Goal: Task Accomplishment & Management: Use online tool/utility

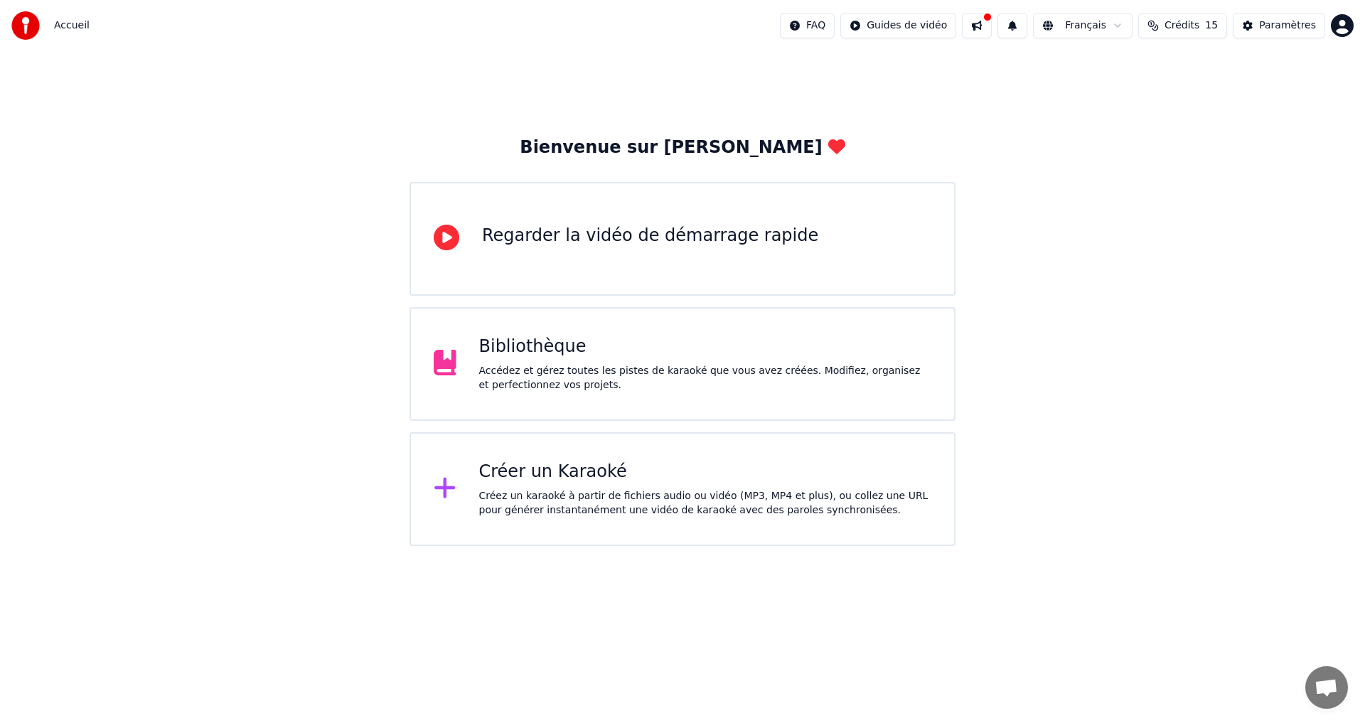
click at [1175, 31] on button "Crédits 15" at bounding box center [1182, 26] width 89 height 26
click at [1094, 338] on div "Bienvenue sur Youka Regarder la vidéo de démarrage rapide Bibliothèque Accédez …" at bounding box center [682, 298] width 1365 height 495
click at [635, 474] on div "Créer un Karaoké" at bounding box center [705, 472] width 453 height 23
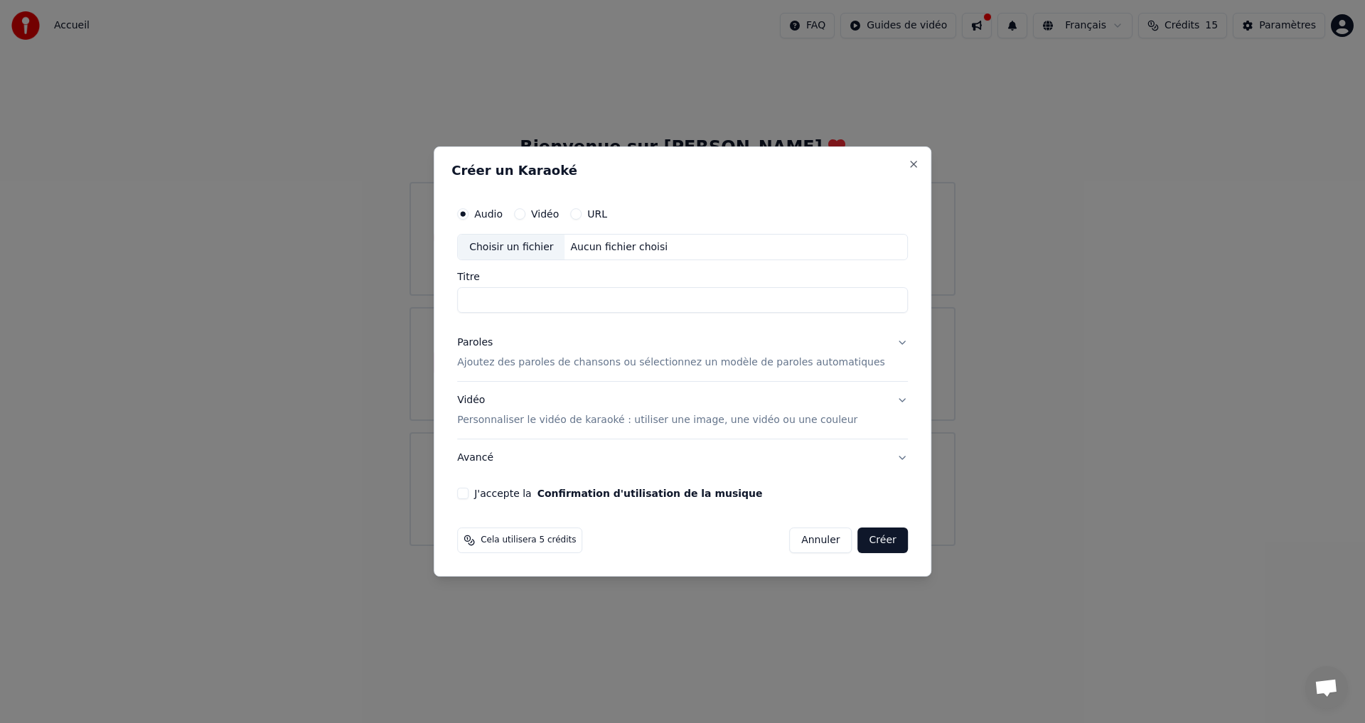
click at [545, 250] on div "Choisir un fichier" at bounding box center [511, 248] width 107 height 26
type input "**********"
click at [539, 363] on p "Ajoutez des paroles de chansons ou sélectionnez un modèle de paroles automatiqu…" at bounding box center [671, 363] width 428 height 14
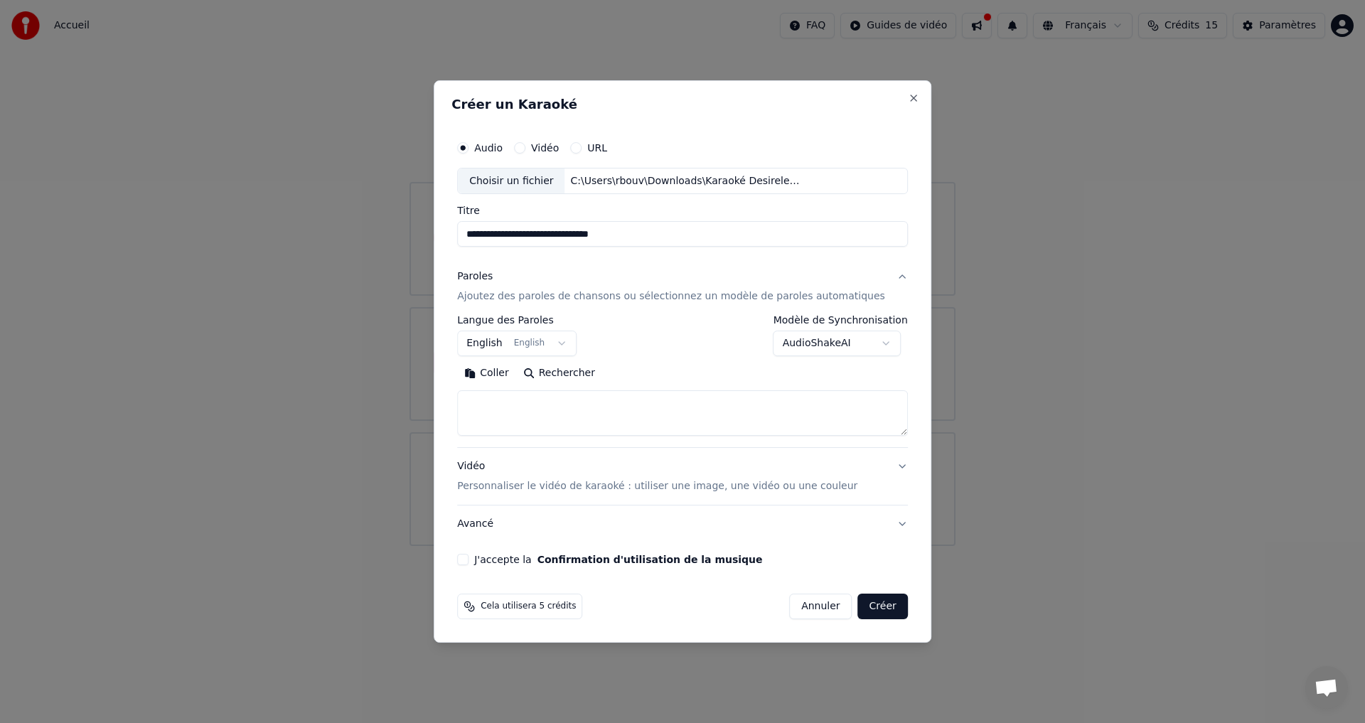
click at [592, 405] on textarea at bounding box center [682, 414] width 451 height 46
paste textarea "**********"
click at [609, 403] on textarea "**********" at bounding box center [661, 414] width 408 height 46
click at [718, 429] on textarea "**********" at bounding box center [661, 414] width 408 height 46
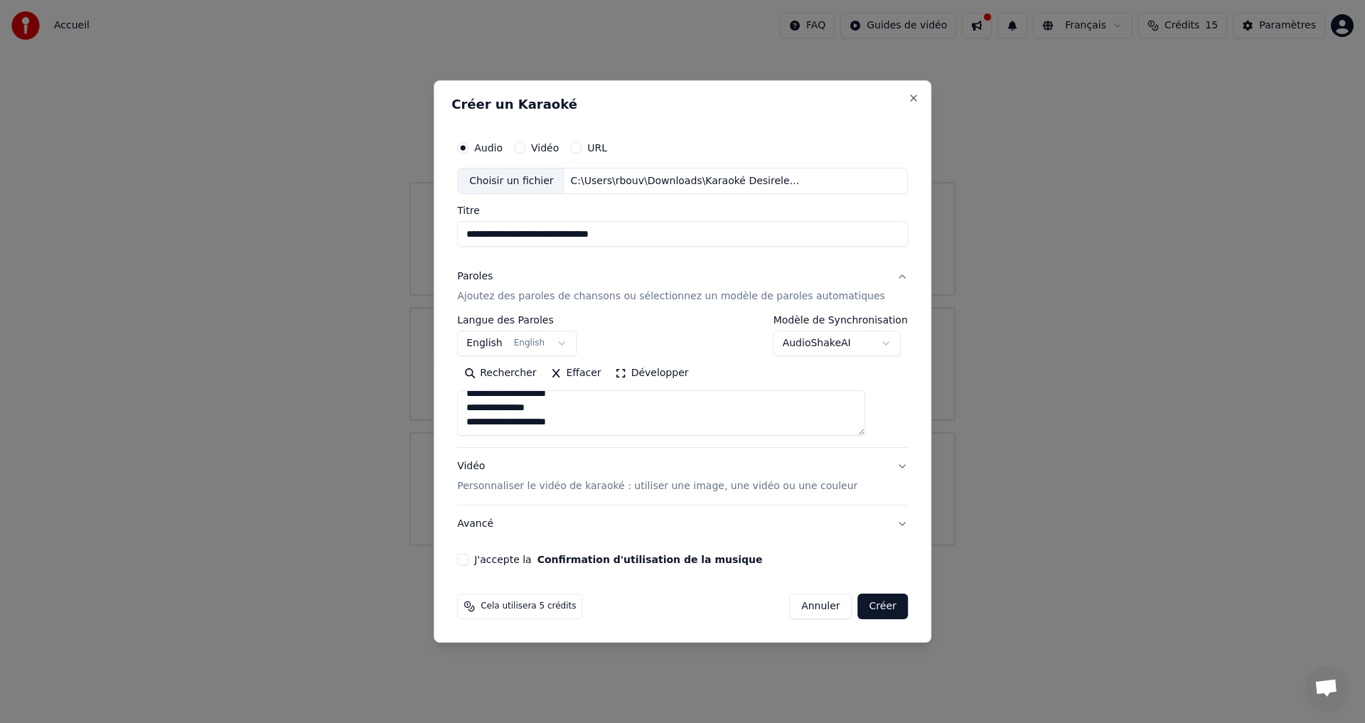
click at [647, 417] on textarea "**********" at bounding box center [661, 414] width 408 height 46
paste textarea "**********"
click at [649, 424] on textarea "**********" at bounding box center [661, 414] width 408 height 46
paste textarea "**********"
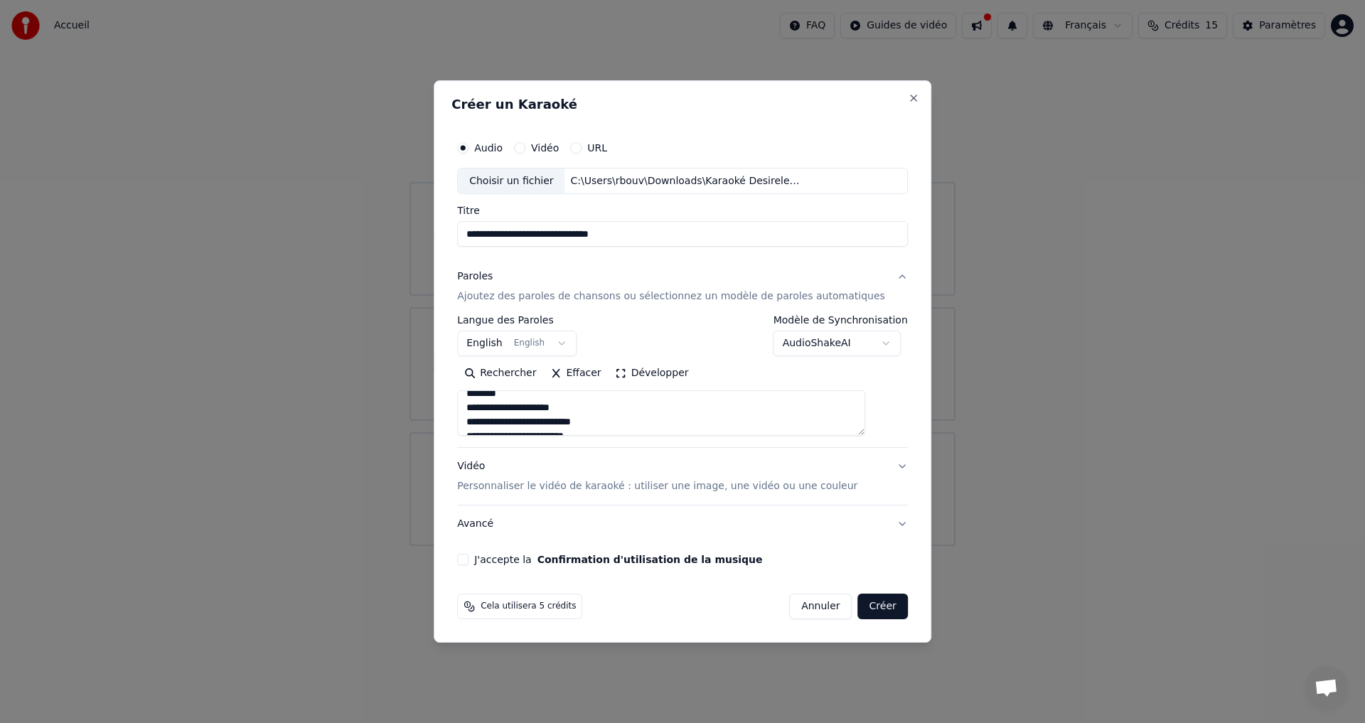
scroll to position [402, 0]
click at [661, 422] on textarea "**********" at bounding box center [661, 414] width 408 height 46
paste textarea "**********"
click at [633, 421] on textarea "**********" at bounding box center [661, 414] width 408 height 46
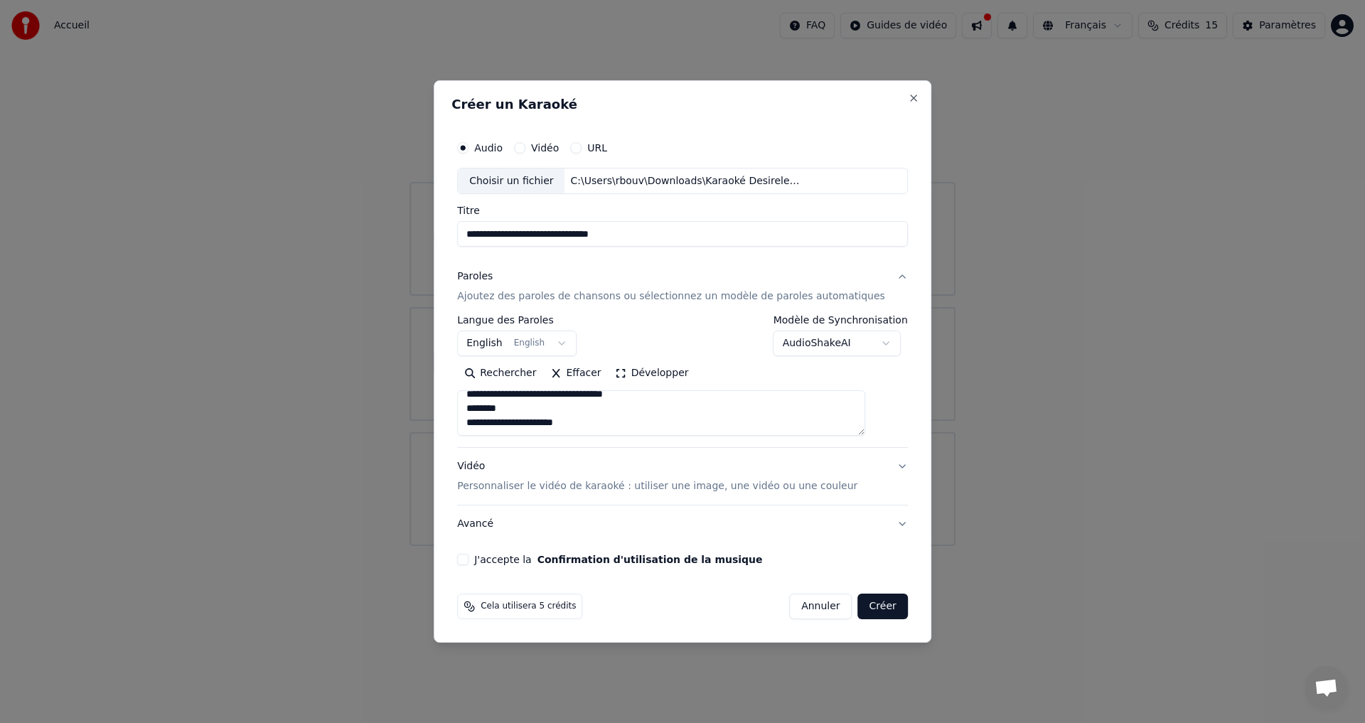
paste textarea "**********"
click at [668, 406] on textarea "**********" at bounding box center [661, 414] width 408 height 46
paste textarea "**********"
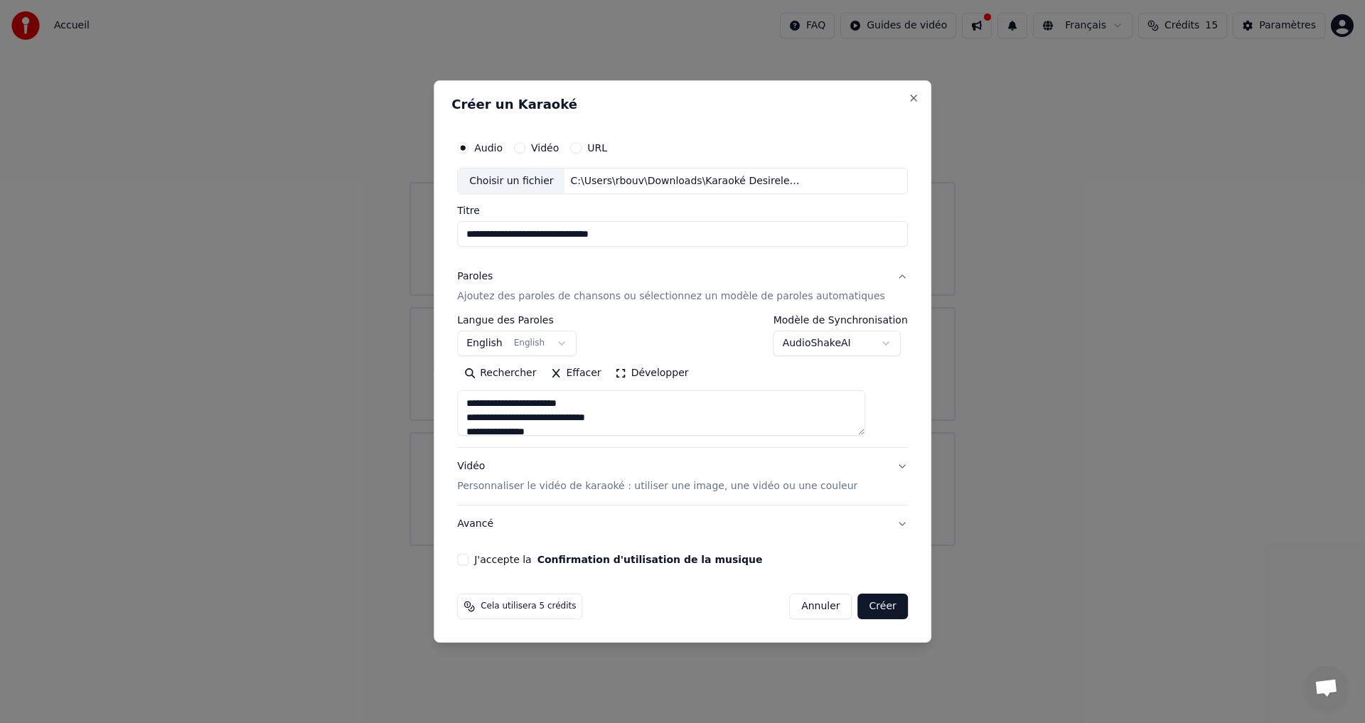
click at [614, 405] on textarea at bounding box center [661, 414] width 408 height 46
type textarea "**********"
click at [601, 413] on textarea "**********" at bounding box center [661, 414] width 408 height 46
click at [597, 415] on textarea "**********" at bounding box center [661, 414] width 408 height 46
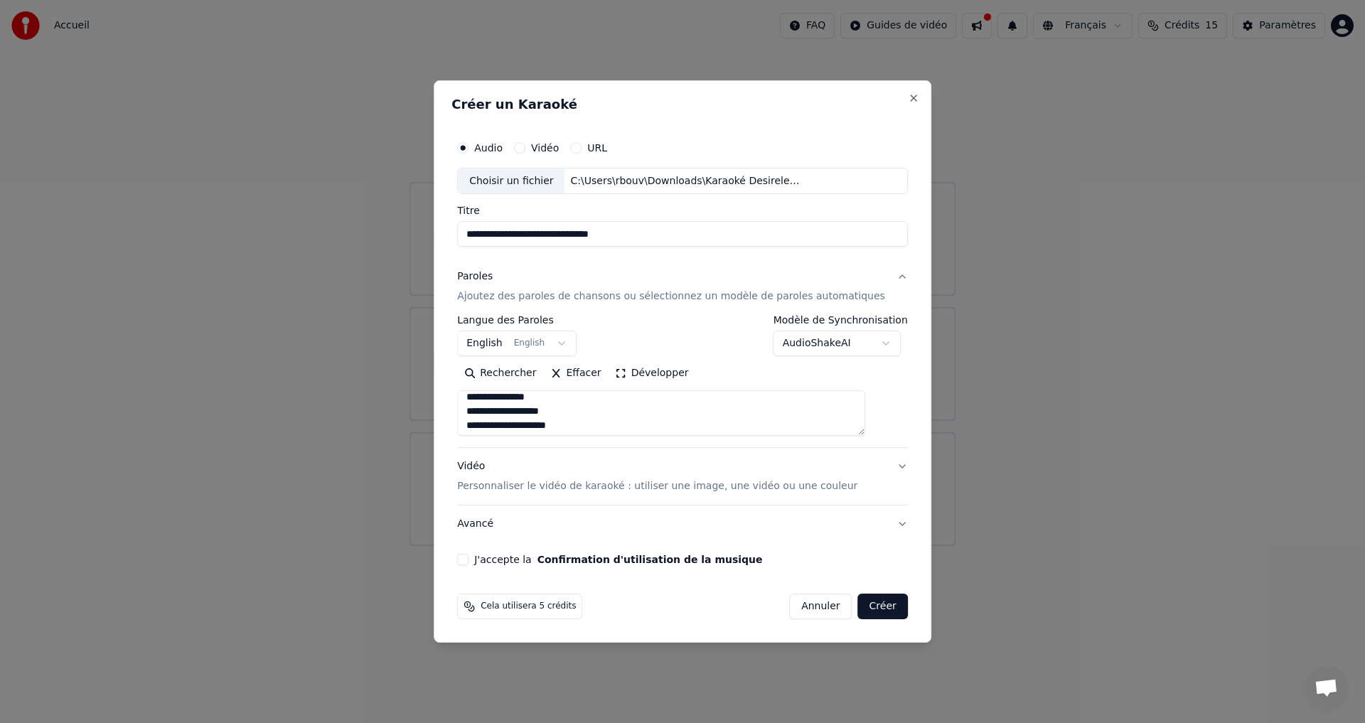
scroll to position [0, 0]
drag, startPoint x: 619, startPoint y: 422, endPoint x: 405, endPoint y: 341, distance: 229.1
click at [408, 341] on body "**********" at bounding box center [682, 273] width 1365 height 546
click at [582, 411] on textarea at bounding box center [661, 414] width 408 height 46
paste textarea "**********"
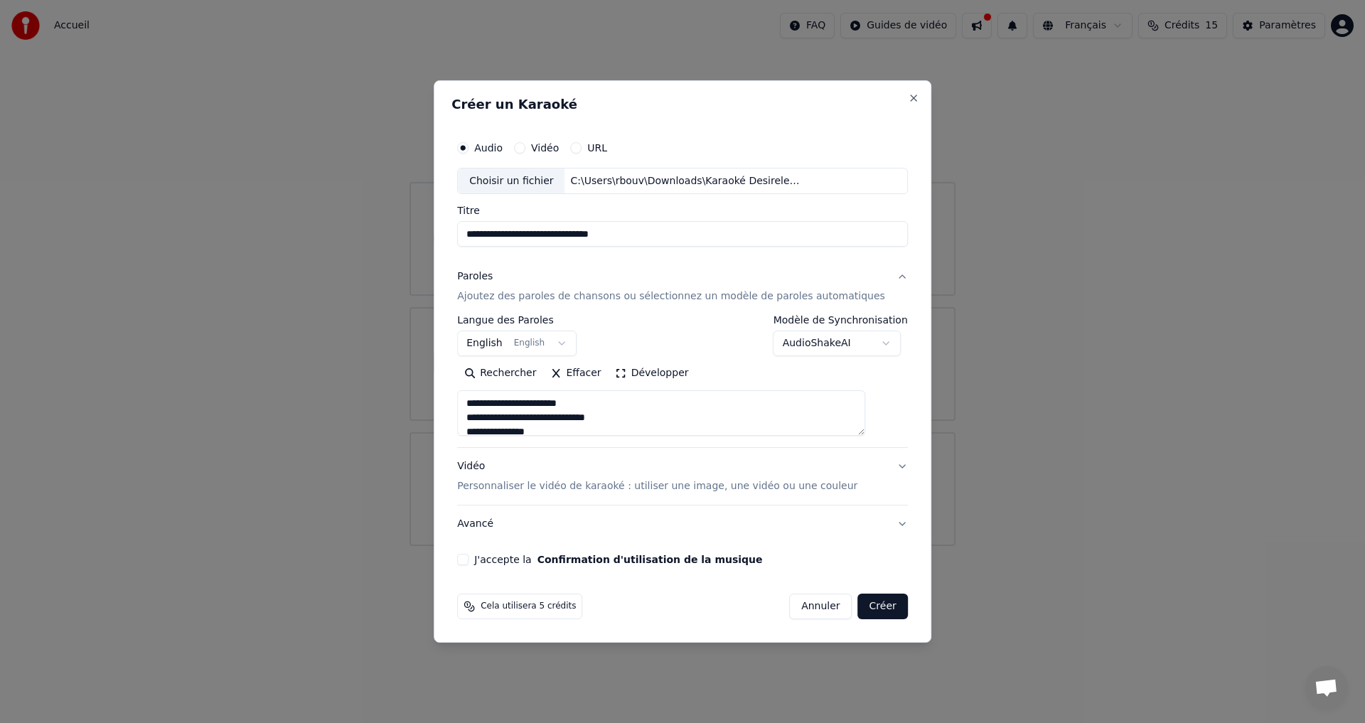
scroll to position [132, 0]
click at [653, 427] on textarea "**********" at bounding box center [661, 414] width 408 height 46
paste textarea "**********"
click at [611, 413] on textarea "**********" at bounding box center [661, 414] width 408 height 46
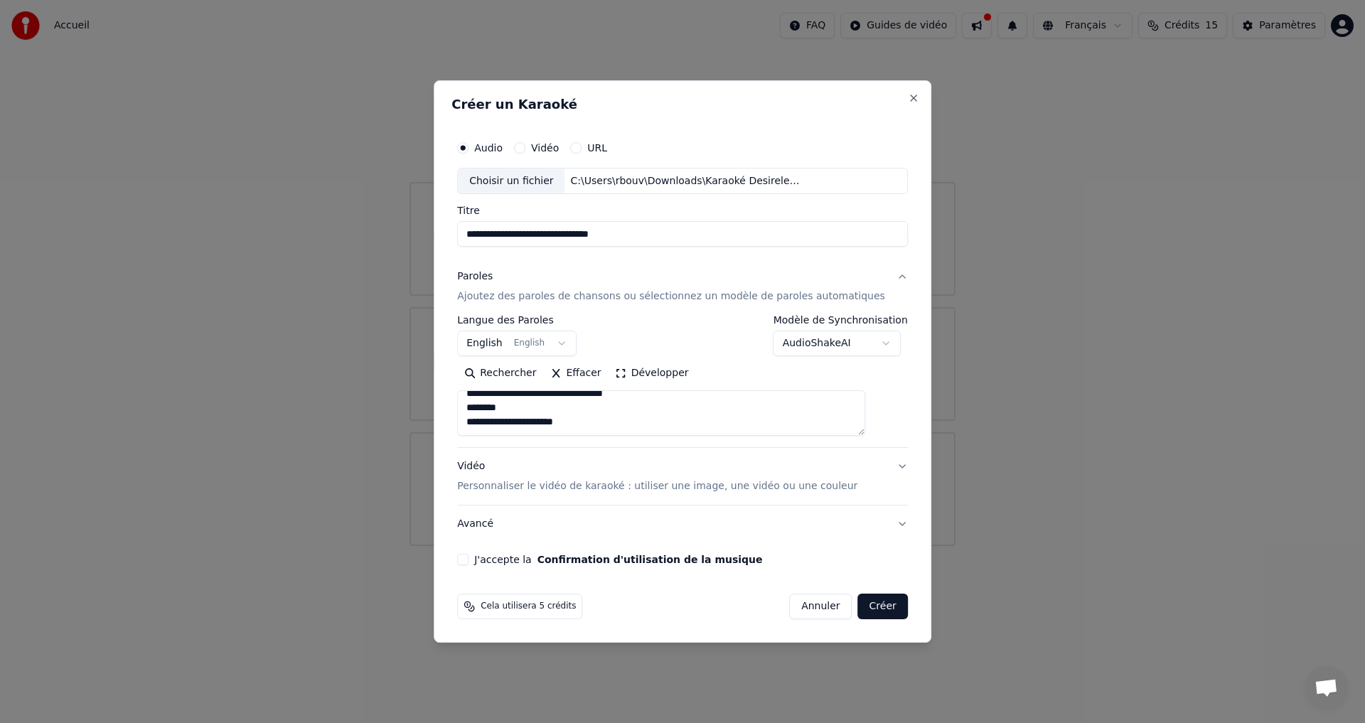
paste textarea "**********"
click at [577, 419] on textarea "**********" at bounding box center [661, 414] width 408 height 46
click at [635, 426] on textarea "**********" at bounding box center [661, 414] width 408 height 46
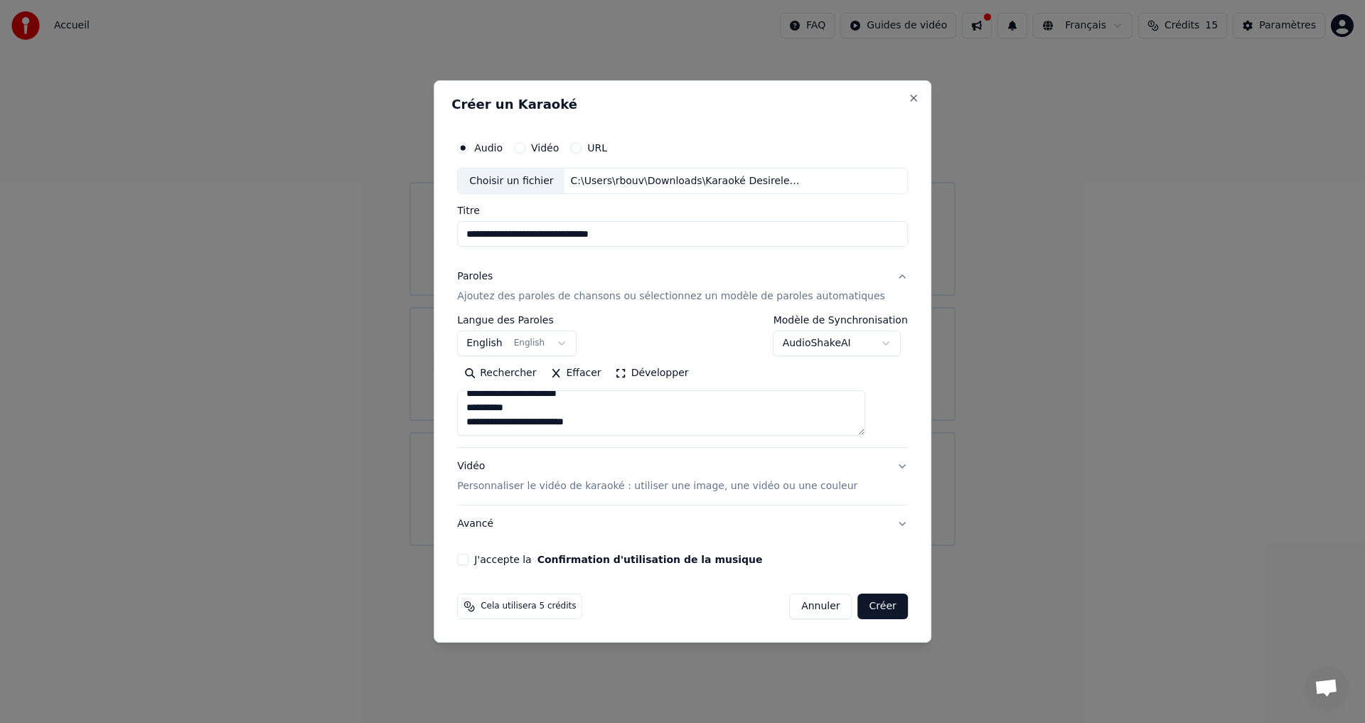
paste textarea "**********"
click at [558, 430] on textarea "**********" at bounding box center [661, 414] width 408 height 46
paste textarea "**********"
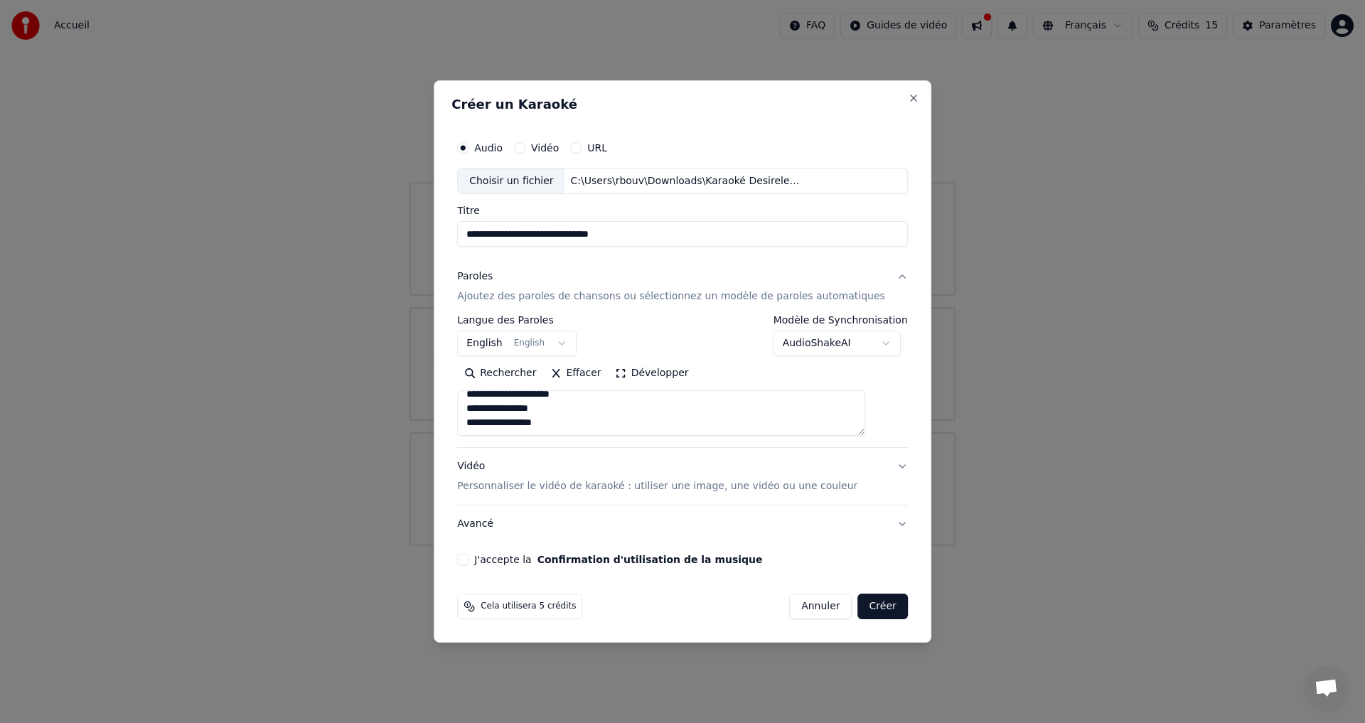
click at [589, 432] on textarea "**********" at bounding box center [661, 414] width 408 height 46
paste textarea "**********"
type textarea "**********"
click at [793, 347] on body "**********" at bounding box center [682, 273] width 1365 height 546
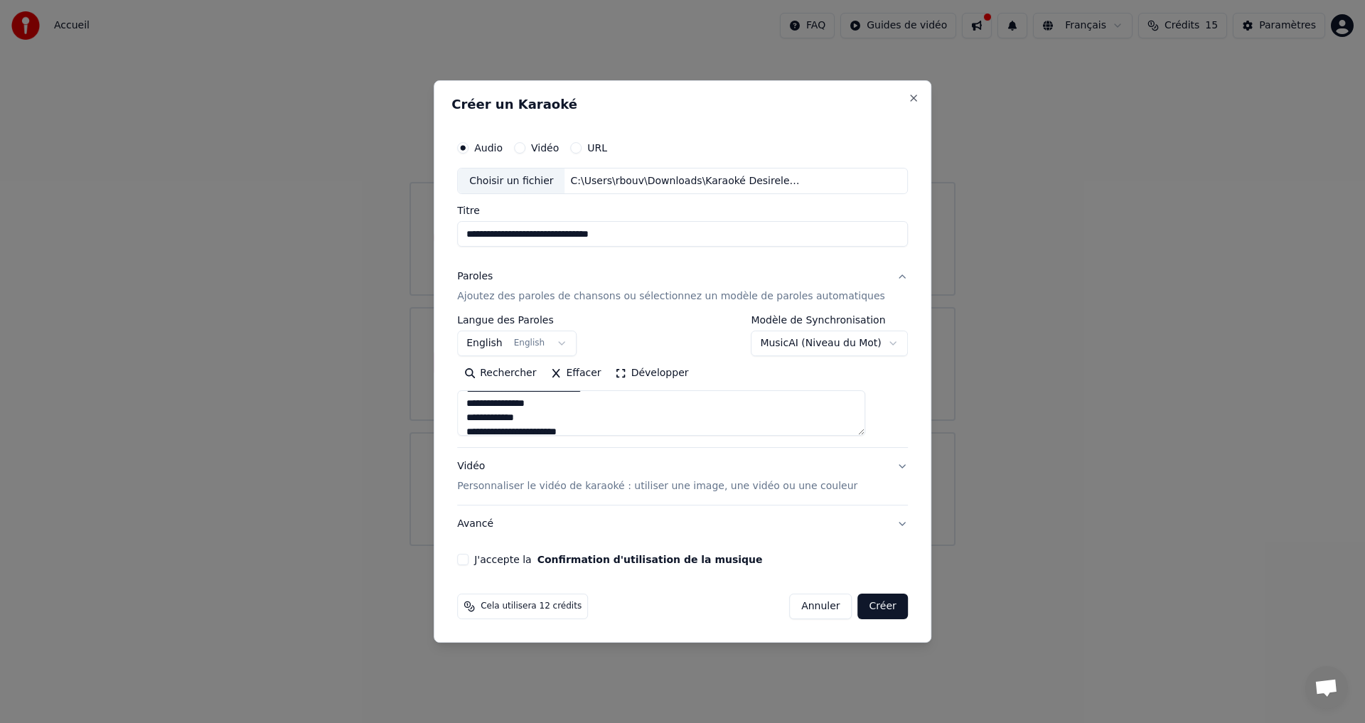
click at [781, 338] on body "**********" at bounding box center [682, 273] width 1365 height 546
click at [773, 350] on body "**********" at bounding box center [682, 273] width 1365 height 546
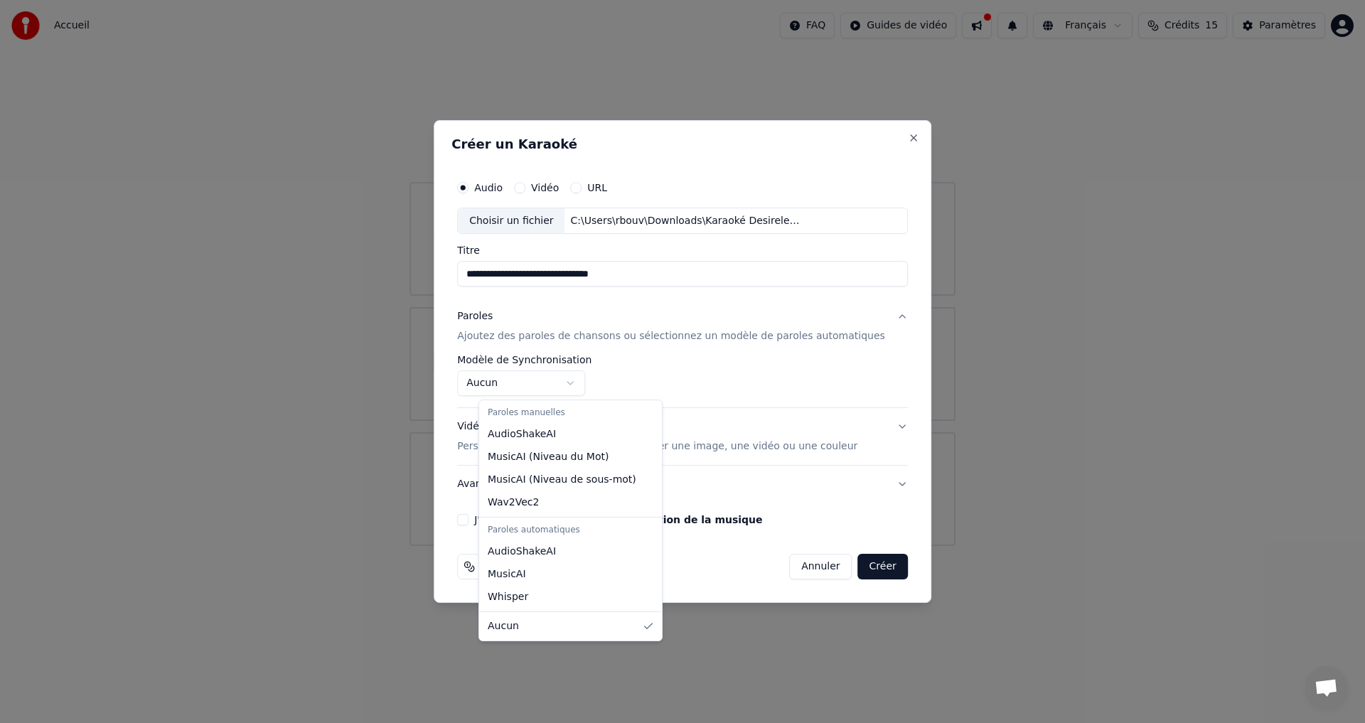
click at [550, 386] on body "**********" at bounding box center [682, 273] width 1365 height 546
select select "**********"
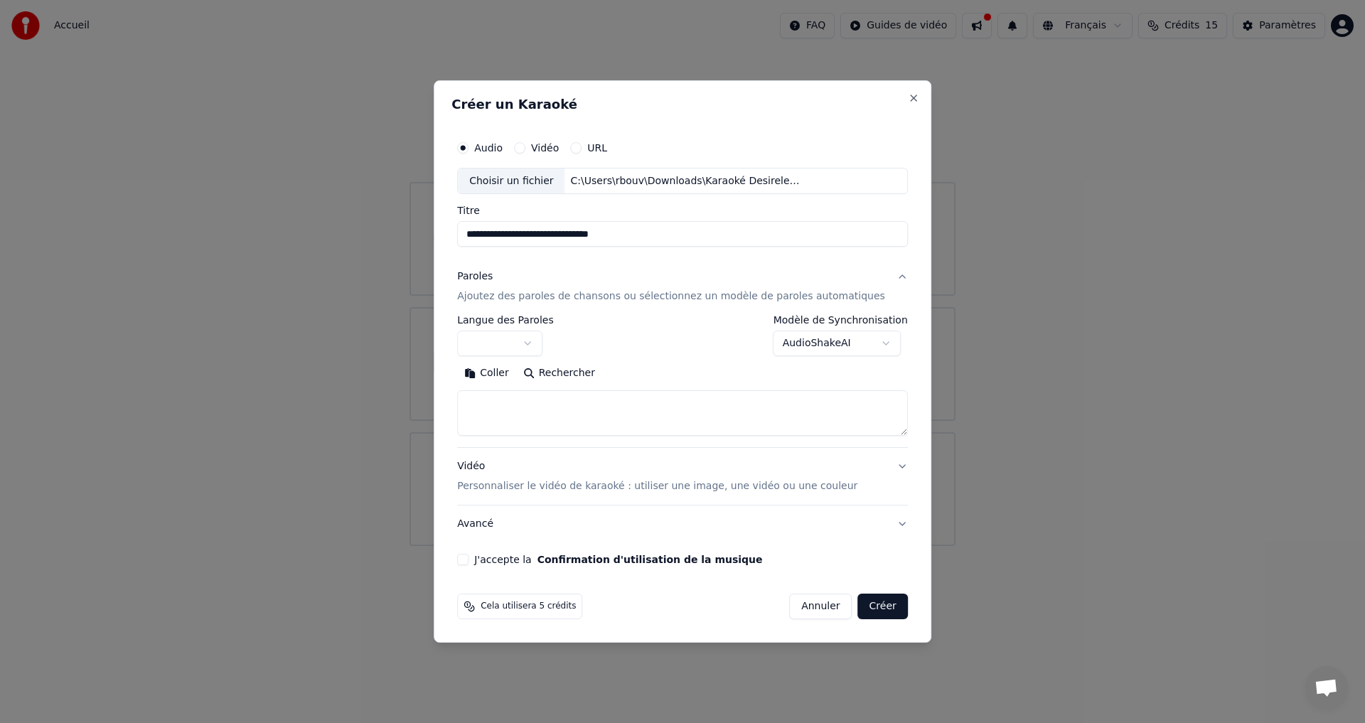
click at [516, 406] on textarea at bounding box center [682, 414] width 451 height 46
click at [518, 341] on button "button" at bounding box center [499, 344] width 85 height 26
click at [549, 346] on body "**********" at bounding box center [682, 273] width 1365 height 546
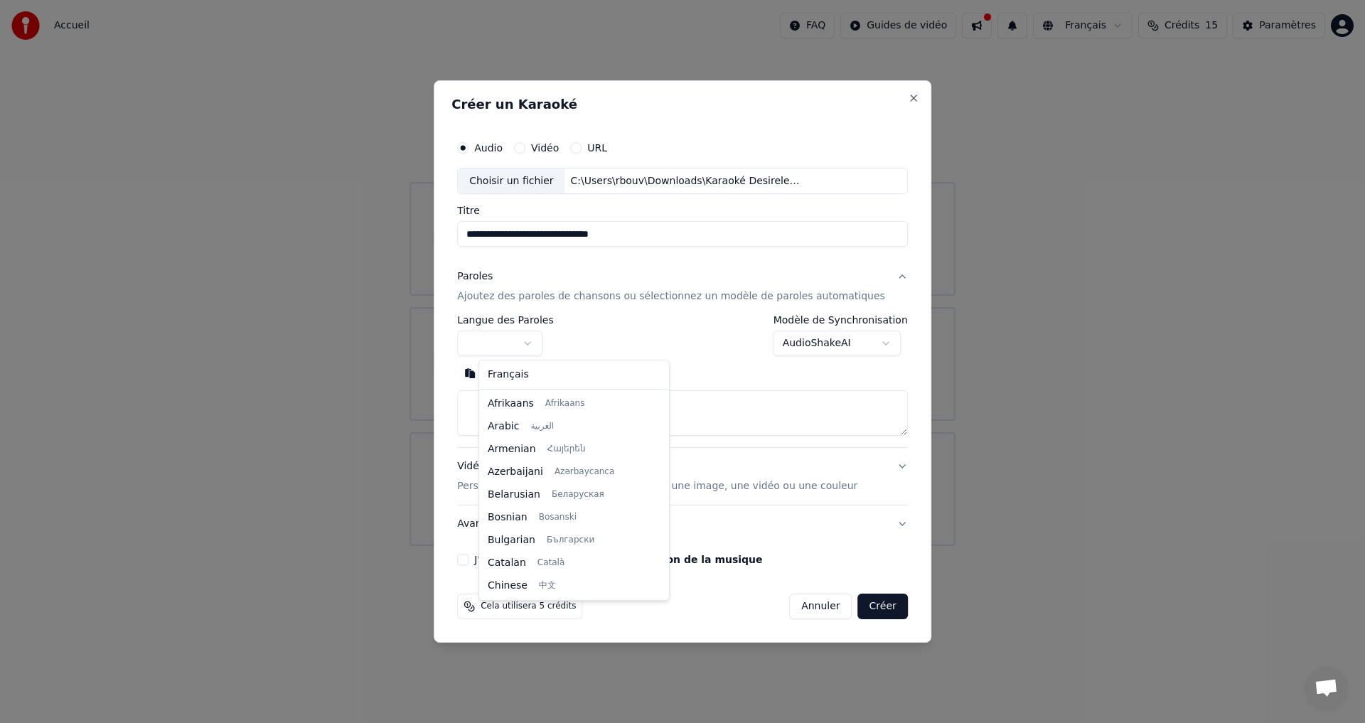
click at [545, 346] on body "**********" at bounding box center [682, 273] width 1365 height 546
select select "**"
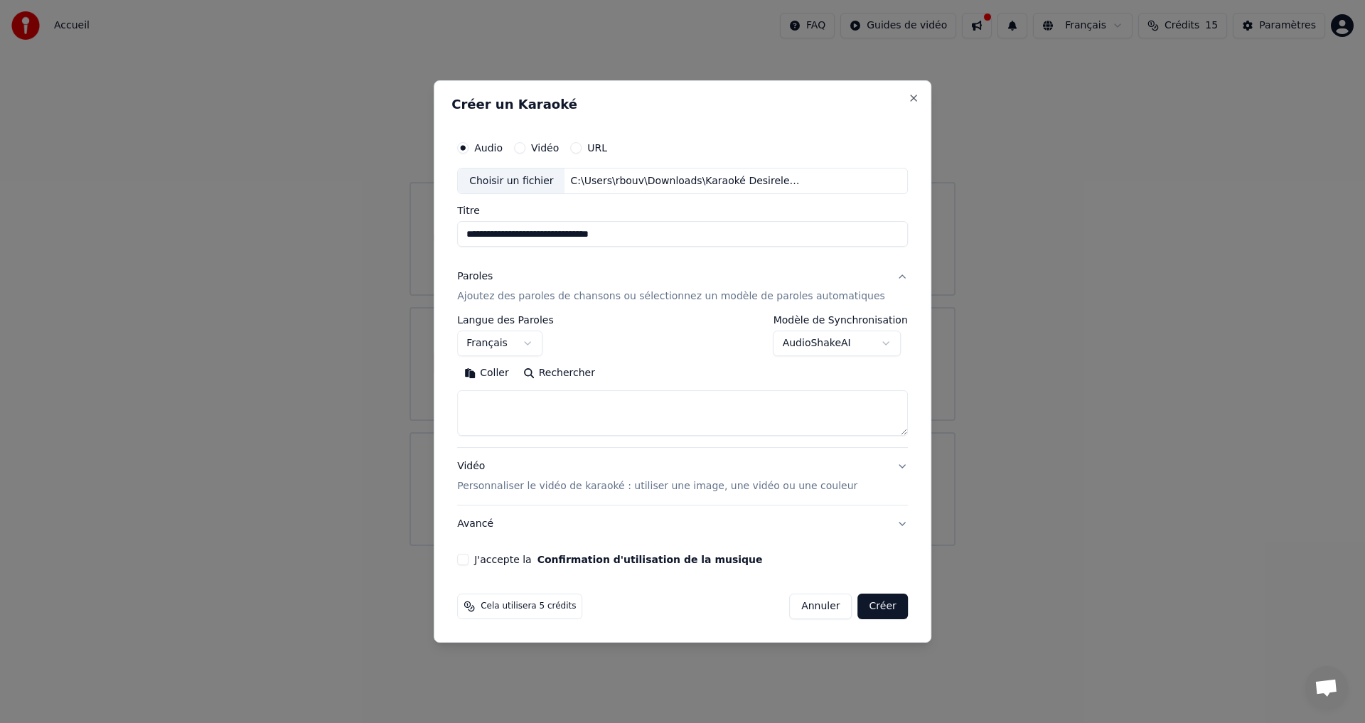
click at [532, 397] on textarea at bounding box center [682, 414] width 451 height 46
click at [740, 395] on textarea at bounding box center [682, 414] width 451 height 46
paste textarea "**********"
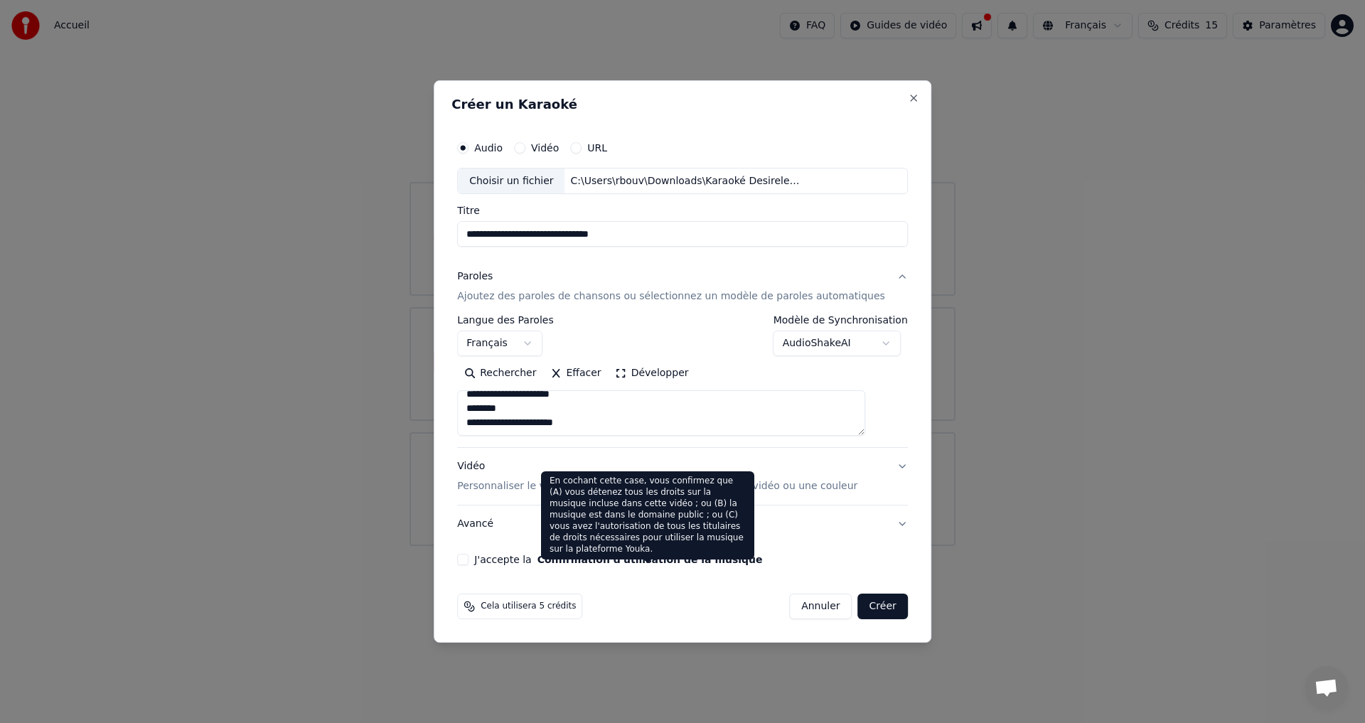
type textarea "**********"
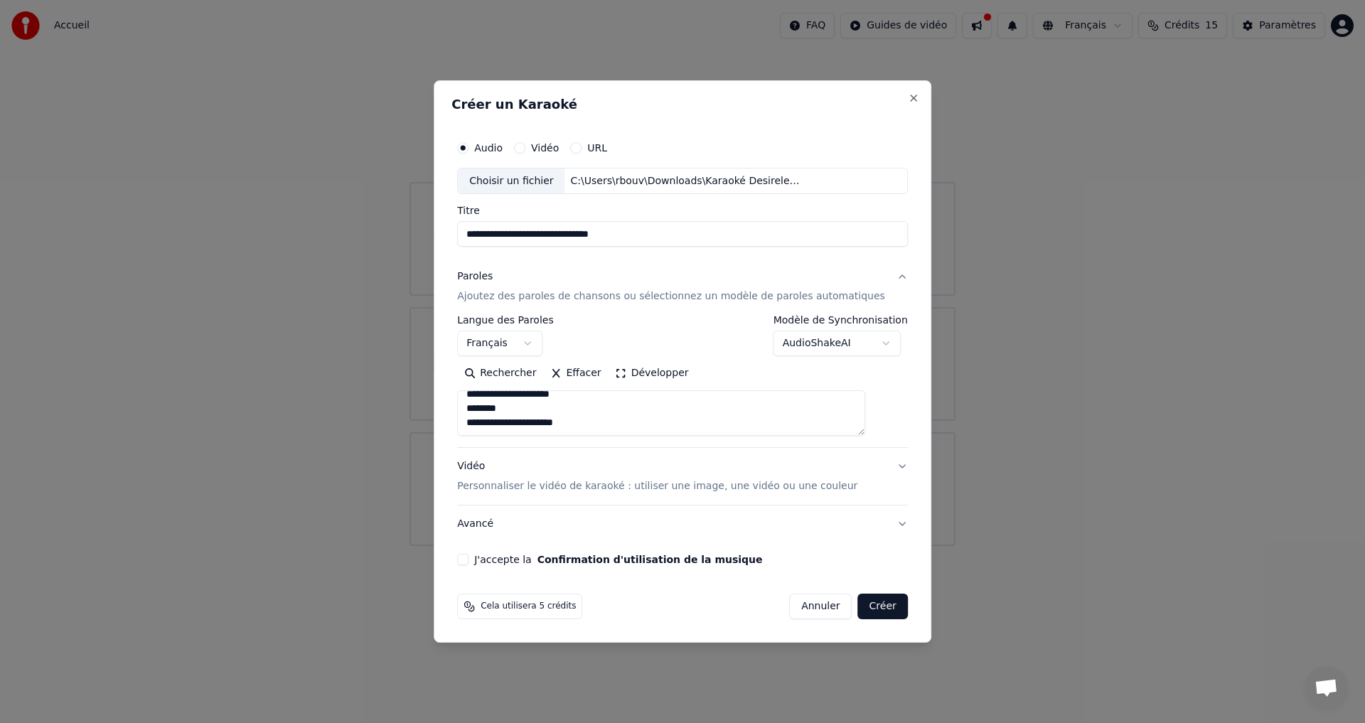
click at [527, 560] on label "J'accepte la Confirmation d'utilisation de la musique" at bounding box center [618, 560] width 288 height 10
click at [469, 560] on button "J'accepte la Confirmation d'utilisation de la musique" at bounding box center [462, 559] width 11 height 11
click at [536, 486] on p "Personnaliser le vidéo de karaoké : utiliser une image, une vidéo ou une couleur" at bounding box center [657, 486] width 400 height 14
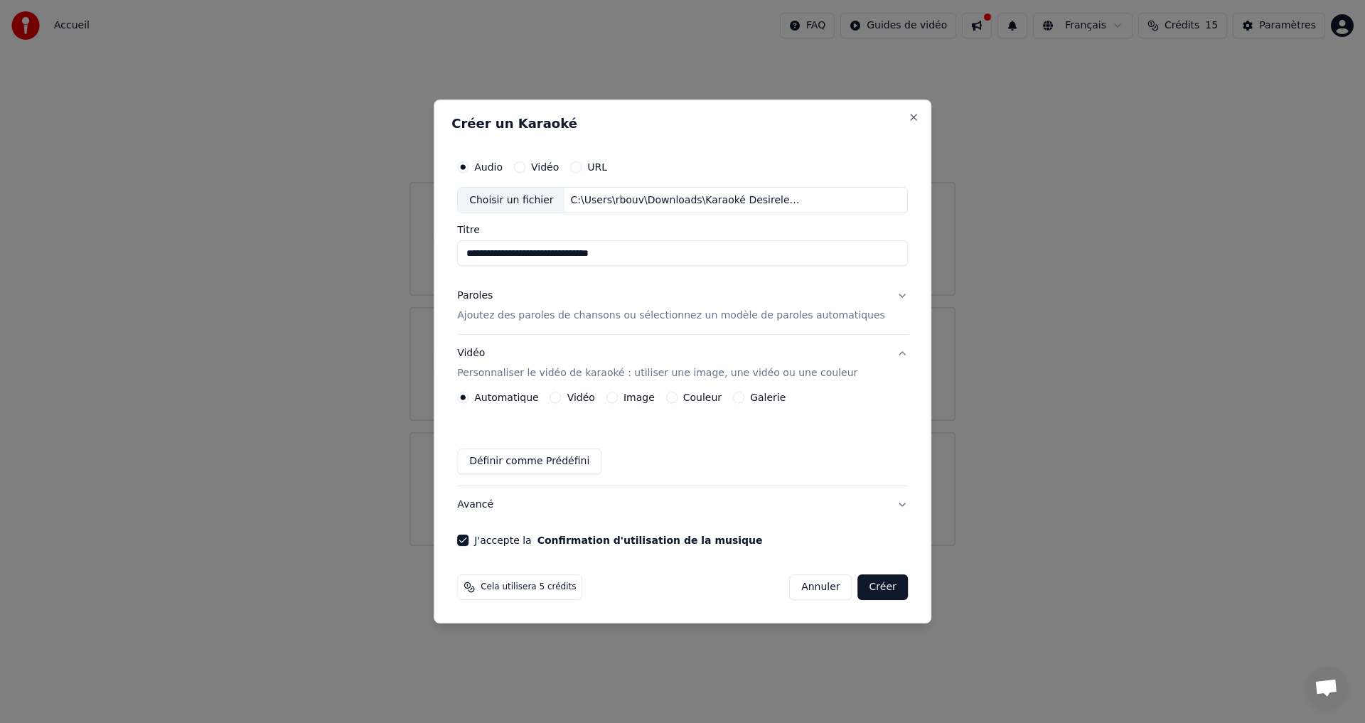
click at [618, 397] on button "Image" at bounding box center [611, 397] width 11 height 11
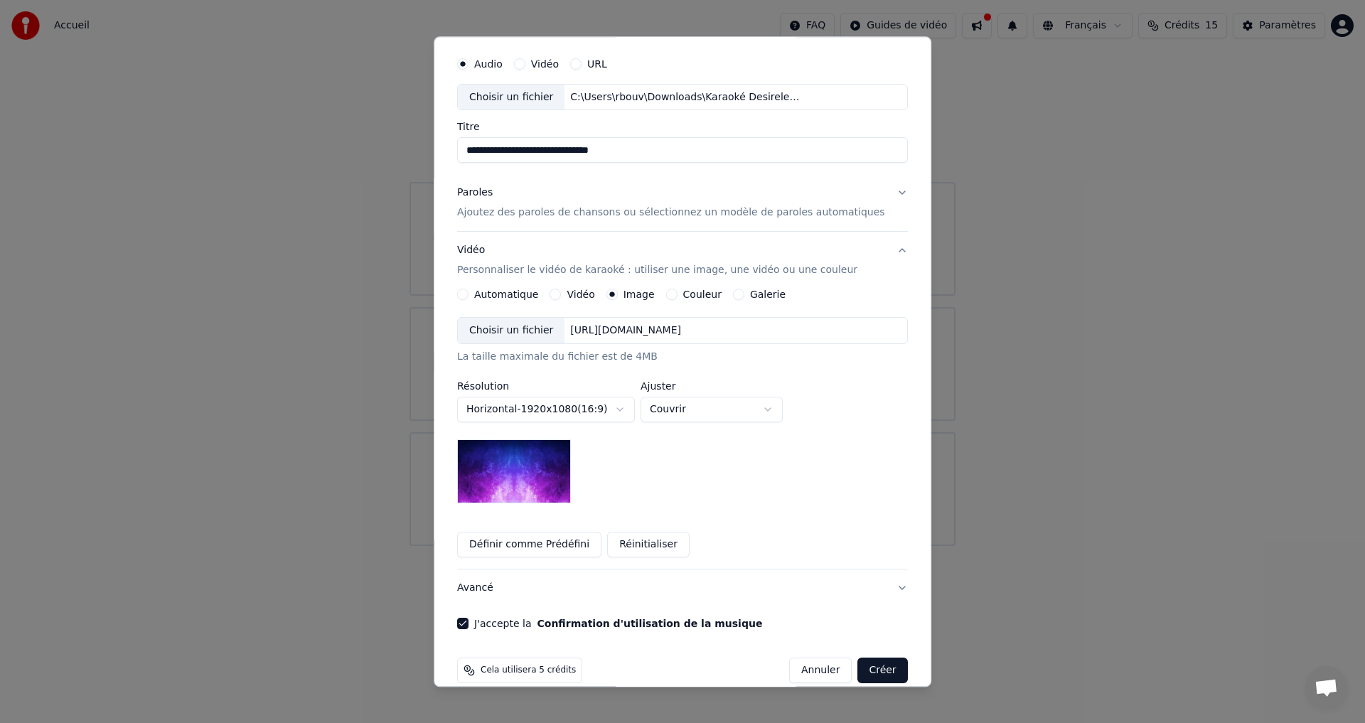
scroll to position [60, 0]
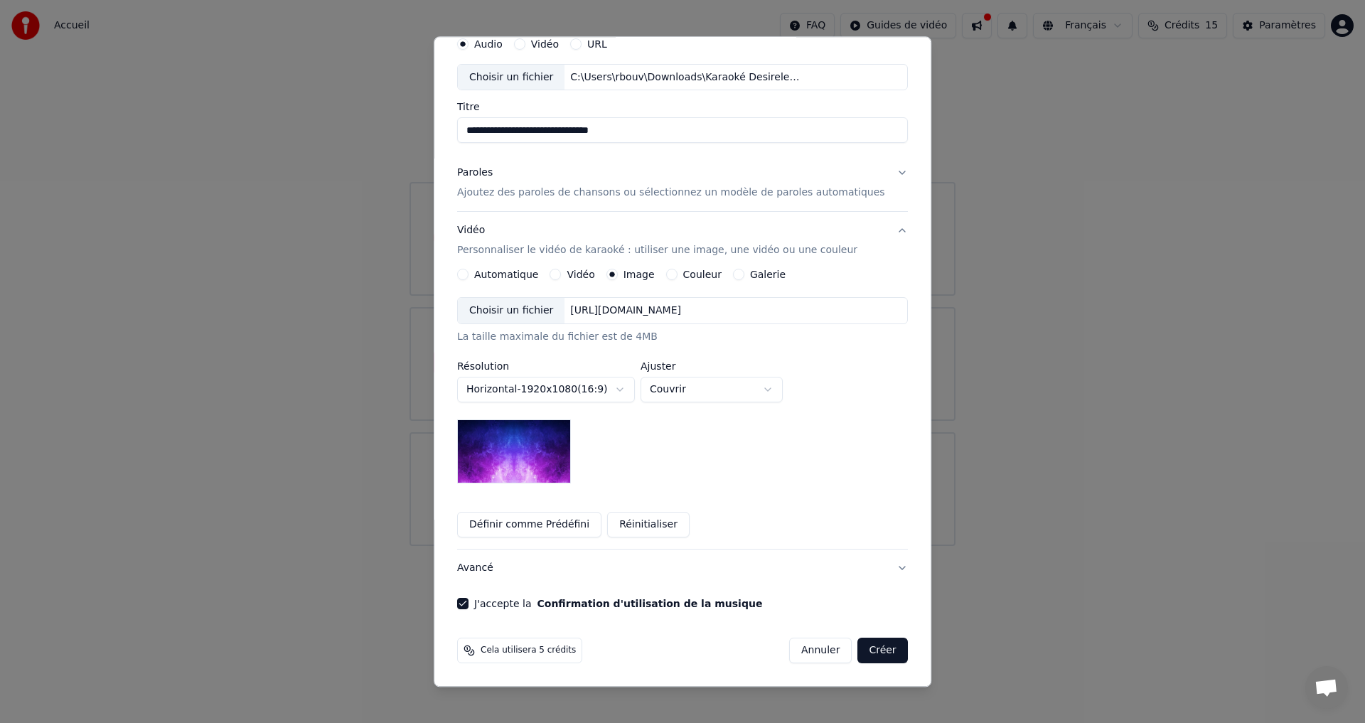
click at [557, 317] on div "Choisir un fichier" at bounding box center [511, 312] width 107 height 26
click at [858, 656] on button "Créer" at bounding box center [883, 651] width 50 height 26
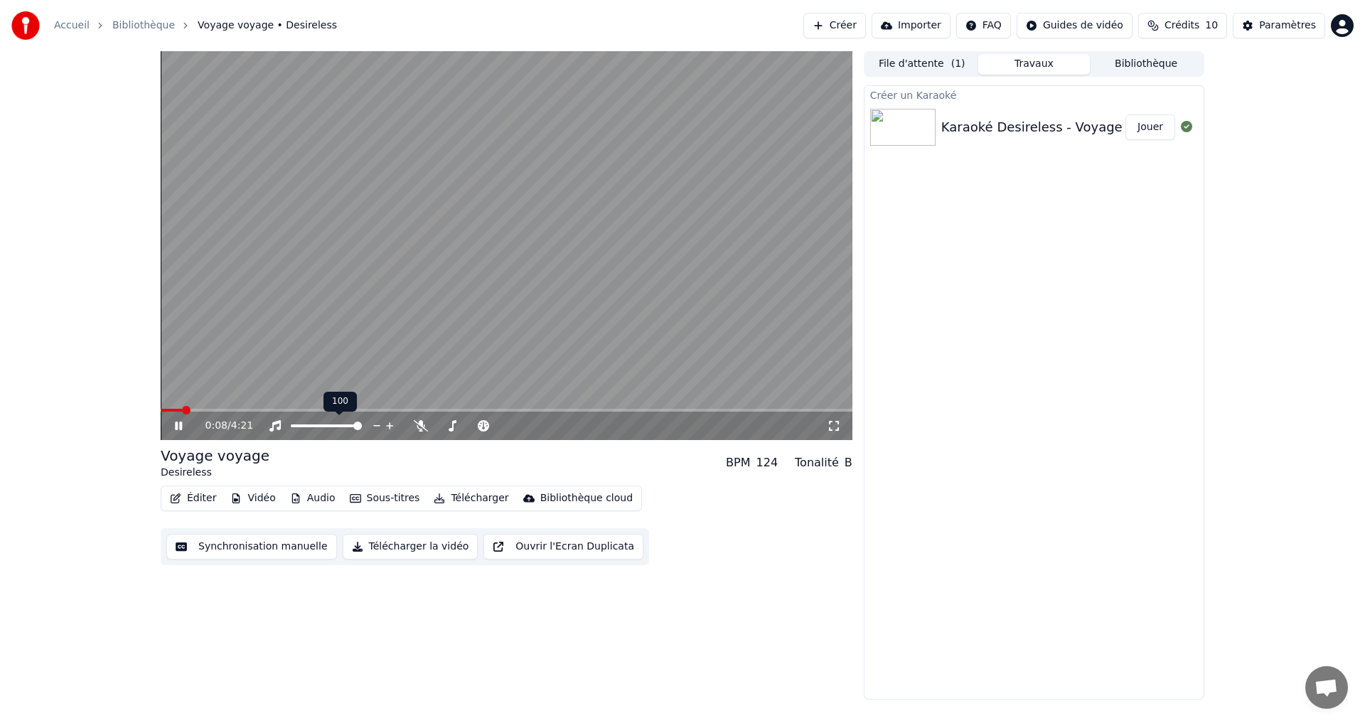
click at [173, 429] on icon at bounding box center [188, 425] width 33 height 11
click at [183, 499] on button "Éditer" at bounding box center [193, 498] width 58 height 20
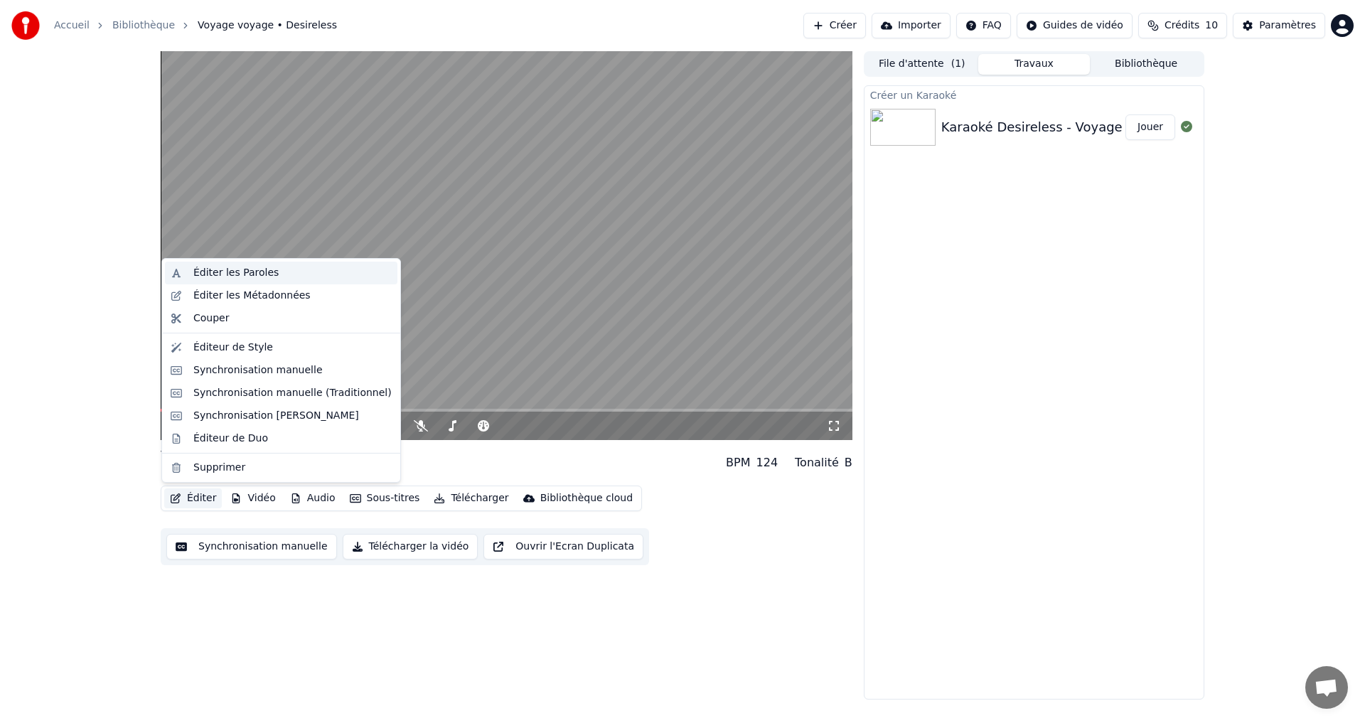
click at [217, 269] on div "Éditer les Paroles" at bounding box center [235, 273] width 85 height 14
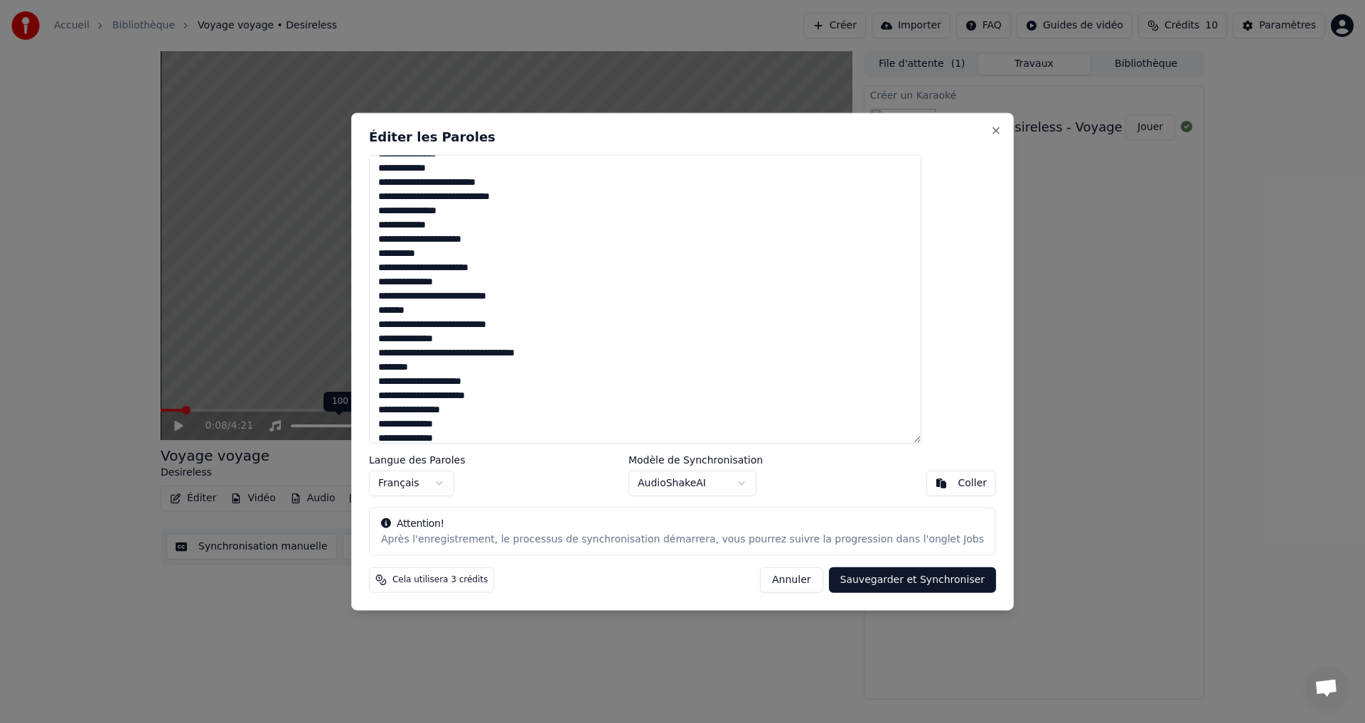
scroll to position [448, 0]
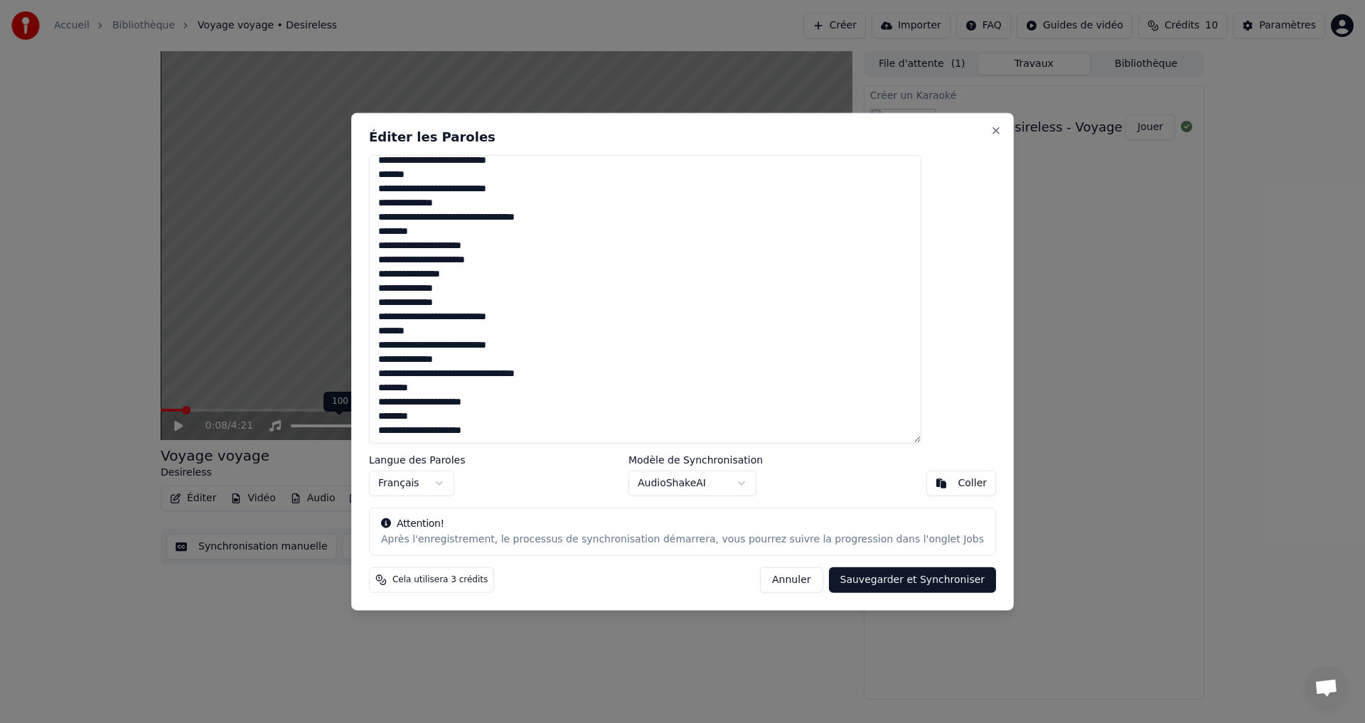
click at [760, 579] on button "Annuler" at bounding box center [791, 580] width 63 height 26
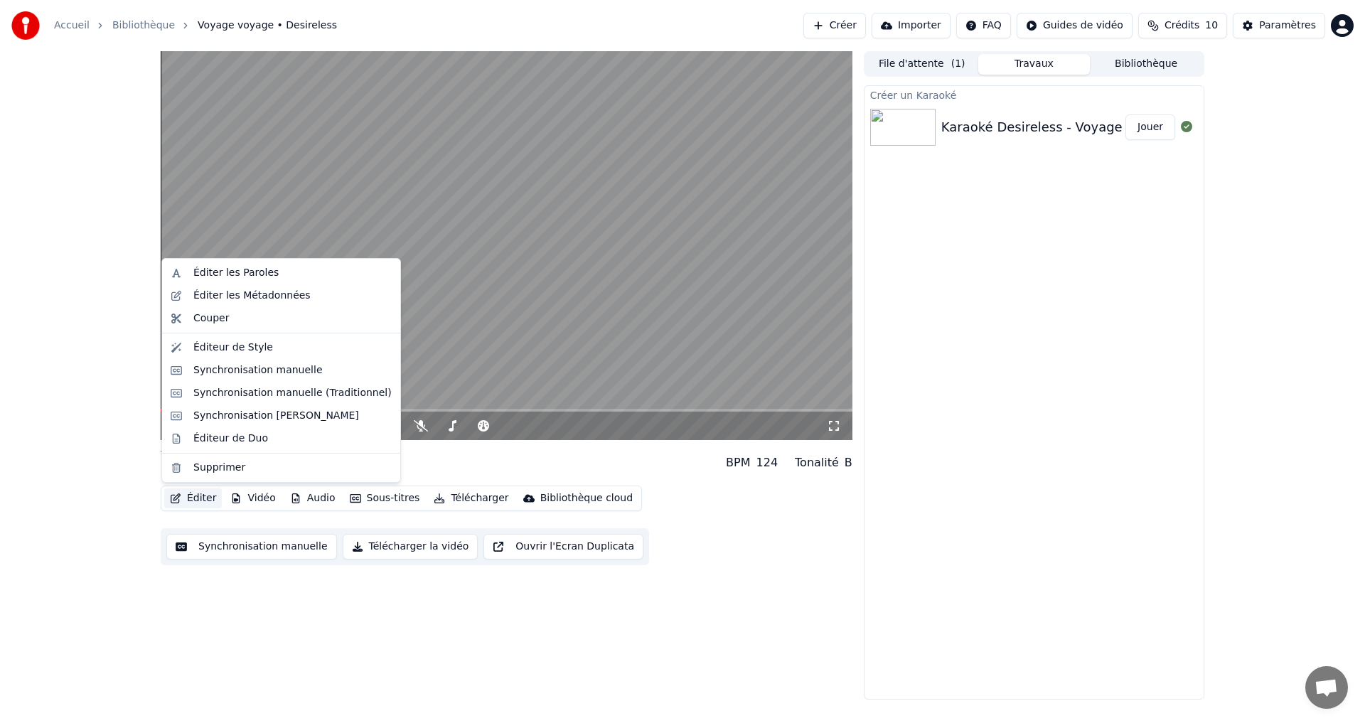
click at [210, 499] on button "Éditer" at bounding box center [193, 498] width 58 height 20
click at [218, 374] on div "Synchronisation manuelle" at bounding box center [257, 370] width 129 height 14
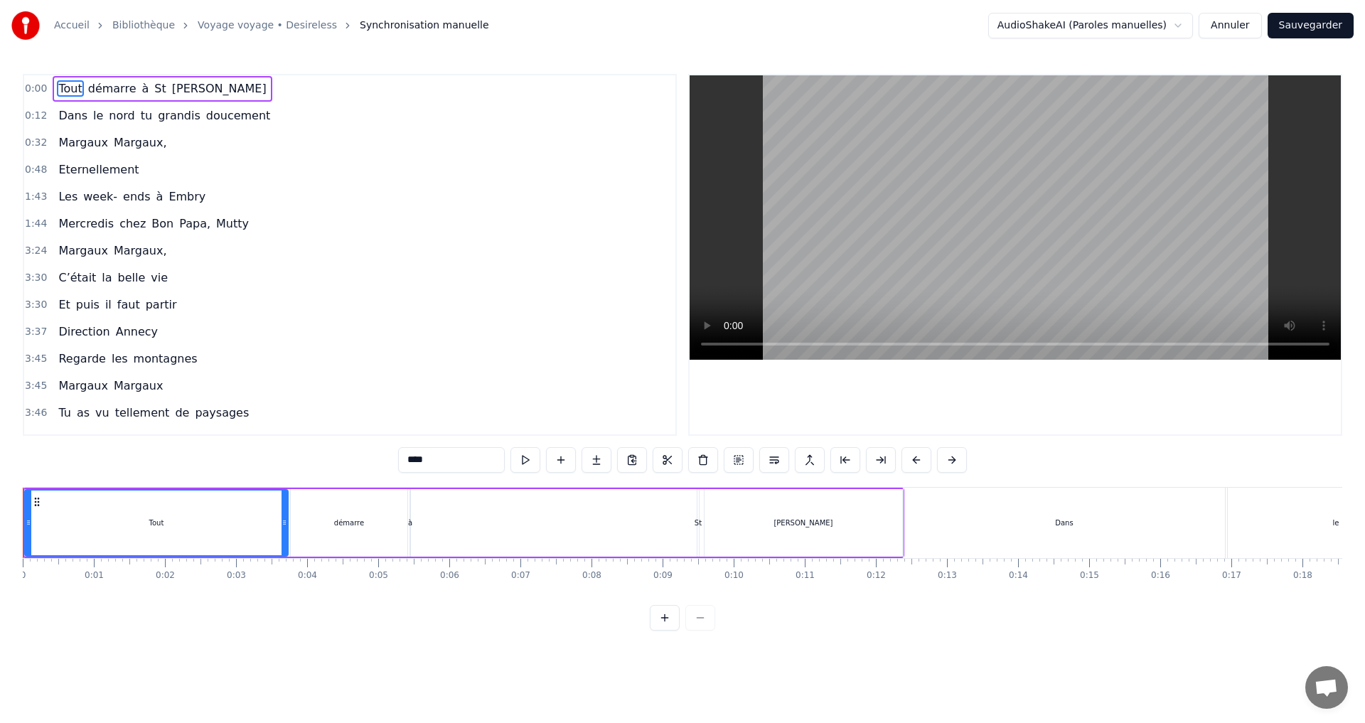
click at [1242, 30] on button "Annuler" at bounding box center [1230, 26] width 63 height 26
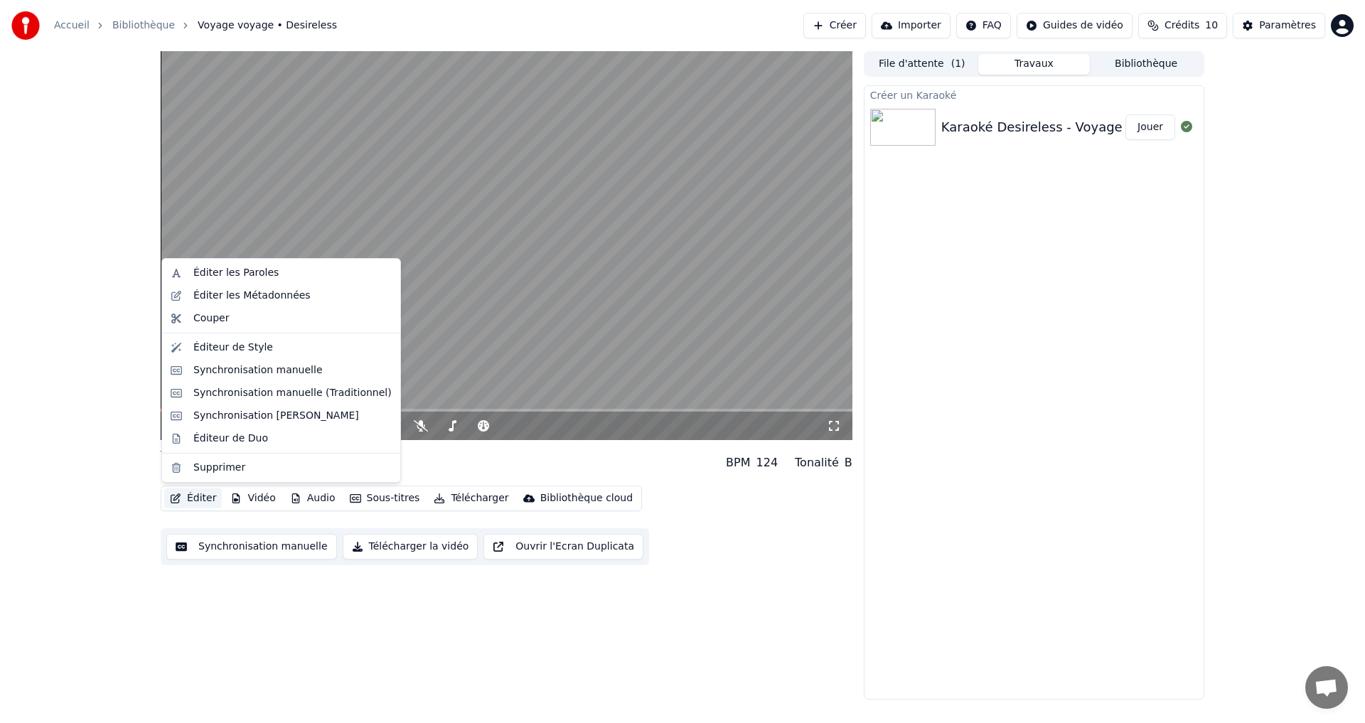
click at [200, 501] on button "Éditer" at bounding box center [193, 498] width 58 height 20
click at [223, 390] on div "Synchronisation manuelle (Traditionnel)" at bounding box center [292, 393] width 198 height 14
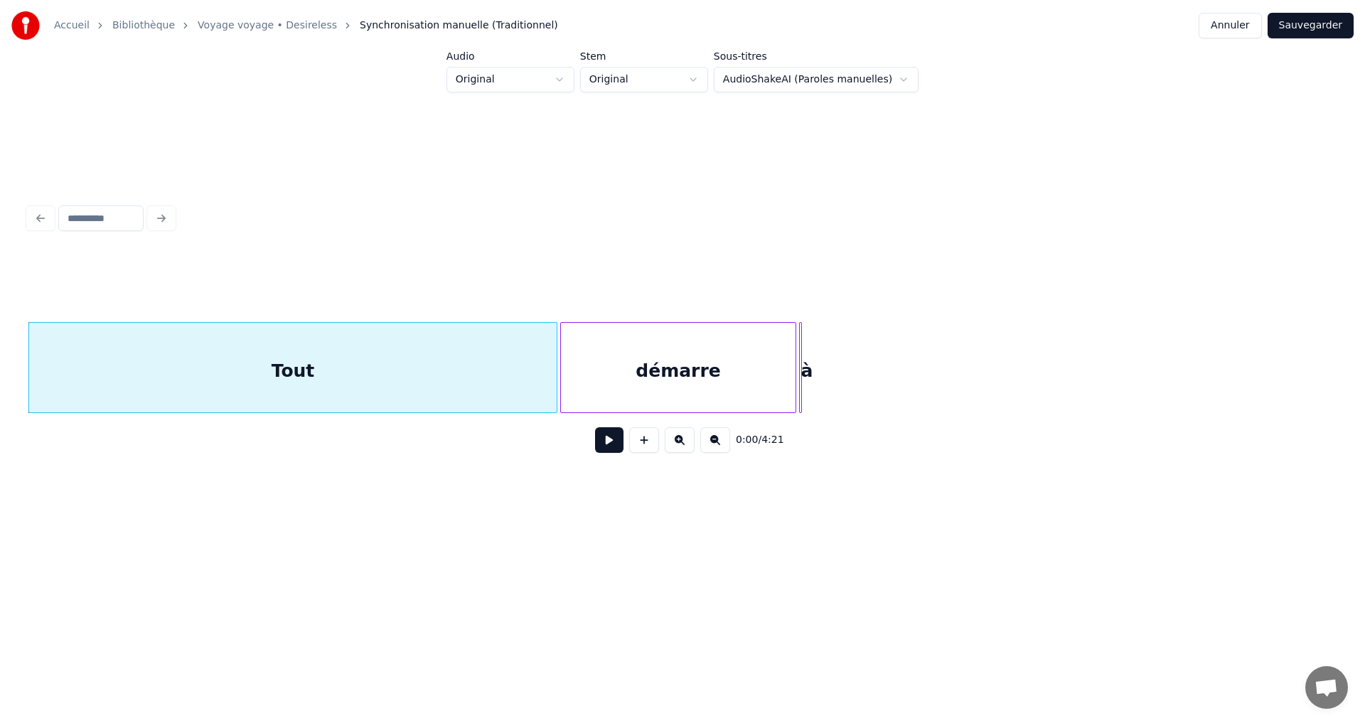
click at [795, 365] on div at bounding box center [793, 368] width 4 height 90
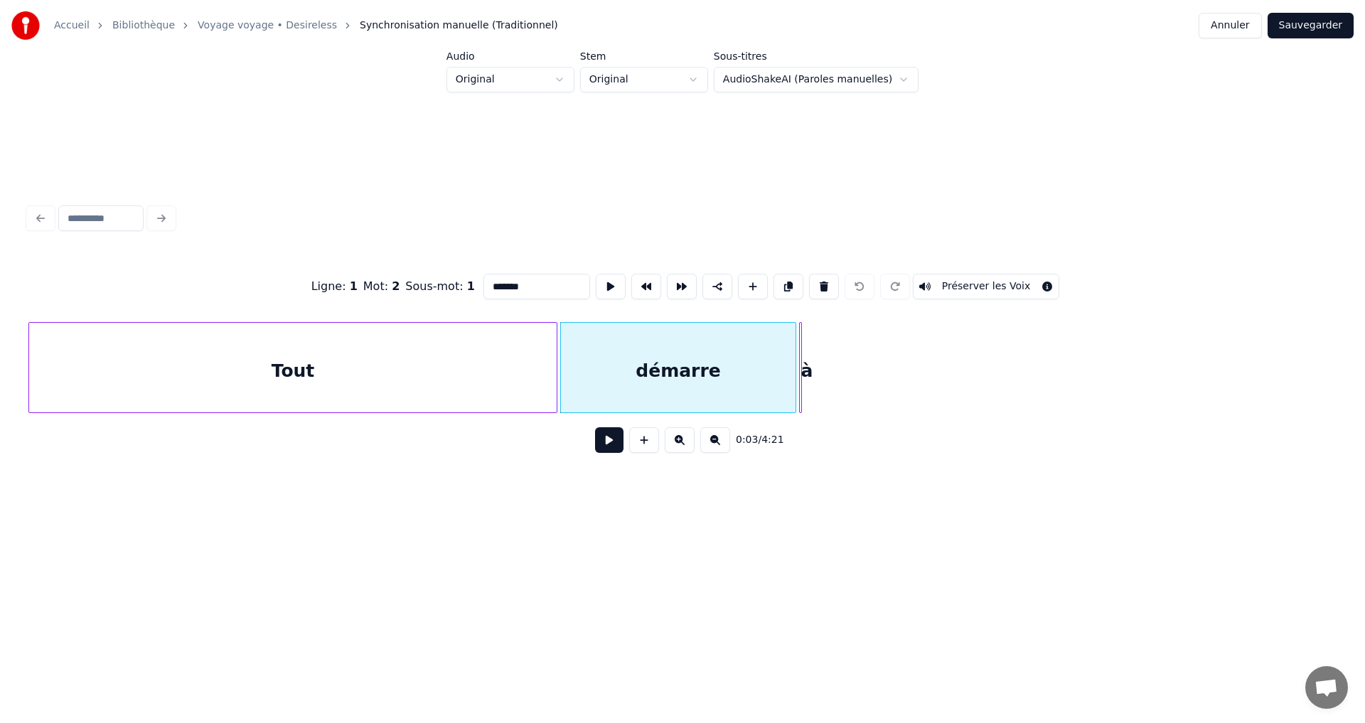
click at [1224, 29] on button "Annuler" at bounding box center [1230, 26] width 63 height 26
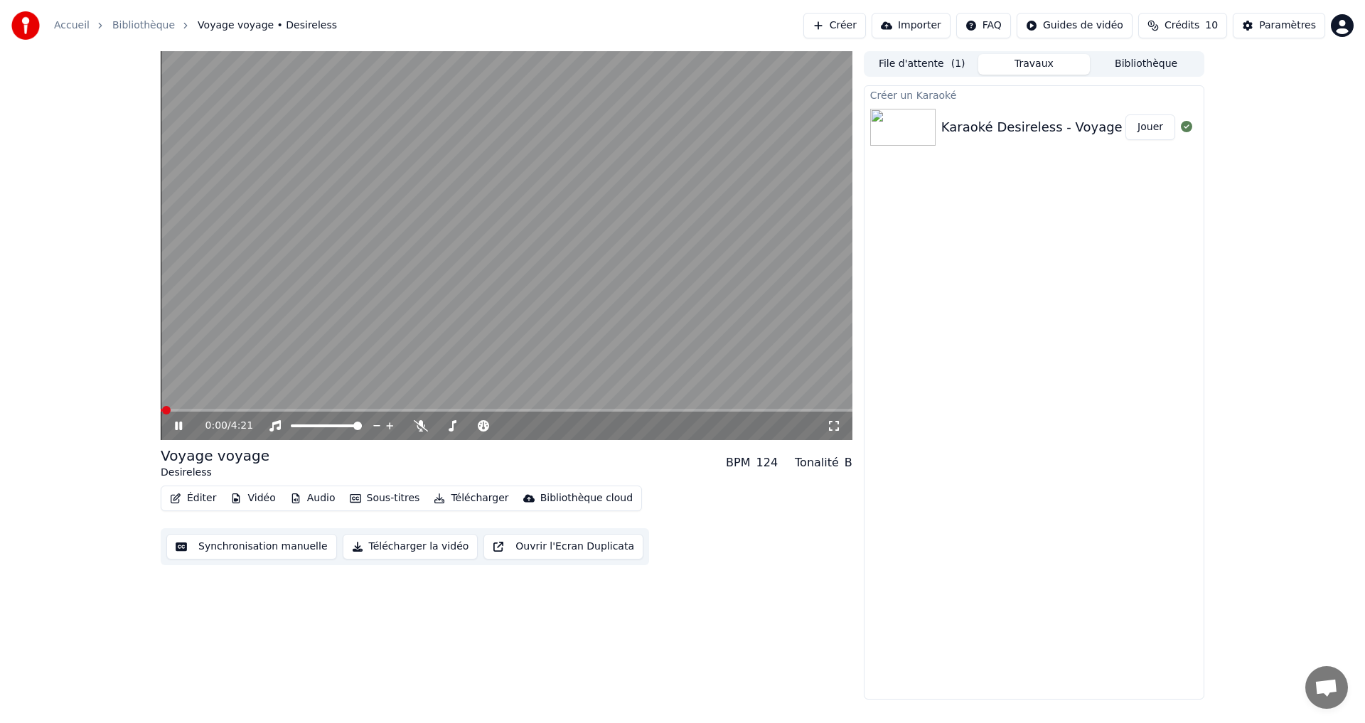
click at [200, 498] on button "Éditer" at bounding box center [193, 498] width 58 height 20
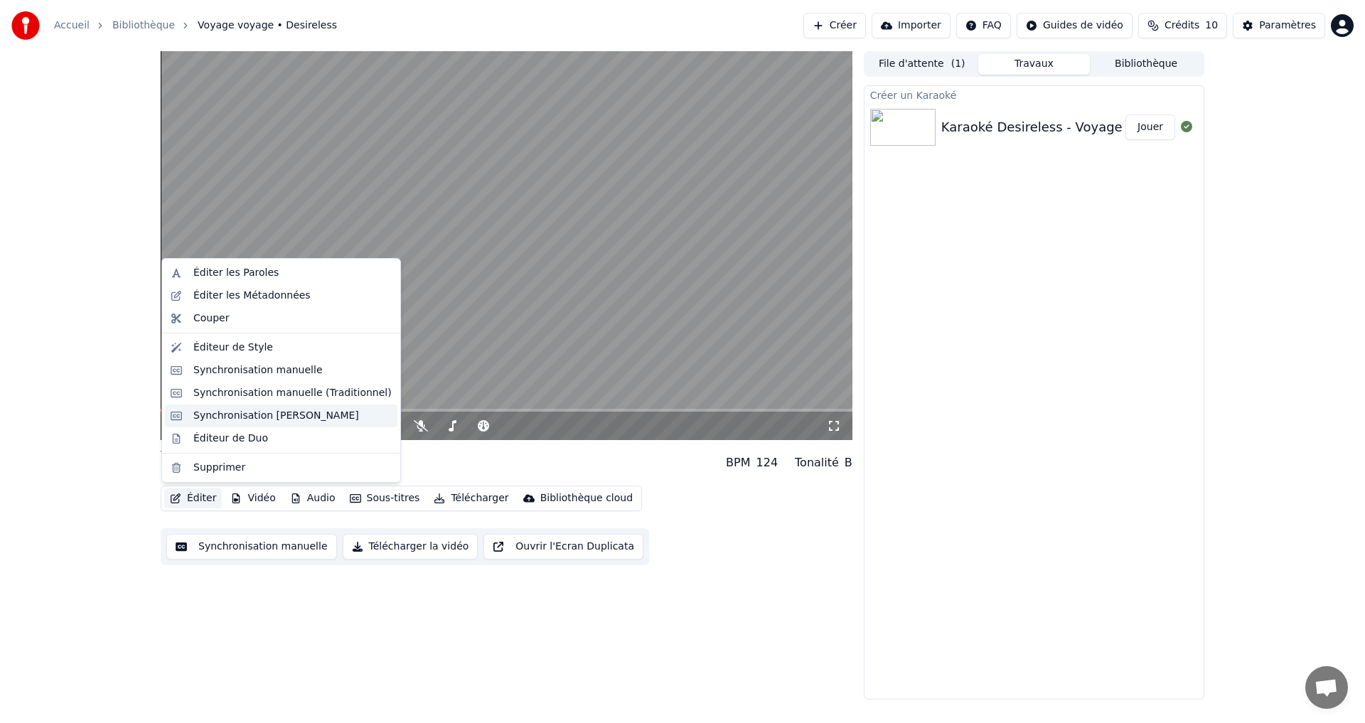
click at [215, 415] on div "Synchronisation [PERSON_NAME]" at bounding box center [276, 416] width 166 height 14
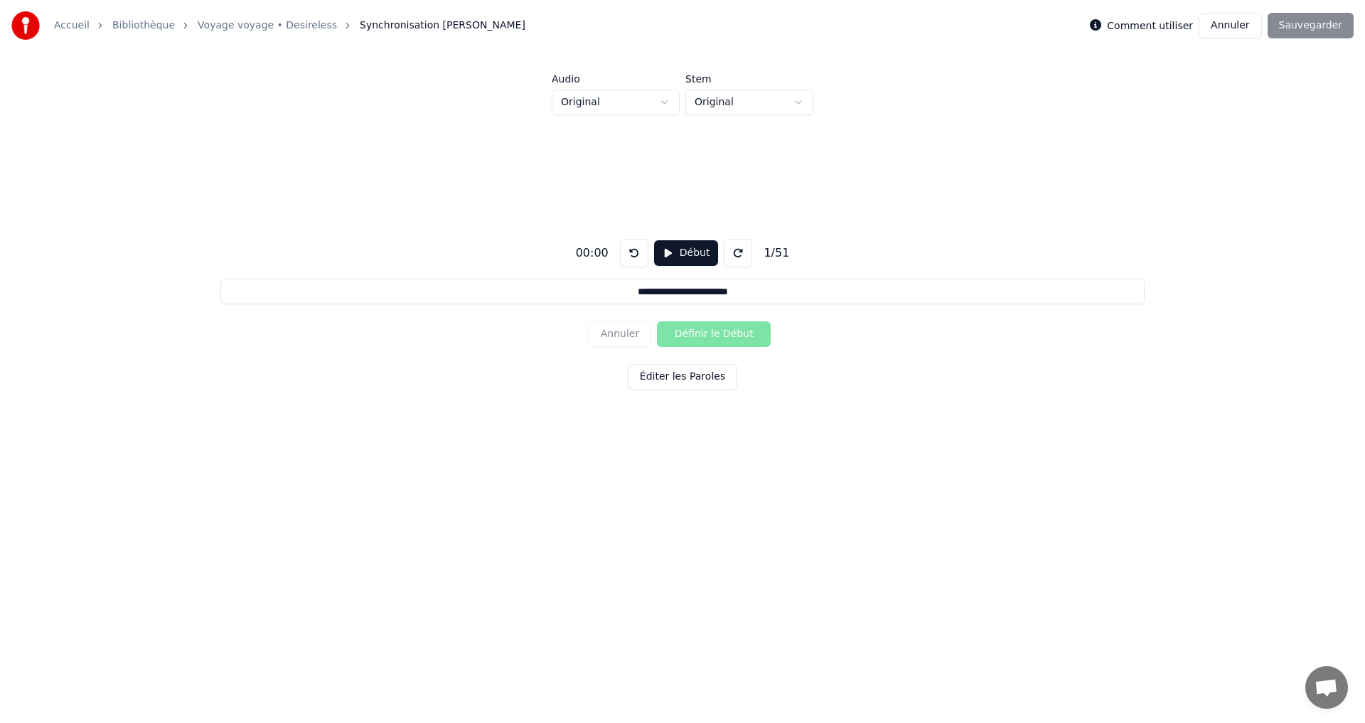
click at [725, 208] on div "**********" at bounding box center [683, 311] width 1320 height 392
click at [662, 255] on button "Début" at bounding box center [686, 253] width 65 height 26
click at [664, 252] on button "Pause" at bounding box center [685, 253] width 63 height 26
click at [631, 254] on button at bounding box center [634, 253] width 28 height 28
drag, startPoint x: 671, startPoint y: 254, endPoint x: 836, endPoint y: 231, distance: 166.5
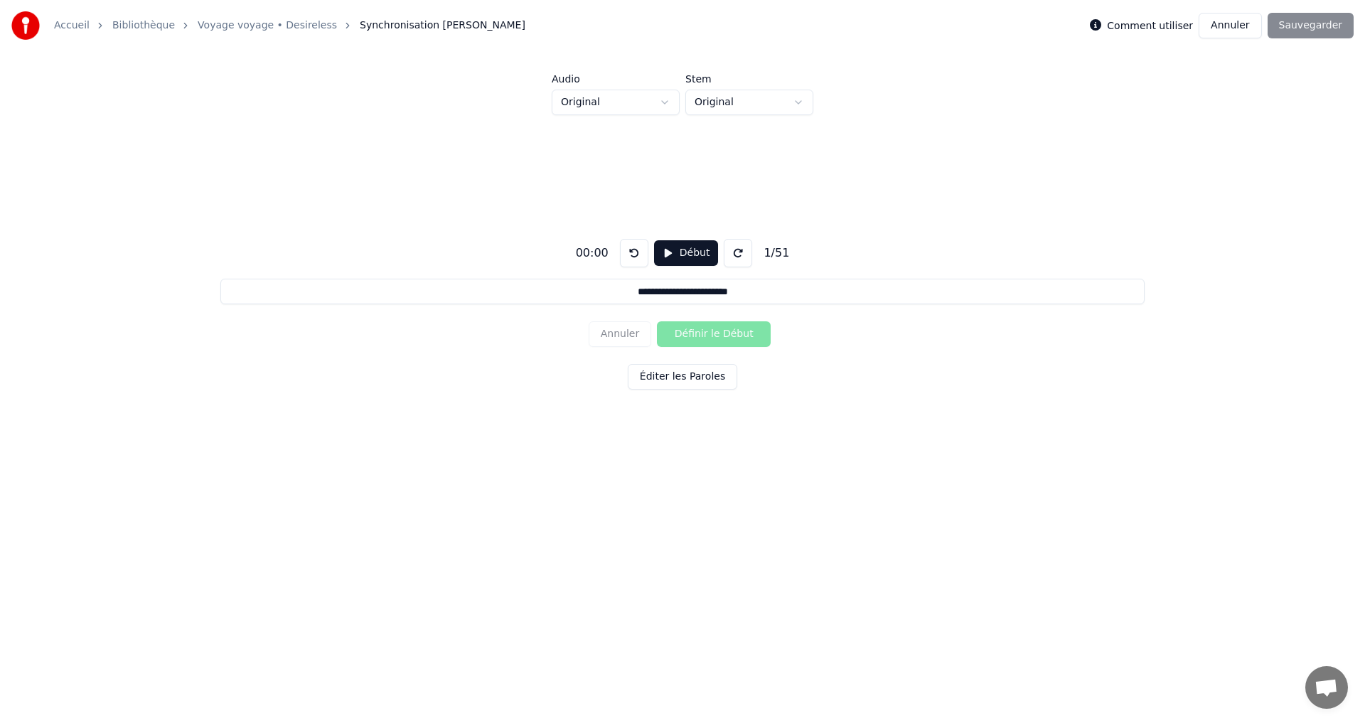
click at [671, 254] on button "Début" at bounding box center [686, 253] width 65 height 26
click at [678, 260] on button "Pause" at bounding box center [685, 253] width 63 height 26
click at [670, 256] on button "Début" at bounding box center [686, 253] width 65 height 26
click at [681, 254] on button "Pause" at bounding box center [685, 253] width 63 height 26
click at [631, 248] on button at bounding box center [634, 253] width 28 height 28
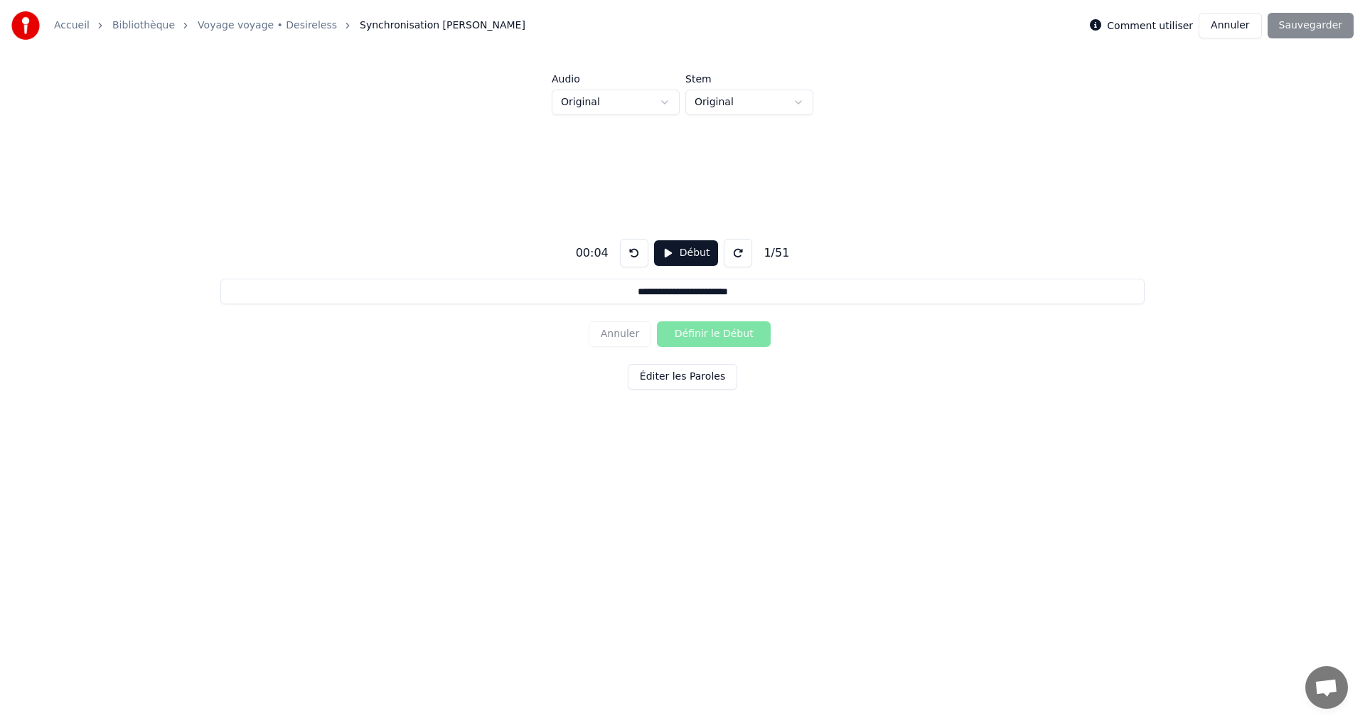
click at [673, 247] on button "Début" at bounding box center [686, 253] width 65 height 26
click at [664, 251] on button "Pause" at bounding box center [685, 253] width 63 height 26
click at [629, 259] on button at bounding box center [634, 253] width 28 height 28
click at [673, 249] on button "Début" at bounding box center [686, 253] width 65 height 26
click at [697, 334] on button "Définir le Début" at bounding box center [714, 334] width 114 height 26
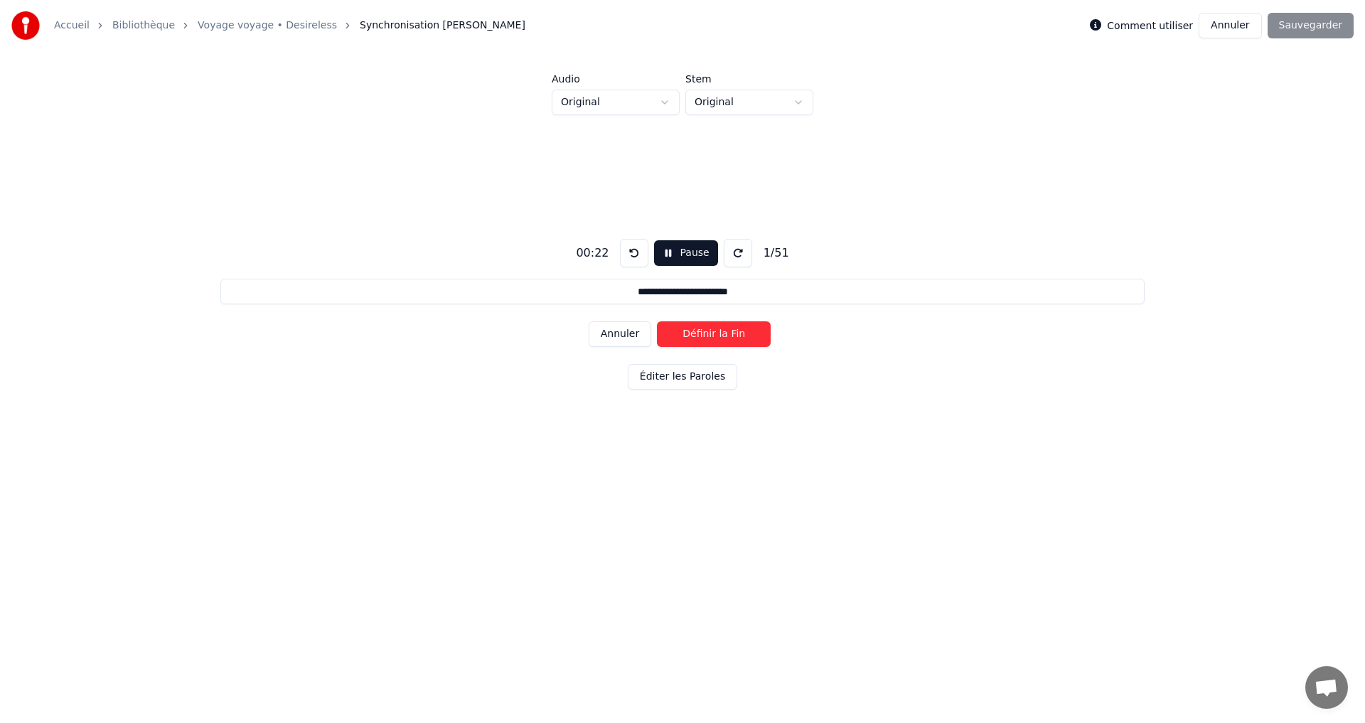
click at [702, 334] on button "Définir la Fin" at bounding box center [714, 334] width 114 height 26
click at [702, 334] on button "Définir le Début" at bounding box center [714, 334] width 114 height 26
click at [702, 334] on button "Définir la Fin" at bounding box center [714, 334] width 114 height 26
click at [702, 334] on button "Définir le Début" at bounding box center [714, 334] width 114 height 26
click at [702, 334] on button "Définir la Fin" at bounding box center [714, 334] width 114 height 26
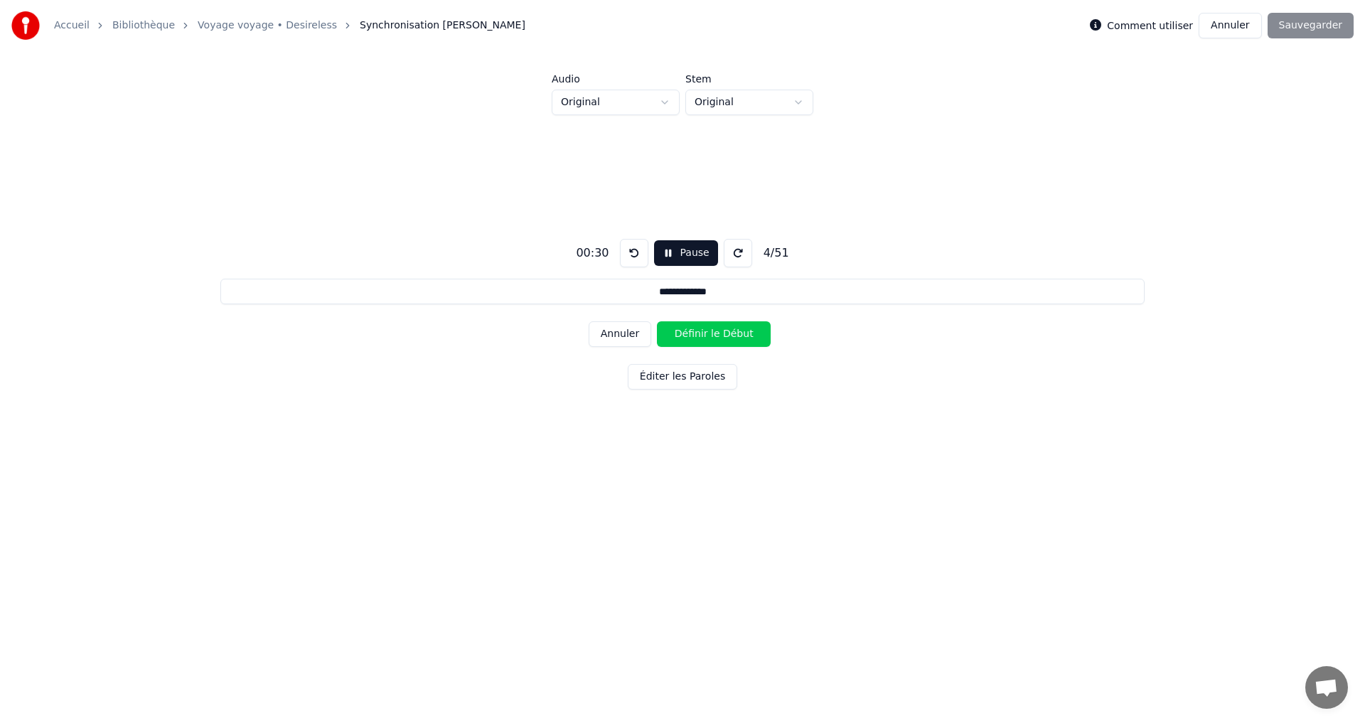
click at [703, 334] on button "Définir le Début" at bounding box center [714, 334] width 114 height 26
click at [703, 334] on button "Définir la Fin" at bounding box center [714, 334] width 114 height 26
click at [703, 334] on button "Définir le Début" at bounding box center [714, 334] width 114 height 26
click at [641, 336] on button "Annuler" at bounding box center [620, 334] width 63 height 26
drag, startPoint x: 670, startPoint y: 267, endPoint x: 678, endPoint y: 289, distance: 22.7
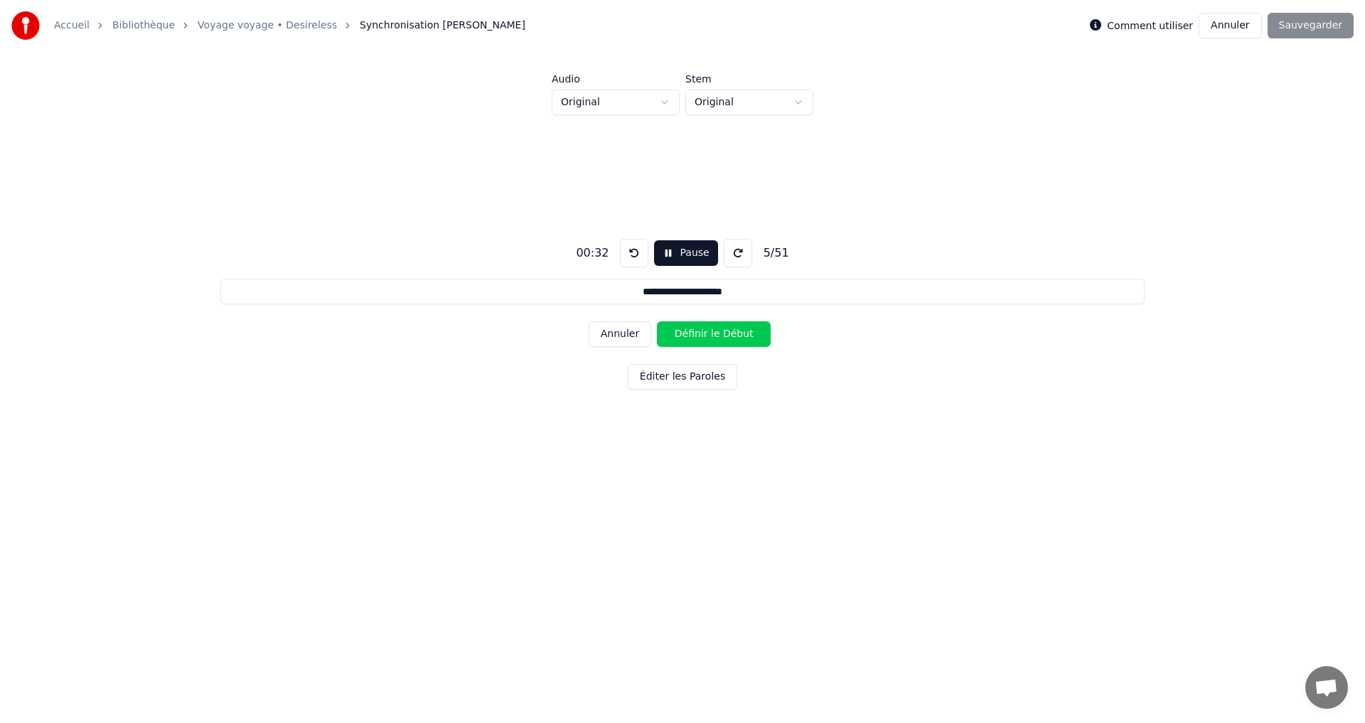
click at [673, 267] on div "**********" at bounding box center [683, 311] width 1320 height 392
click at [666, 267] on div "00:33 Pause 5 / 51" at bounding box center [682, 253] width 224 height 28
click at [670, 257] on button "Pause" at bounding box center [685, 253] width 63 height 26
click at [641, 350] on div "Annuler Définir le Début" at bounding box center [683, 334] width 188 height 37
click at [627, 252] on button at bounding box center [634, 253] width 28 height 28
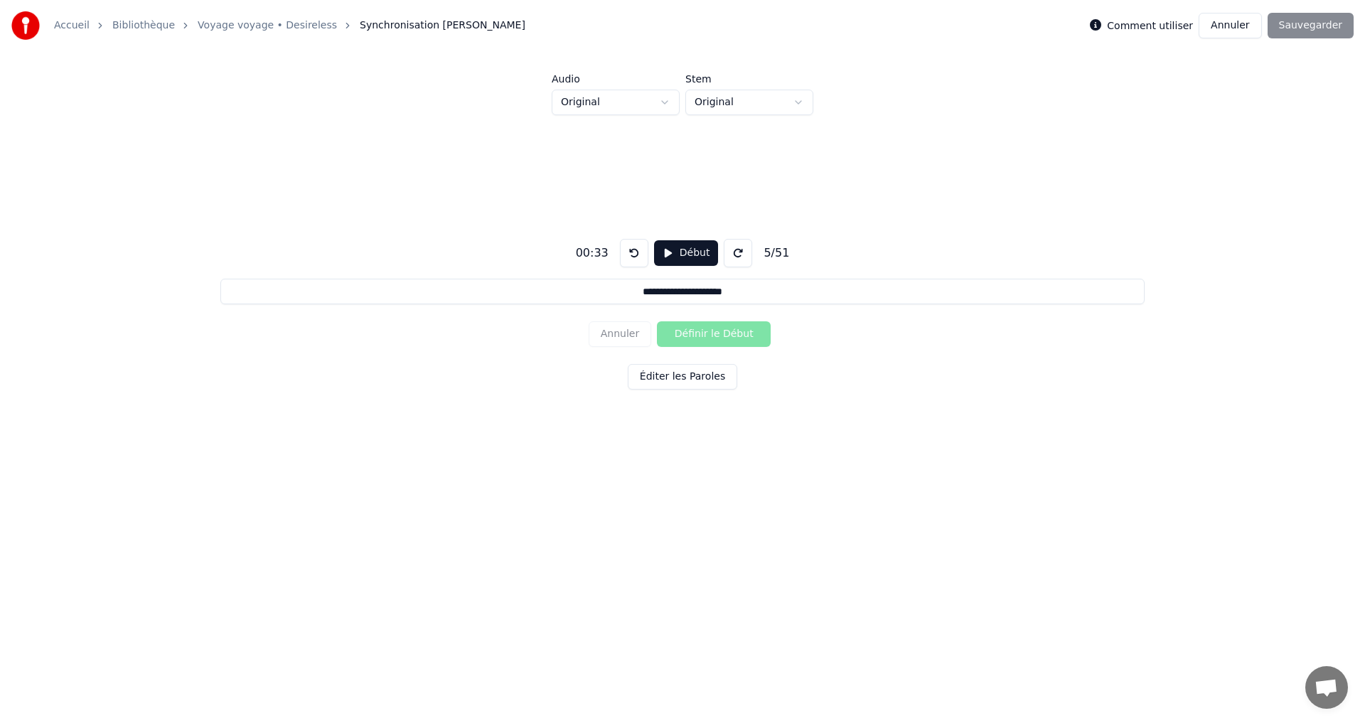
click at [627, 252] on button at bounding box center [634, 253] width 28 height 28
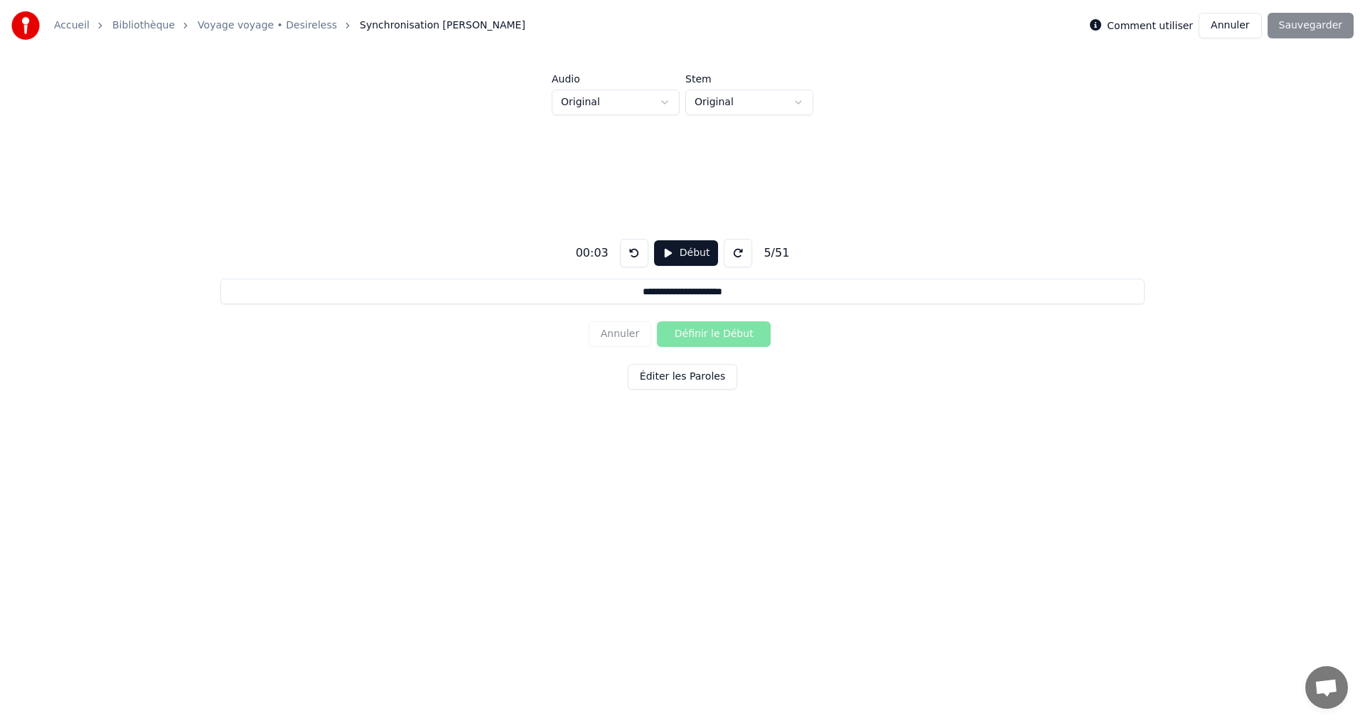
click at [629, 252] on button at bounding box center [634, 253] width 28 height 28
click at [656, 252] on button "Début" at bounding box center [686, 253] width 65 height 26
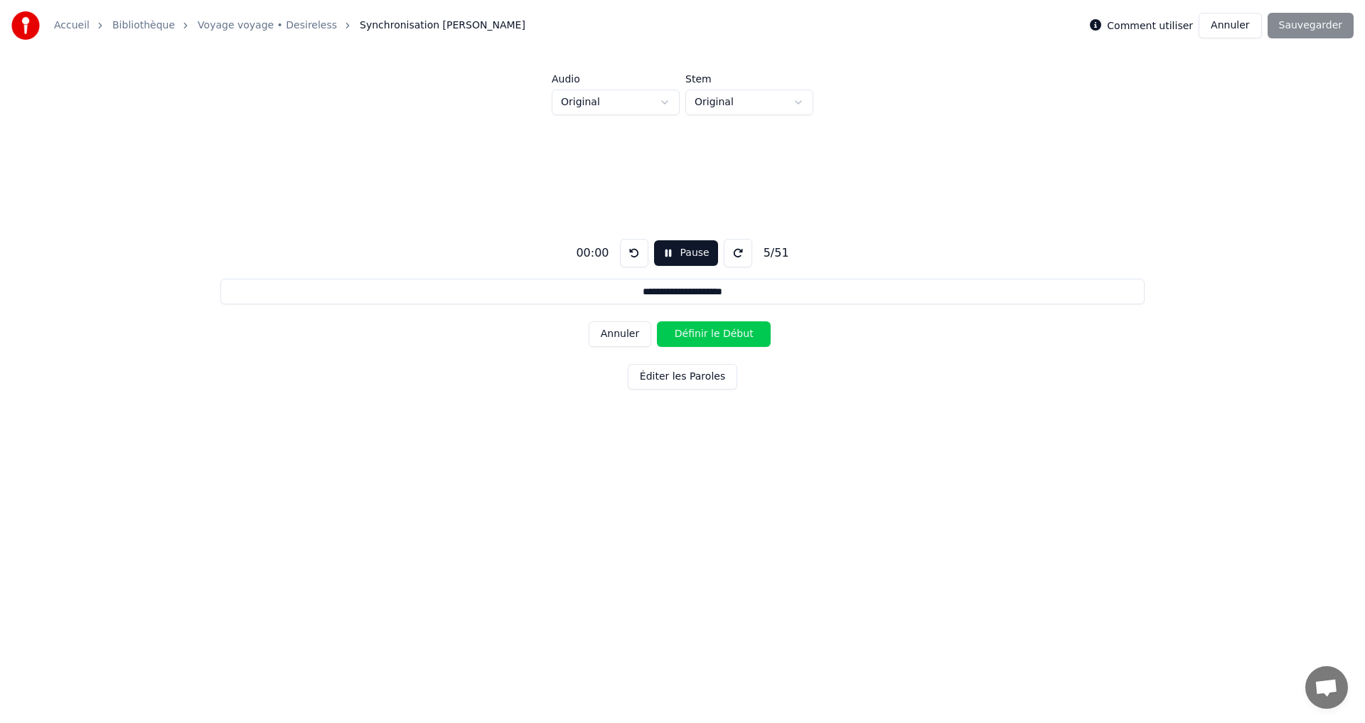
click at [633, 254] on button at bounding box center [634, 253] width 28 height 28
click at [637, 331] on button "Annuler" at bounding box center [620, 334] width 63 height 26
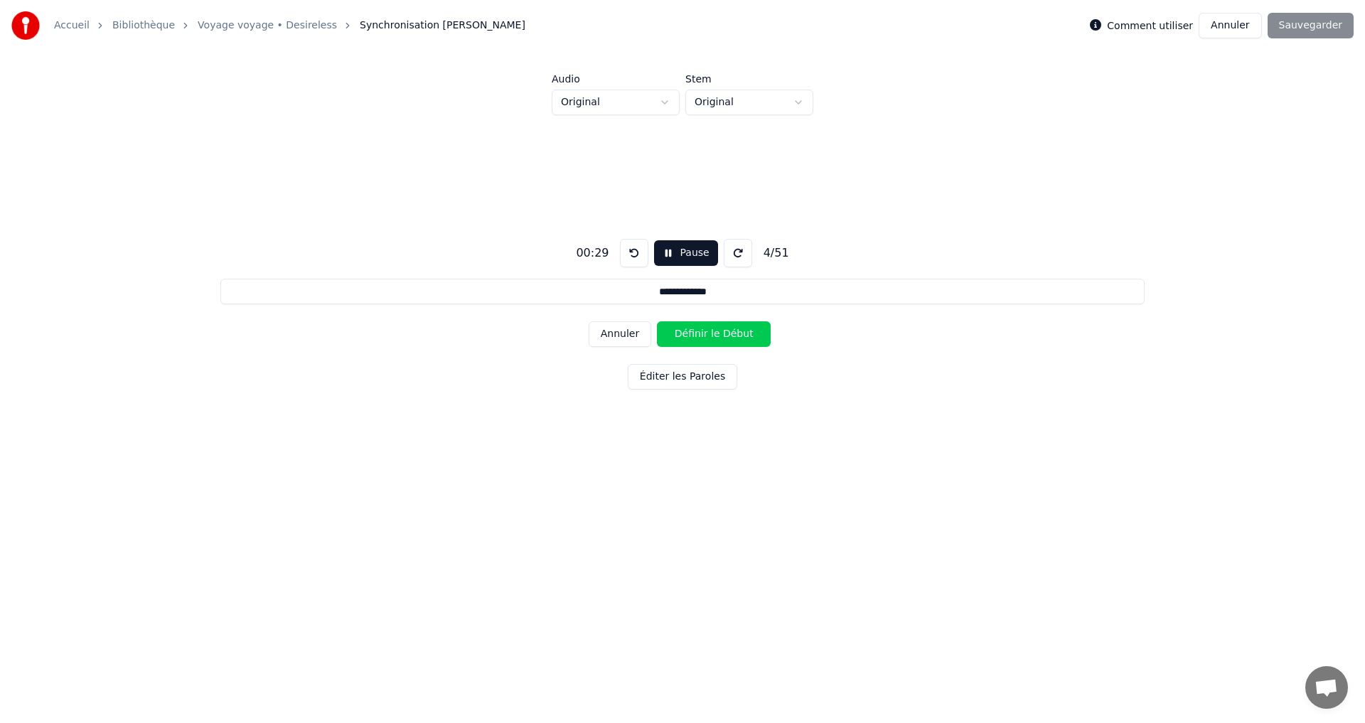
click at [637, 331] on button "Annuler" at bounding box center [620, 334] width 63 height 26
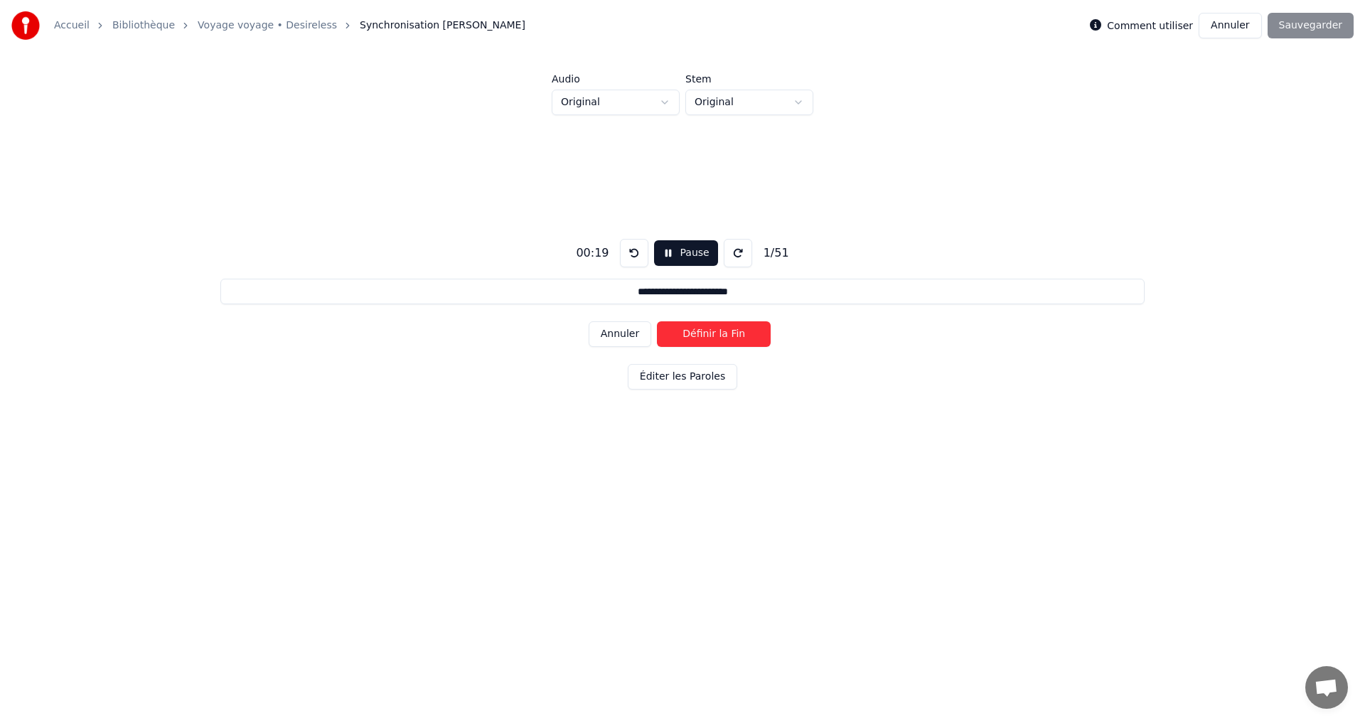
click at [637, 331] on button "Annuler" at bounding box center [620, 334] width 63 height 26
click at [637, 331] on div "Annuler Définir le Début" at bounding box center [683, 334] width 188 height 37
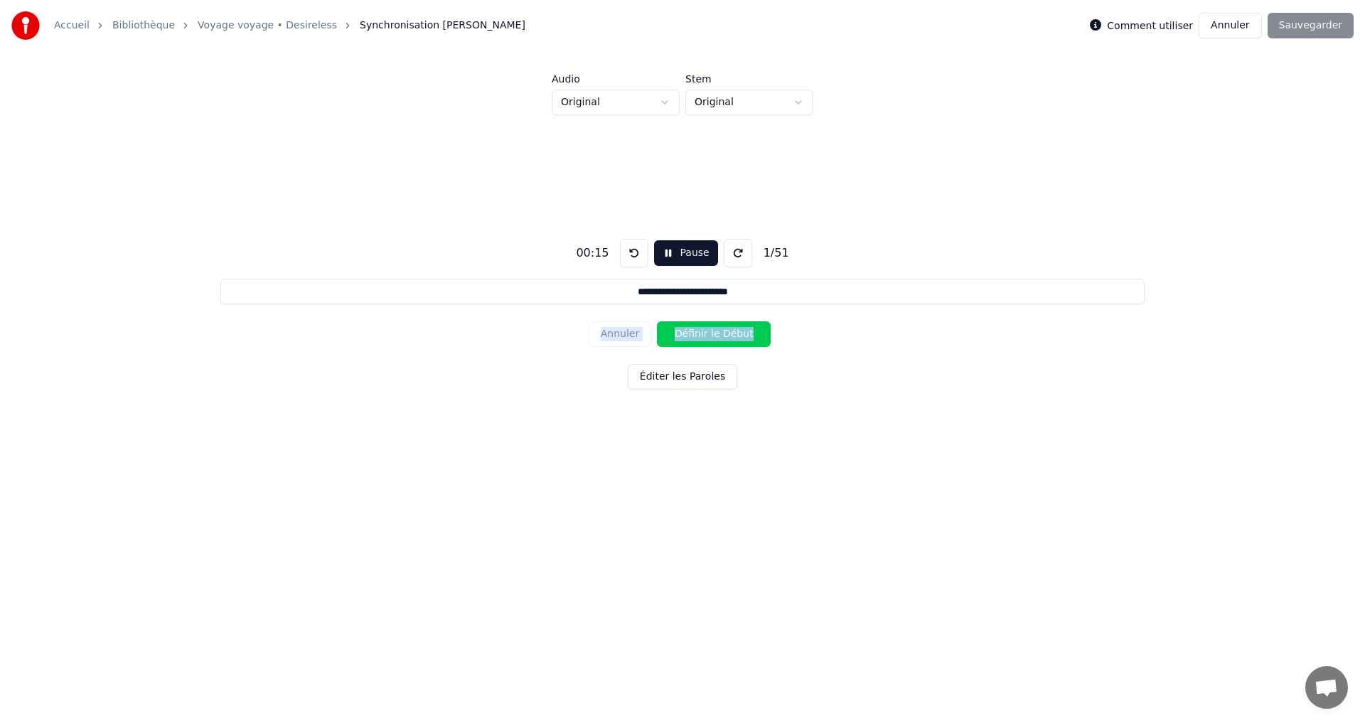
click at [637, 331] on div "Annuler Définir le Début" at bounding box center [683, 334] width 188 height 37
click at [636, 250] on button at bounding box center [634, 253] width 28 height 28
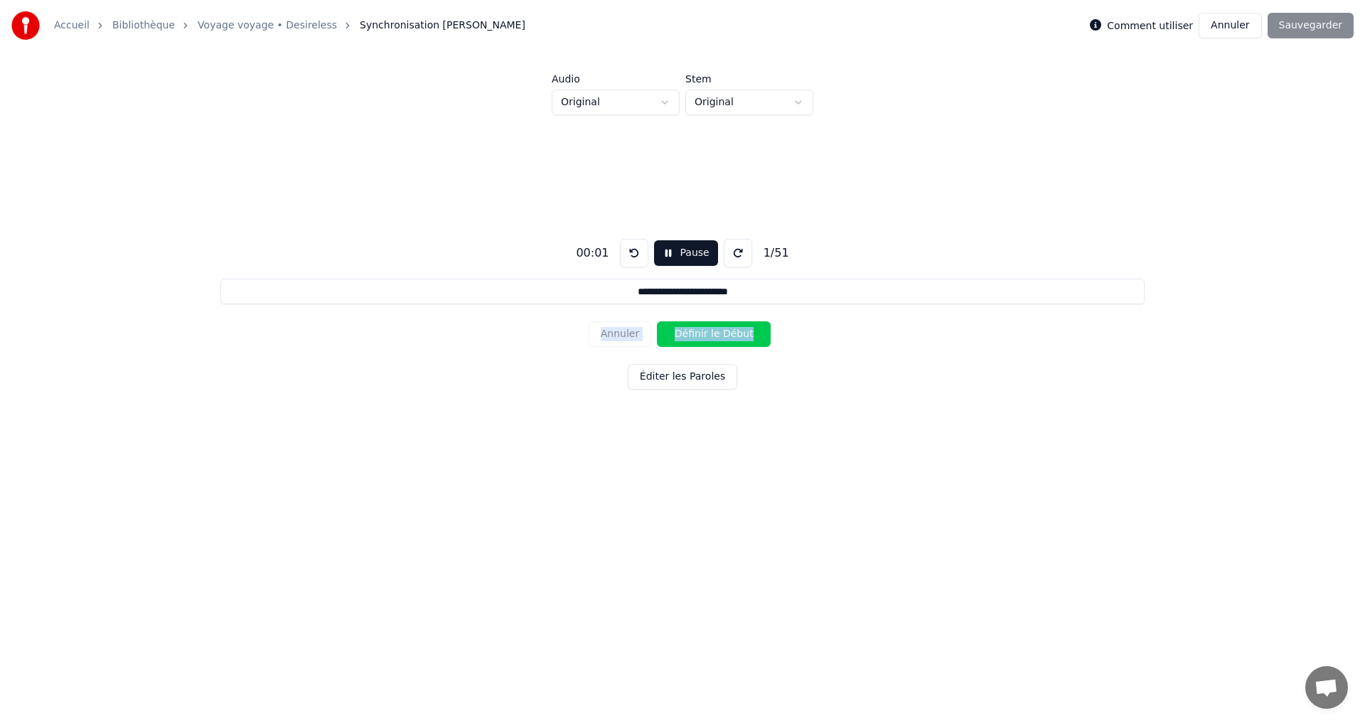
click at [636, 250] on button at bounding box center [634, 253] width 28 height 28
click at [638, 252] on button at bounding box center [634, 253] width 28 height 28
click at [638, 253] on button at bounding box center [634, 253] width 28 height 28
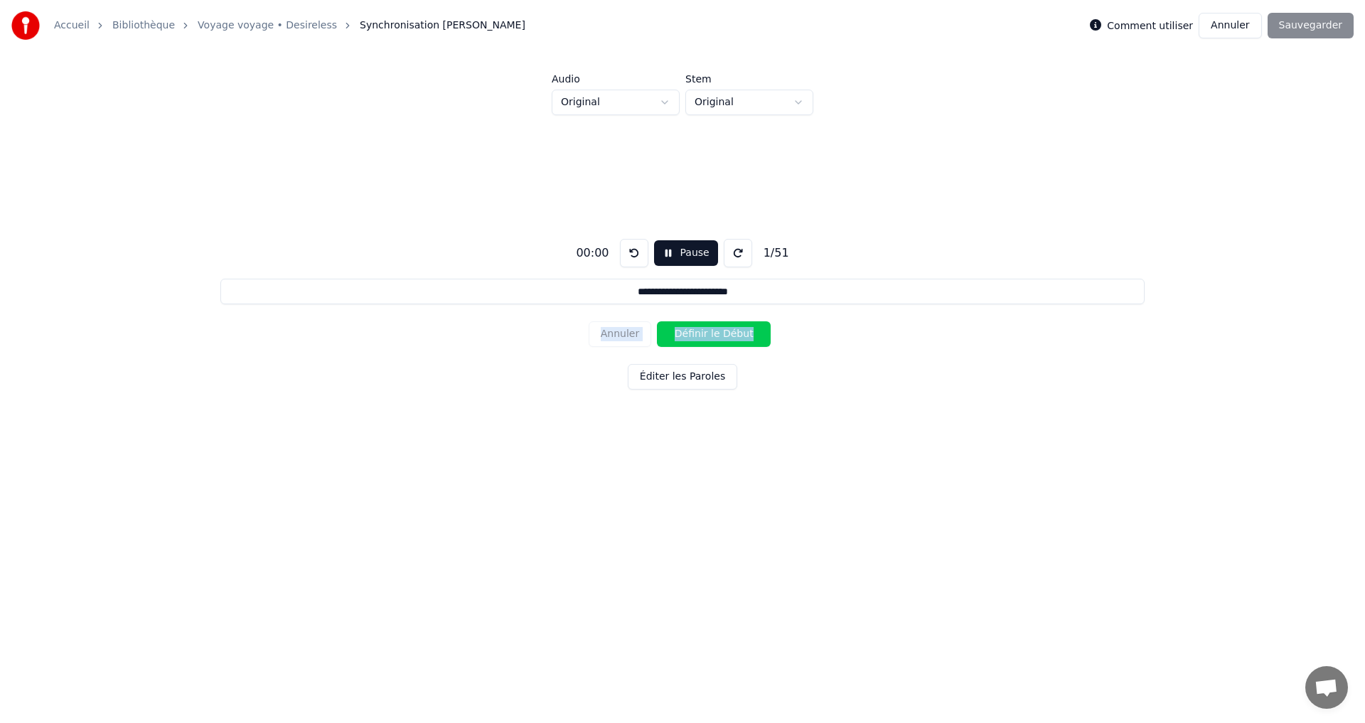
click at [637, 253] on button at bounding box center [634, 253] width 28 height 28
click at [635, 253] on button at bounding box center [634, 253] width 28 height 28
click at [633, 253] on button at bounding box center [634, 253] width 28 height 28
click at [718, 333] on button "Définir le Début" at bounding box center [714, 334] width 114 height 26
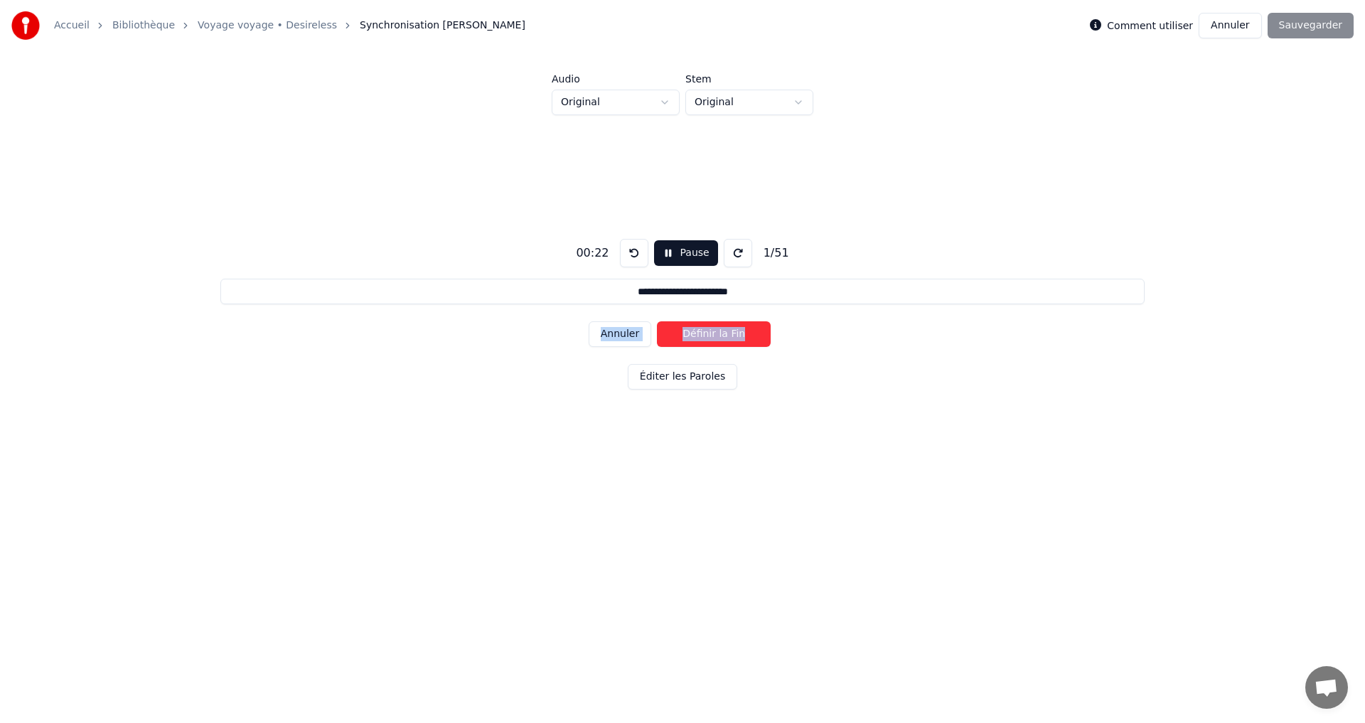
click at [723, 335] on button "Définir la Fin" at bounding box center [714, 334] width 114 height 26
click at [722, 335] on button "Définir le Début" at bounding box center [714, 334] width 114 height 26
click at [723, 334] on button "Définir la Fin" at bounding box center [714, 334] width 114 height 26
click at [723, 334] on button "Définir le Début" at bounding box center [714, 334] width 114 height 26
click at [722, 334] on button "Définir la Fin" at bounding box center [714, 334] width 114 height 26
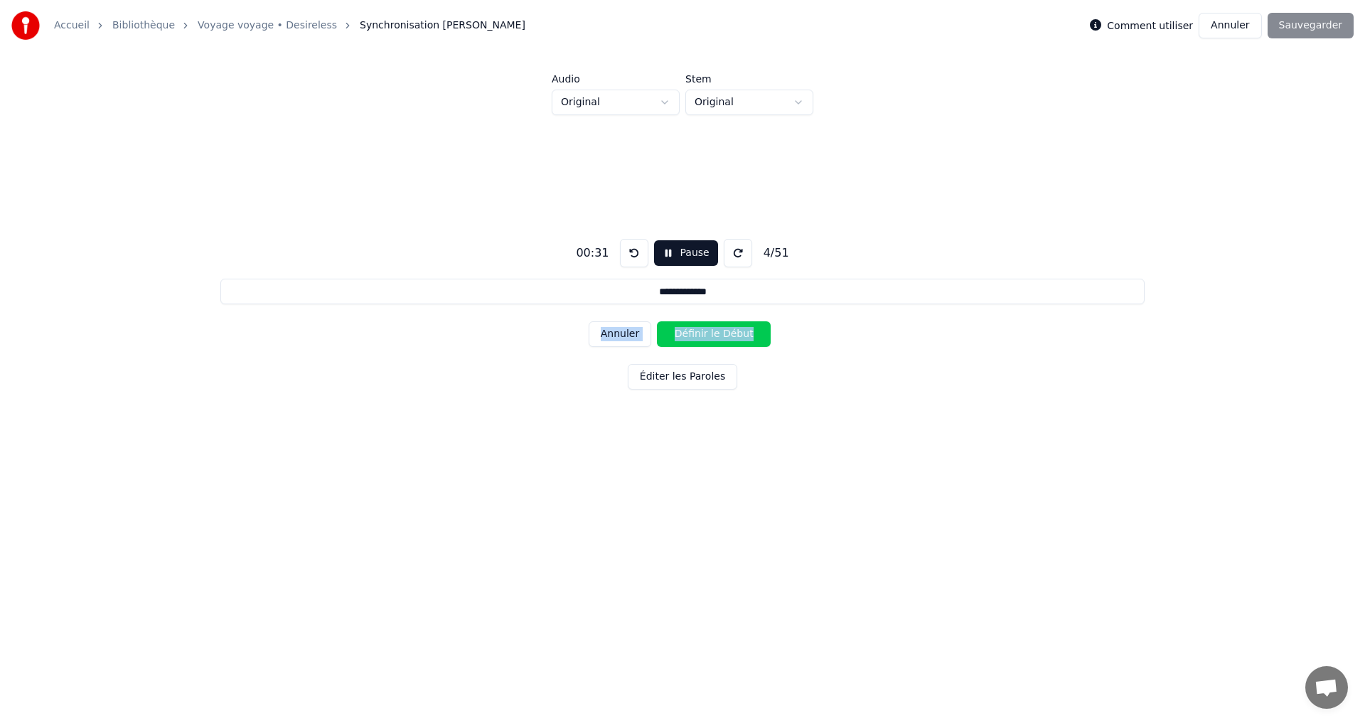
click at [722, 334] on button "Définir le Début" at bounding box center [714, 334] width 114 height 26
click at [722, 336] on button "Définir la Fin" at bounding box center [714, 334] width 114 height 26
click at [721, 333] on button "Définir le Début" at bounding box center [714, 334] width 114 height 26
click at [722, 333] on button "Définir la Fin" at bounding box center [714, 334] width 114 height 26
click at [720, 334] on button "Définir le Début" at bounding box center [714, 334] width 114 height 26
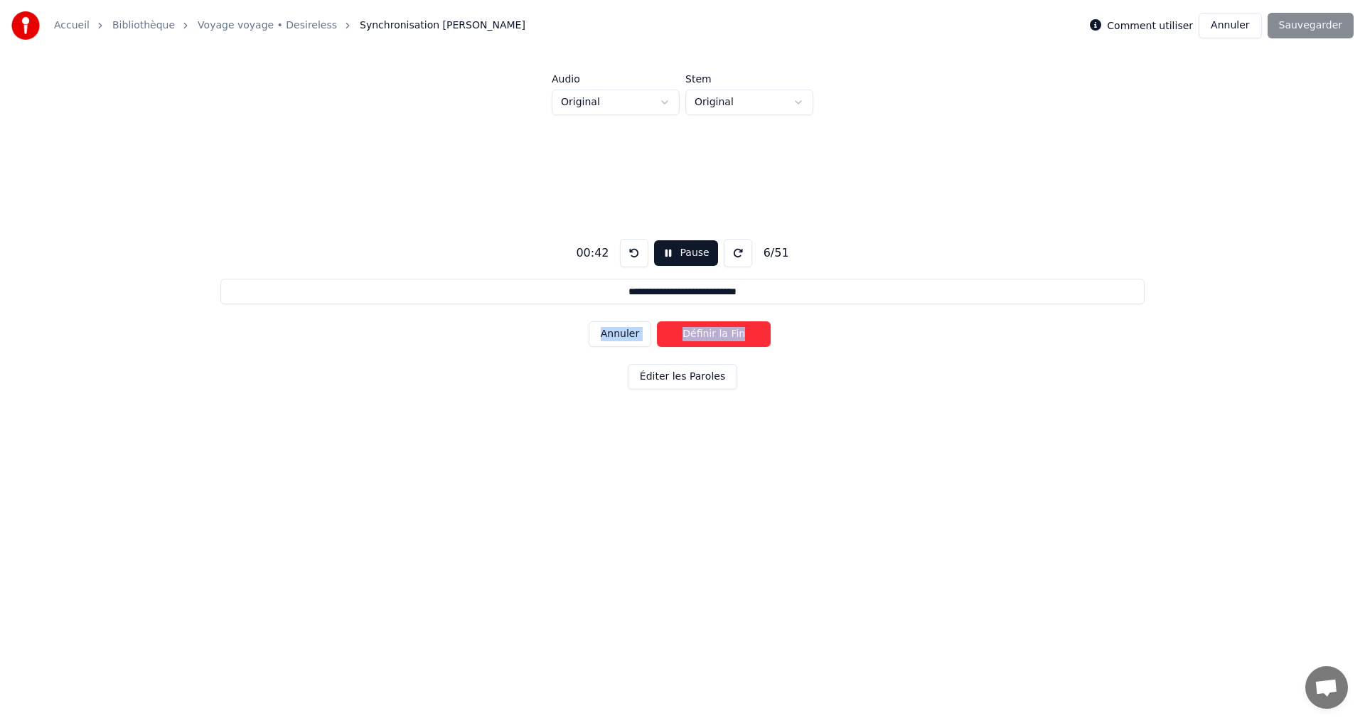
click at [721, 334] on button "Définir la Fin" at bounding box center [714, 334] width 114 height 26
click at [718, 333] on button "Définir le Début" at bounding box center [714, 334] width 114 height 26
click at [718, 333] on button "Définir la Fin" at bounding box center [714, 334] width 114 height 26
click at [634, 336] on button "Annuler" at bounding box center [620, 334] width 63 height 26
click at [641, 330] on button "Annuler" at bounding box center [620, 334] width 63 height 26
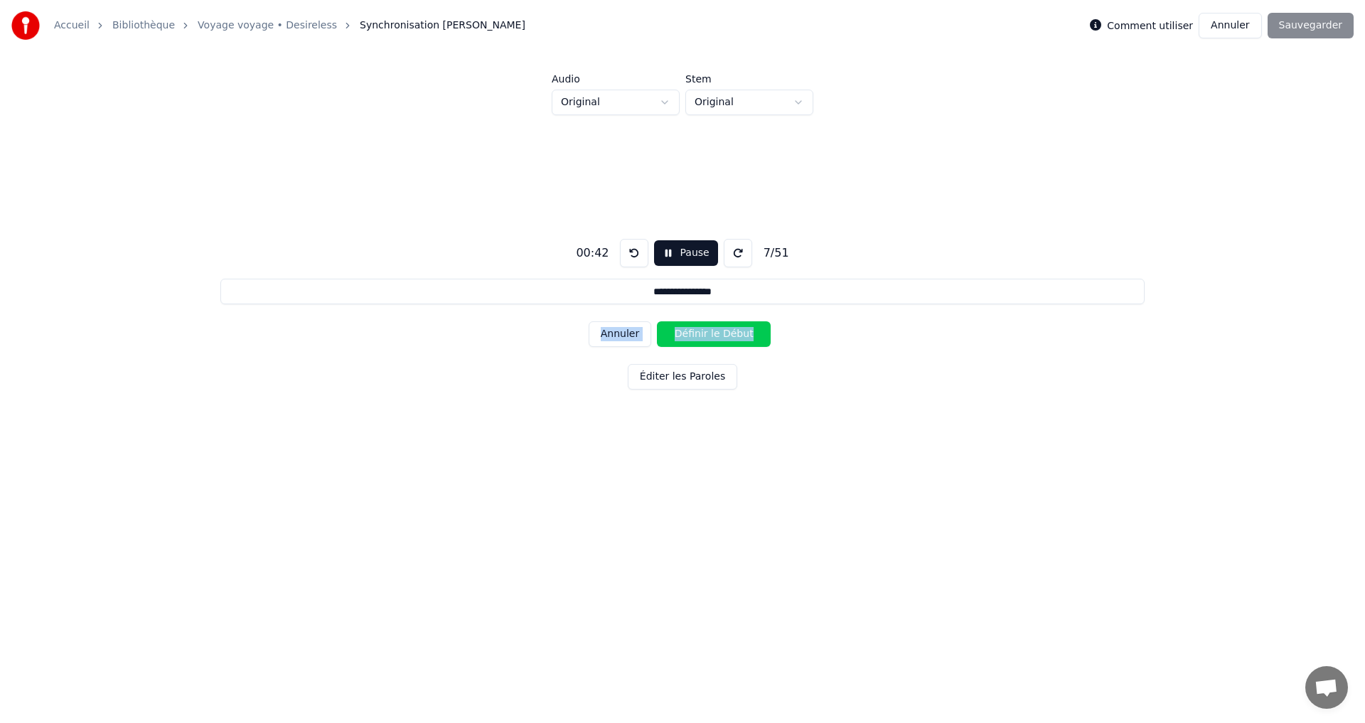
click at [641, 330] on button "Annuler" at bounding box center [620, 334] width 63 height 26
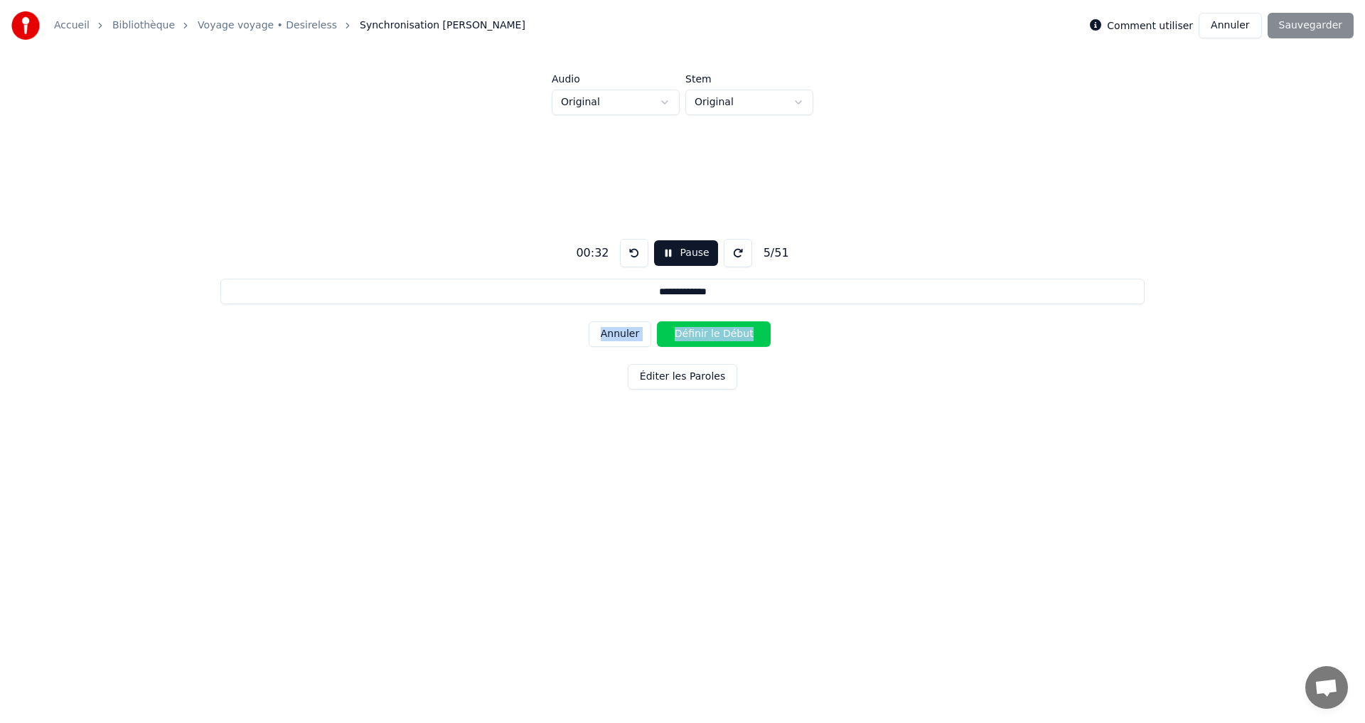
click at [641, 330] on button "Annuler" at bounding box center [620, 334] width 63 height 26
click at [640, 330] on button "Annuler" at bounding box center [620, 334] width 63 height 26
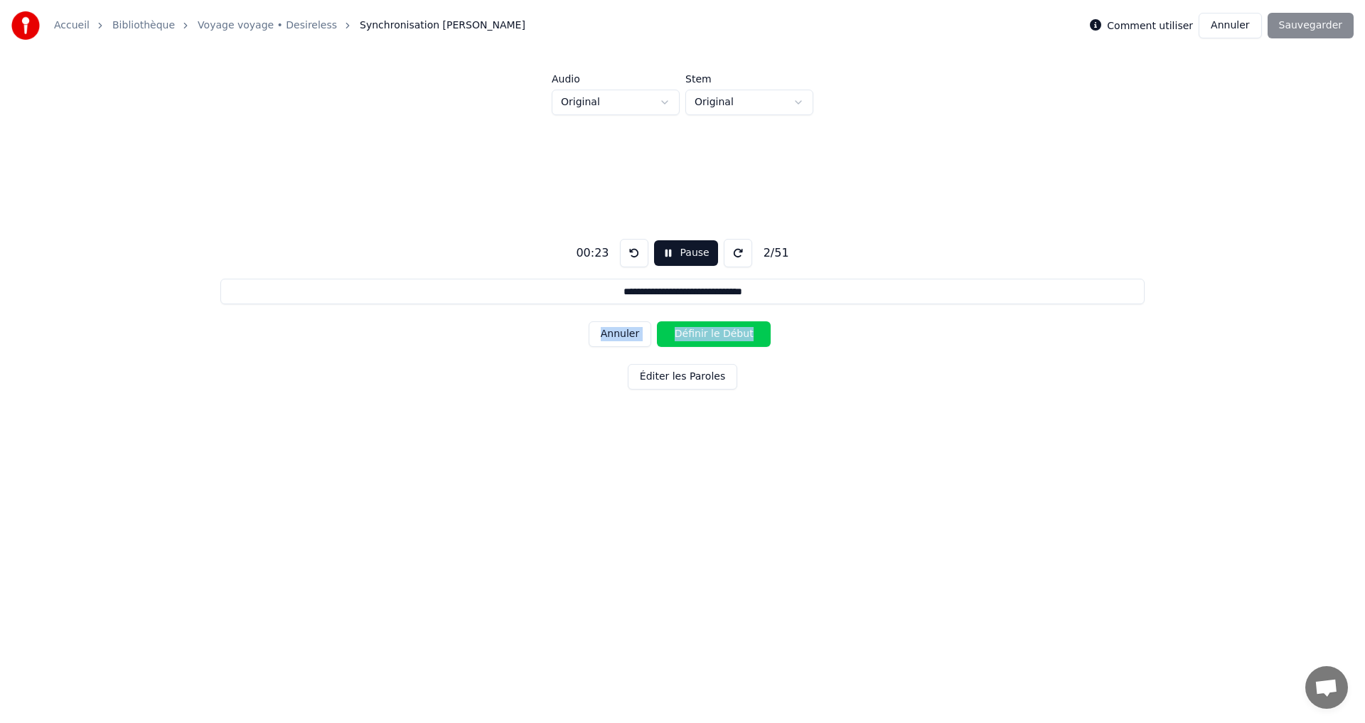
click at [639, 330] on button "Annuler" at bounding box center [620, 334] width 63 height 26
click at [638, 330] on button "Annuler" at bounding box center [620, 334] width 63 height 26
click at [637, 330] on div "Annuler Définir le Début" at bounding box center [683, 334] width 188 height 37
click at [634, 330] on div "Annuler Définir le Début" at bounding box center [683, 334] width 188 height 37
click at [634, 331] on div "Annuler Définir le Début" at bounding box center [683, 334] width 188 height 37
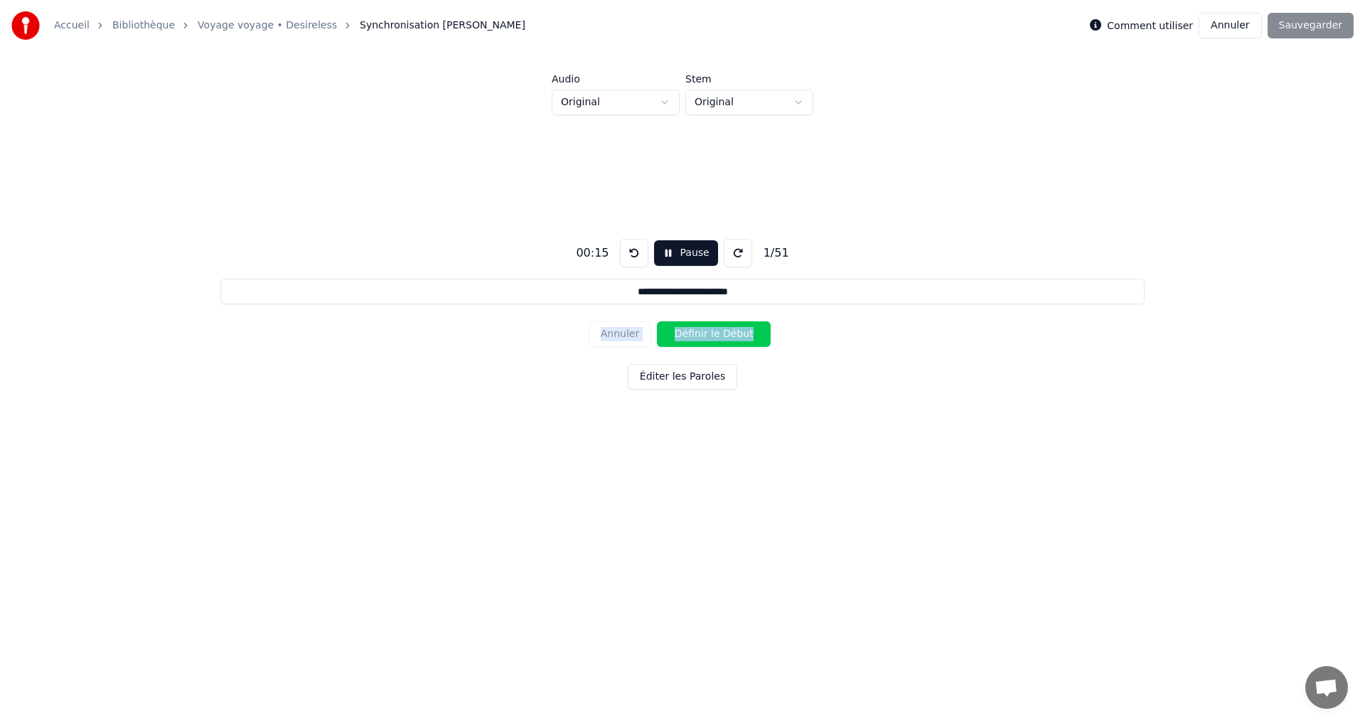
click at [633, 331] on div "Annuler Définir le Début" at bounding box center [683, 334] width 188 height 37
click at [634, 331] on div "Annuler Définir le Début" at bounding box center [683, 334] width 188 height 37
click at [661, 259] on button "Pause" at bounding box center [685, 253] width 63 height 26
click at [629, 250] on button at bounding box center [634, 253] width 28 height 28
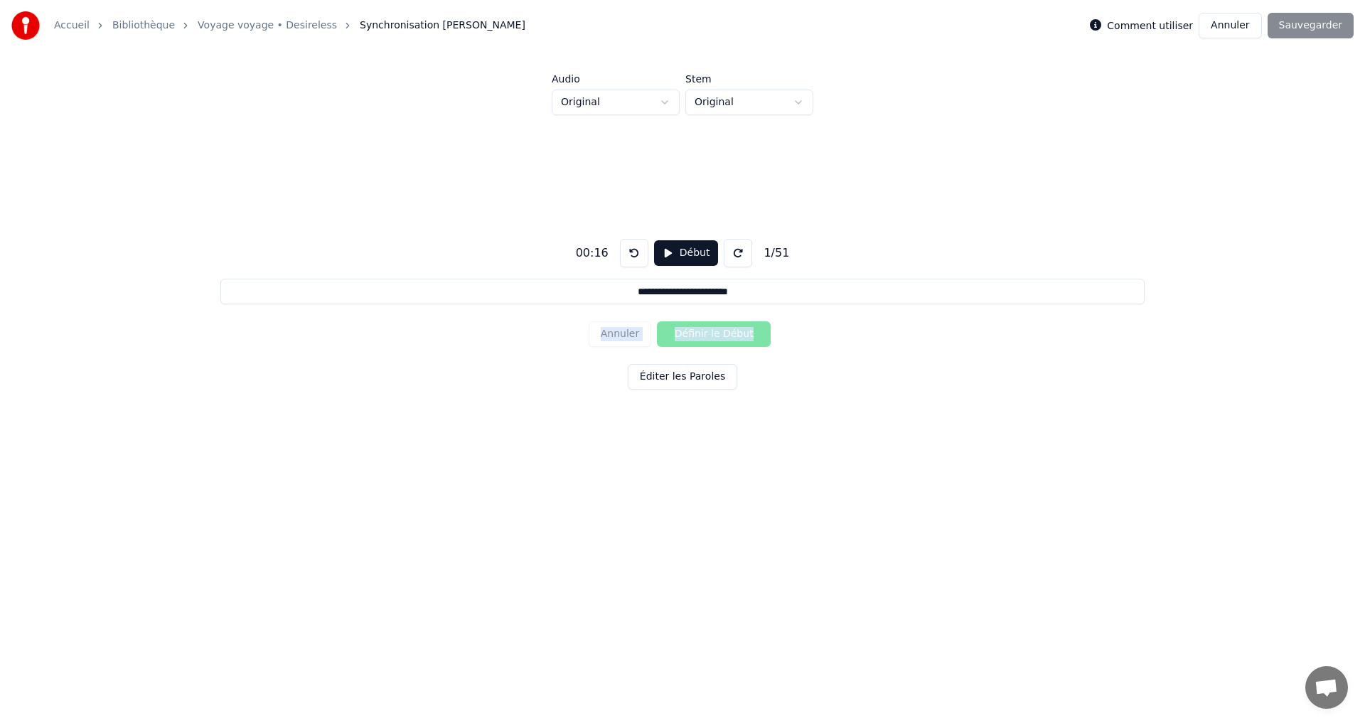
click at [629, 250] on button at bounding box center [634, 253] width 28 height 28
click at [630, 250] on button at bounding box center [634, 253] width 28 height 28
click at [631, 250] on button at bounding box center [634, 253] width 28 height 28
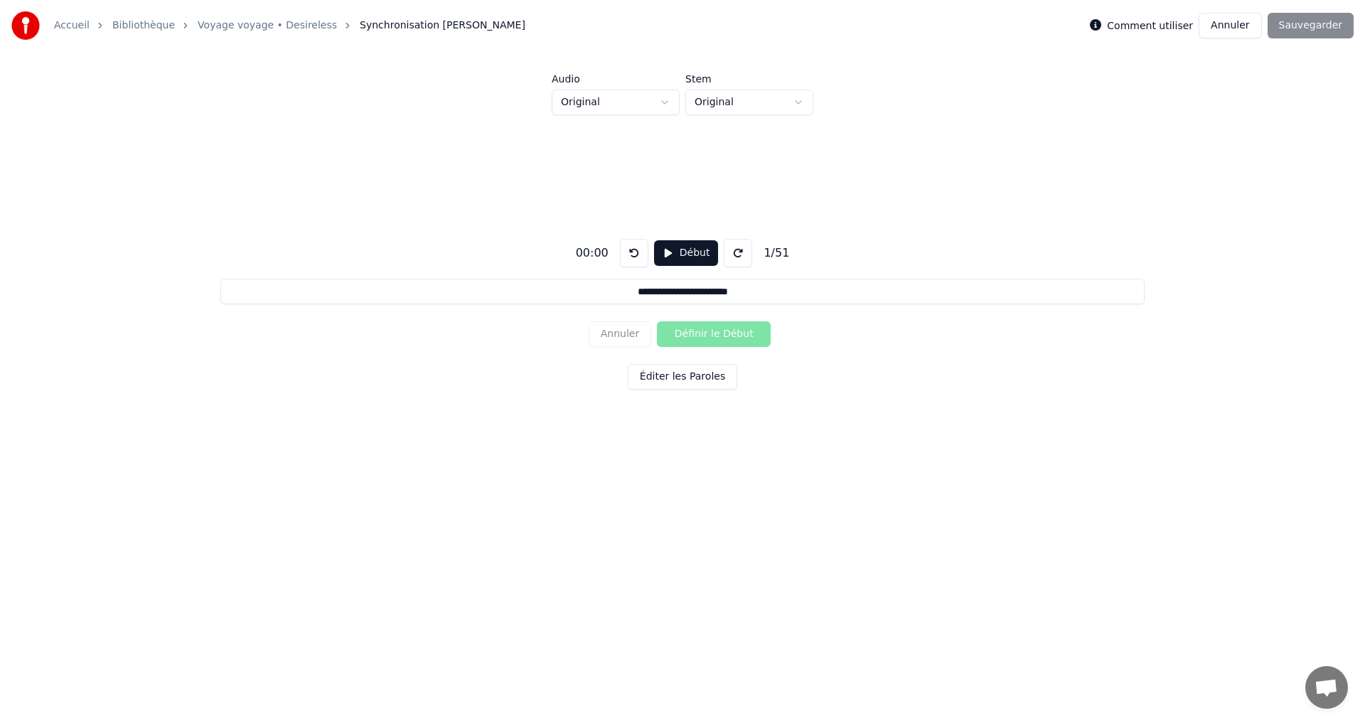
click at [788, 465] on div "**********" at bounding box center [683, 311] width 1320 height 392
click at [690, 258] on button "Début" at bounding box center [686, 253] width 65 height 26
click at [673, 259] on button "Pause" at bounding box center [685, 253] width 63 height 26
click at [636, 247] on button at bounding box center [634, 253] width 28 height 28
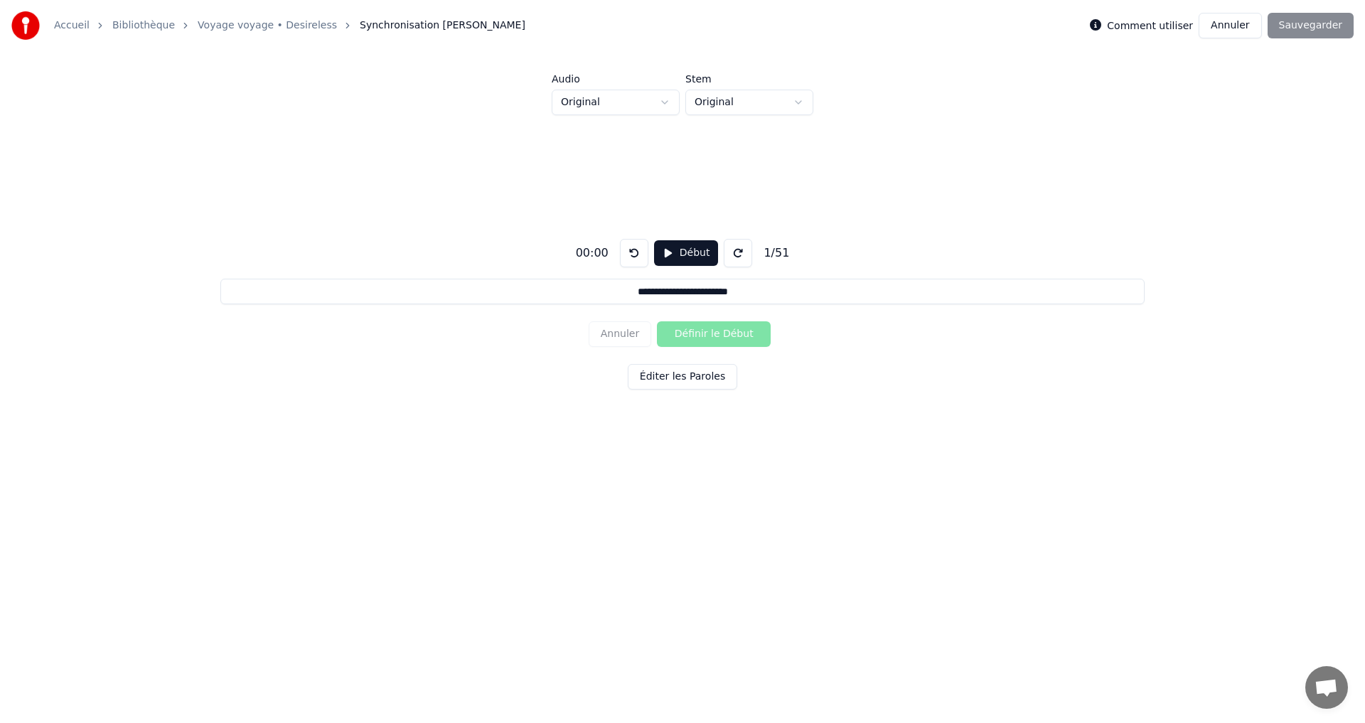
click at [635, 247] on button at bounding box center [634, 253] width 28 height 28
click at [671, 255] on button "Début" at bounding box center [686, 253] width 65 height 26
click at [623, 255] on button at bounding box center [634, 253] width 28 height 28
click at [633, 257] on button at bounding box center [634, 253] width 28 height 28
click at [626, 255] on button at bounding box center [634, 253] width 28 height 28
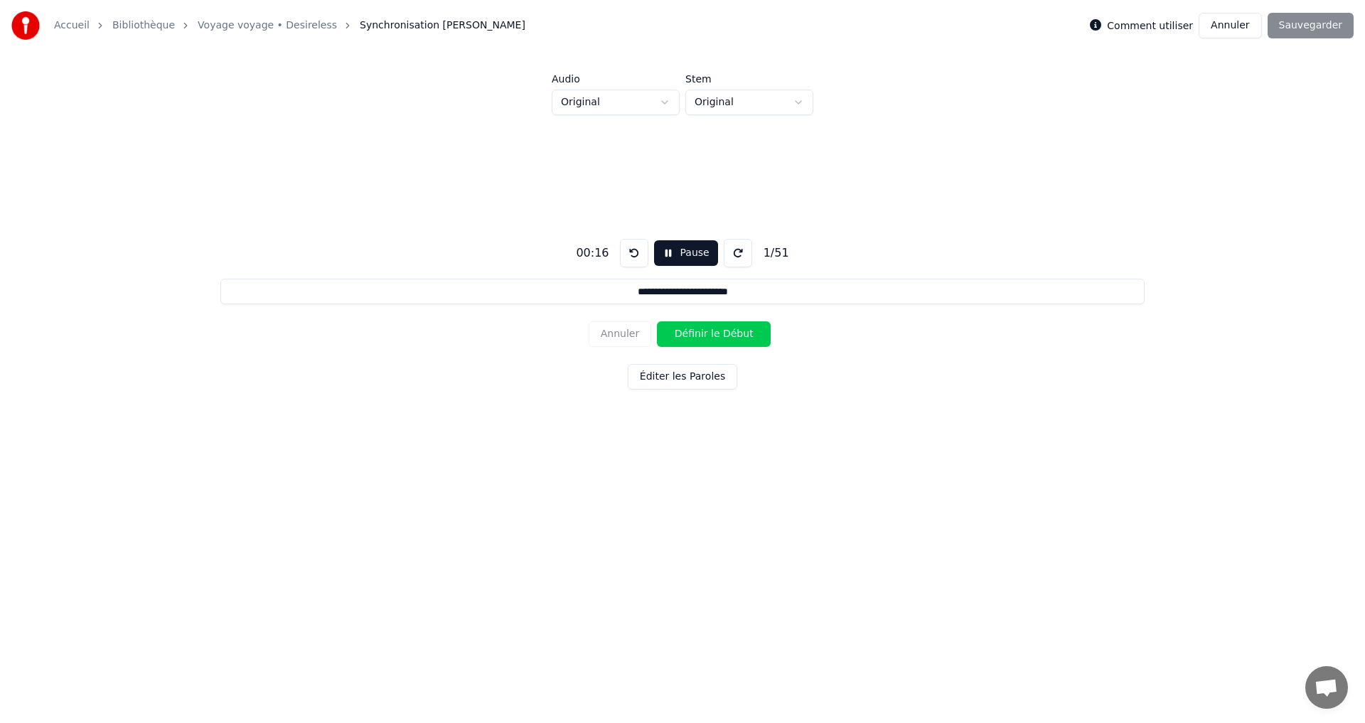
click at [632, 253] on button at bounding box center [634, 253] width 28 height 28
click at [716, 331] on button "Définir le Début" at bounding box center [714, 334] width 114 height 26
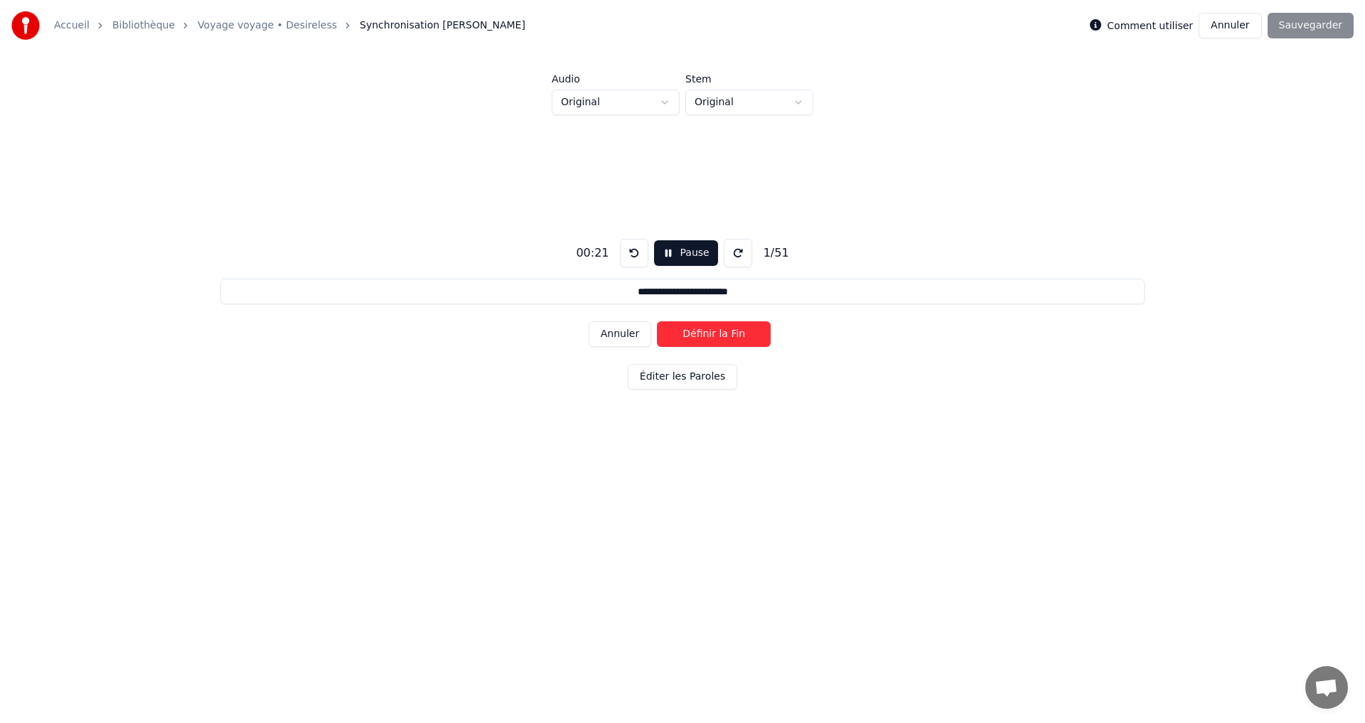
click at [716, 334] on button "Définir la Fin" at bounding box center [714, 334] width 114 height 26
click at [716, 334] on button "Définir le Début" at bounding box center [714, 334] width 114 height 26
click at [717, 336] on button "Définir la Fin" at bounding box center [714, 334] width 114 height 26
click at [715, 336] on button "Définir le Début" at bounding box center [714, 334] width 114 height 26
click at [716, 336] on button "Définir la Fin" at bounding box center [714, 334] width 114 height 26
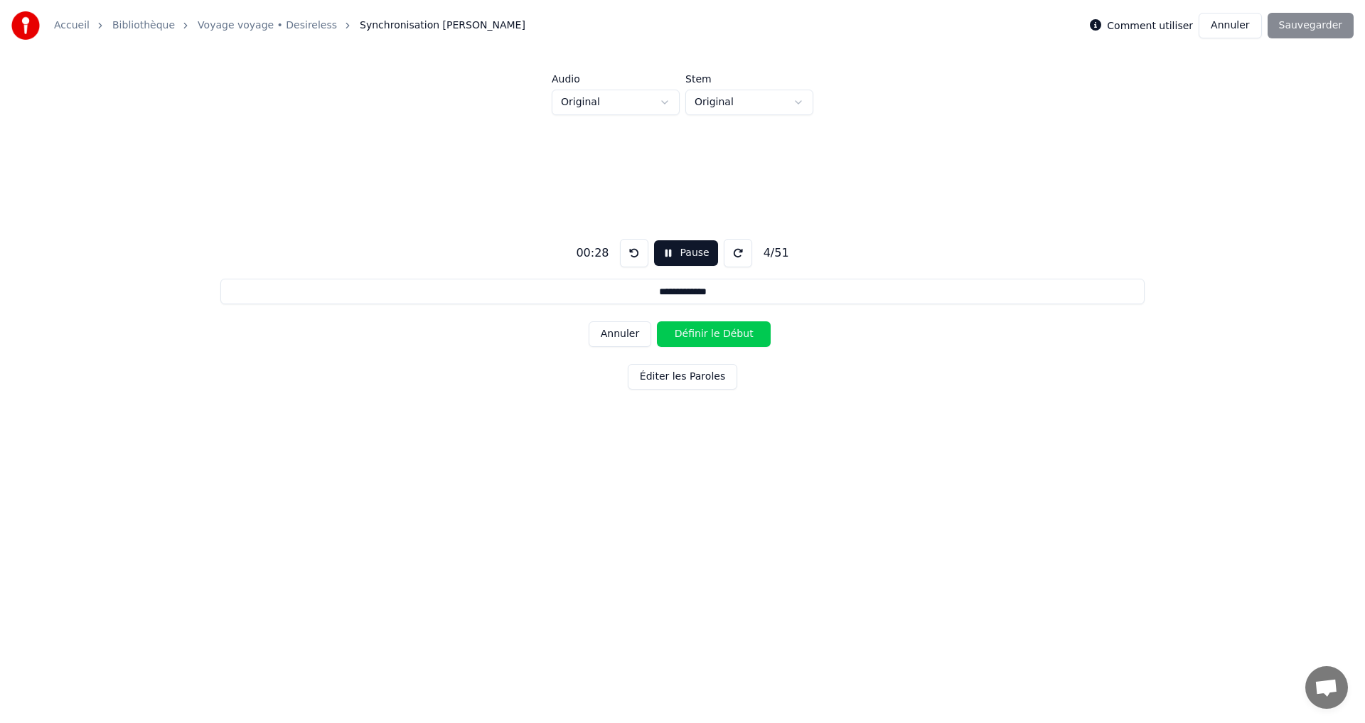
click at [712, 336] on button "Définir le Début" at bounding box center [714, 334] width 114 height 26
click at [712, 337] on button "Définir la Fin" at bounding box center [714, 334] width 114 height 26
click at [710, 336] on button "Définir le Début" at bounding box center [714, 334] width 114 height 26
click at [711, 336] on button "Définir la Fin" at bounding box center [714, 334] width 114 height 26
click at [712, 336] on button "Définir le Début" at bounding box center [714, 334] width 114 height 26
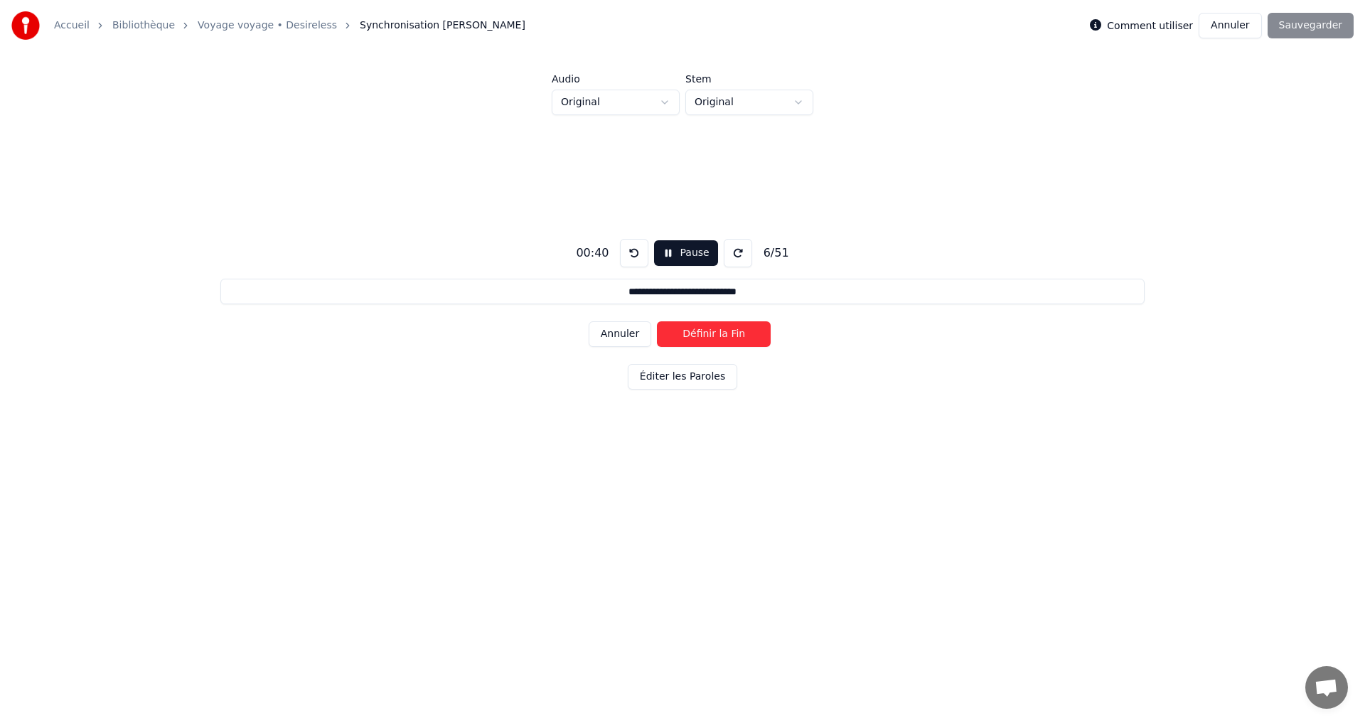
click at [712, 337] on button "Définir la Fin" at bounding box center [714, 334] width 114 height 26
click at [712, 337] on button "Définir le Début" at bounding box center [714, 334] width 114 height 26
click at [712, 337] on button "Définir la Fin" at bounding box center [714, 334] width 114 height 26
click at [707, 337] on button "Définir le Début" at bounding box center [714, 334] width 114 height 26
click at [708, 337] on button "Définir la Fin" at bounding box center [714, 334] width 114 height 26
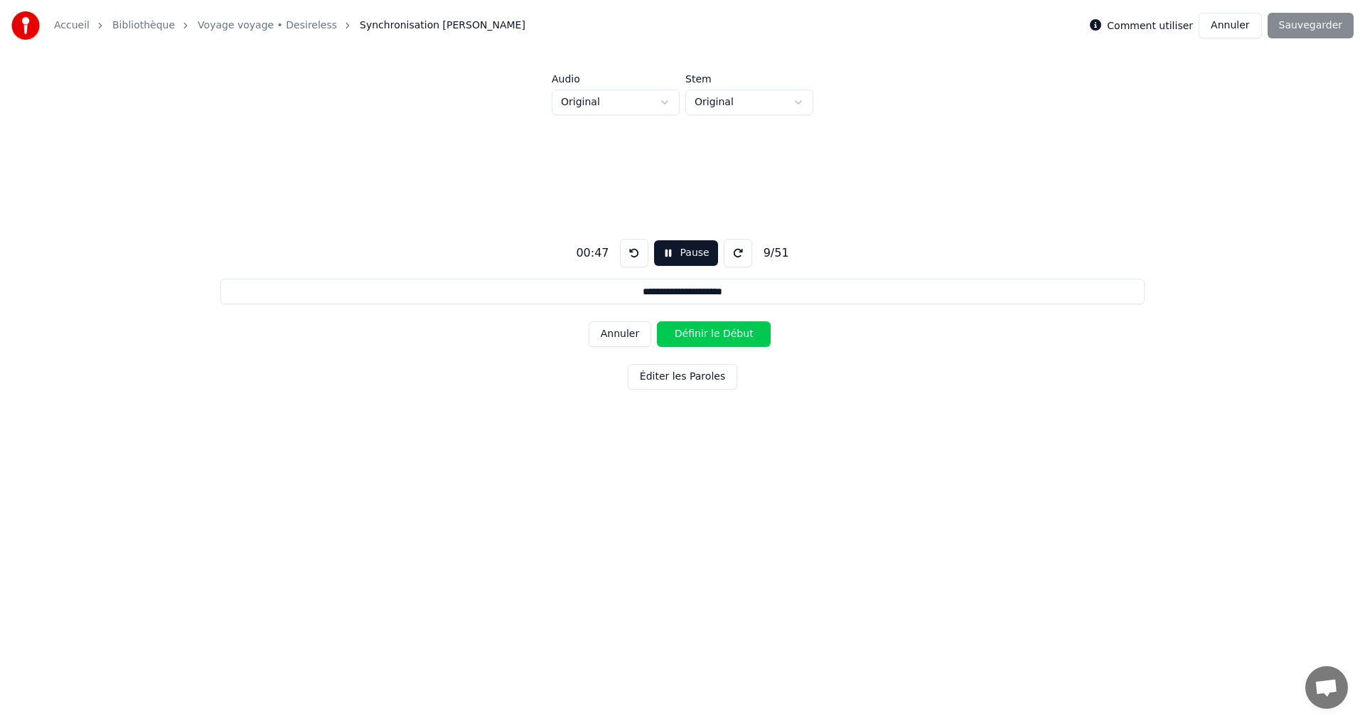
click at [708, 337] on button "Définir le Début" at bounding box center [714, 334] width 114 height 26
click at [707, 341] on button "Définir la Fin" at bounding box center [714, 334] width 114 height 26
click at [710, 341] on button "Définir le Début" at bounding box center [714, 334] width 114 height 26
click at [709, 339] on button "Définir la Fin" at bounding box center [714, 334] width 114 height 26
click at [704, 336] on button "Définir le Début" at bounding box center [714, 334] width 114 height 26
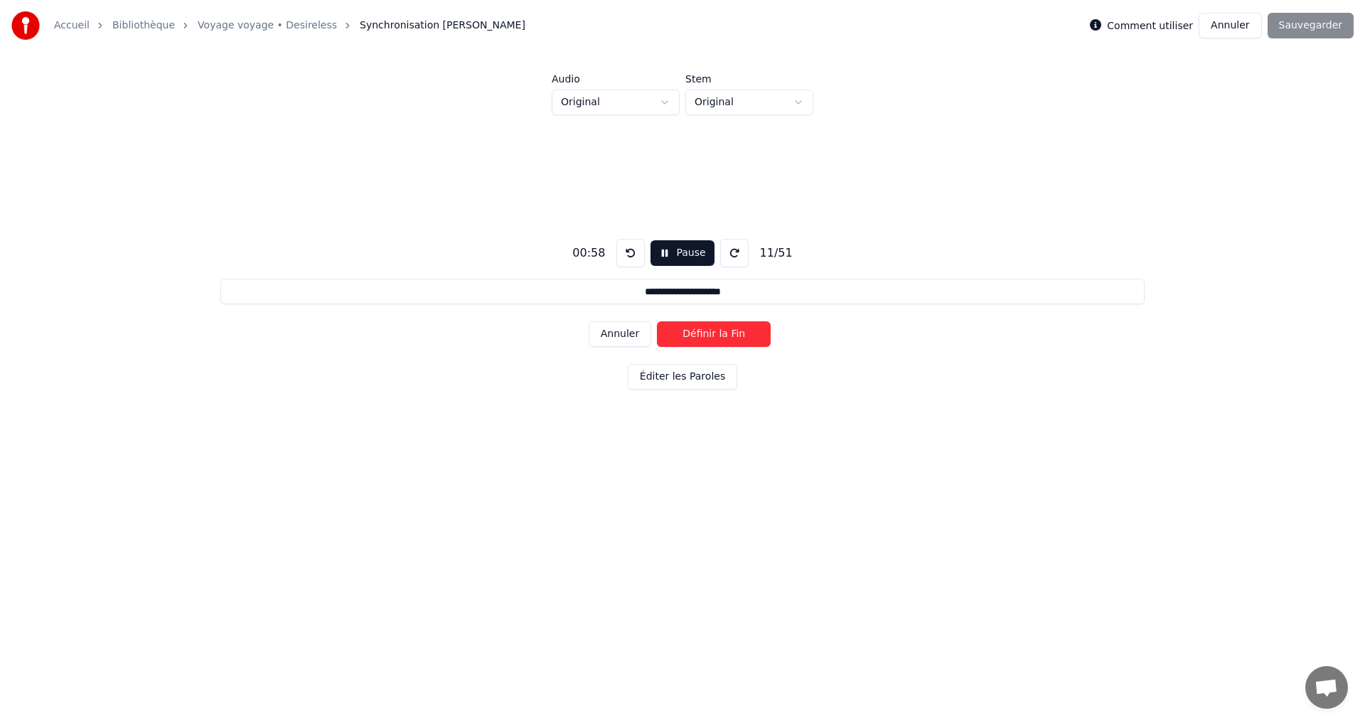
click at [712, 333] on button "Définir la Fin" at bounding box center [714, 334] width 114 height 26
click at [709, 331] on button "Définir le Début" at bounding box center [714, 334] width 114 height 26
click at [708, 332] on button "Définir la Fin" at bounding box center [714, 334] width 114 height 26
click at [708, 333] on button "Définir le Début" at bounding box center [714, 334] width 114 height 26
click at [708, 334] on button "Définir la Fin" at bounding box center [714, 334] width 114 height 26
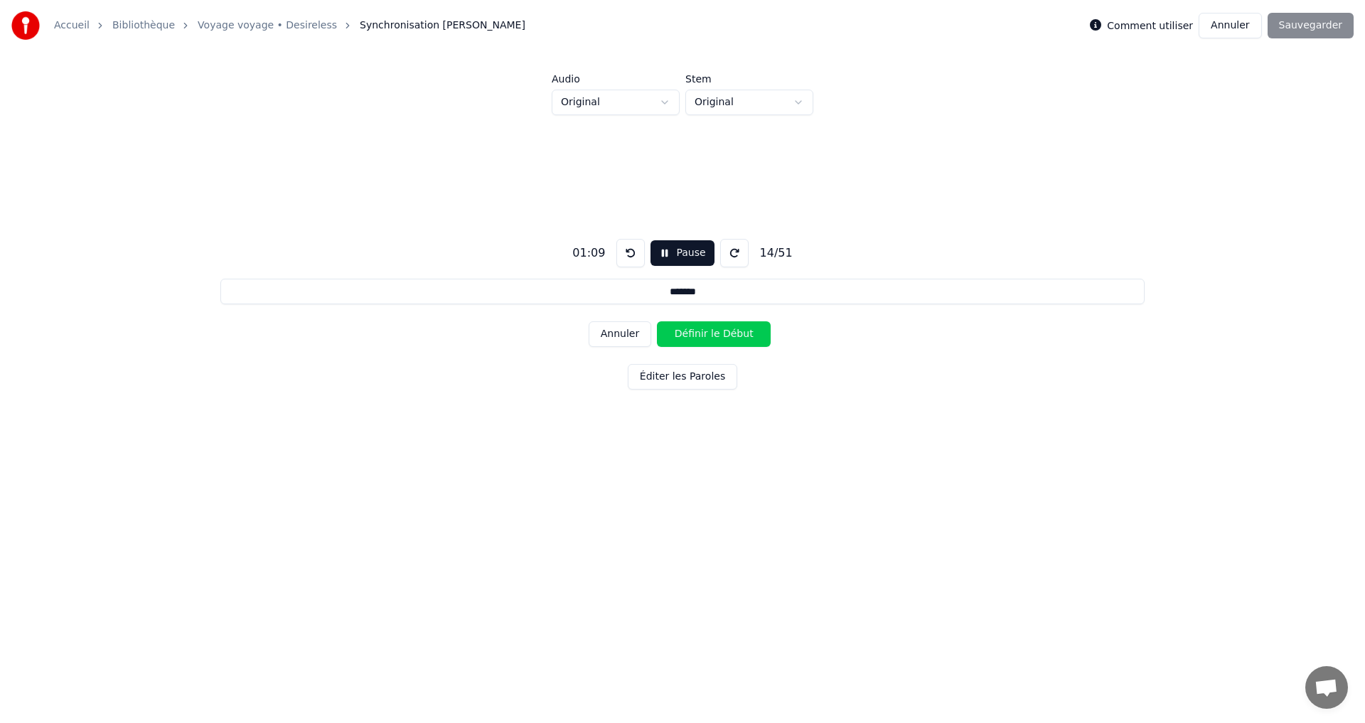
click at [705, 334] on button "Définir le Début" at bounding box center [714, 334] width 114 height 26
click at [708, 337] on button "Définir la Fin" at bounding box center [714, 334] width 114 height 26
click at [707, 336] on button "Définir le Début" at bounding box center [714, 334] width 114 height 26
click at [712, 334] on button "Définir la Fin" at bounding box center [714, 334] width 114 height 26
click at [711, 333] on button "Définir le Début" at bounding box center [714, 334] width 114 height 26
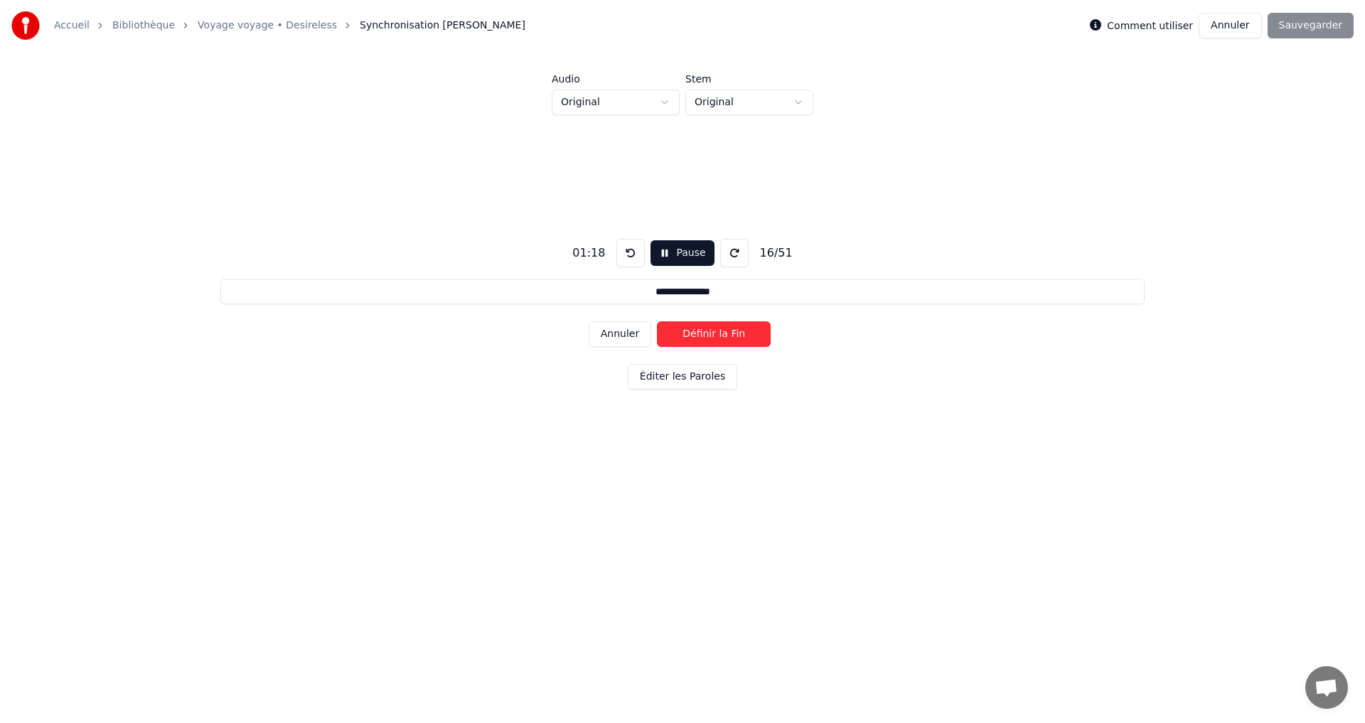
click at [712, 333] on button "Définir la Fin" at bounding box center [714, 334] width 114 height 26
click at [712, 331] on button "Définir le Début" at bounding box center [714, 334] width 114 height 26
click at [712, 332] on button "Définir la Fin" at bounding box center [714, 334] width 114 height 26
click at [711, 334] on button "Définir le Début" at bounding box center [714, 334] width 114 height 26
click at [708, 336] on button "Définir la Fin" at bounding box center [714, 334] width 114 height 26
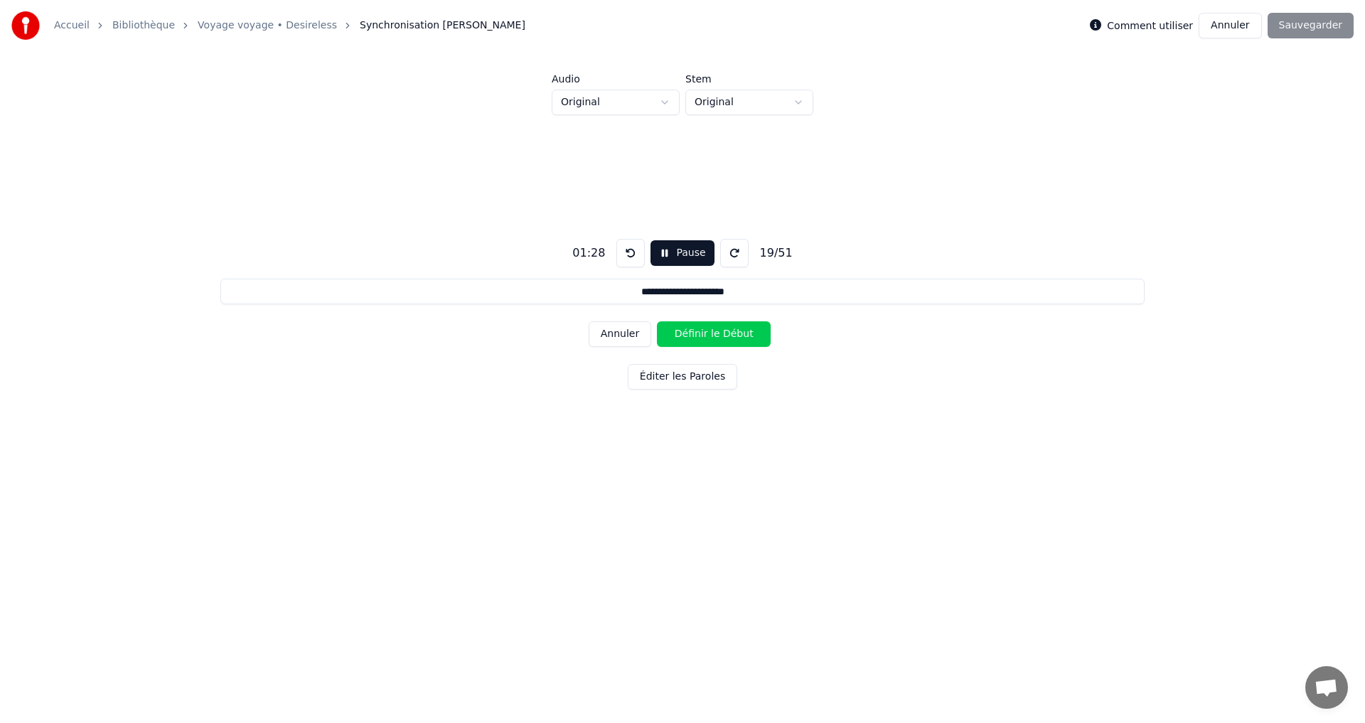
click at [718, 338] on button "Définir le Début" at bounding box center [714, 334] width 114 height 26
click at [722, 337] on button "Définir la Fin" at bounding box center [714, 334] width 114 height 26
click at [712, 337] on button "Définir le Début" at bounding box center [714, 334] width 114 height 26
click at [710, 337] on button "Définir la Fin" at bounding box center [714, 334] width 114 height 26
click at [714, 337] on button "Définir le Début" at bounding box center [714, 334] width 114 height 26
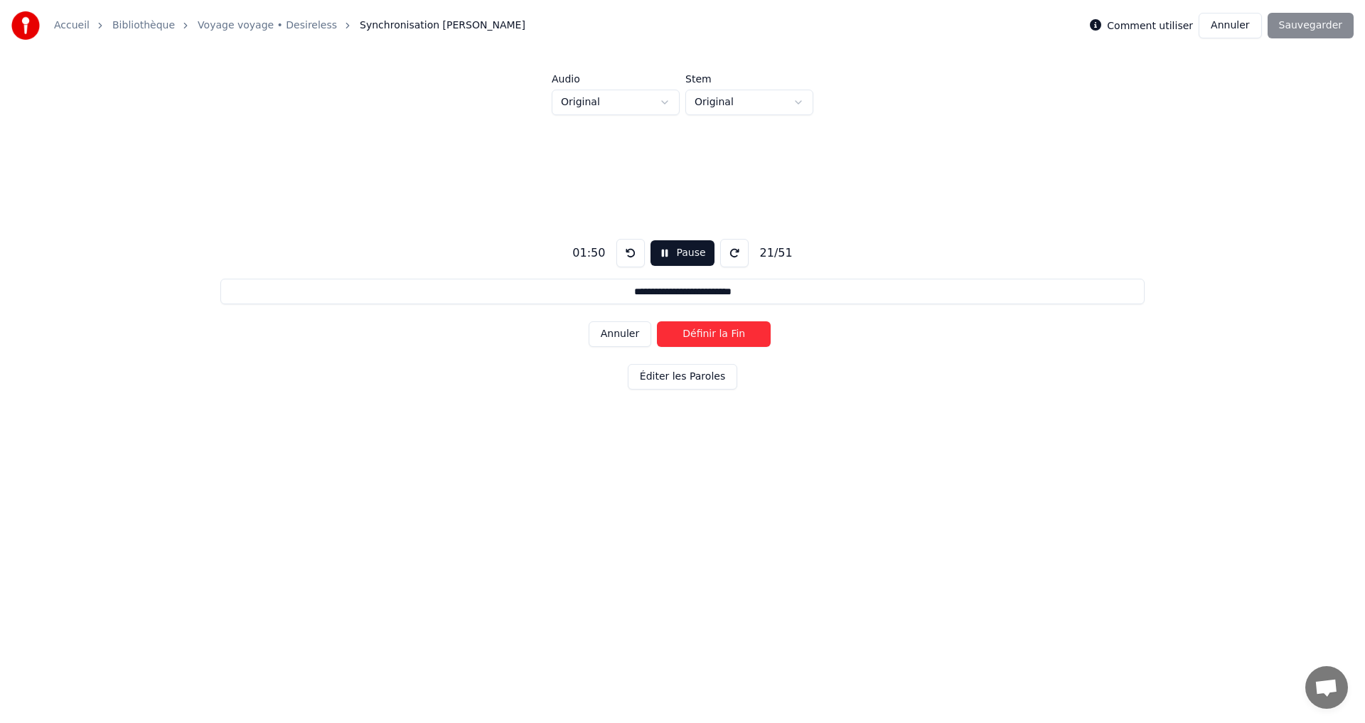
click at [715, 336] on button "Définir la Fin" at bounding box center [714, 334] width 114 height 26
click at [716, 336] on button "Définir le Début" at bounding box center [714, 334] width 114 height 26
click at [717, 336] on button "Définir la Fin" at bounding box center [714, 334] width 114 height 26
click at [718, 336] on button "Définir le Début" at bounding box center [714, 334] width 114 height 26
click at [720, 335] on button "Définir la Fin" at bounding box center [714, 334] width 114 height 26
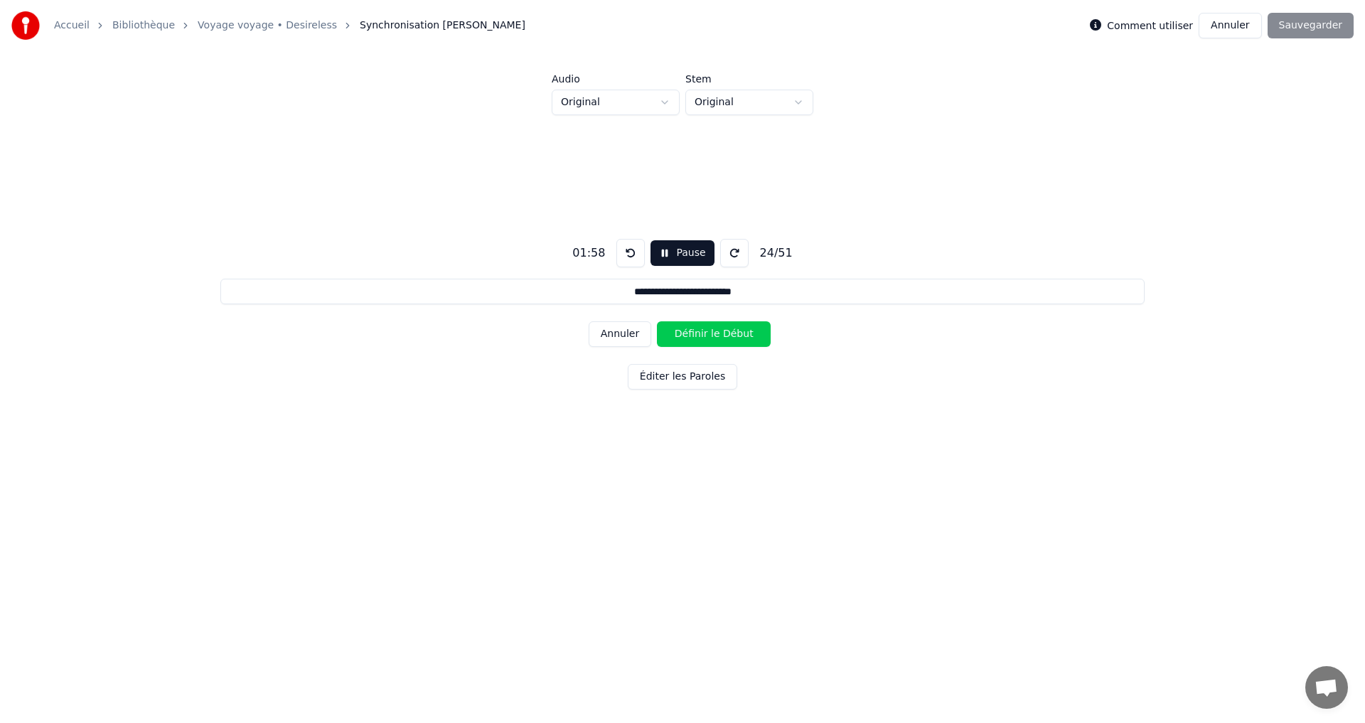
click at [719, 335] on button "Définir le Début" at bounding box center [714, 334] width 114 height 26
click at [720, 335] on button "Définir la Fin" at bounding box center [714, 334] width 114 height 26
click at [720, 336] on button "Définir le Début" at bounding box center [714, 334] width 114 height 26
click at [720, 335] on button "Définir la Fin" at bounding box center [714, 334] width 114 height 26
click at [722, 335] on button "Définir le Début" at bounding box center [714, 334] width 114 height 26
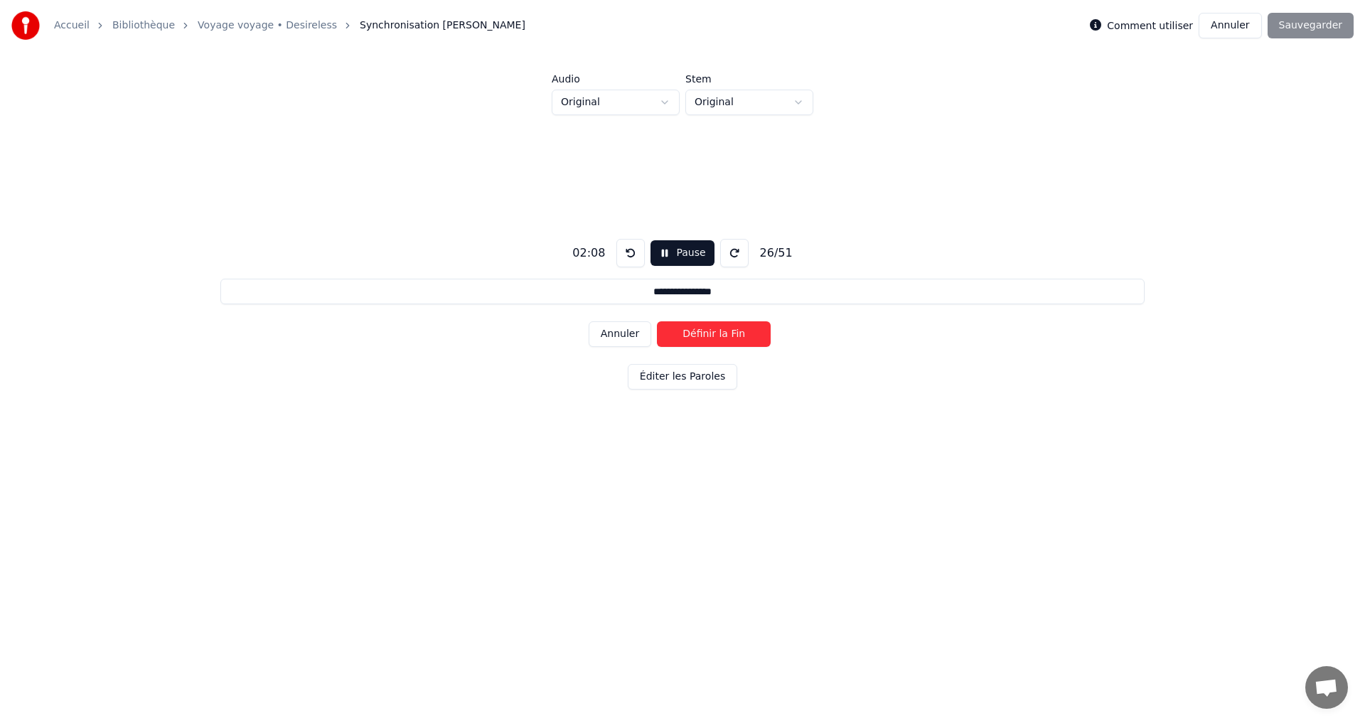
click at [720, 335] on button "Définir la Fin" at bounding box center [714, 334] width 114 height 26
click at [718, 335] on button "Définir le Début" at bounding box center [714, 334] width 114 height 26
click at [717, 335] on button "Définir la Fin" at bounding box center [714, 334] width 114 height 26
click at [717, 335] on button "Définir le Début" at bounding box center [714, 334] width 114 height 26
click at [715, 335] on button "Définir la Fin" at bounding box center [714, 334] width 114 height 26
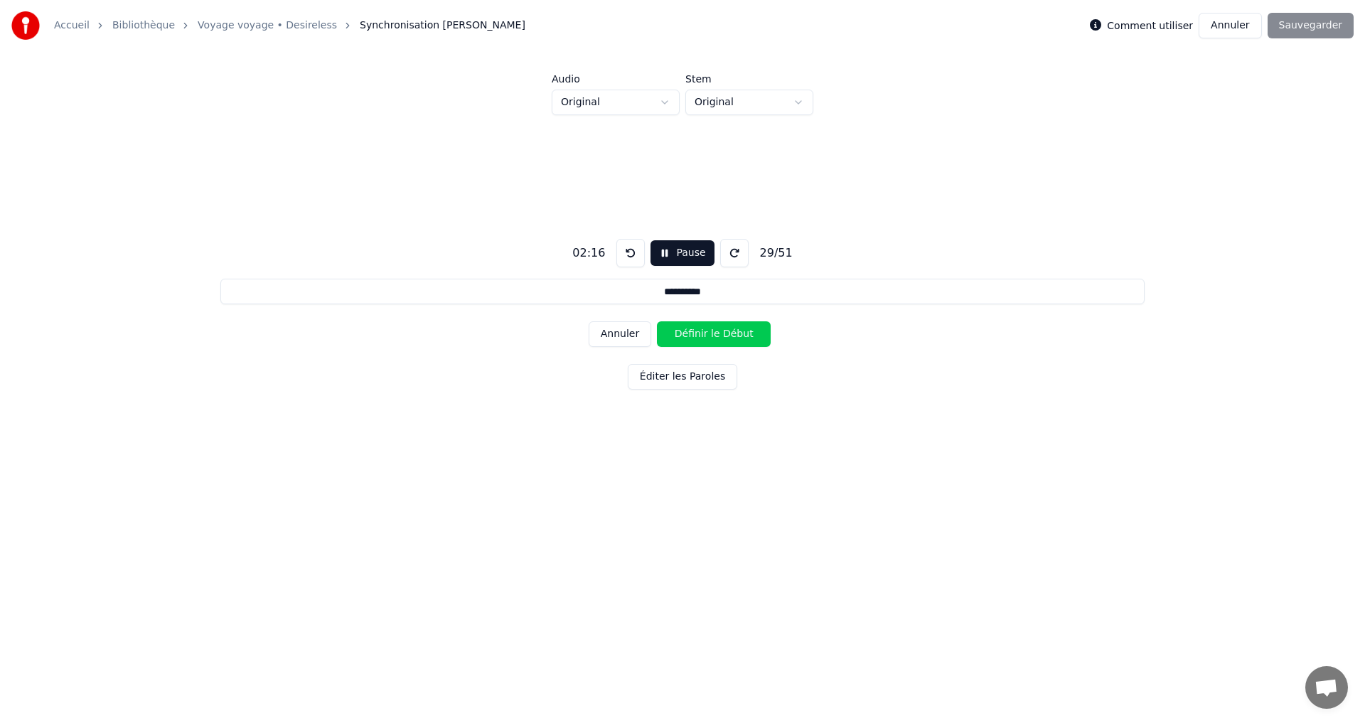
click at [714, 334] on button "Définir le Début" at bounding box center [714, 334] width 114 height 26
click at [713, 334] on button "Définir la Fin" at bounding box center [714, 334] width 114 height 26
click at [712, 336] on button "Définir le Début" at bounding box center [714, 334] width 114 height 26
click at [712, 336] on button "Définir la Fin" at bounding box center [714, 334] width 114 height 26
click at [710, 335] on button "Définir le Début" at bounding box center [714, 334] width 114 height 26
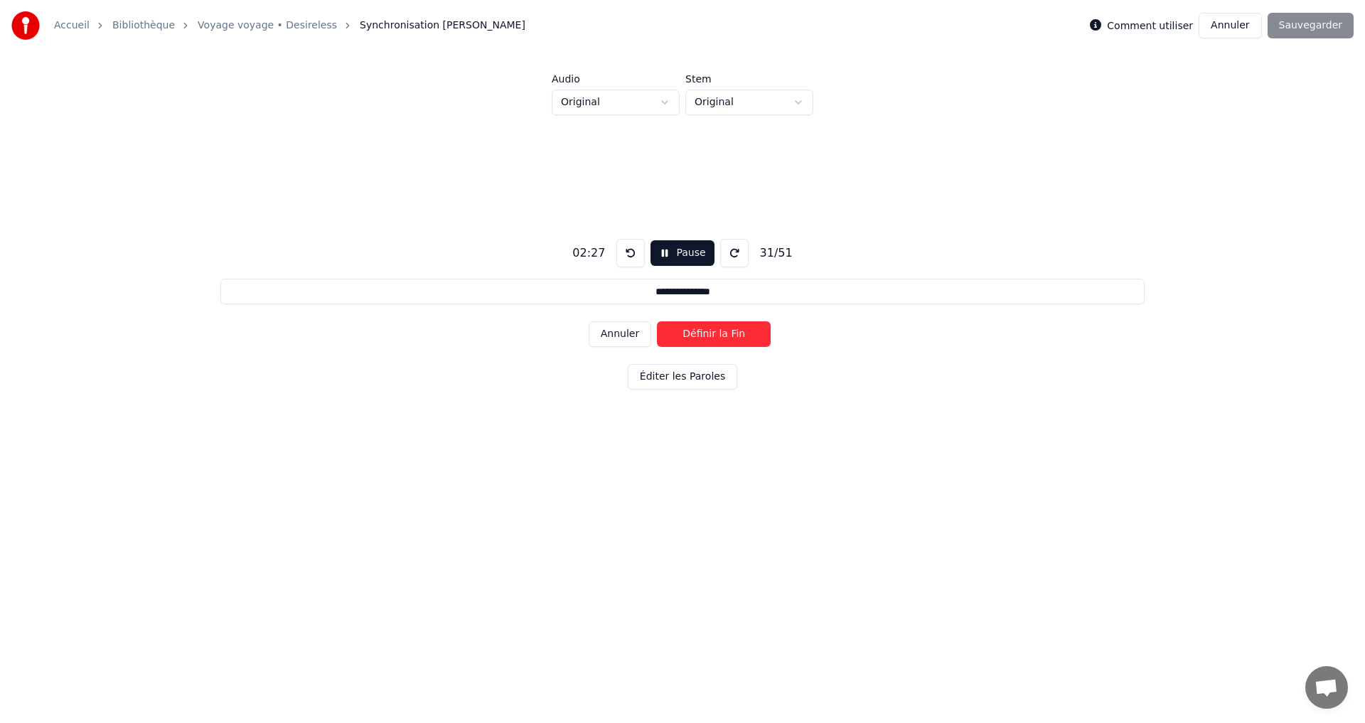
click at [712, 335] on button "Définir la Fin" at bounding box center [714, 334] width 114 height 26
click at [705, 335] on button "Définir le Début" at bounding box center [714, 334] width 114 height 26
click at [708, 335] on button "Définir la Fin" at bounding box center [714, 334] width 114 height 26
click at [708, 336] on button "Définir le Début" at bounding box center [714, 334] width 114 height 26
click at [707, 336] on button "Définir la Fin" at bounding box center [714, 334] width 114 height 26
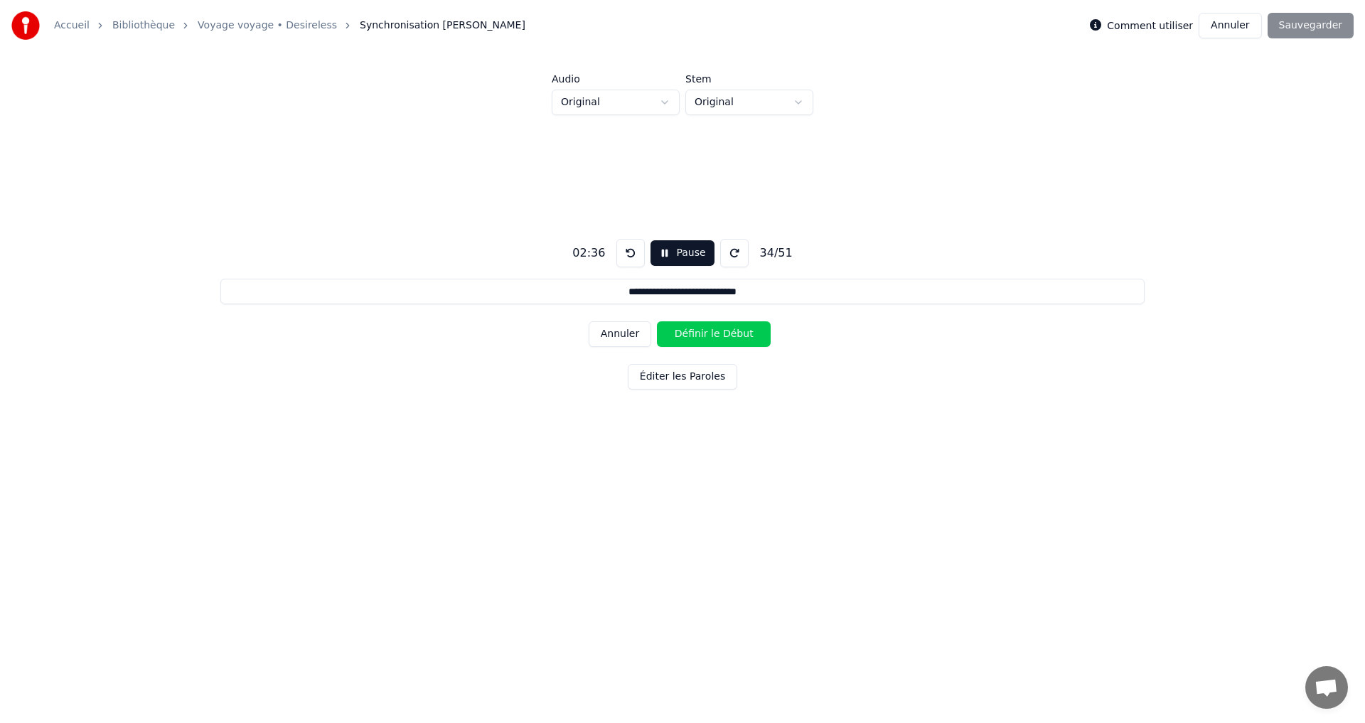
click at [707, 336] on button "Définir le Début" at bounding box center [714, 334] width 114 height 26
click at [709, 336] on button "Définir la Fin" at bounding box center [714, 334] width 114 height 26
click at [709, 337] on button "Définir le Début" at bounding box center [714, 334] width 114 height 26
click at [709, 336] on button "Définir la Fin" at bounding box center [714, 334] width 114 height 26
click at [710, 336] on button "Définir le Début" at bounding box center [714, 334] width 114 height 26
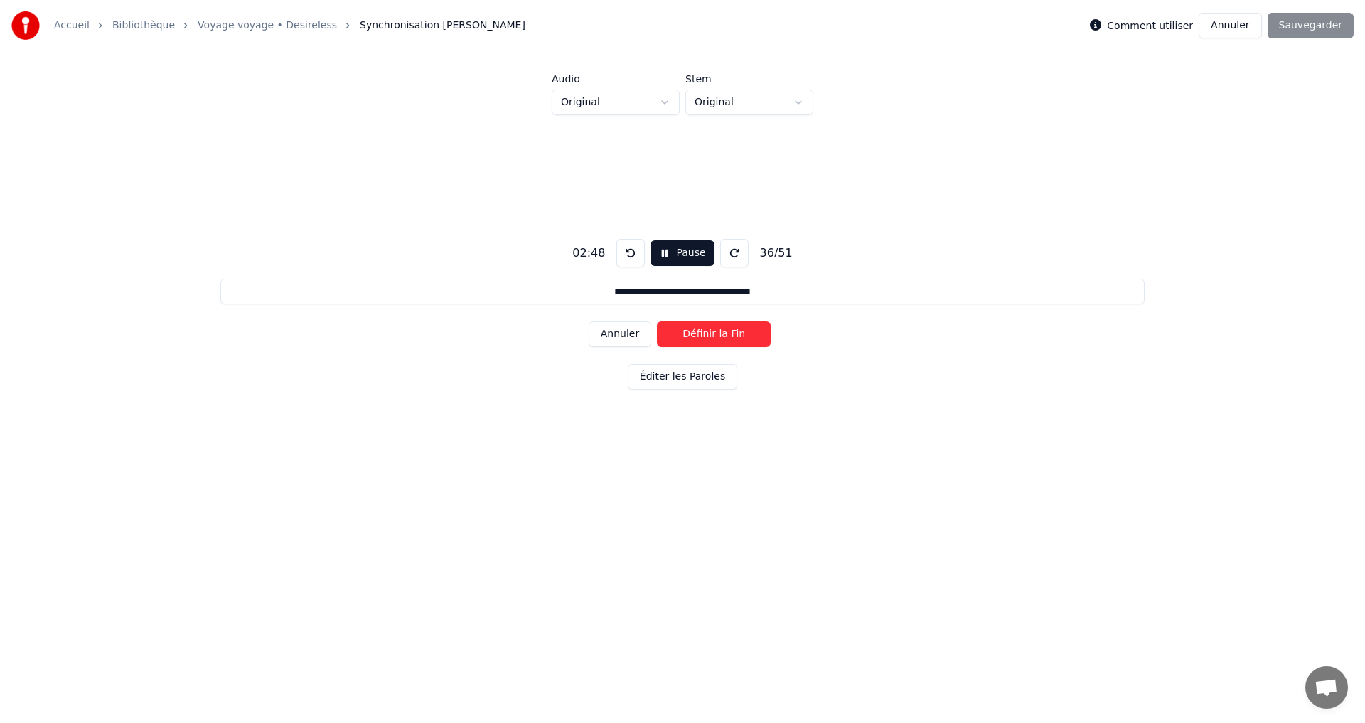
click at [711, 336] on button "Définir la Fin" at bounding box center [714, 334] width 114 height 26
click at [712, 336] on button "Définir le Début" at bounding box center [714, 334] width 114 height 26
click at [712, 336] on button "Définir la Fin" at bounding box center [714, 334] width 114 height 26
click at [713, 336] on button "Définir le Début" at bounding box center [714, 334] width 114 height 26
click at [713, 336] on button "Définir la Fin" at bounding box center [714, 334] width 114 height 26
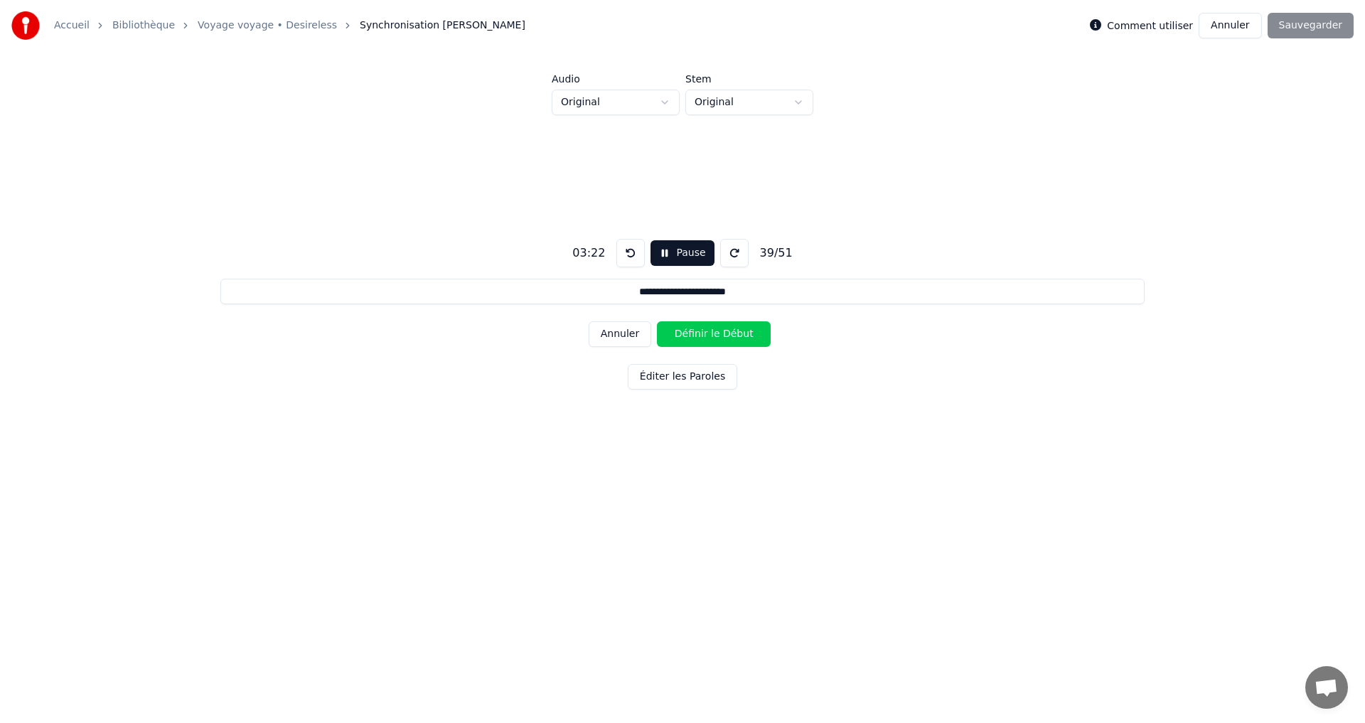
click at [720, 334] on button "Définir le Début" at bounding box center [714, 334] width 114 height 26
click at [726, 336] on button "Définir la Fin" at bounding box center [714, 334] width 114 height 26
click at [725, 336] on button "Définir le Début" at bounding box center [714, 334] width 114 height 26
click at [727, 336] on button "Définir la Fin" at bounding box center [714, 334] width 114 height 26
click at [730, 336] on button "Définir le Début" at bounding box center [714, 334] width 114 height 26
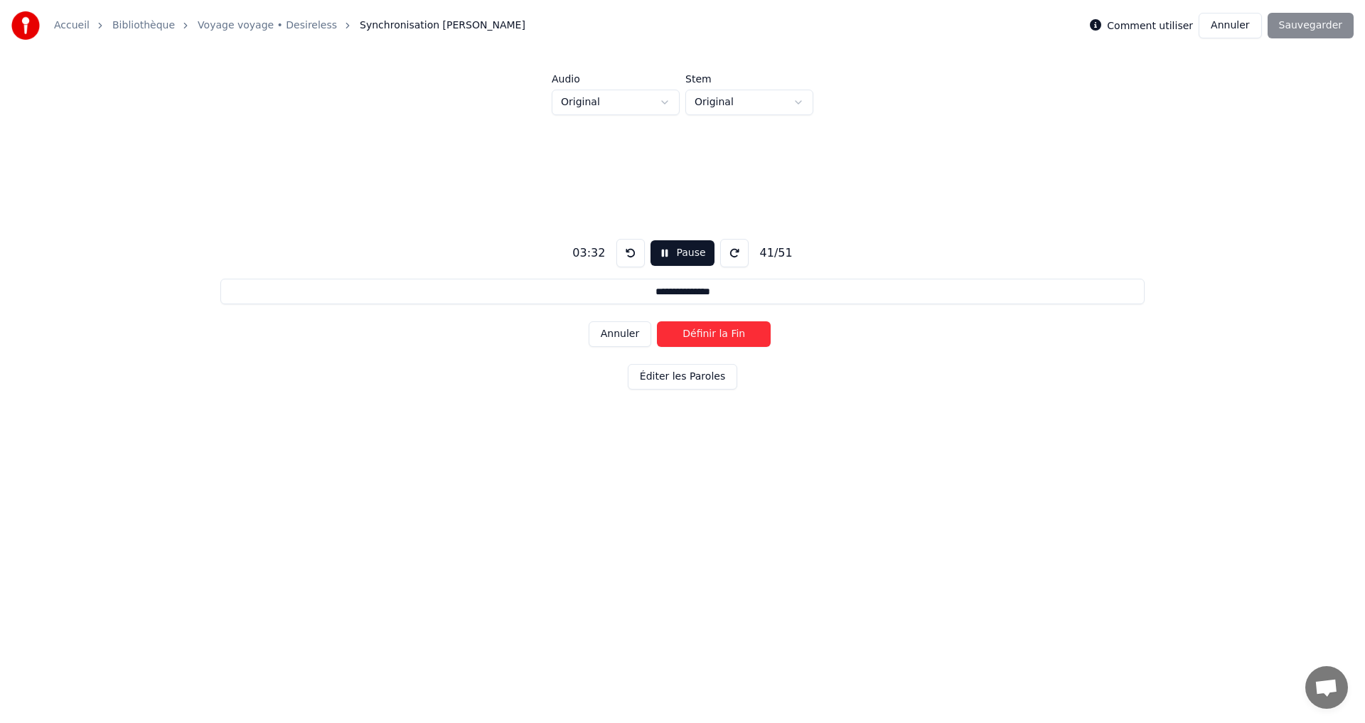
click at [730, 334] on button "Définir la Fin" at bounding box center [714, 334] width 114 height 26
click at [729, 333] on button "Définir le Début" at bounding box center [714, 334] width 114 height 26
click at [729, 332] on button "Définir la Fin" at bounding box center [714, 334] width 114 height 26
click at [728, 333] on button "Définir le Début" at bounding box center [714, 334] width 114 height 26
click at [728, 334] on button "Définir la Fin" at bounding box center [714, 334] width 114 height 26
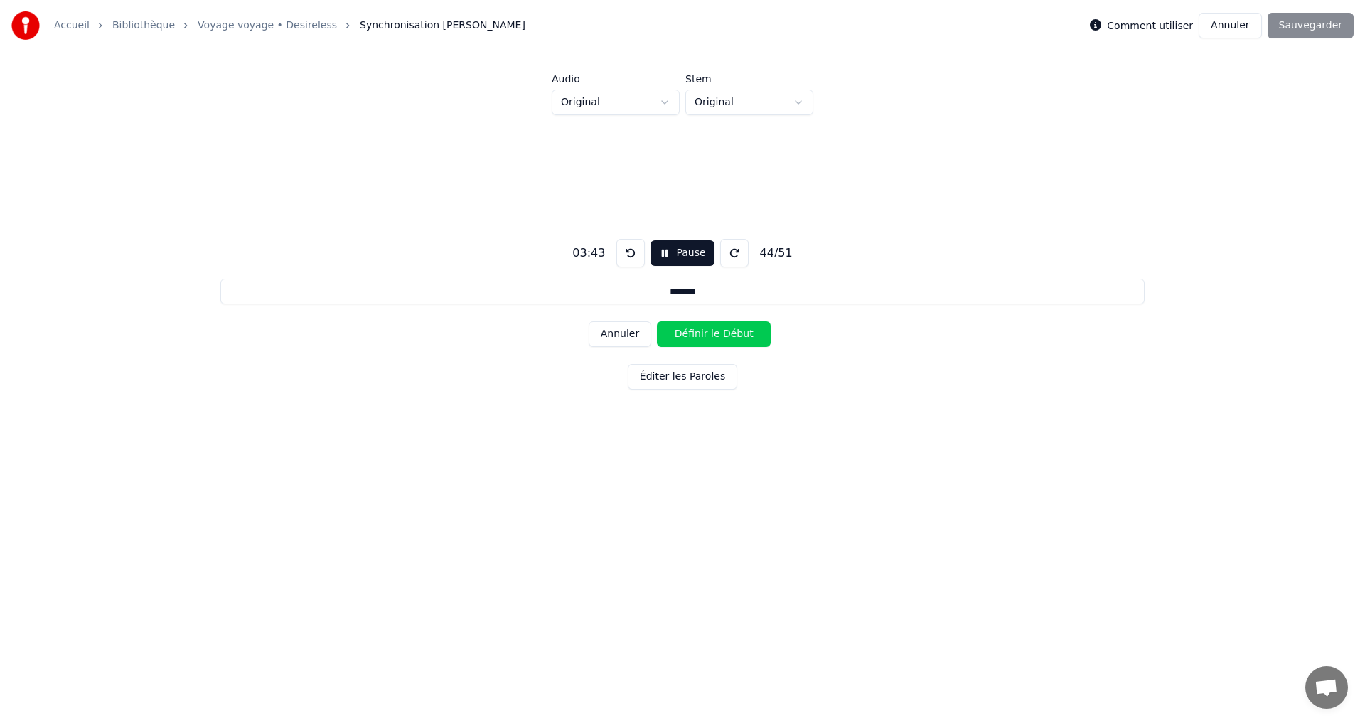
click at [727, 334] on button "Définir le Début" at bounding box center [714, 334] width 114 height 26
click at [726, 334] on button "Définir la Fin" at bounding box center [714, 334] width 114 height 26
click at [726, 335] on button "Définir le Début" at bounding box center [714, 334] width 114 height 26
click at [727, 336] on button "Définir la Fin" at bounding box center [714, 334] width 114 height 26
click at [726, 336] on button "Définir le Début" at bounding box center [714, 334] width 114 height 26
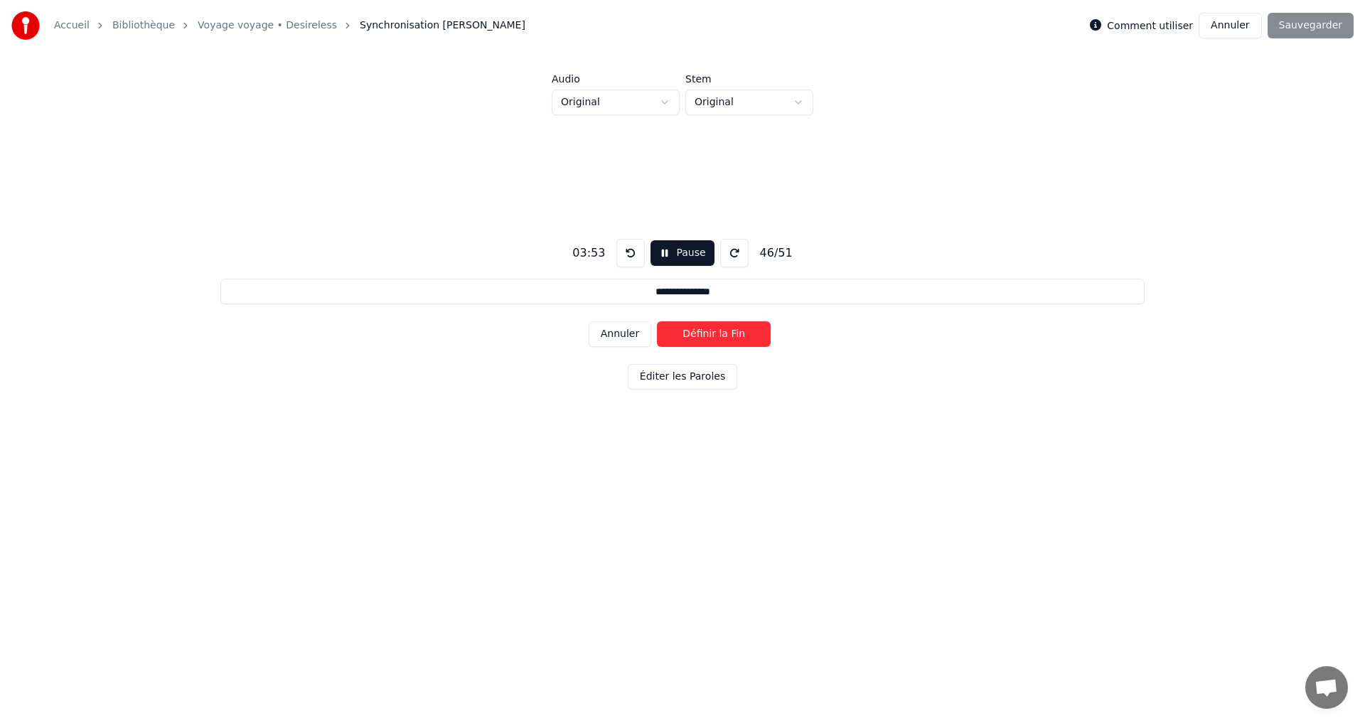
click at [726, 336] on button "Définir la Fin" at bounding box center [714, 334] width 114 height 26
click at [727, 333] on button "Définir le Début" at bounding box center [714, 334] width 114 height 26
click at [727, 335] on button "Définir la Fin" at bounding box center [714, 334] width 114 height 26
click at [727, 335] on button "Définir le Début" at bounding box center [714, 334] width 114 height 26
click at [727, 335] on button "Définir la Fin" at bounding box center [714, 334] width 114 height 26
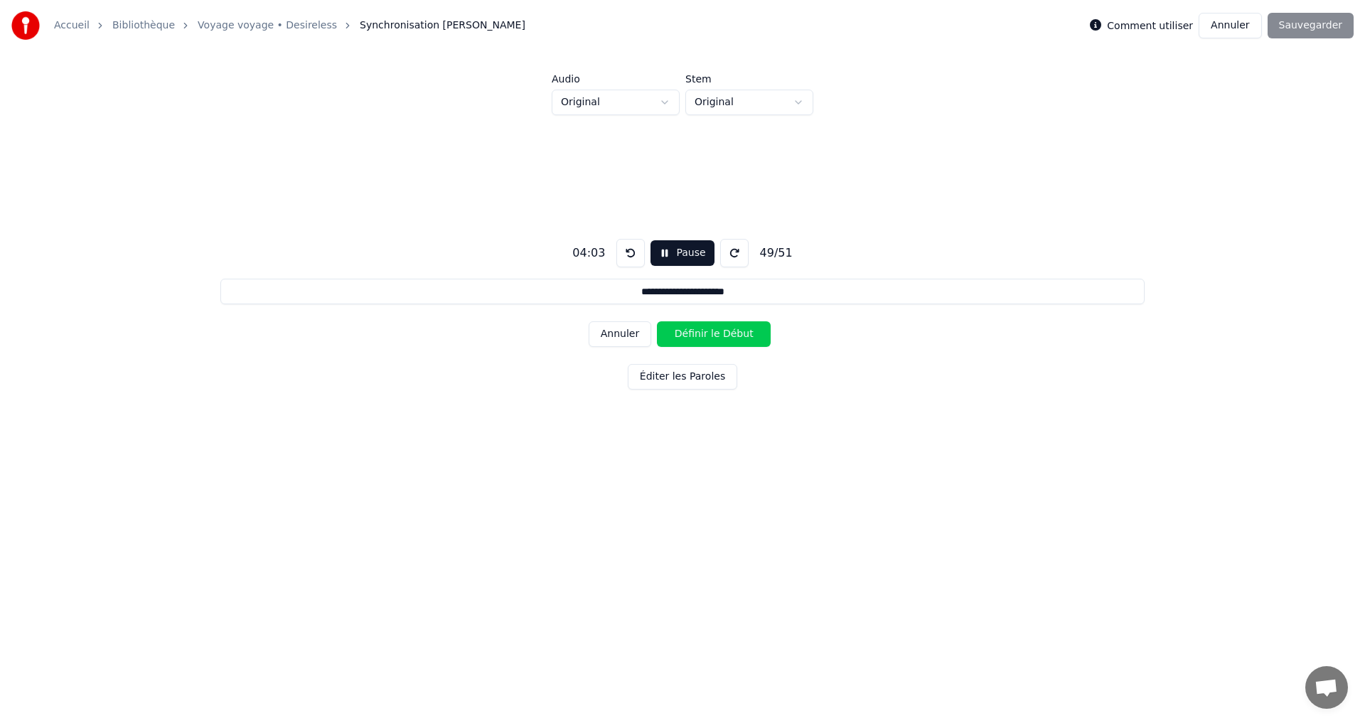
click at [725, 333] on button "Définir le Début" at bounding box center [714, 334] width 114 height 26
click at [726, 334] on button "Définir la Fin" at bounding box center [714, 334] width 114 height 26
click at [726, 334] on button "Définir le Début" at bounding box center [714, 334] width 114 height 26
click at [725, 335] on button "Définir la Fin" at bounding box center [714, 334] width 114 height 26
type input "**********"
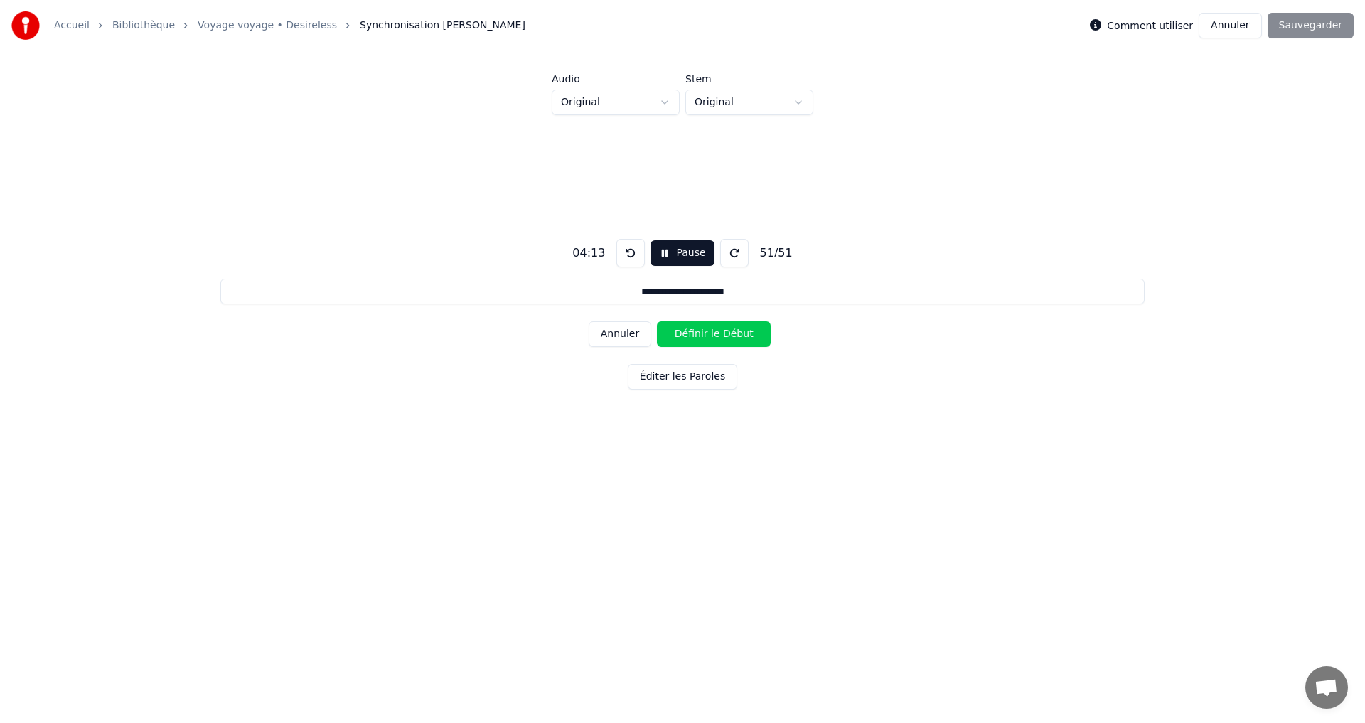
click at [724, 336] on button "Définir le Début" at bounding box center [714, 334] width 114 height 26
click at [722, 335] on button "Définir la Fin" at bounding box center [714, 334] width 114 height 26
click at [1325, 20] on button "Sauvegarder" at bounding box center [1311, 26] width 86 height 26
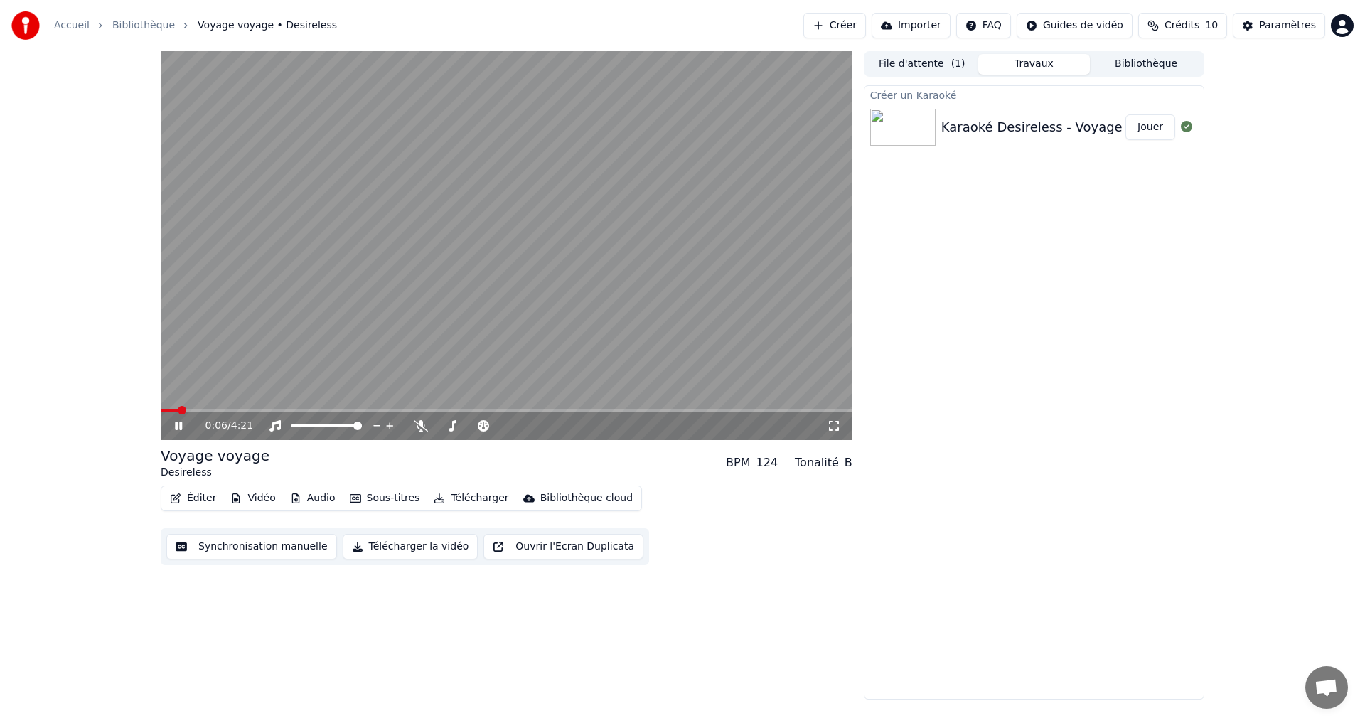
click at [181, 432] on icon at bounding box center [188, 425] width 33 height 11
click at [206, 497] on button "Éditer" at bounding box center [193, 498] width 58 height 20
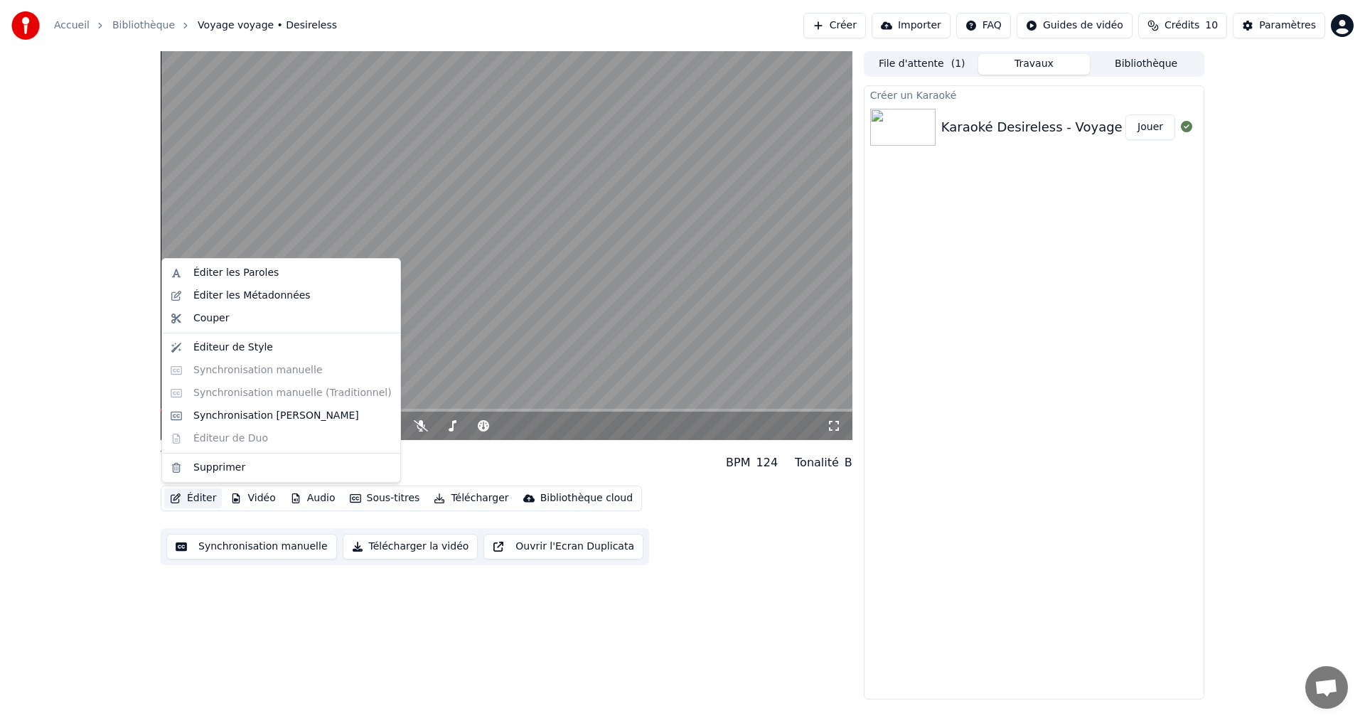
click at [110, 403] on div "0:06 / 4:21 Voyage voyage Desireless BPM 124 Tonalité B Éditer Vidéo Audio Sous…" at bounding box center [682, 375] width 1365 height 648
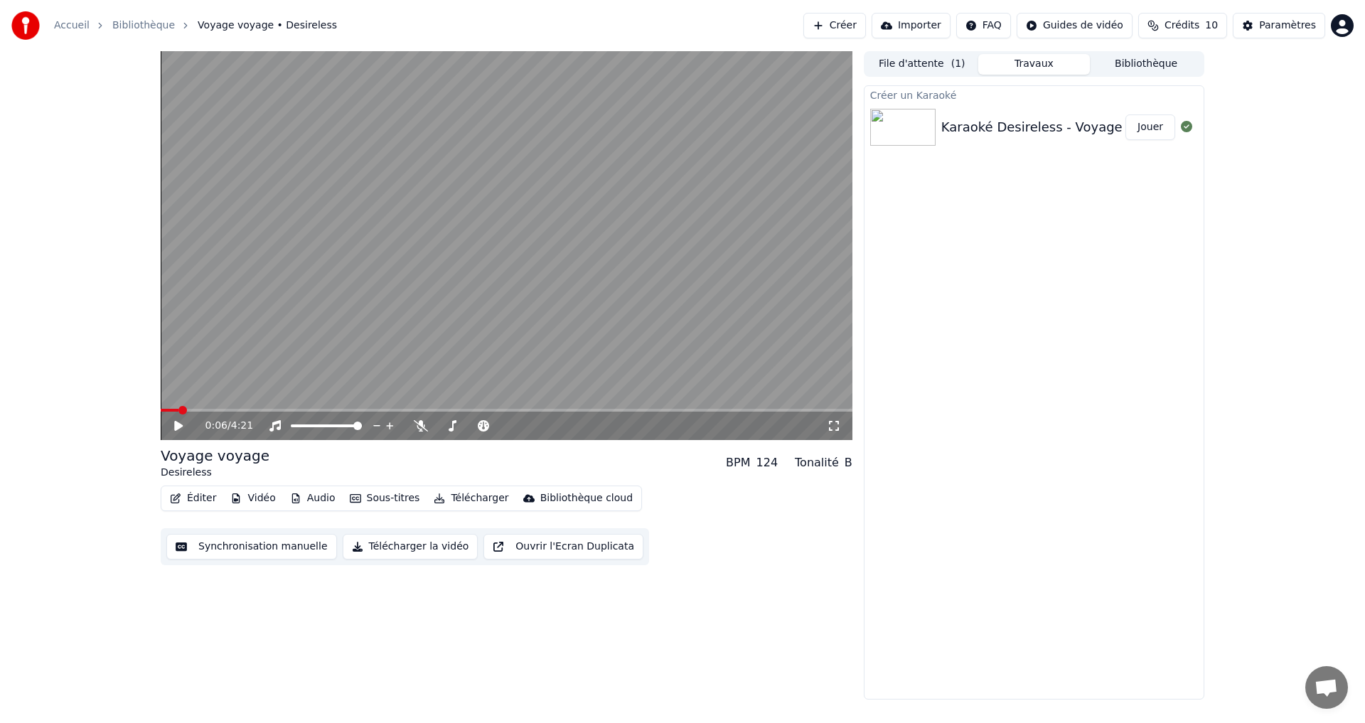
drag, startPoint x: 178, startPoint y: 407, endPoint x: 161, endPoint y: 407, distance: 17.1
click at [160, 407] on div "0:06 / 4:21 Voyage voyage Desireless BPM 124 Tonalité B Éditer Vidéo Audio Sous…" at bounding box center [682, 375] width 1067 height 648
click at [161, 410] on span at bounding box center [165, 410] width 9 height 9
drag, startPoint x: 314, startPoint y: 335, endPoint x: 312, endPoint y: 357, distance: 22.1
click at [314, 335] on video at bounding box center [507, 245] width 692 height 389
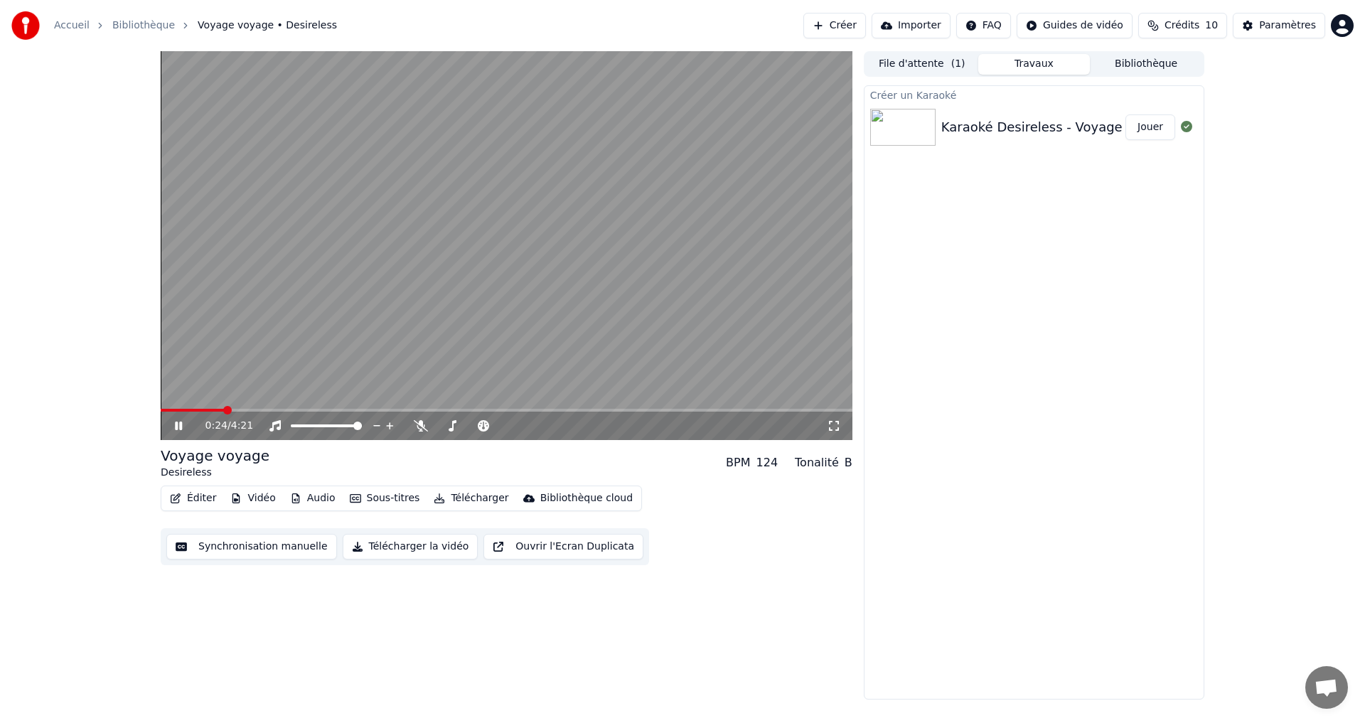
click at [220, 410] on span at bounding box center [192, 410] width 63 height 3
click at [177, 421] on icon at bounding box center [188, 425] width 33 height 11
click at [175, 429] on icon at bounding box center [188, 425] width 33 height 11
click at [180, 425] on icon at bounding box center [178, 426] width 7 height 9
drag, startPoint x: 152, startPoint y: 586, endPoint x: 151, endPoint y: 565, distance: 20.7
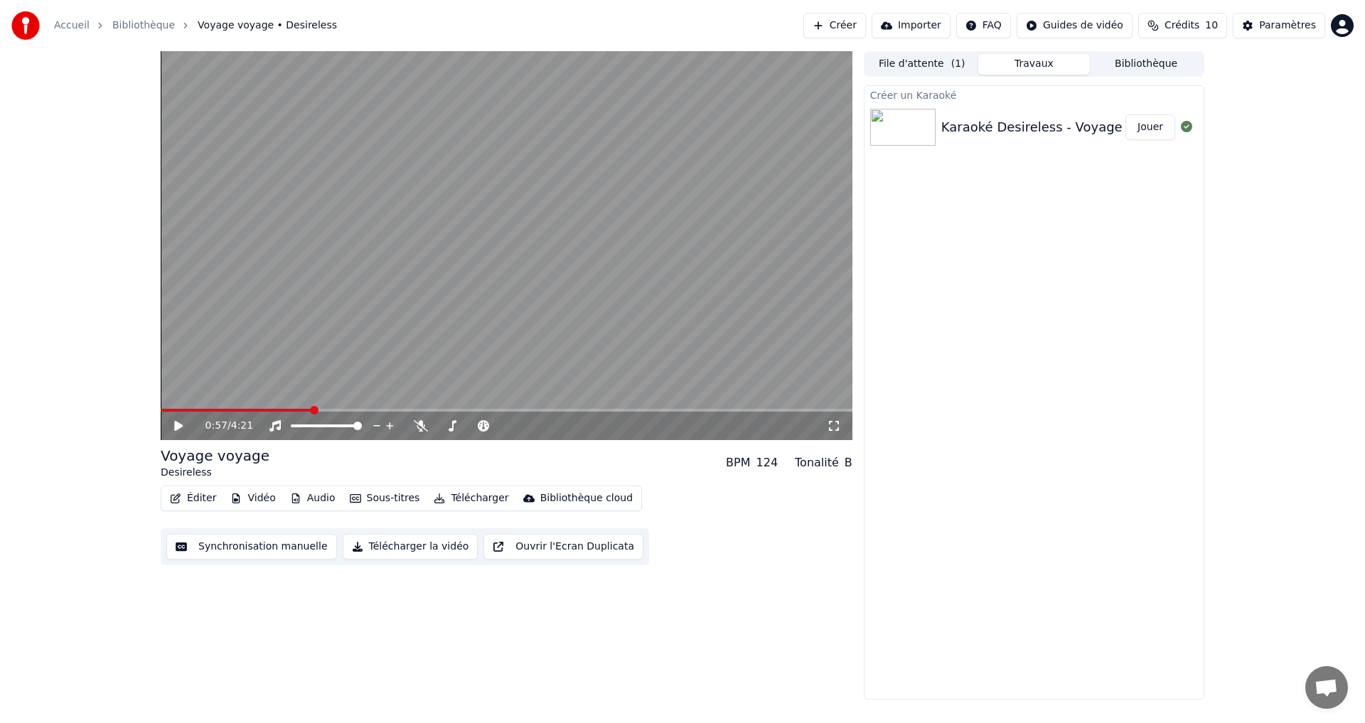
click at [152, 586] on div "0:57 / 4:21 Voyage voyage Desireless BPM 124 Tonalité B Éditer Vidéo Audio Sous…" at bounding box center [682, 375] width 1067 height 648
click at [202, 501] on button "Éditer" at bounding box center [193, 498] width 58 height 20
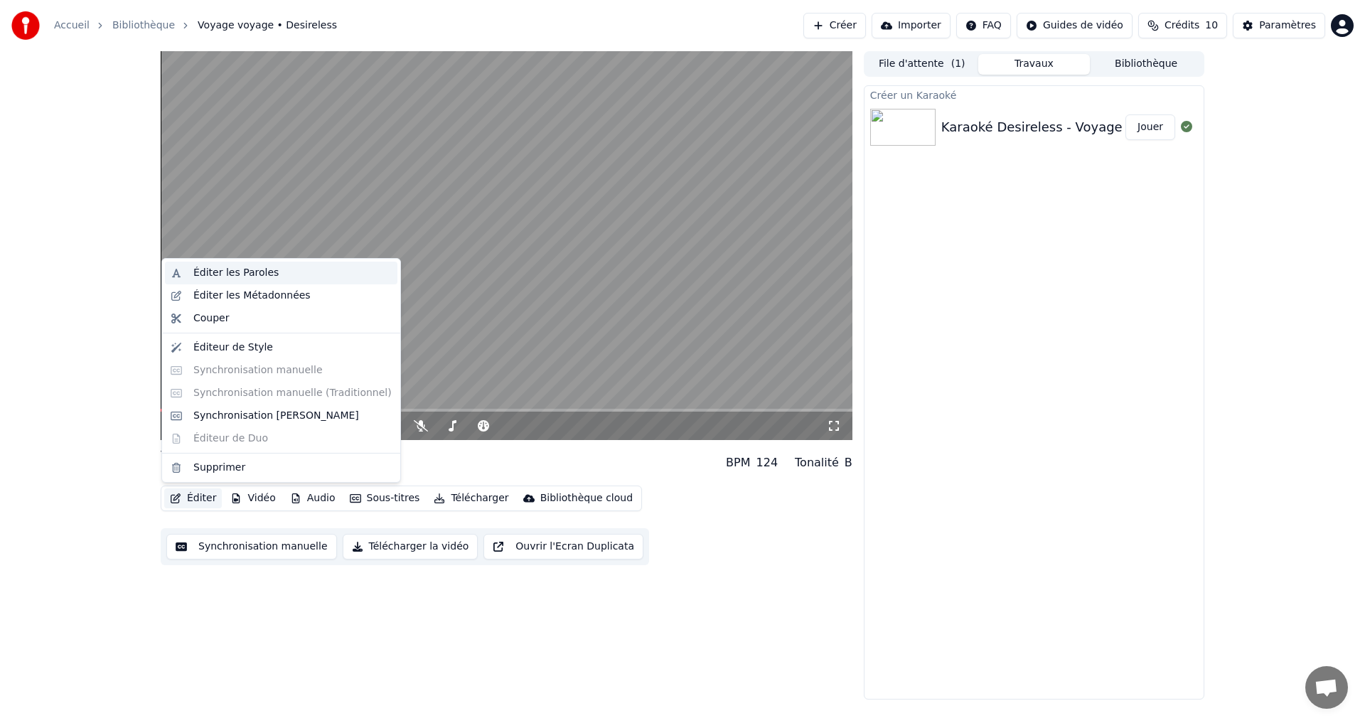
click at [226, 274] on div "Éditer les Paroles" at bounding box center [235, 273] width 85 height 14
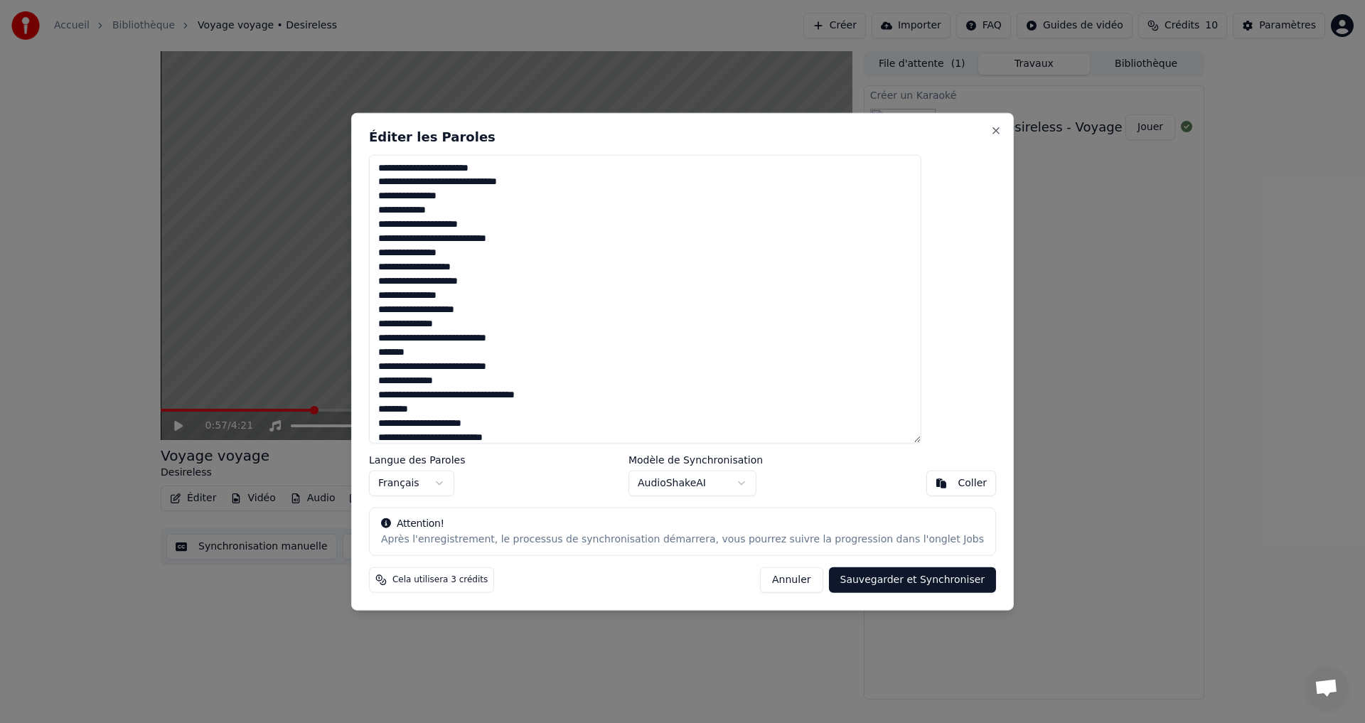
click at [771, 579] on button "Annuler" at bounding box center [791, 580] width 63 height 26
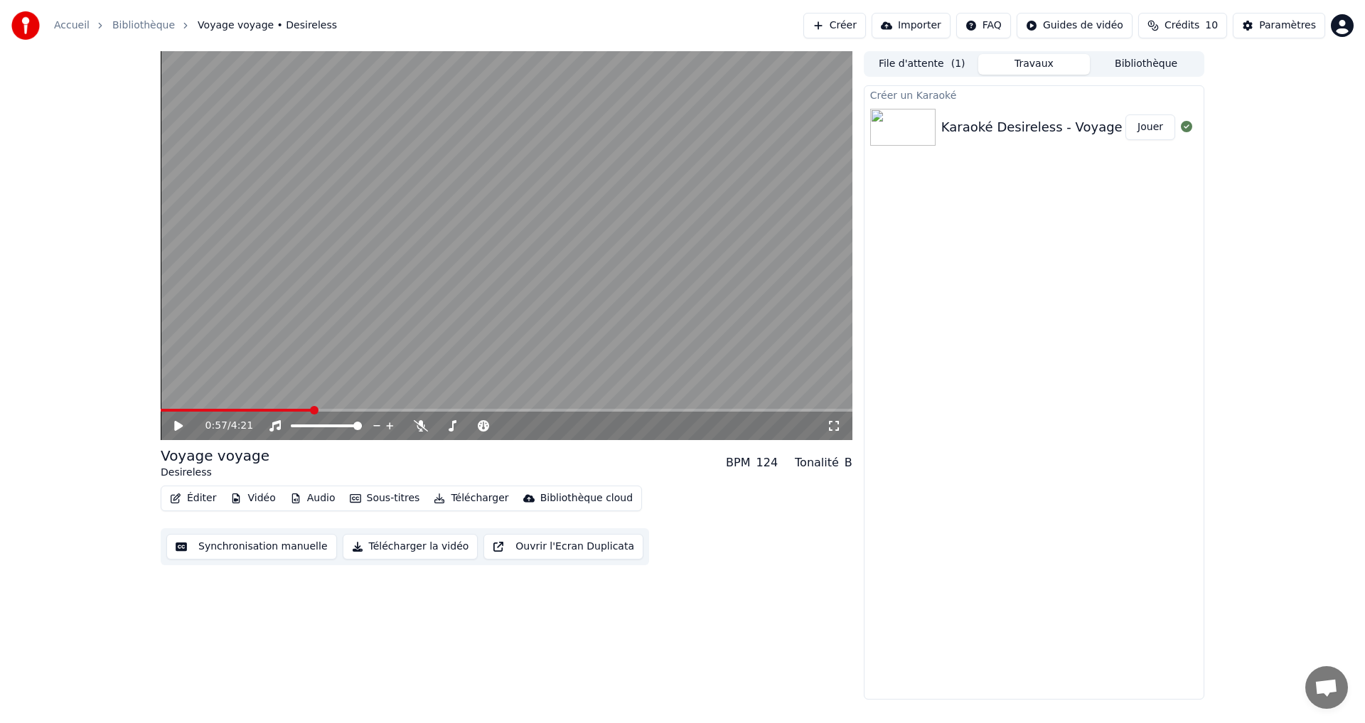
click at [201, 495] on button "Éditer" at bounding box center [193, 498] width 58 height 20
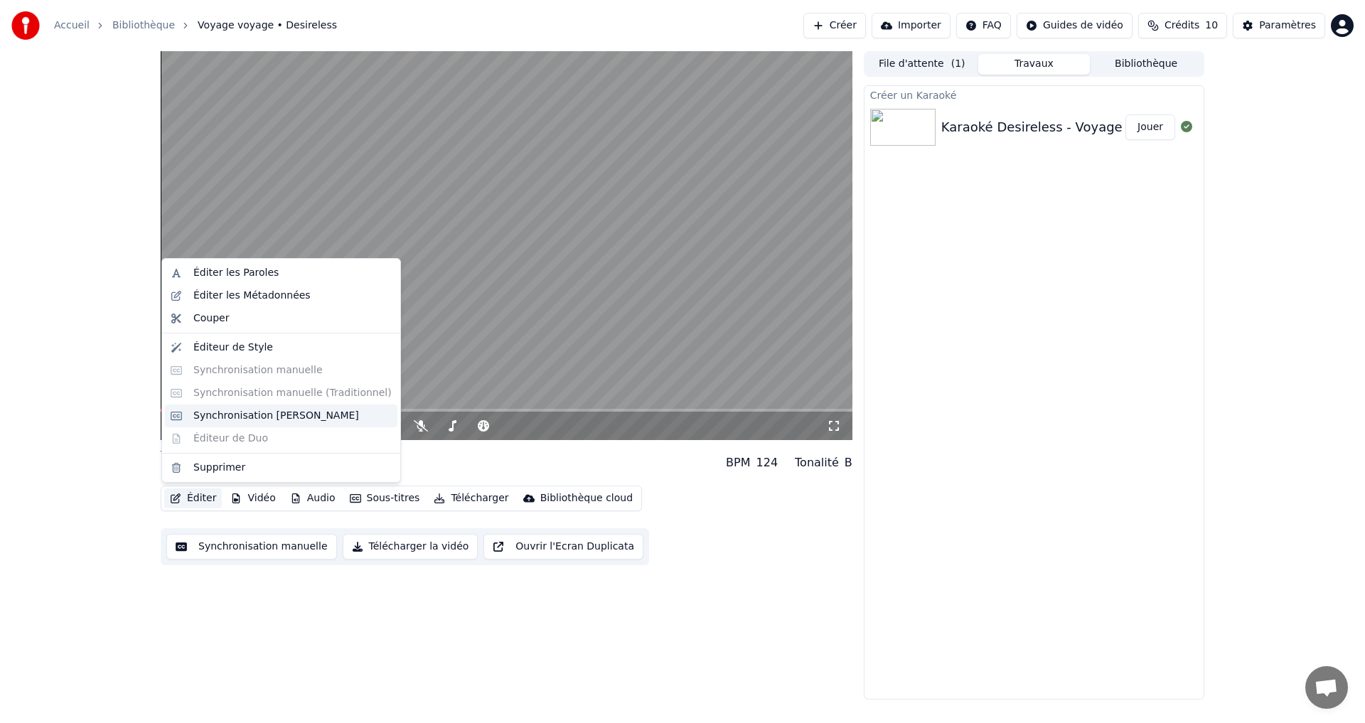
click at [218, 420] on div "Synchronisation [PERSON_NAME]" at bounding box center [276, 416] width 166 height 14
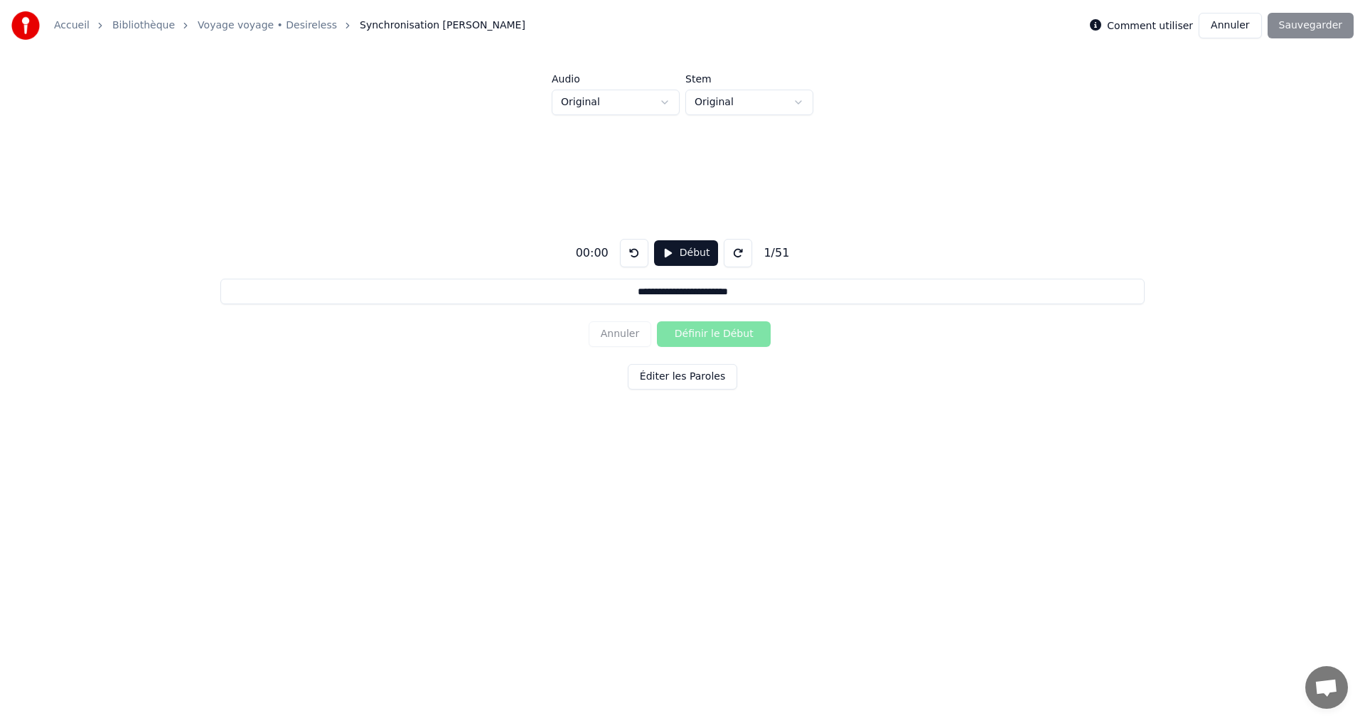
click at [1226, 26] on button "Annuler" at bounding box center [1230, 26] width 63 height 26
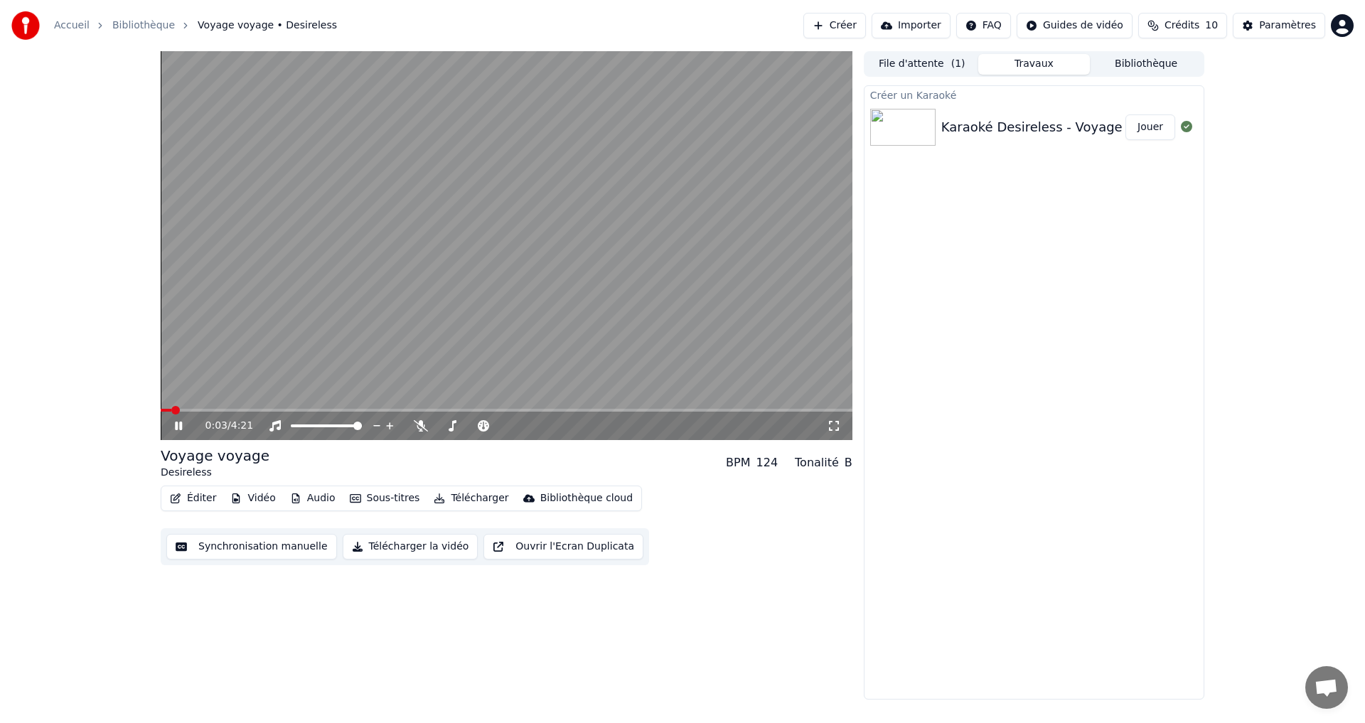
click at [201, 543] on button "Synchronisation manuelle" at bounding box center [251, 547] width 171 height 26
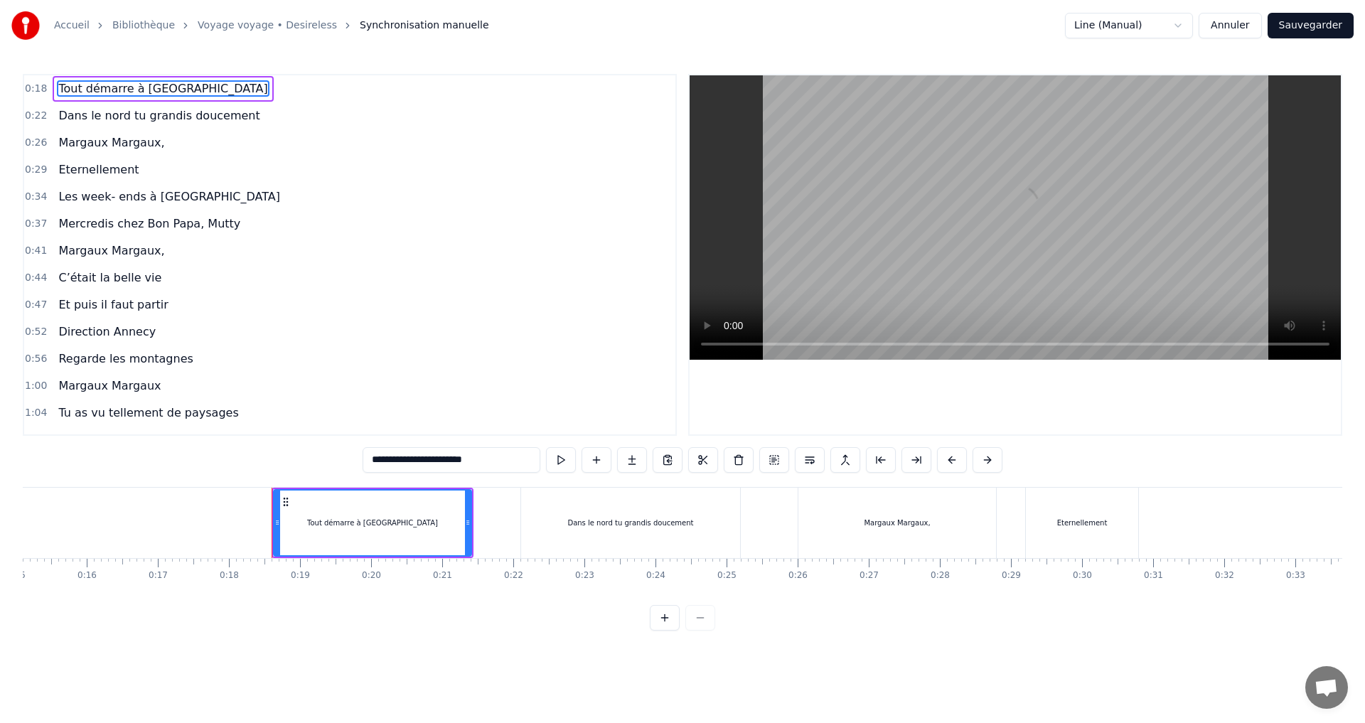
scroll to position [0, 1251]
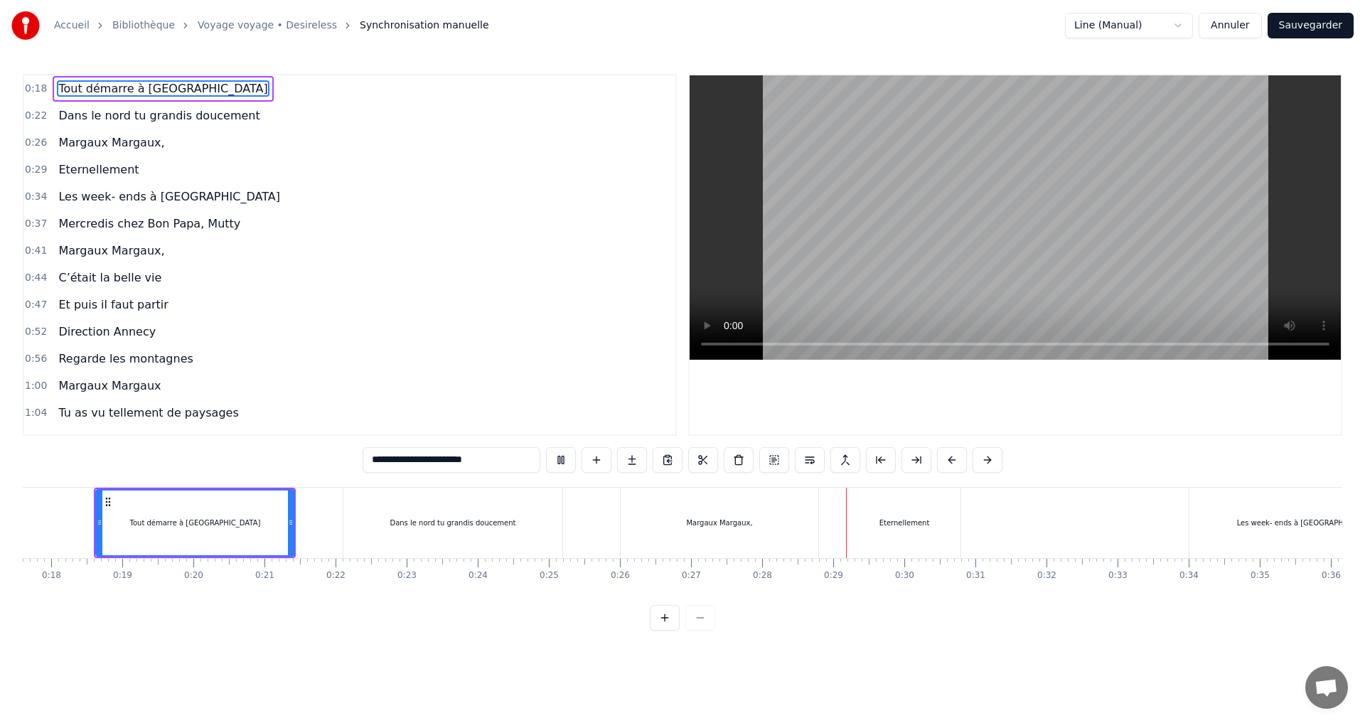
click at [293, 530] on div at bounding box center [291, 523] width 6 height 65
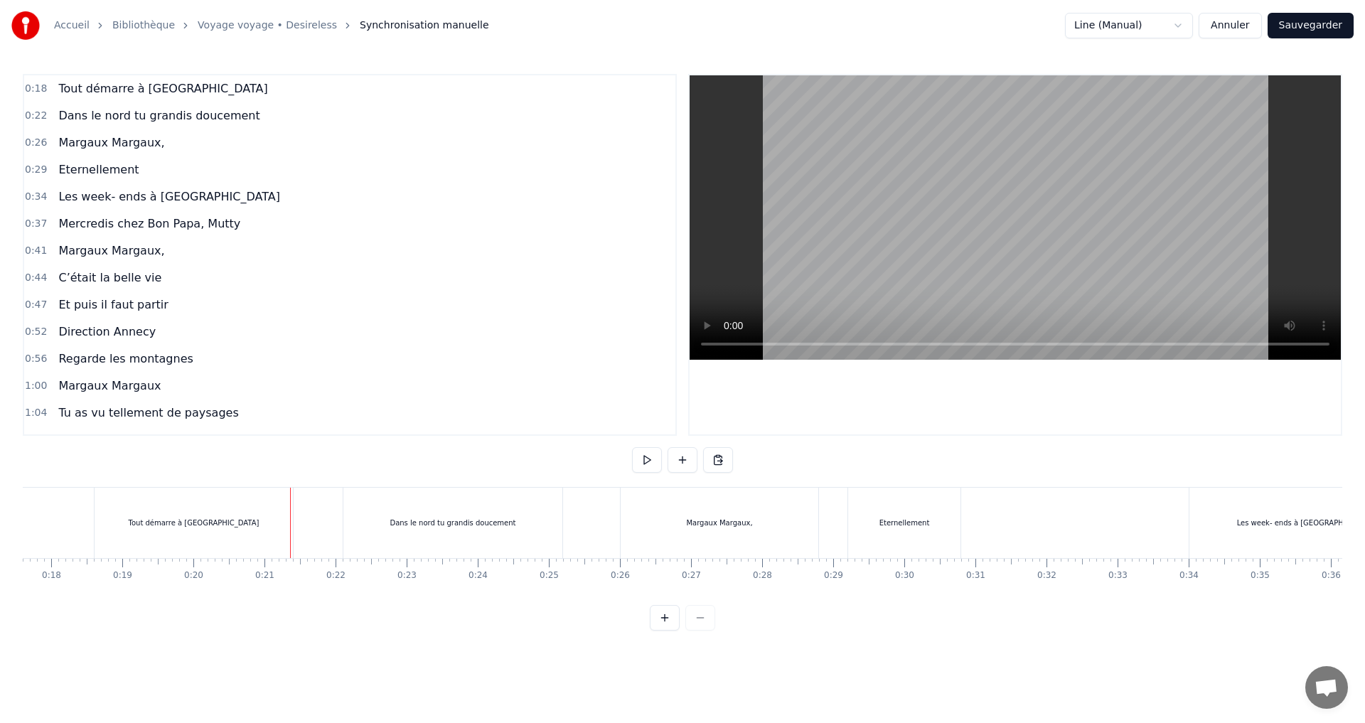
click at [290, 525] on div at bounding box center [290, 523] width 1 height 70
click at [1239, 26] on button "Annuler" at bounding box center [1230, 26] width 63 height 26
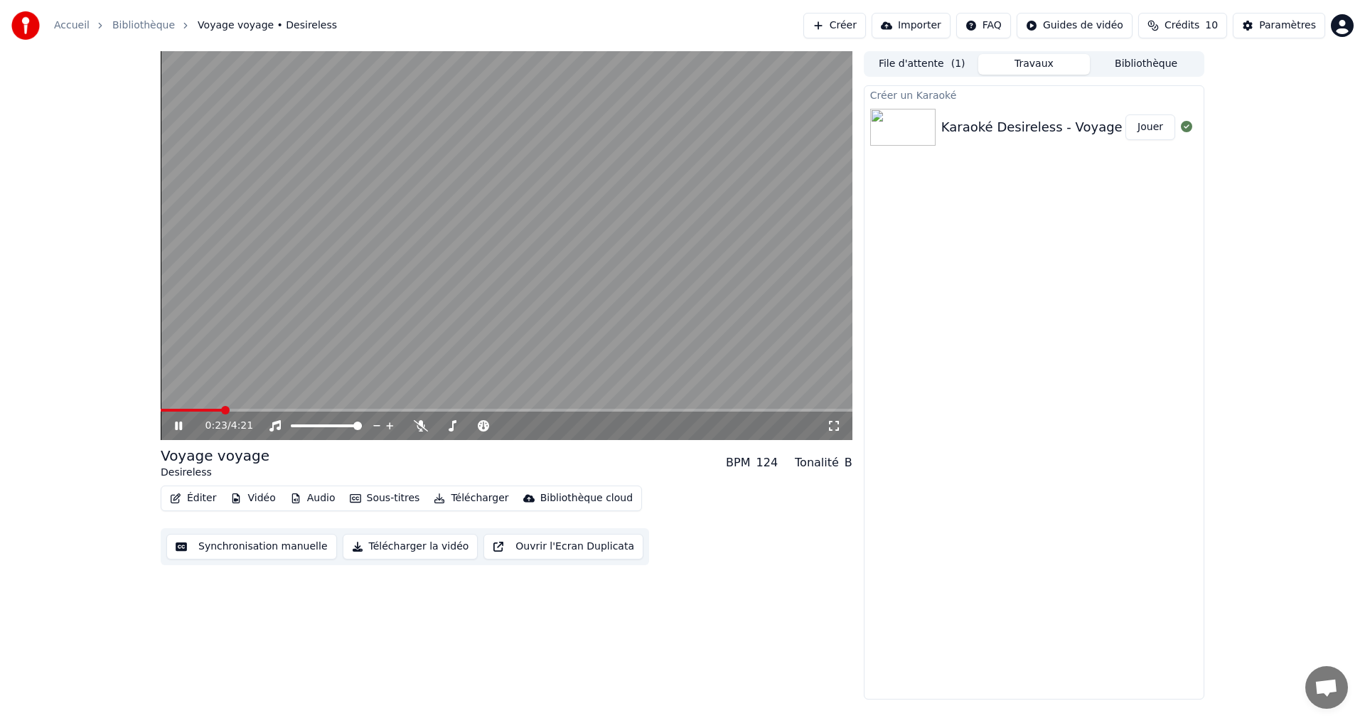
click at [215, 411] on span at bounding box center [191, 410] width 61 height 3
click at [211, 405] on video at bounding box center [507, 245] width 692 height 389
click at [211, 409] on span at bounding box center [190, 410] width 59 height 3
click at [176, 427] on icon at bounding box center [178, 426] width 9 height 10
click at [202, 410] on span at bounding box center [187, 410] width 53 height 3
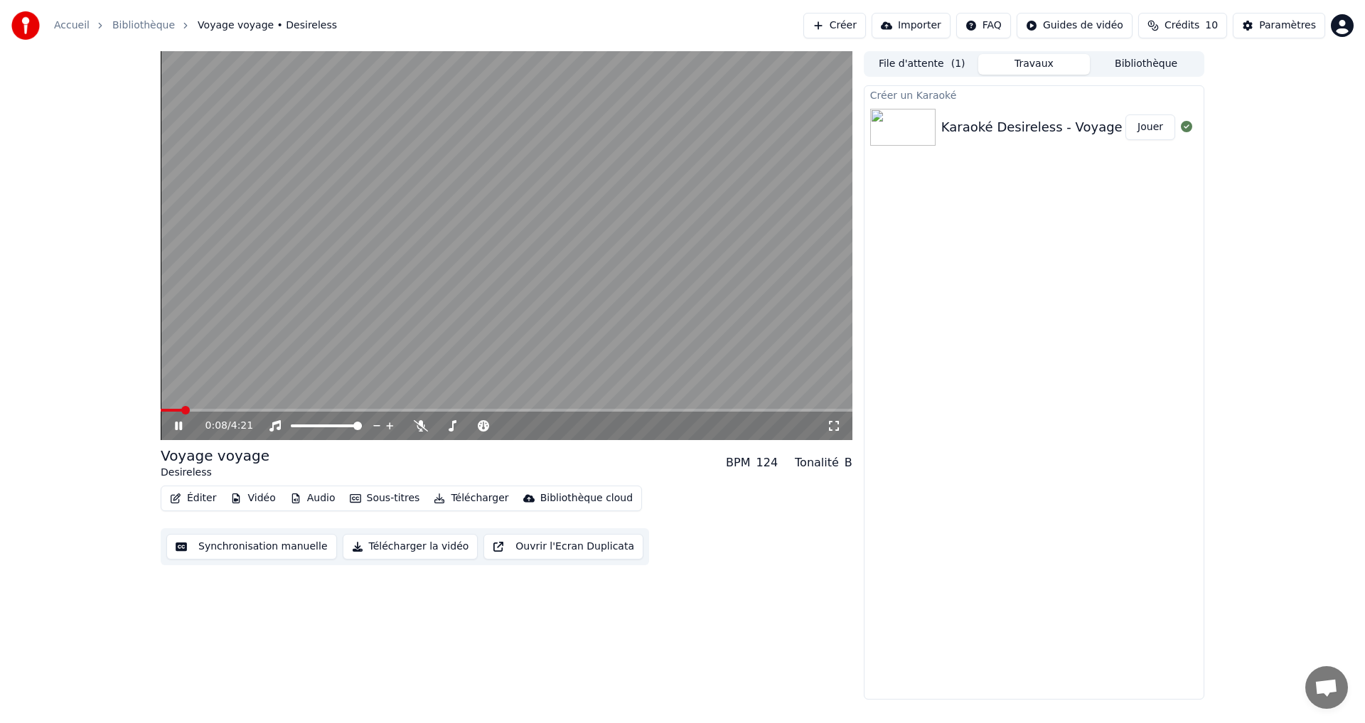
click at [181, 411] on span at bounding box center [171, 410] width 21 height 3
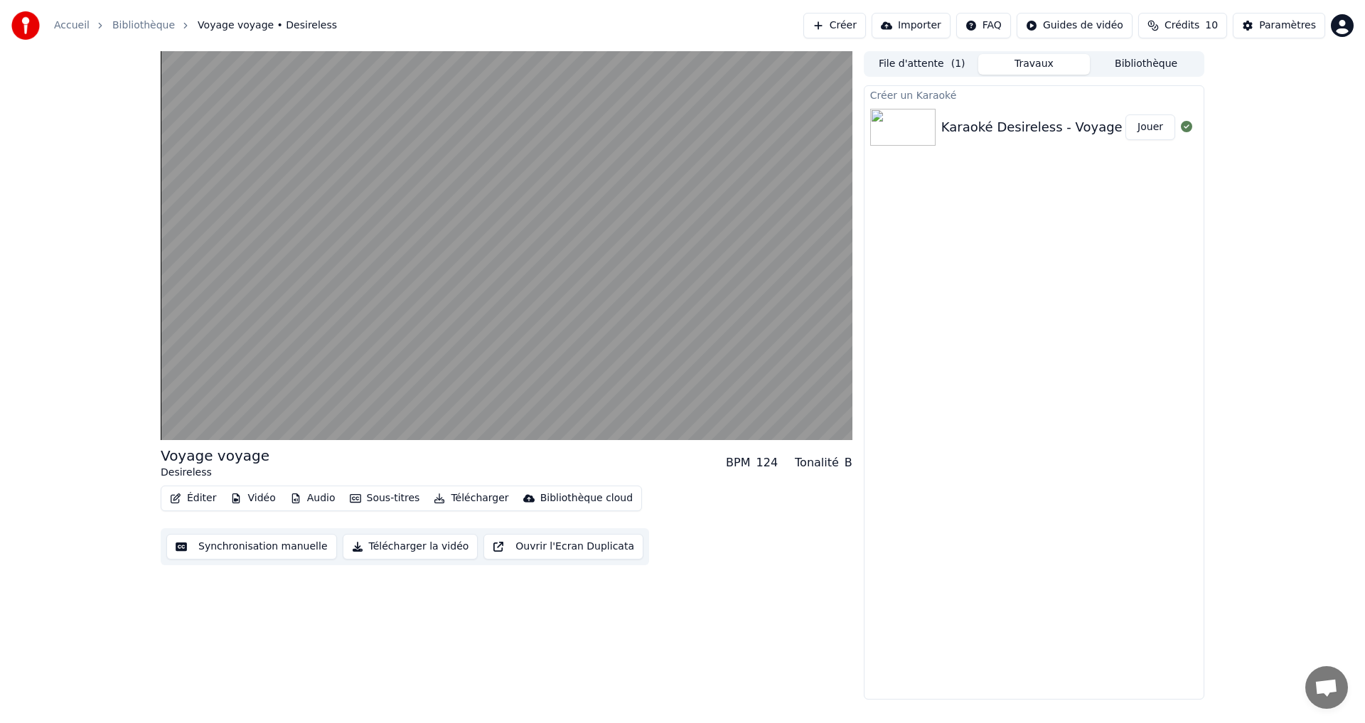
click at [447, 284] on video at bounding box center [507, 245] width 692 height 389
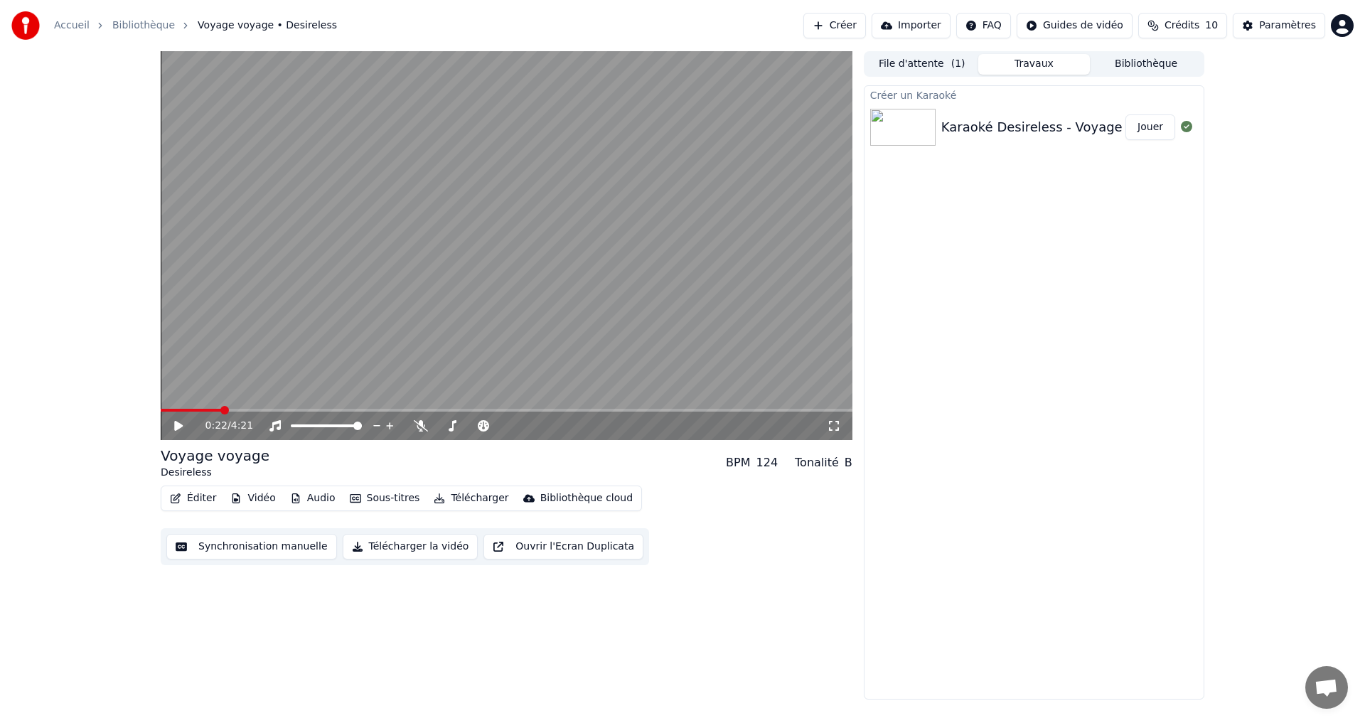
click at [214, 408] on video at bounding box center [507, 245] width 692 height 389
click at [216, 410] on span at bounding box center [191, 410] width 61 height 3
click at [215, 404] on video at bounding box center [507, 245] width 692 height 389
click at [214, 409] on span at bounding box center [190, 410] width 58 height 3
click at [175, 426] on icon at bounding box center [178, 426] width 9 height 10
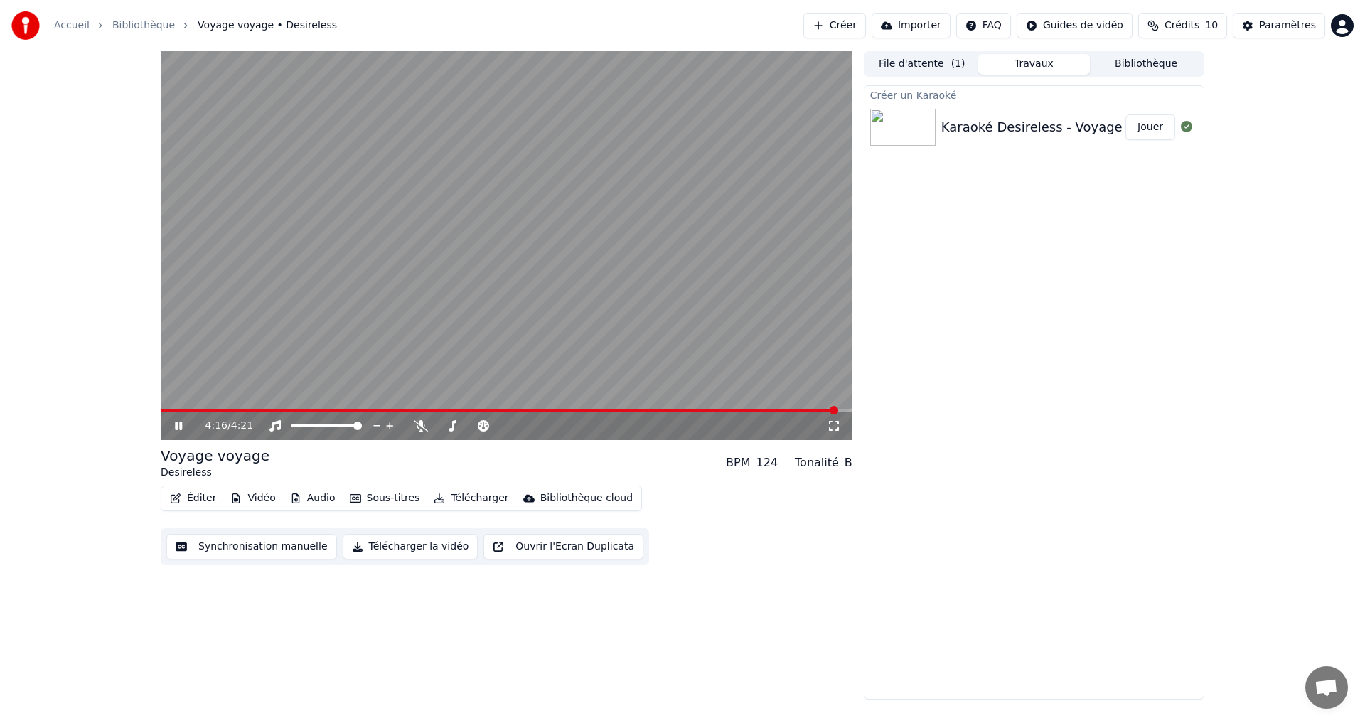
click at [408, 336] on video at bounding box center [507, 245] width 692 height 389
click at [376, 545] on button "Télécharger la vidéo" at bounding box center [411, 547] width 136 height 26
click at [68, 360] on div "4:16 / 4:21 Voyage voyage Desireless BPM 124 Tonalité B Éditer Vidéo Audio Sous…" at bounding box center [682, 375] width 1365 height 648
click at [963, 409] on div "Exporter [.mp4] Voyage voyage Desireless 56 % Créer un Karaoké Karaoké Desirele…" at bounding box center [1034, 392] width 341 height 614
click at [90, 261] on div "4:16 / 4:21 Voyage voyage Desireless BPM 124 Tonalité B Éditer Vidéo Audio Sous…" at bounding box center [682, 375] width 1365 height 648
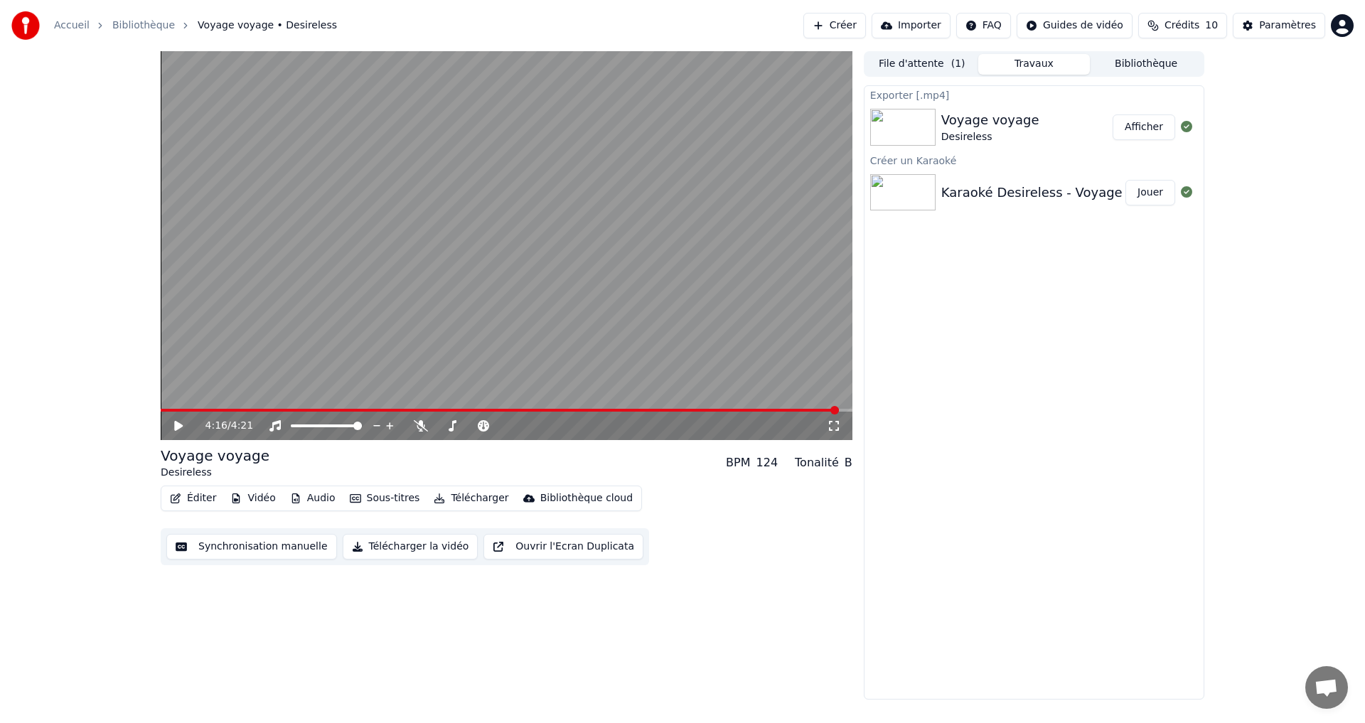
click at [1142, 127] on button "Afficher" at bounding box center [1144, 127] width 63 height 26
click at [173, 503] on icon "button" at bounding box center [176, 498] width 10 height 10
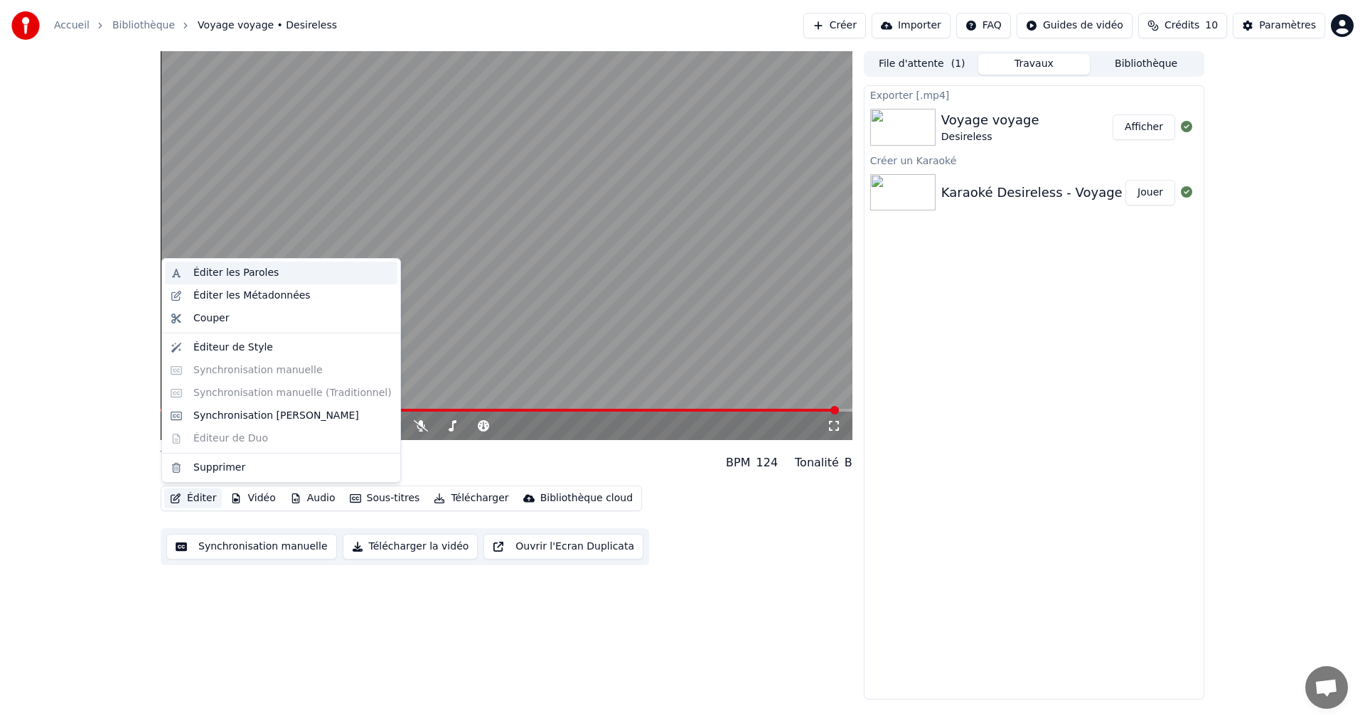
click at [223, 275] on div "Éditer les Paroles" at bounding box center [235, 273] width 85 height 14
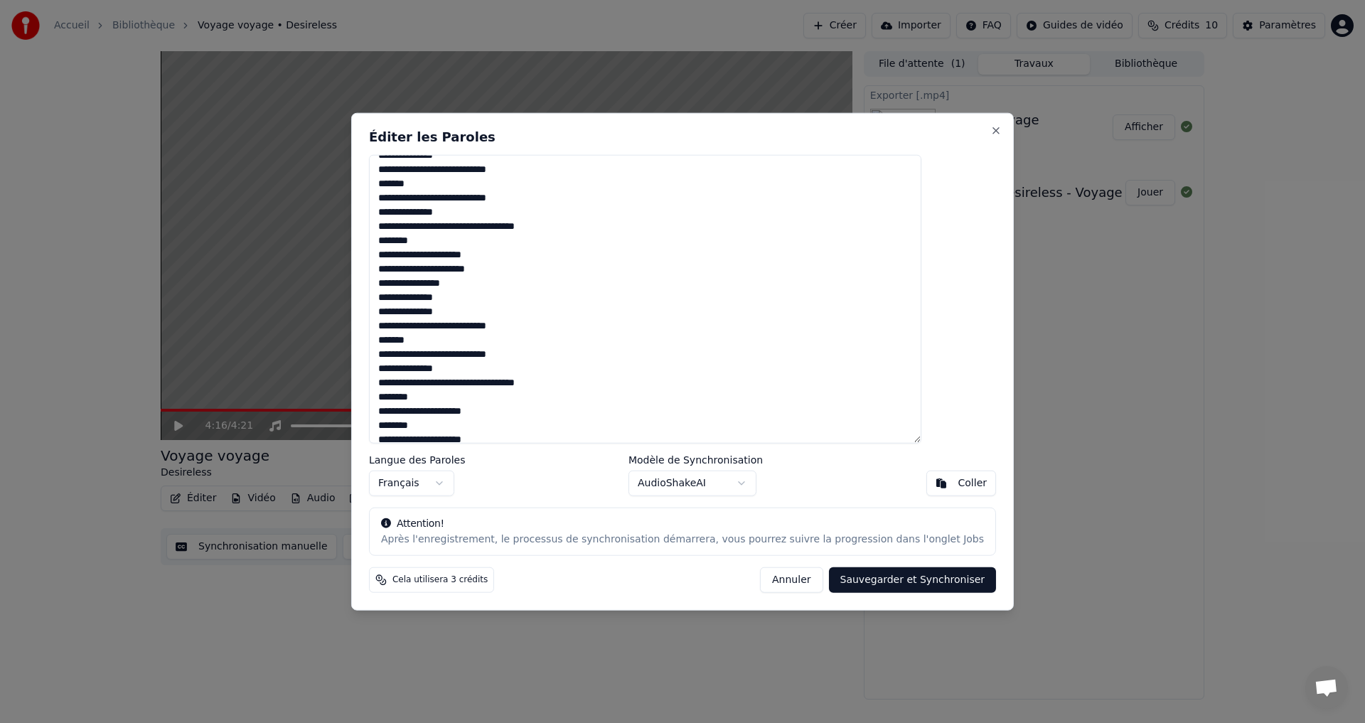
scroll to position [448, 0]
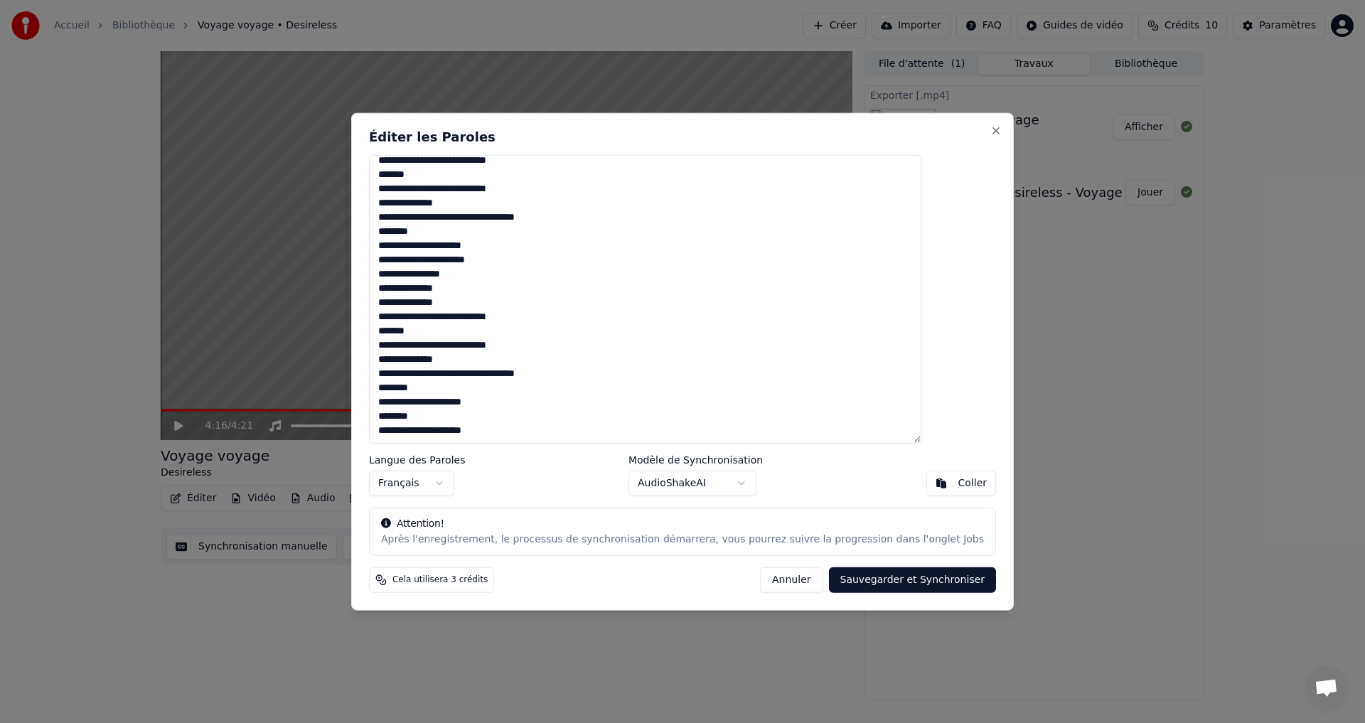
click at [761, 584] on button "Annuler" at bounding box center [791, 580] width 63 height 26
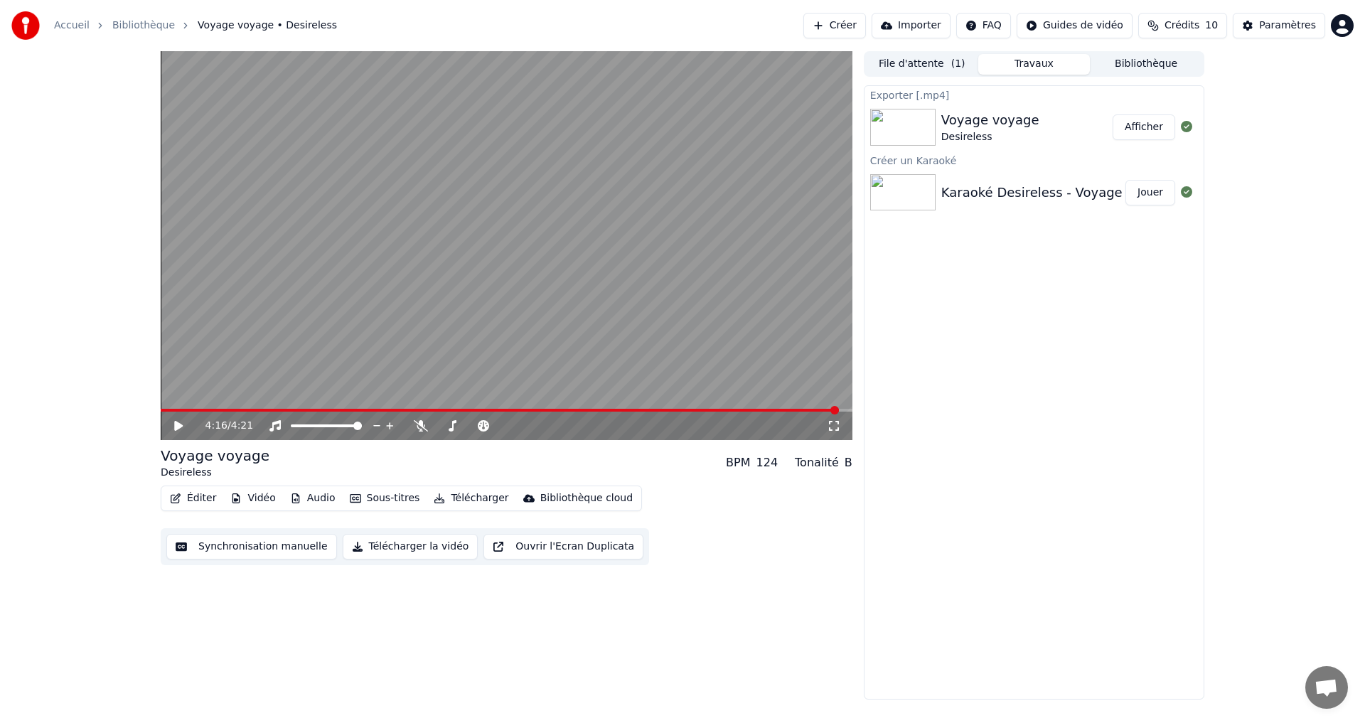
click at [200, 503] on button "Éditer" at bounding box center [193, 498] width 58 height 20
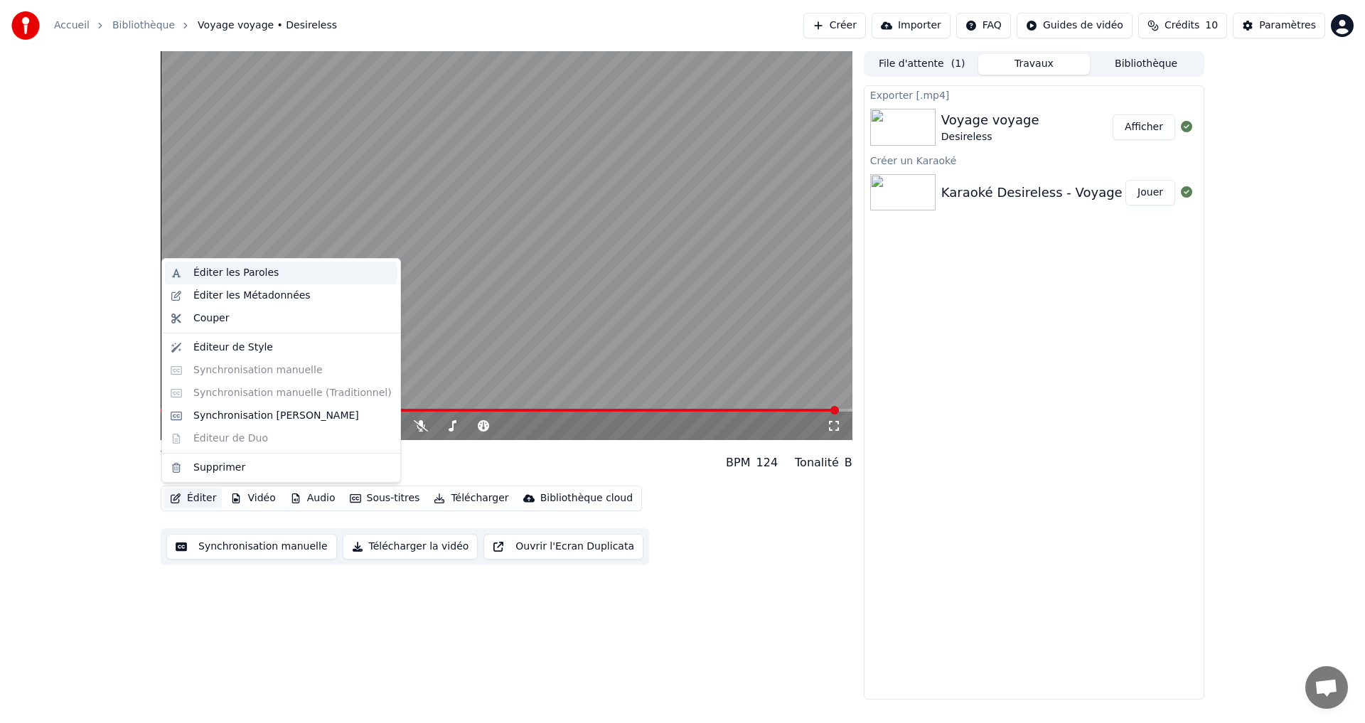
click at [216, 277] on div "Éditer les Paroles" at bounding box center [235, 273] width 85 height 14
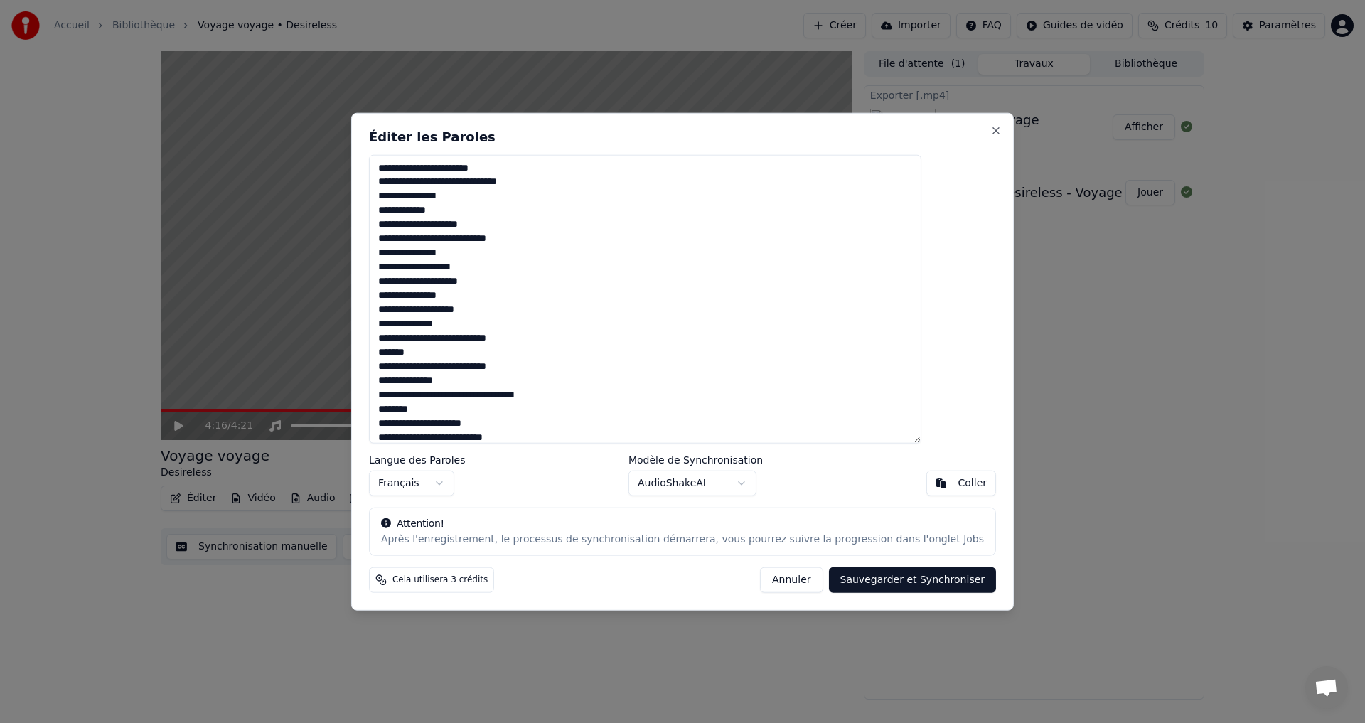
click at [471, 171] on textarea at bounding box center [645, 298] width 552 height 289
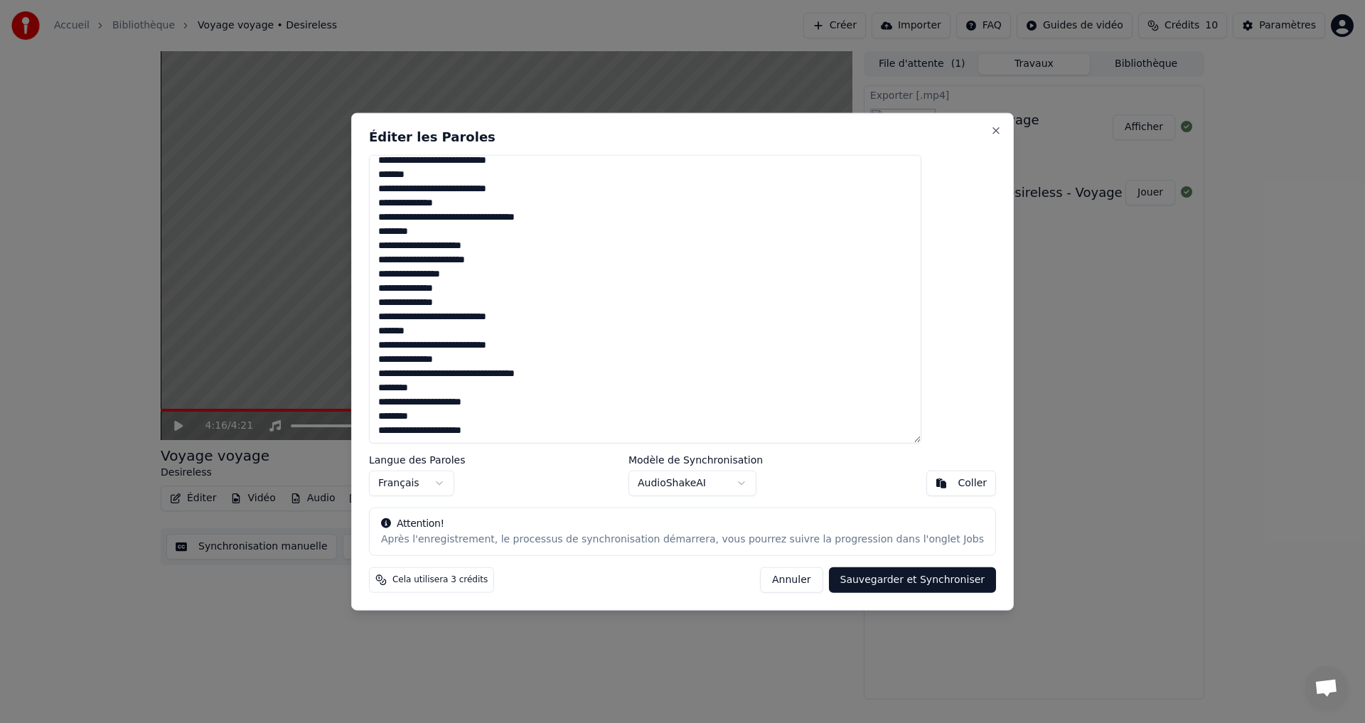
click at [418, 257] on textarea at bounding box center [645, 298] width 552 height 289
click at [521, 261] on textarea at bounding box center [645, 298] width 552 height 289
drag, startPoint x: 522, startPoint y: 258, endPoint x: 417, endPoint y: 258, distance: 105.2
click at [417, 258] on textarea at bounding box center [645, 298] width 552 height 289
click at [480, 292] on textarea at bounding box center [645, 298] width 552 height 289
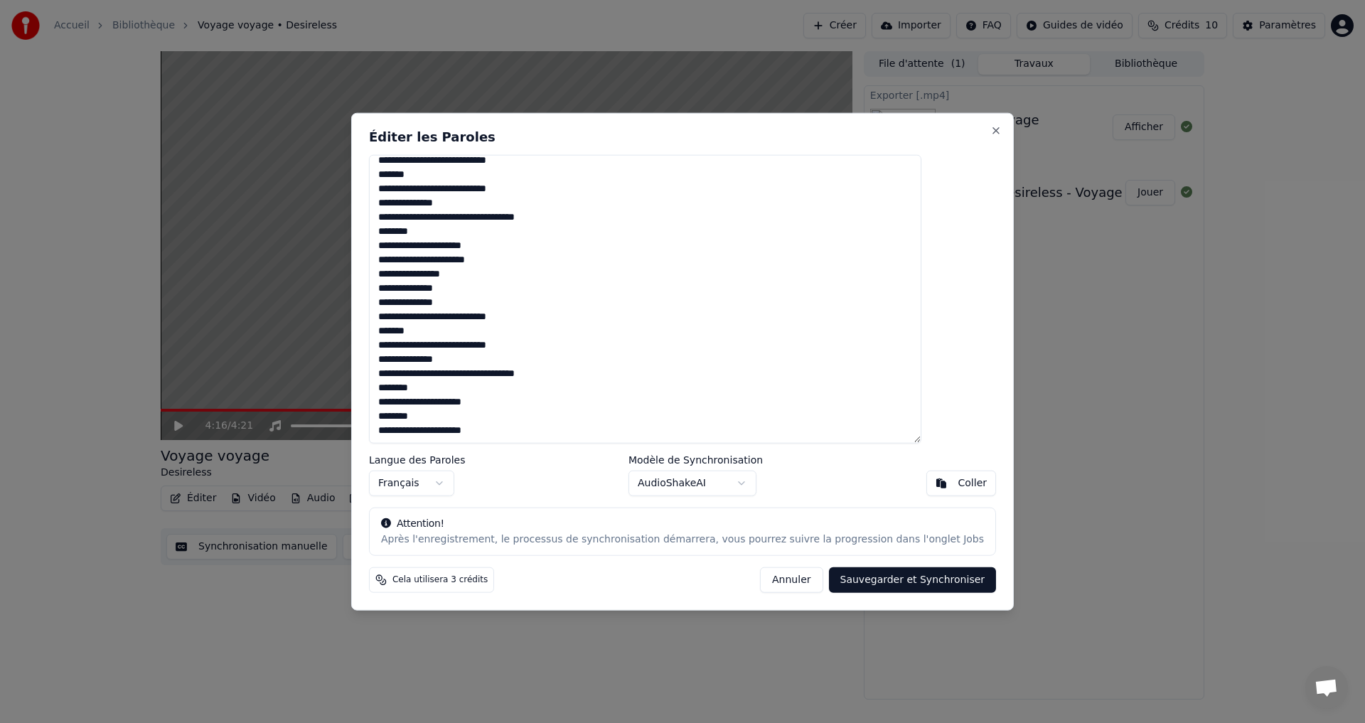
click at [485, 290] on textarea at bounding box center [645, 298] width 552 height 289
click at [417, 264] on textarea at bounding box center [645, 298] width 552 height 289
click at [514, 258] on textarea at bounding box center [645, 298] width 552 height 289
drag, startPoint x: 524, startPoint y: 258, endPoint x: 416, endPoint y: 258, distance: 108.1
click at [416, 258] on textarea at bounding box center [645, 298] width 552 height 289
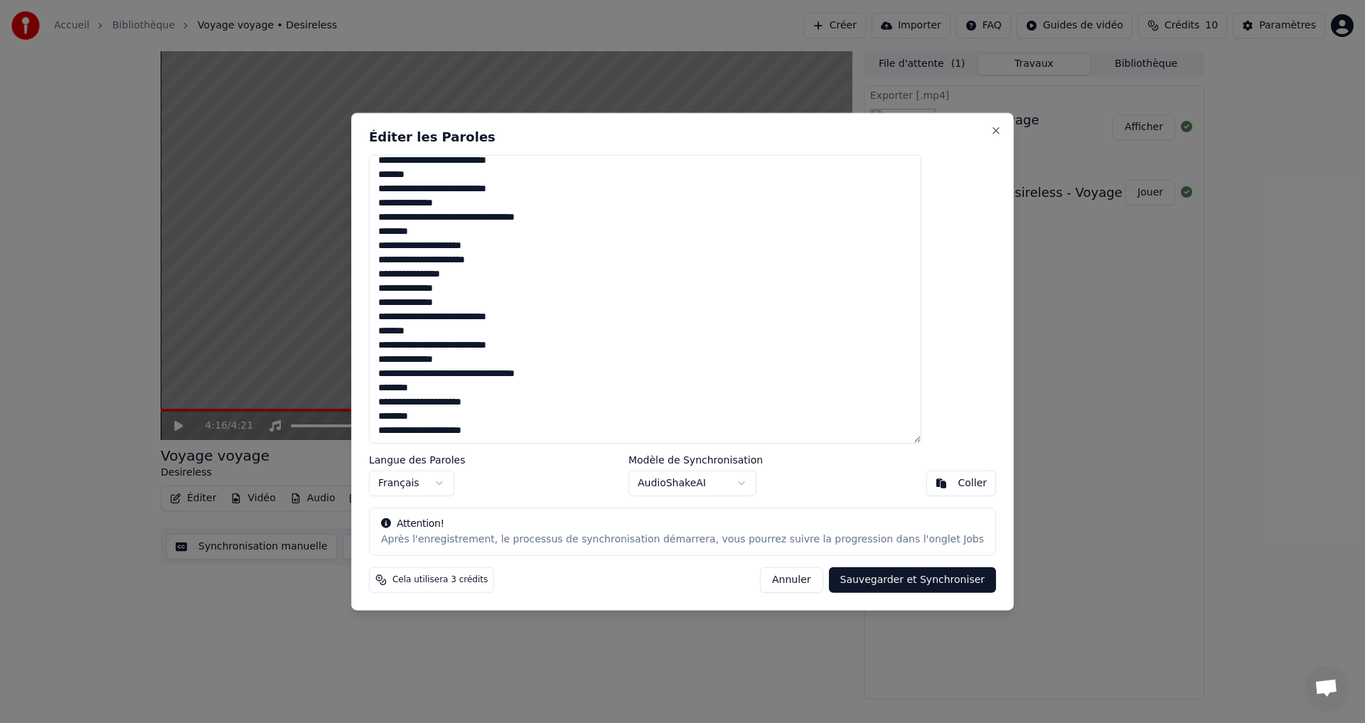
click at [446, 260] on textarea at bounding box center [645, 298] width 552 height 289
click at [482, 288] on textarea at bounding box center [645, 298] width 552 height 289
click at [488, 294] on textarea at bounding box center [645, 298] width 552 height 289
drag, startPoint x: 417, startPoint y: 262, endPoint x: 488, endPoint y: 285, distance: 74.9
click at [488, 285] on textarea at bounding box center [645, 298] width 552 height 289
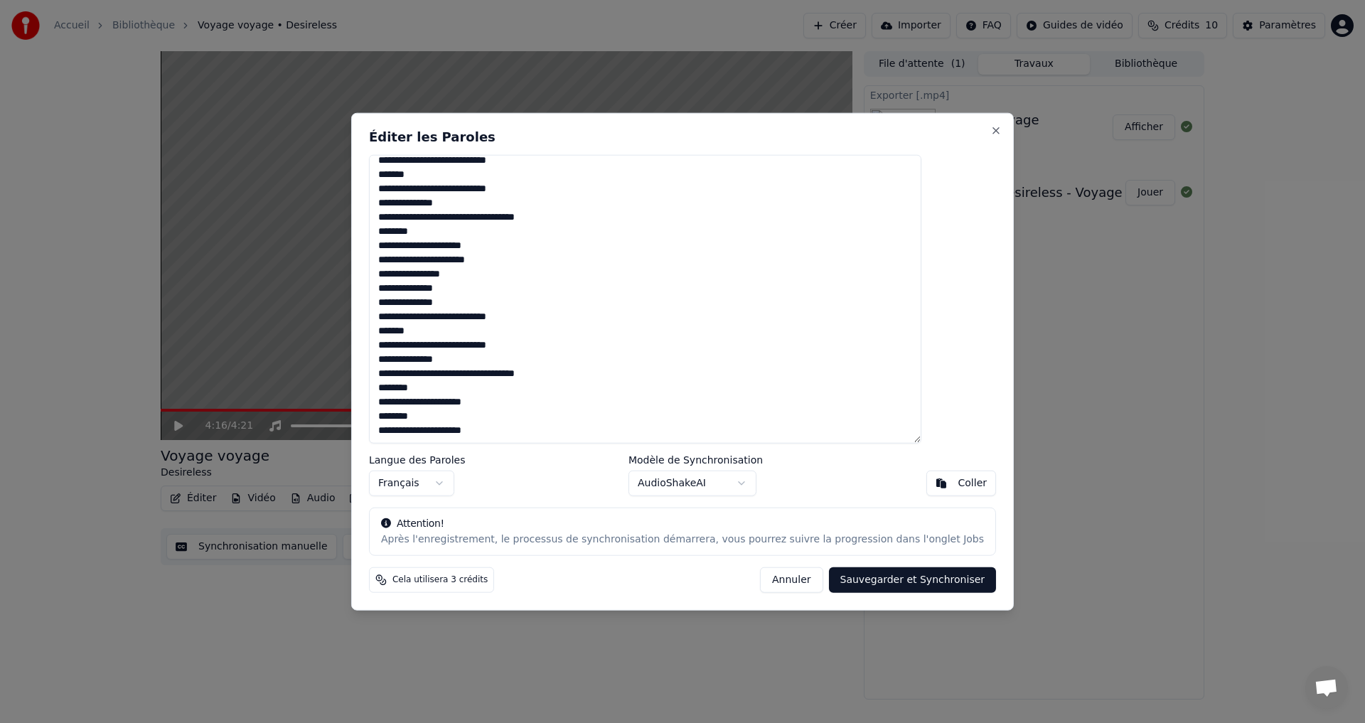
click at [469, 281] on textarea at bounding box center [645, 298] width 552 height 289
drag, startPoint x: 417, startPoint y: 259, endPoint x: 461, endPoint y: 272, distance: 46.8
click at [461, 272] on textarea at bounding box center [645, 298] width 552 height 289
click at [444, 264] on textarea at bounding box center [645, 298] width 552 height 289
click at [434, 262] on textarea at bounding box center [645, 298] width 552 height 289
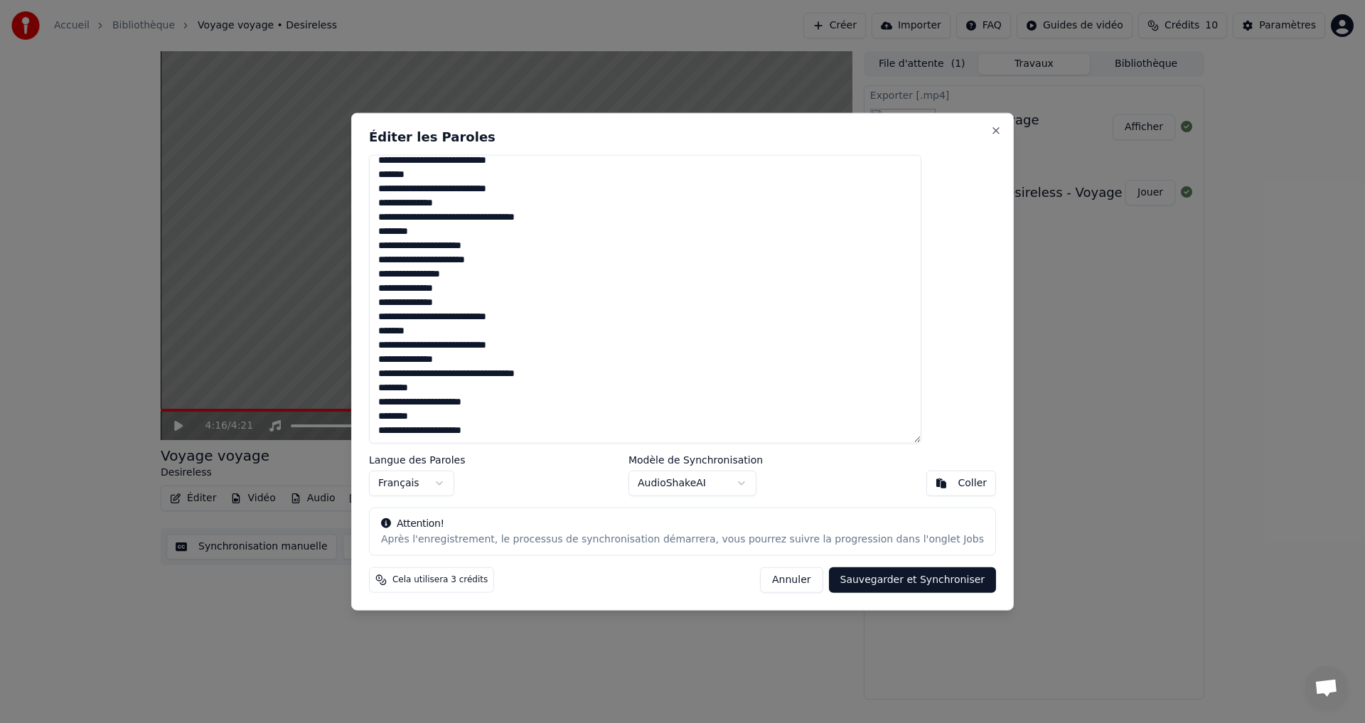
click at [435, 262] on textarea at bounding box center [645, 298] width 552 height 289
drag, startPoint x: 417, startPoint y: 261, endPoint x: 459, endPoint y: 257, distance: 42.1
click at [459, 257] on textarea at bounding box center [645, 298] width 552 height 289
click at [434, 263] on textarea at bounding box center [645, 298] width 552 height 289
drag, startPoint x: 418, startPoint y: 259, endPoint x: 517, endPoint y: 259, distance: 98.8
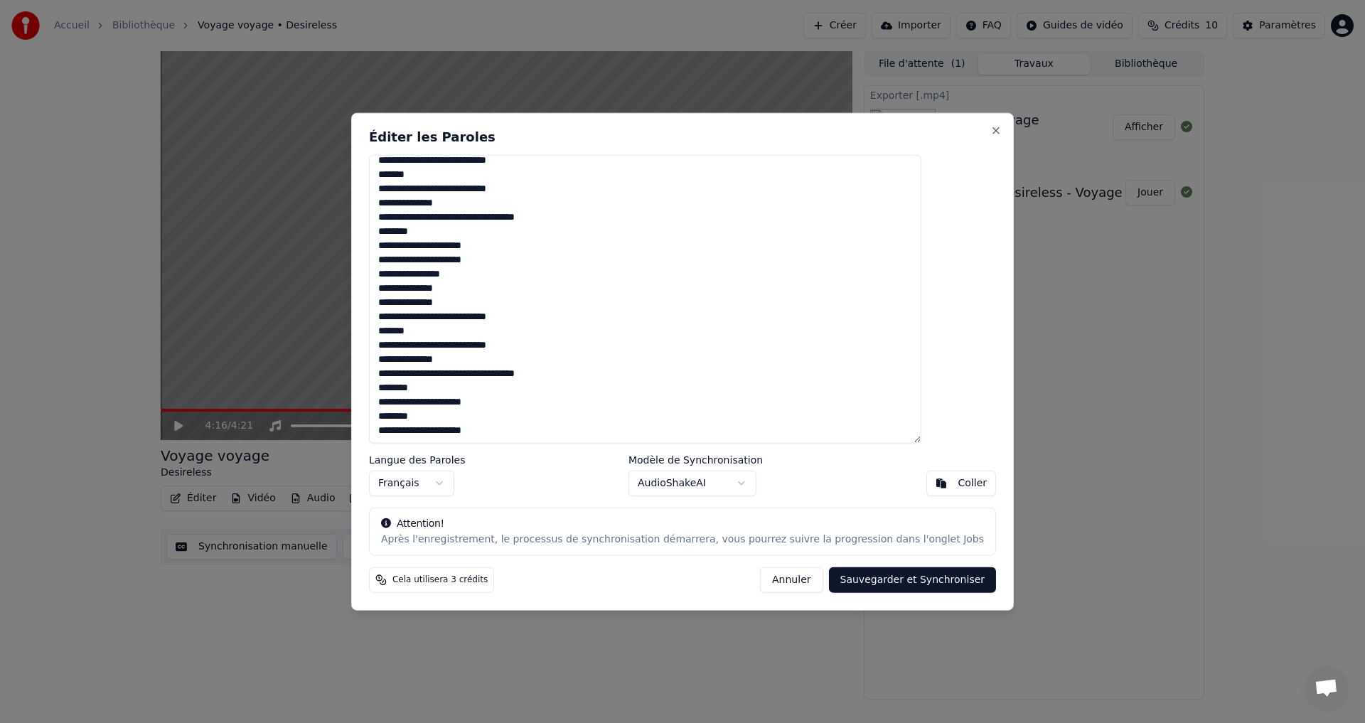
click at [517, 258] on textarea at bounding box center [645, 298] width 552 height 289
click at [524, 265] on textarea at bounding box center [645, 298] width 552 height 289
drag, startPoint x: 420, startPoint y: 257, endPoint x: 525, endPoint y: 259, distance: 104.5
click at [525, 259] on textarea at bounding box center [645, 298] width 552 height 289
click at [471, 275] on textarea at bounding box center [645, 298] width 552 height 289
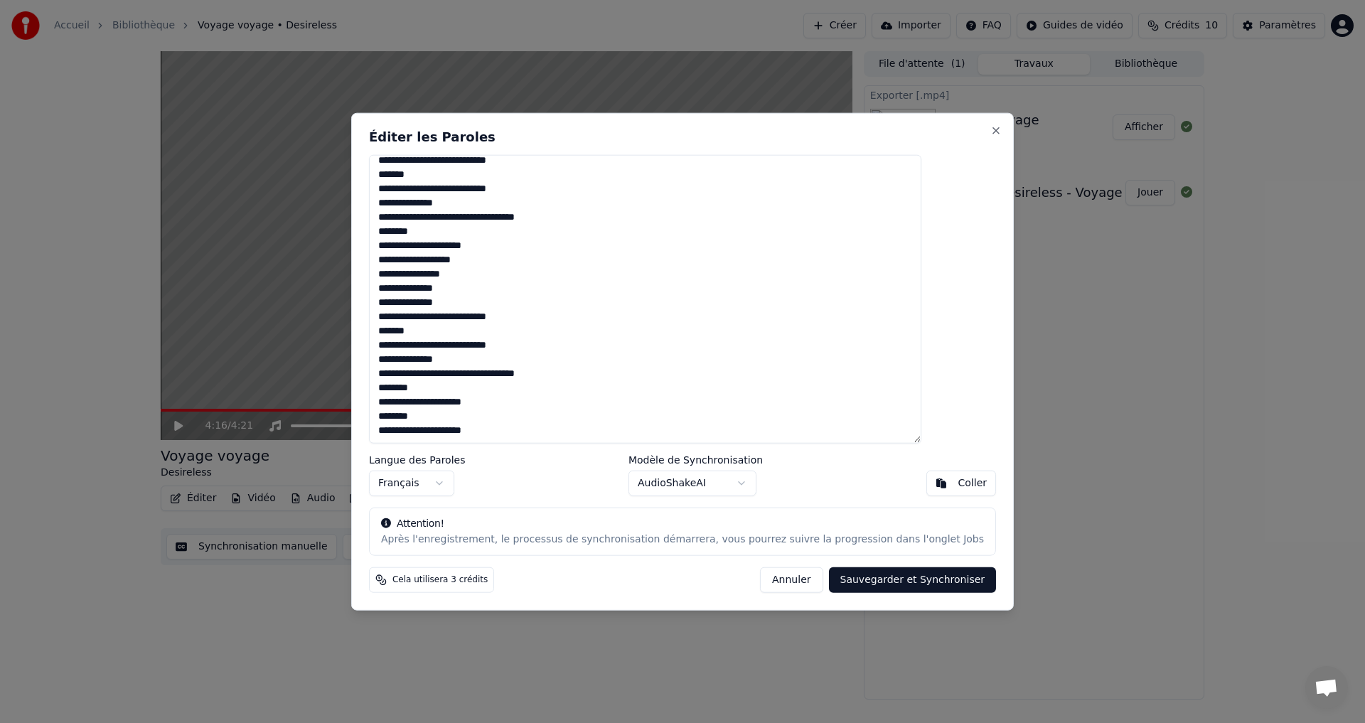
drag, startPoint x: 490, startPoint y: 274, endPoint x: 417, endPoint y: 274, distance: 72.5
click at [417, 274] on textarea at bounding box center [645, 298] width 552 height 289
click at [444, 274] on textarea at bounding box center [645, 298] width 552 height 289
drag, startPoint x: 417, startPoint y: 289, endPoint x: 484, endPoint y: 289, distance: 67.5
click at [484, 289] on textarea at bounding box center [645, 298] width 552 height 289
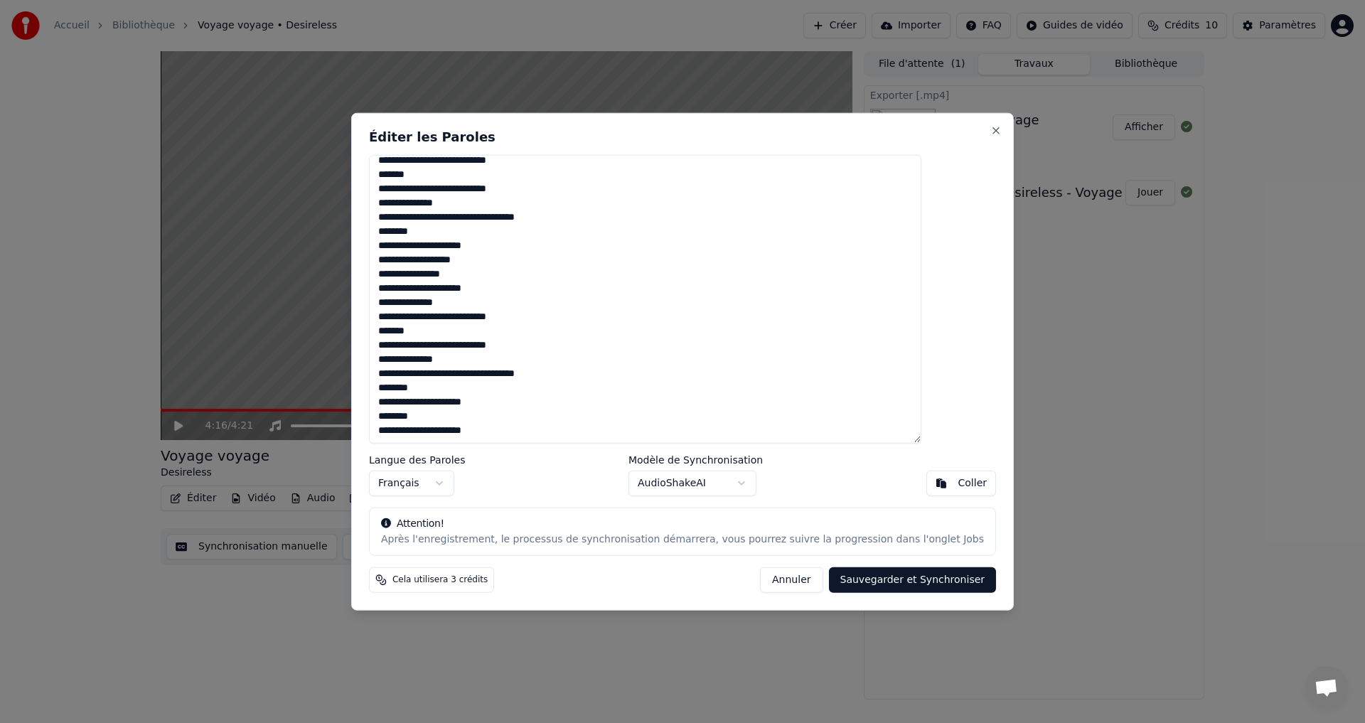
click at [474, 262] on textarea at bounding box center [645, 298] width 552 height 289
click at [477, 274] on textarea at bounding box center [645, 298] width 552 height 289
drag, startPoint x: 491, startPoint y: 272, endPoint x: 419, endPoint y: 272, distance: 72.5
click at [419, 272] on textarea at bounding box center [645, 298] width 552 height 289
click at [491, 282] on textarea at bounding box center [645, 298] width 552 height 289
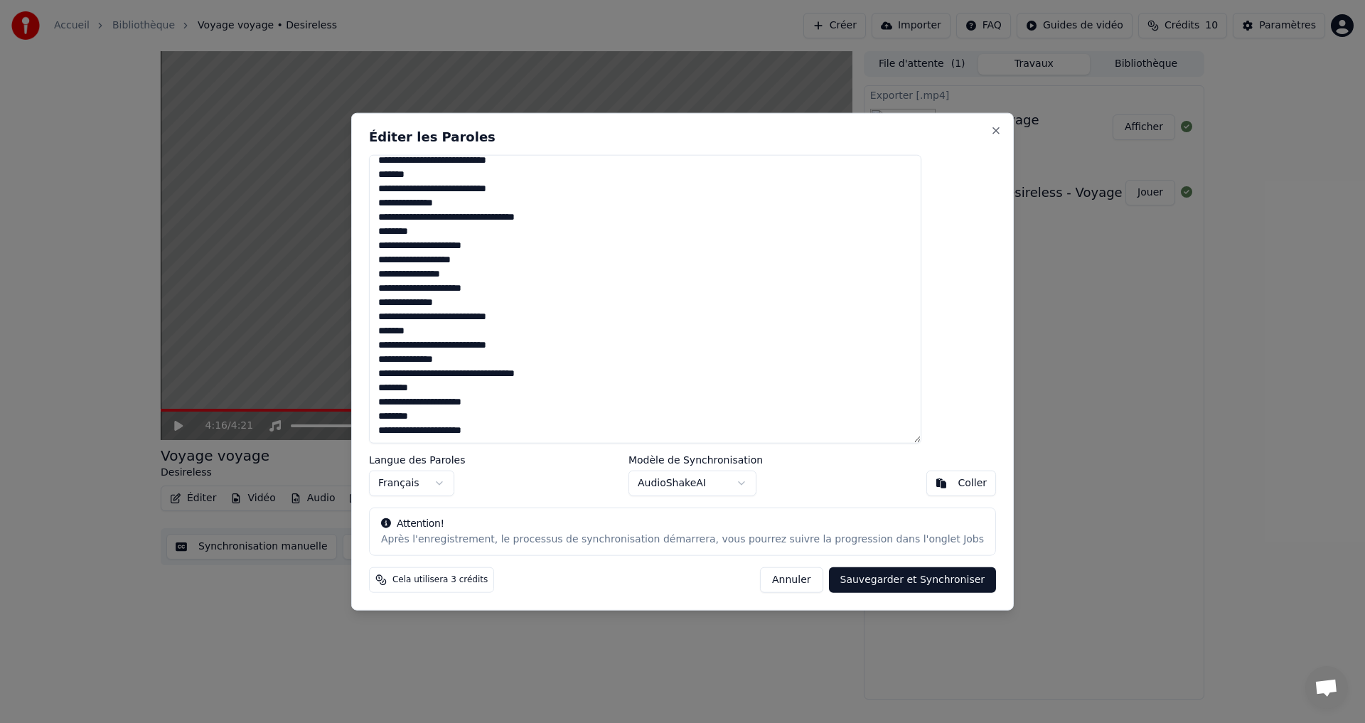
click at [488, 274] on textarea at bounding box center [645, 298] width 552 height 289
click at [523, 429] on textarea at bounding box center [645, 298] width 552 height 289
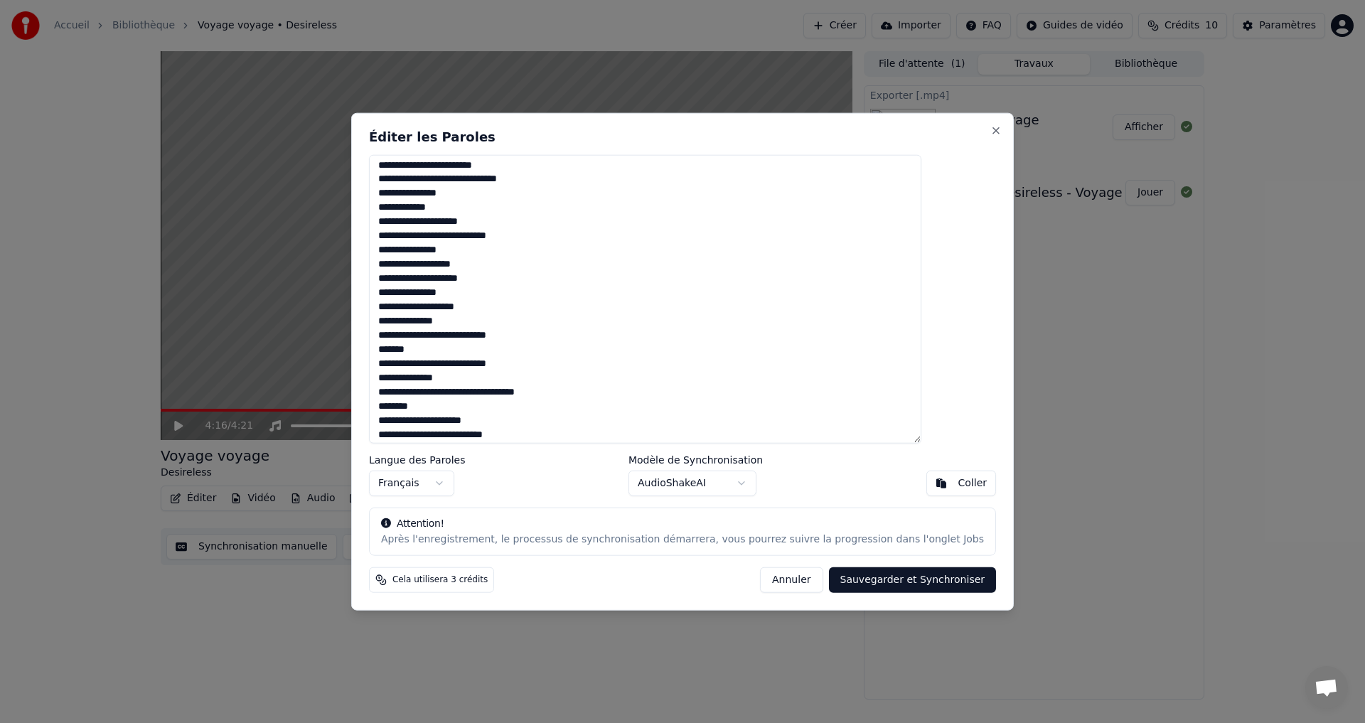
scroll to position [0, 0]
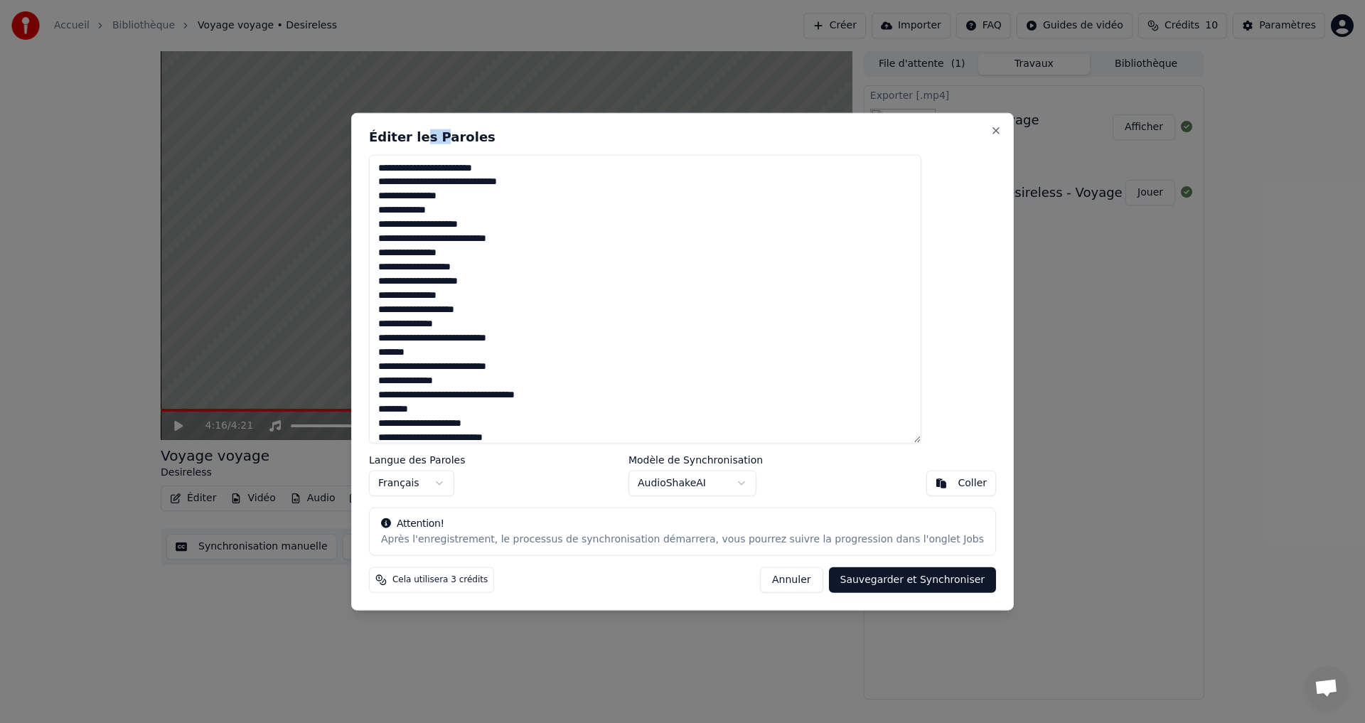
drag, startPoint x: 472, startPoint y: 122, endPoint x: 456, endPoint y: 113, distance: 18.4
click at [456, 113] on div "Éditer les Paroles Langue des Paroles Français Modèle de Synchronisation AudioS…" at bounding box center [682, 361] width 663 height 498
click at [478, 375] on textarea at bounding box center [645, 298] width 552 height 289
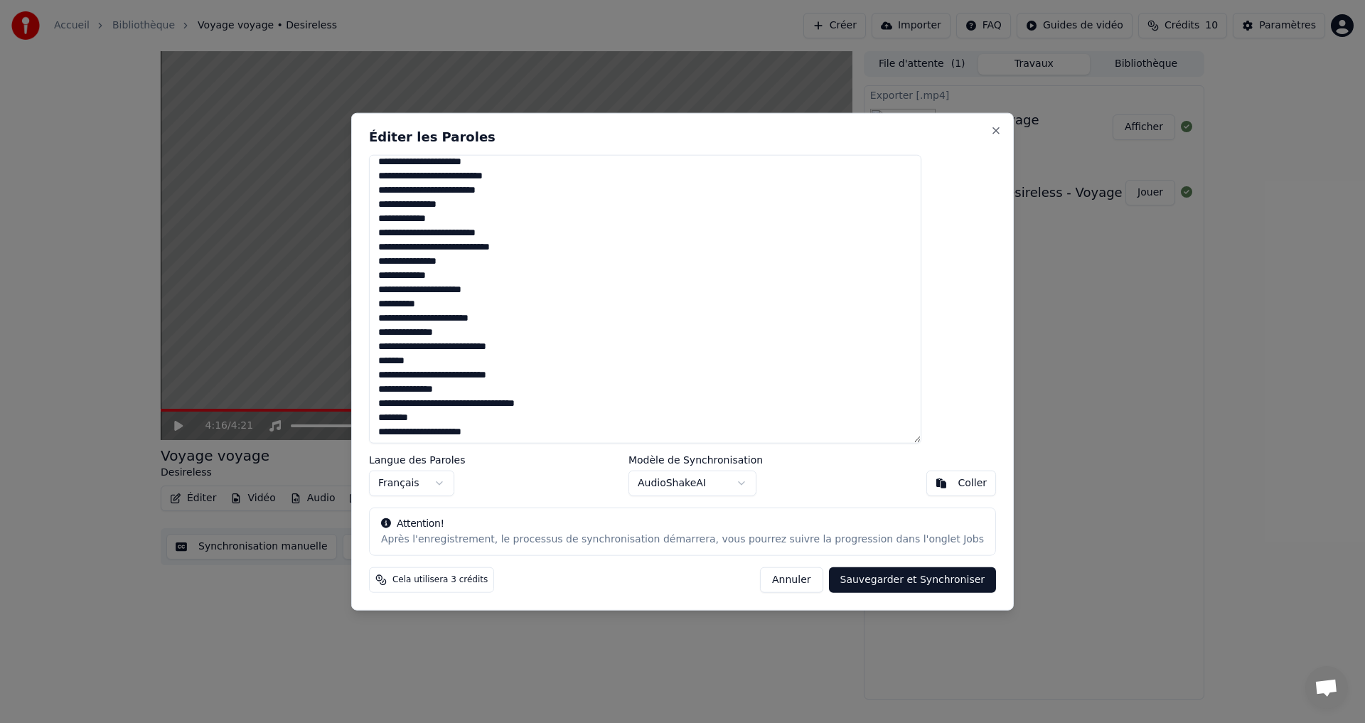
scroll to position [448, 0]
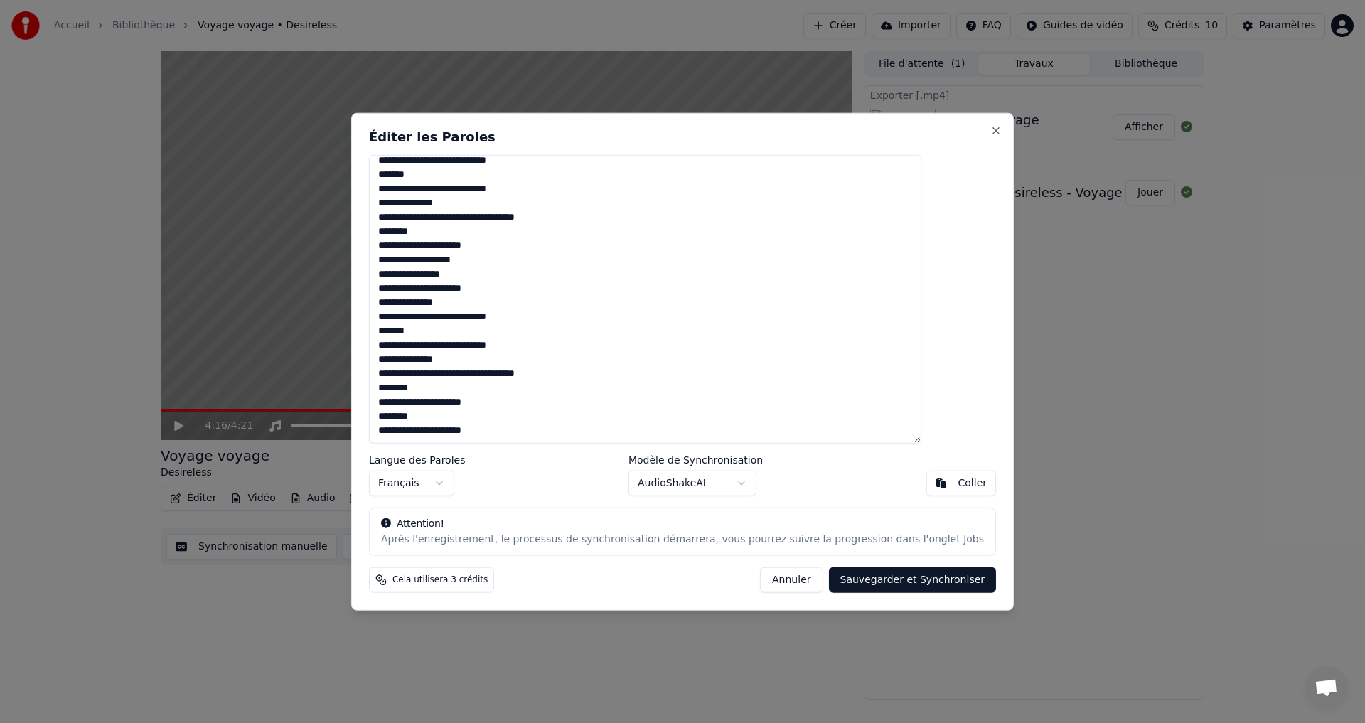
click at [520, 403] on textarea at bounding box center [645, 298] width 552 height 289
drag, startPoint x: 474, startPoint y: 403, endPoint x: 522, endPoint y: 403, distance: 47.6
click at [522, 403] on textarea at bounding box center [645, 298] width 552 height 289
click at [486, 402] on textarea at bounding box center [645, 298] width 552 height 289
drag, startPoint x: 478, startPoint y: 402, endPoint x: 519, endPoint y: 402, distance: 41.2
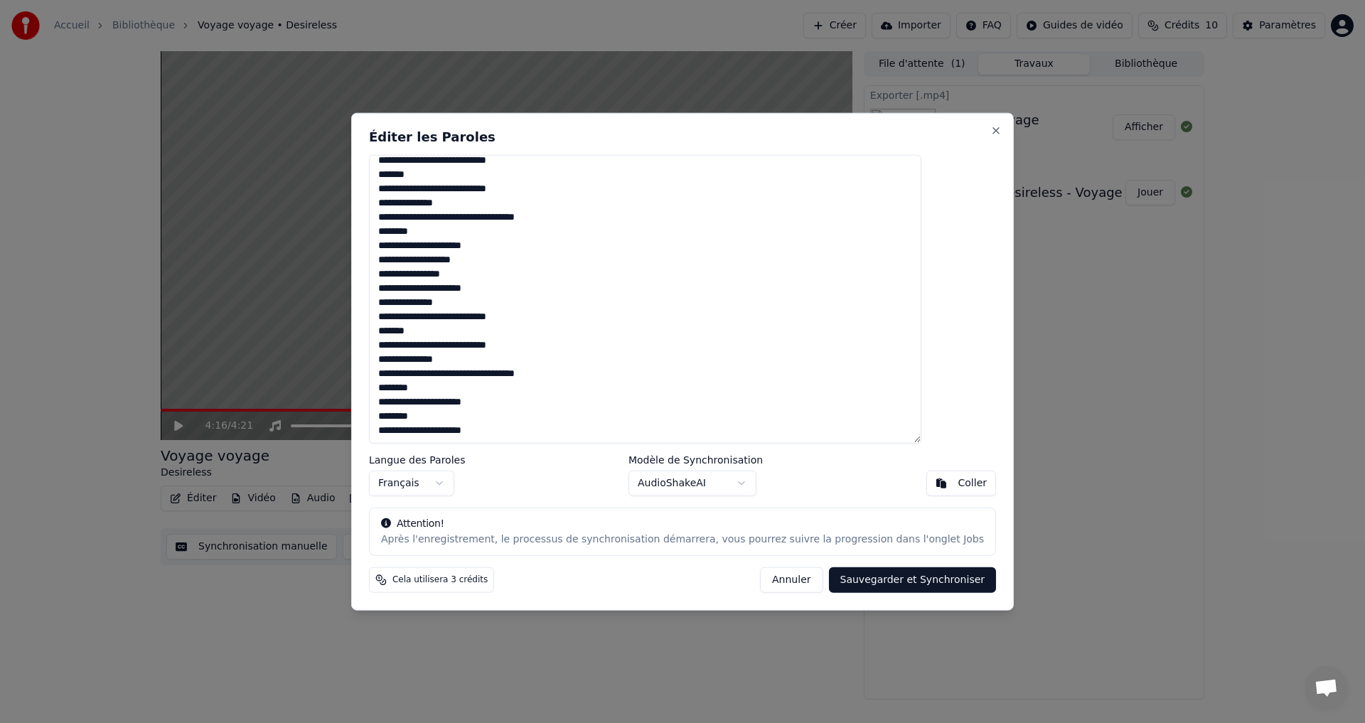
click at [515, 402] on textarea at bounding box center [645, 298] width 552 height 289
click at [486, 378] on textarea at bounding box center [645, 298] width 552 height 289
drag, startPoint x: 442, startPoint y: 375, endPoint x: 527, endPoint y: 375, distance: 85.3
click at [525, 375] on textarea at bounding box center [645, 298] width 552 height 289
click at [439, 372] on textarea at bounding box center [645, 298] width 552 height 289
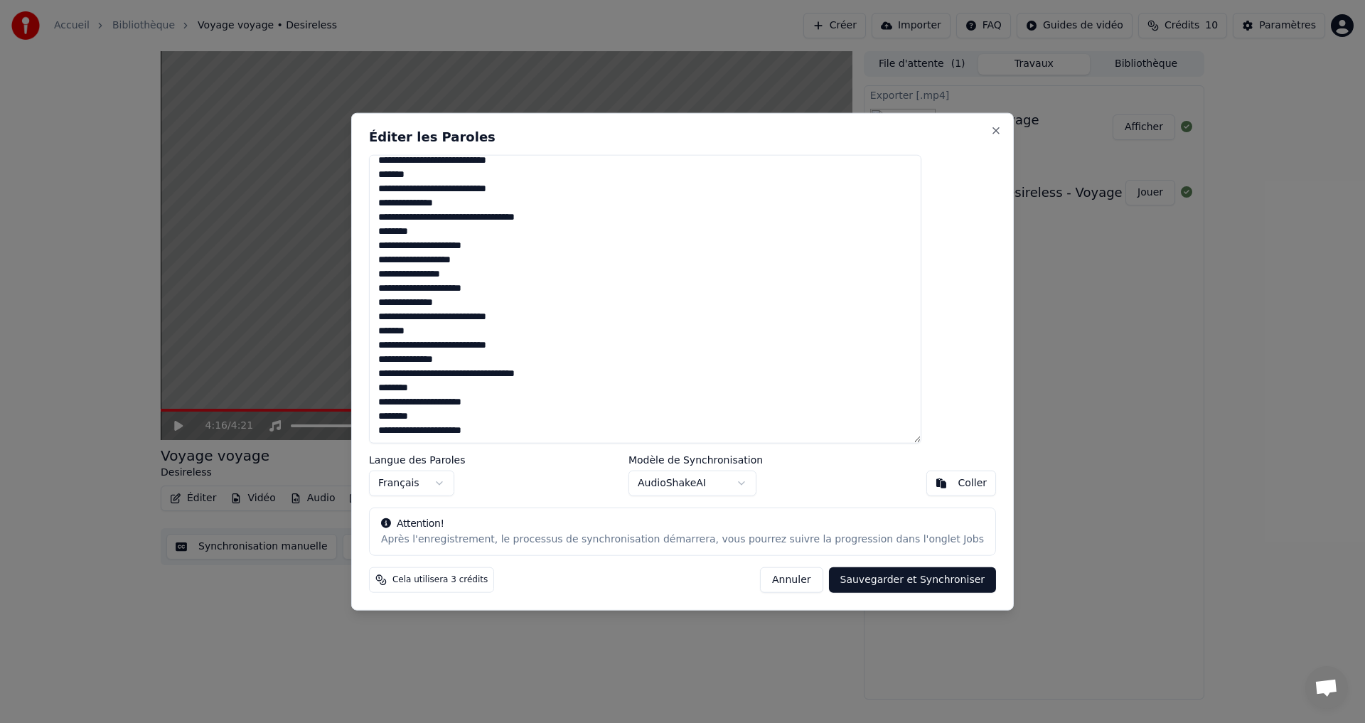
drag, startPoint x: 443, startPoint y: 377, endPoint x: 482, endPoint y: 376, distance: 39.1
click at [482, 376] on textarea at bounding box center [645, 298] width 552 height 289
click at [449, 375] on textarea at bounding box center [645, 298] width 552 height 289
drag, startPoint x: 440, startPoint y: 375, endPoint x: 481, endPoint y: 375, distance: 41.2
click at [481, 375] on textarea at bounding box center [645, 298] width 552 height 289
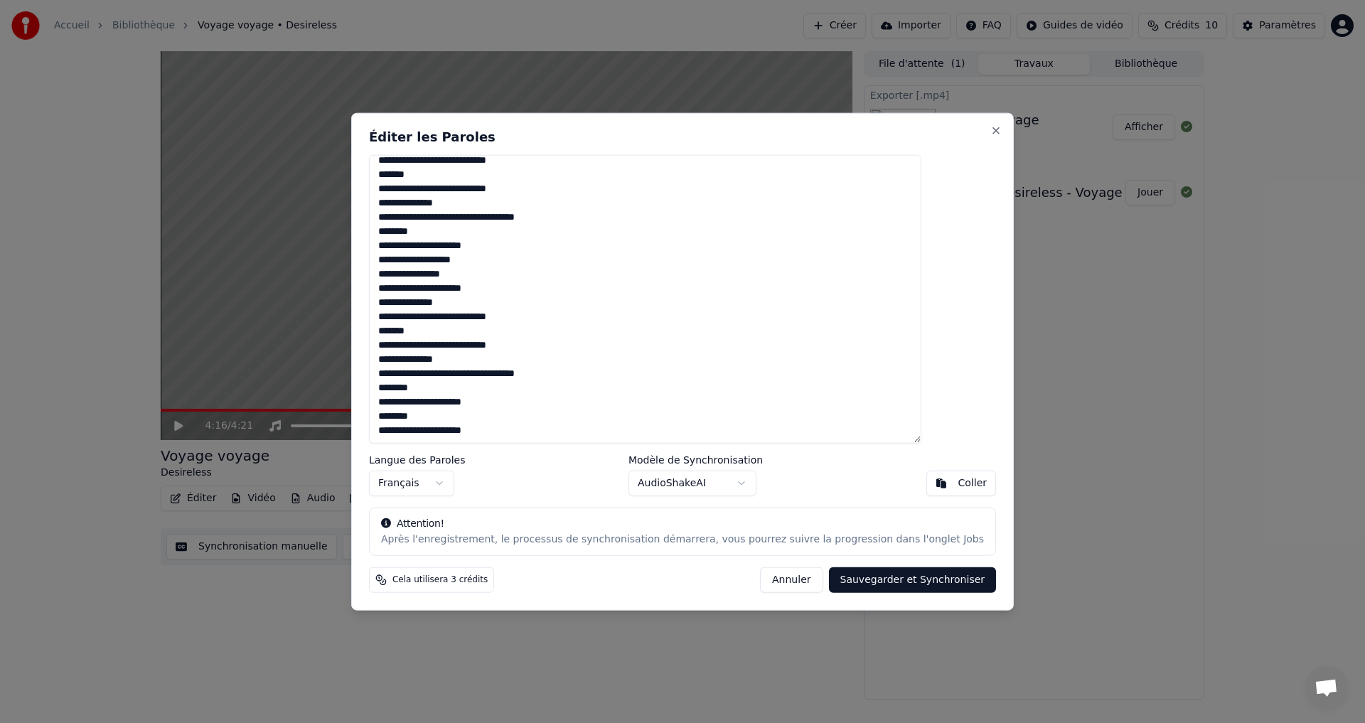
click at [493, 375] on textarea at bounding box center [645, 298] width 552 height 289
drag, startPoint x: 449, startPoint y: 374, endPoint x: 475, endPoint y: 374, distance: 25.6
click at [475, 374] on textarea at bounding box center [645, 298] width 552 height 289
click at [490, 374] on textarea at bounding box center [645, 298] width 552 height 289
drag, startPoint x: 440, startPoint y: 373, endPoint x: 483, endPoint y: 373, distance: 42.7
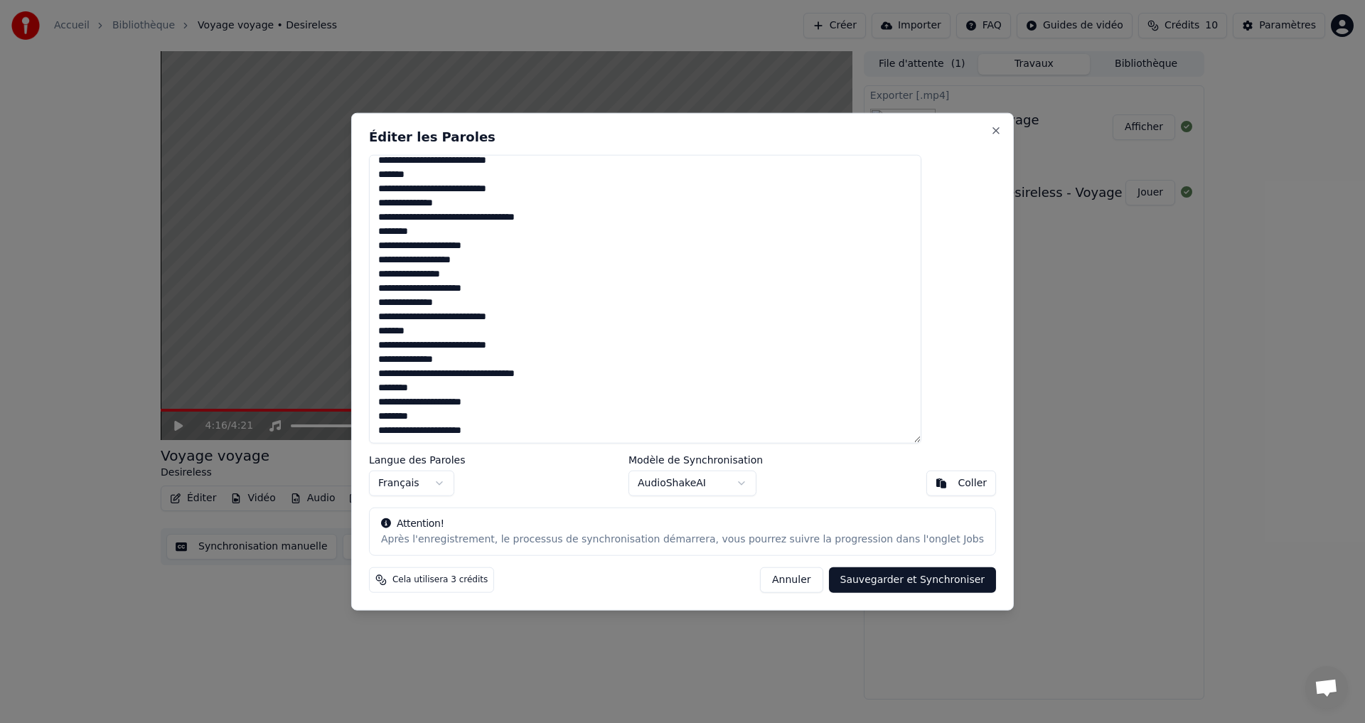
click at [483, 373] on textarea at bounding box center [645, 298] width 552 height 289
click at [481, 369] on textarea at bounding box center [645, 298] width 552 height 289
drag, startPoint x: 441, startPoint y: 371, endPoint x: 479, endPoint y: 372, distance: 37.7
click at [479, 372] on textarea at bounding box center [645, 298] width 552 height 289
click at [592, 368] on textarea at bounding box center [645, 298] width 552 height 289
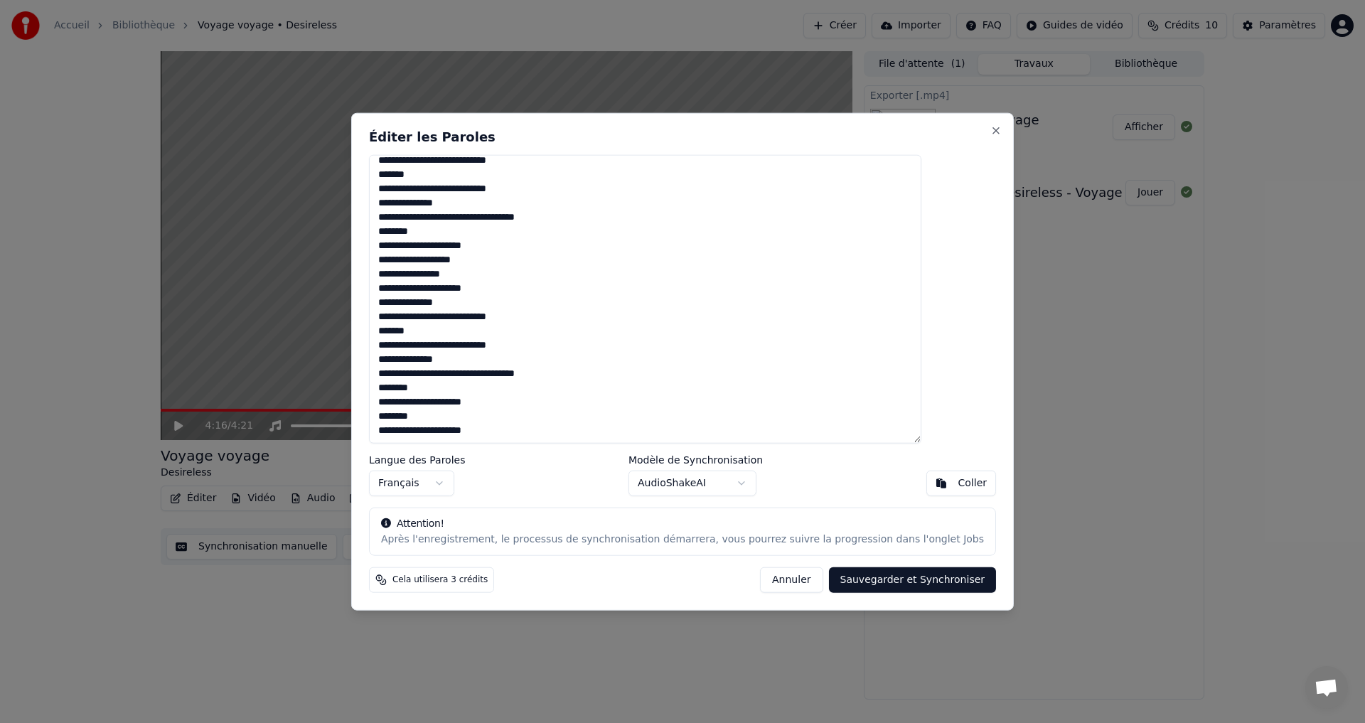
drag, startPoint x: 442, startPoint y: 368, endPoint x: 483, endPoint y: 371, distance: 42.0
click at [483, 371] on textarea at bounding box center [645, 298] width 552 height 289
click at [445, 343] on textarea at bounding box center [645, 298] width 552 height 289
drag, startPoint x: 421, startPoint y: 332, endPoint x: 455, endPoint y: 332, distance: 34.1
click at [455, 332] on textarea at bounding box center [645, 298] width 552 height 289
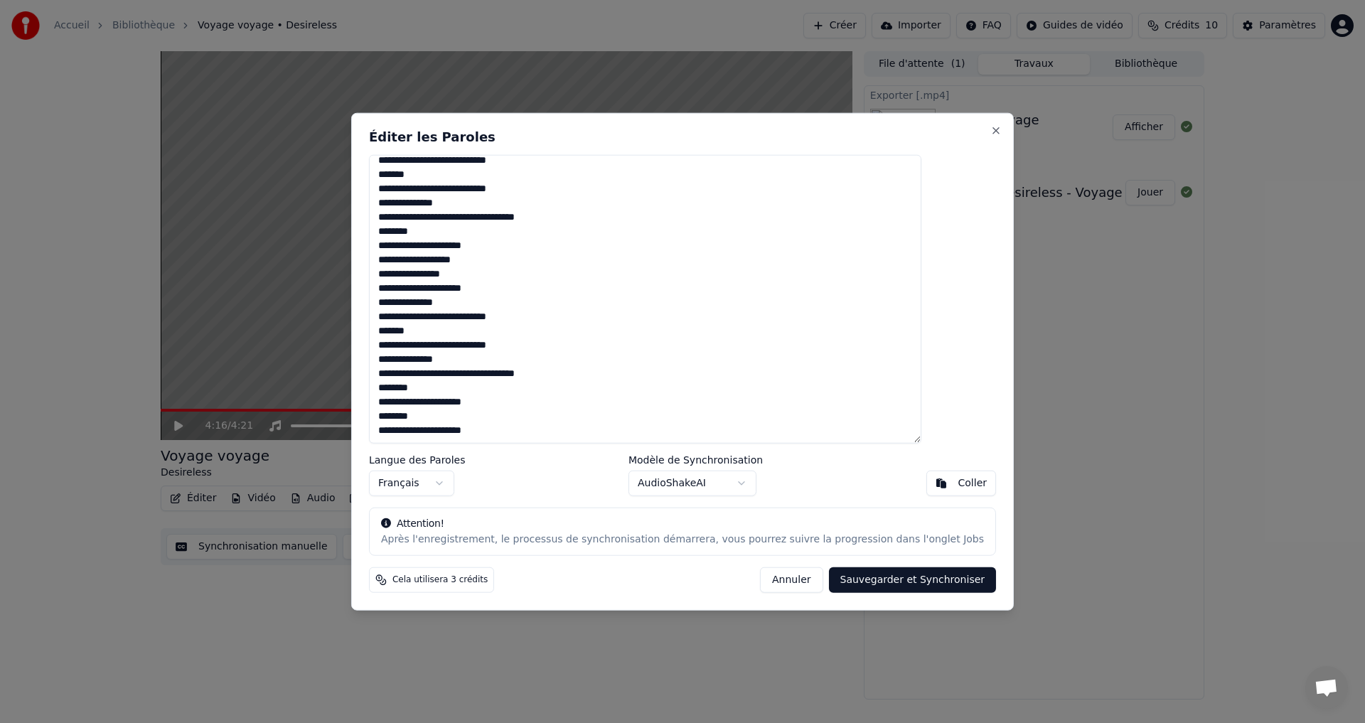
click at [456, 308] on textarea at bounding box center [645, 298] width 552 height 289
drag, startPoint x: 457, startPoint y: 304, endPoint x: 501, endPoint y: 301, distance: 44.2
click at [501, 301] on textarea at bounding box center [645, 298] width 552 height 289
click at [498, 290] on textarea at bounding box center [645, 298] width 552 height 289
drag, startPoint x: 480, startPoint y: 287, endPoint x: 512, endPoint y: 294, distance: 32.6
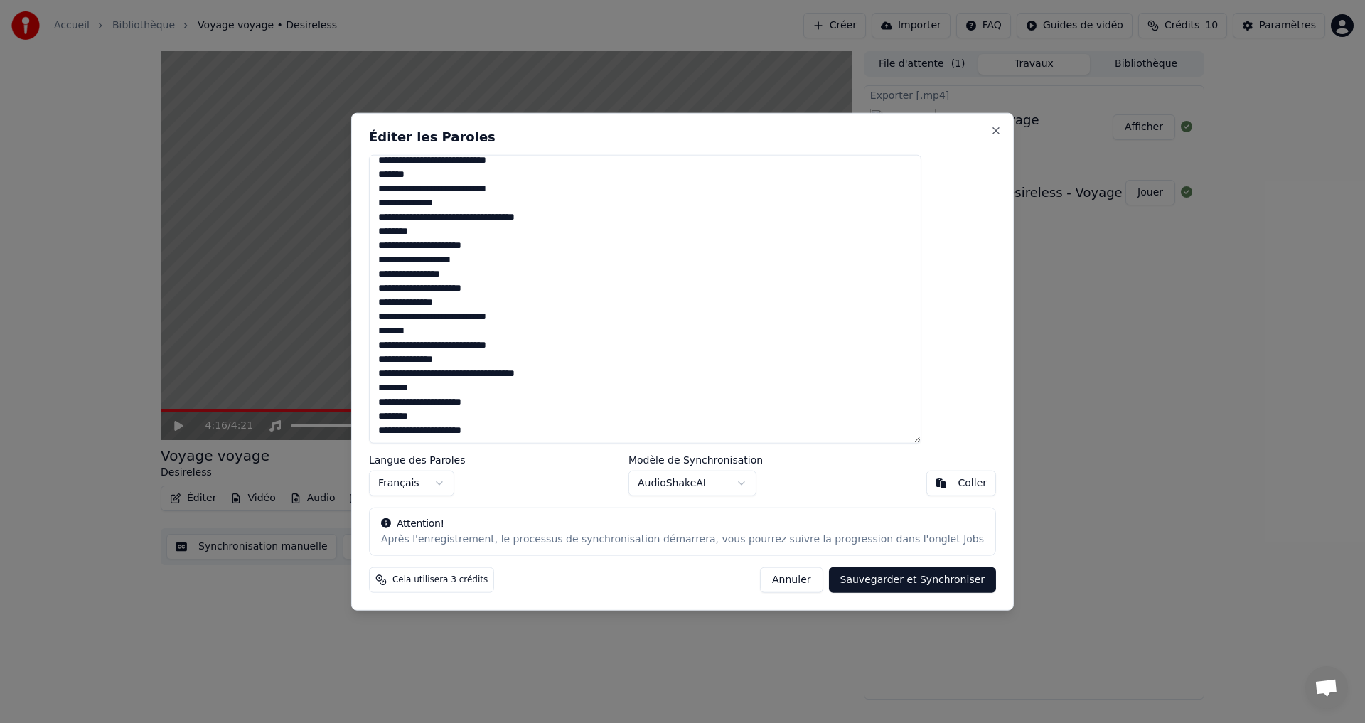
click at [521, 287] on textarea at bounding box center [645, 298] width 552 height 289
click at [488, 348] on textarea at bounding box center [645, 298] width 552 height 289
click at [741, 479] on body "Accueil Bibliothèque Voyage voyage • Desireless Créer Importer FAQ Guides de vi…" at bounding box center [682, 361] width 1365 height 723
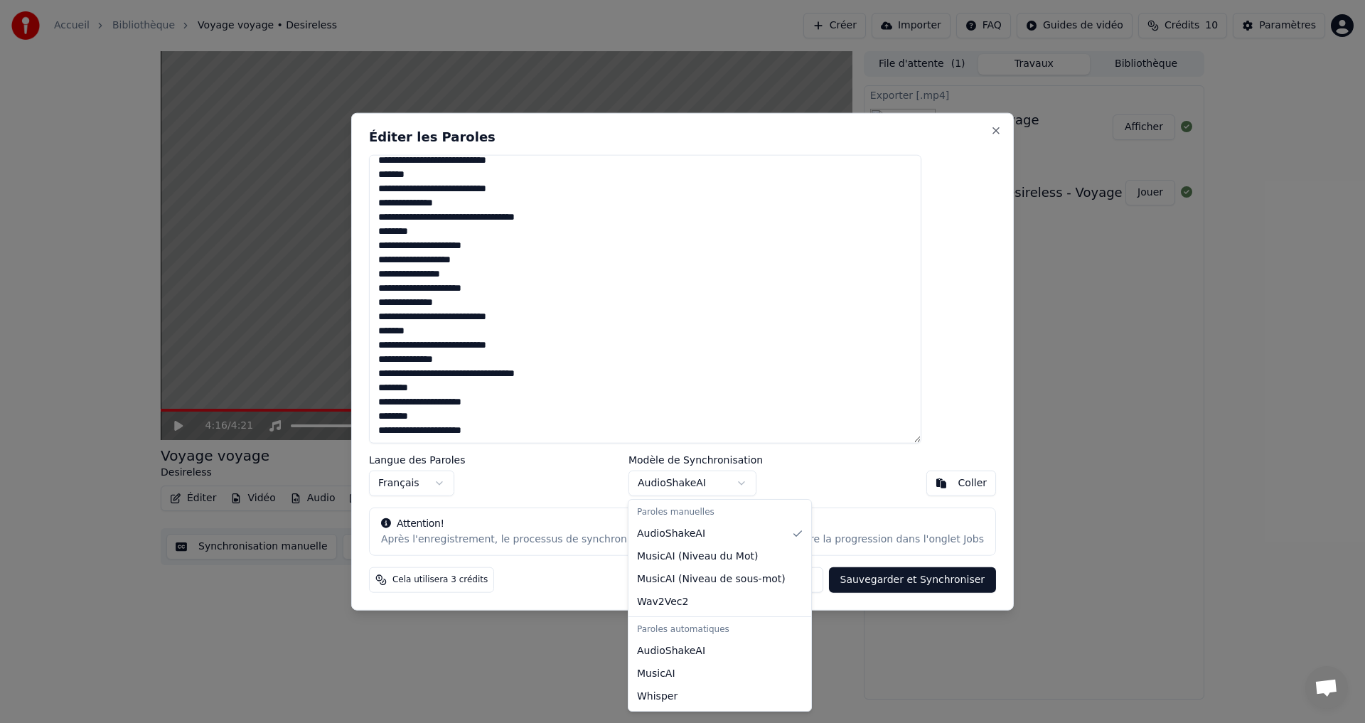
click at [751, 402] on body "Accueil Bibliothèque Voyage voyage • Desireless Créer Importer FAQ Guides de vi…" at bounding box center [682, 361] width 1365 height 723
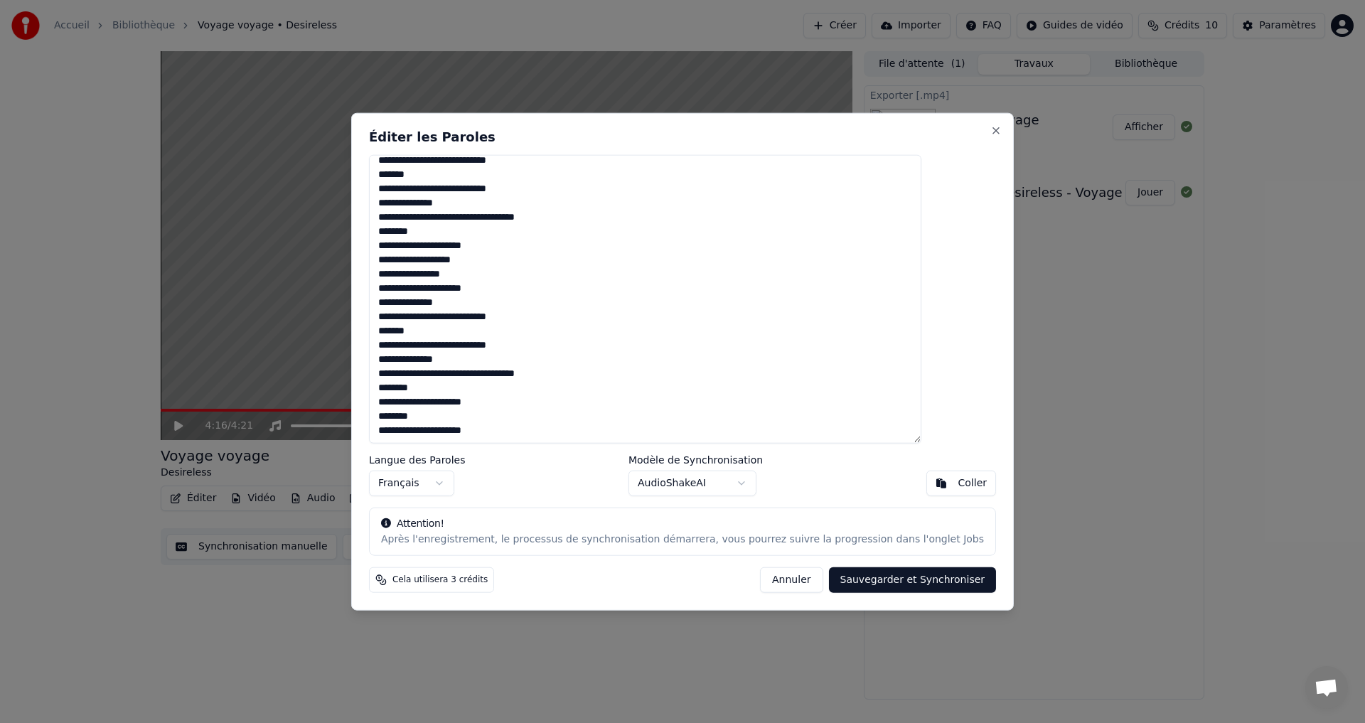
click at [464, 273] on textarea at bounding box center [645, 298] width 552 height 289
drag, startPoint x: 498, startPoint y: 272, endPoint x: 415, endPoint y: 270, distance: 83.2
click at [415, 270] on textarea at bounding box center [645, 298] width 552 height 289
click at [450, 272] on textarea at bounding box center [645, 298] width 552 height 289
click at [417, 260] on textarea at bounding box center [645, 298] width 552 height 289
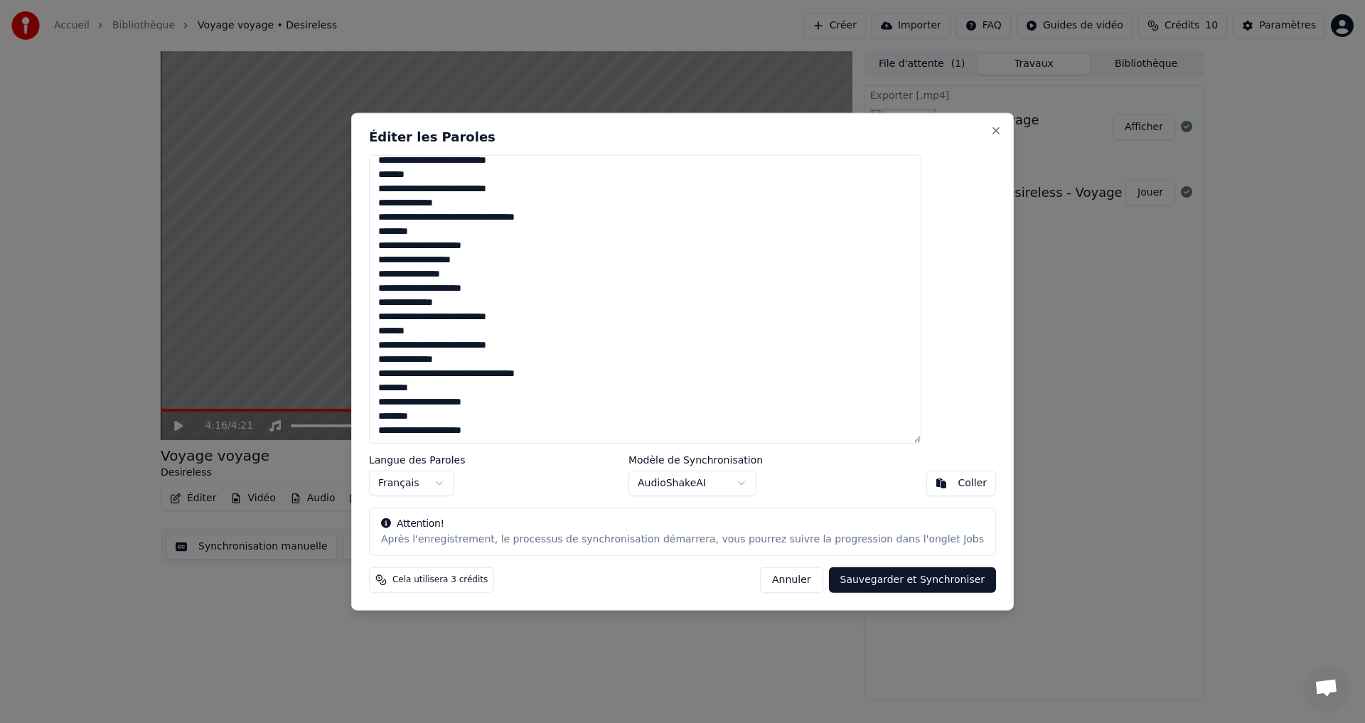
click at [490, 272] on textarea at bounding box center [645, 298] width 552 height 289
drag, startPoint x: 487, startPoint y: 270, endPoint x: 419, endPoint y: 270, distance: 67.5
click at [419, 270] on textarea at bounding box center [645, 298] width 552 height 289
click at [430, 272] on textarea at bounding box center [645, 298] width 552 height 289
drag, startPoint x: 418, startPoint y: 272, endPoint x: 496, endPoint y: 272, distance: 78.2
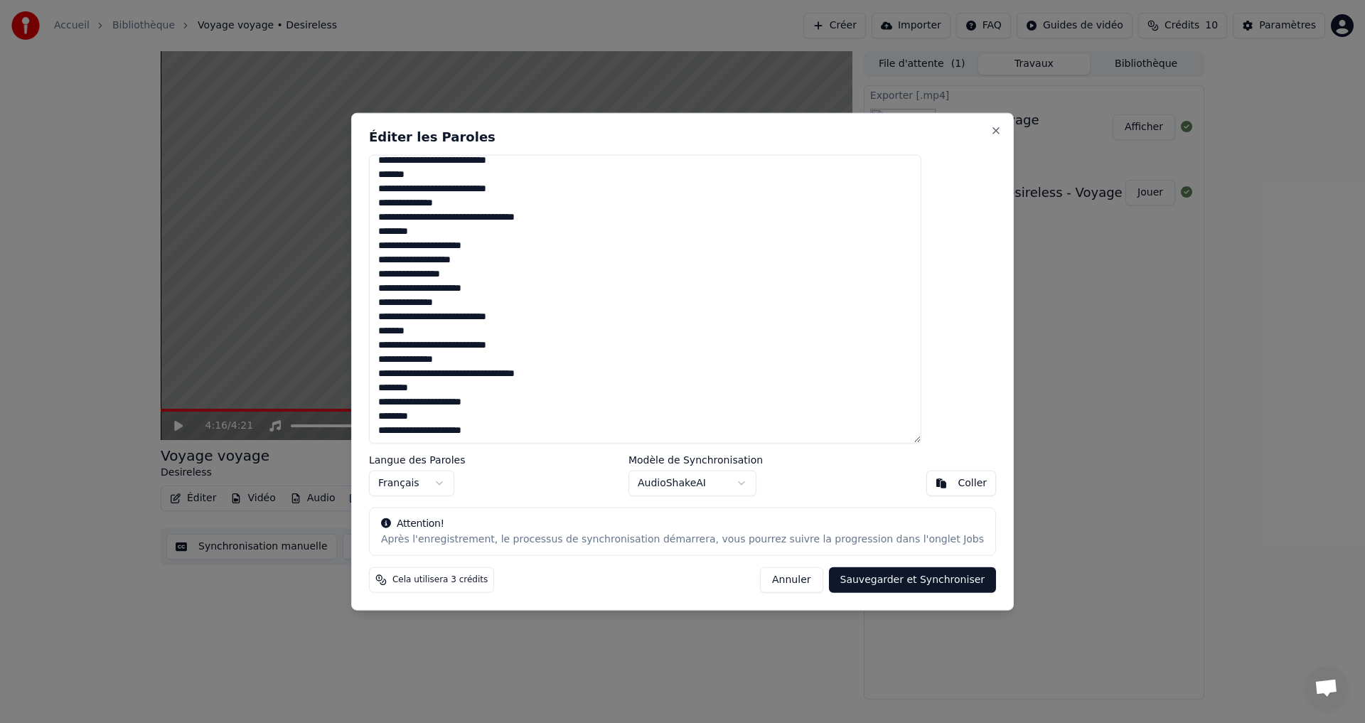
click at [496, 272] on textarea at bounding box center [645, 298] width 552 height 289
click at [474, 272] on textarea at bounding box center [645, 298] width 552 height 289
drag, startPoint x: 417, startPoint y: 272, endPoint x: 483, endPoint y: 272, distance: 65.4
click at [482, 272] on textarea at bounding box center [645, 298] width 552 height 289
click at [478, 274] on textarea at bounding box center [645, 298] width 552 height 289
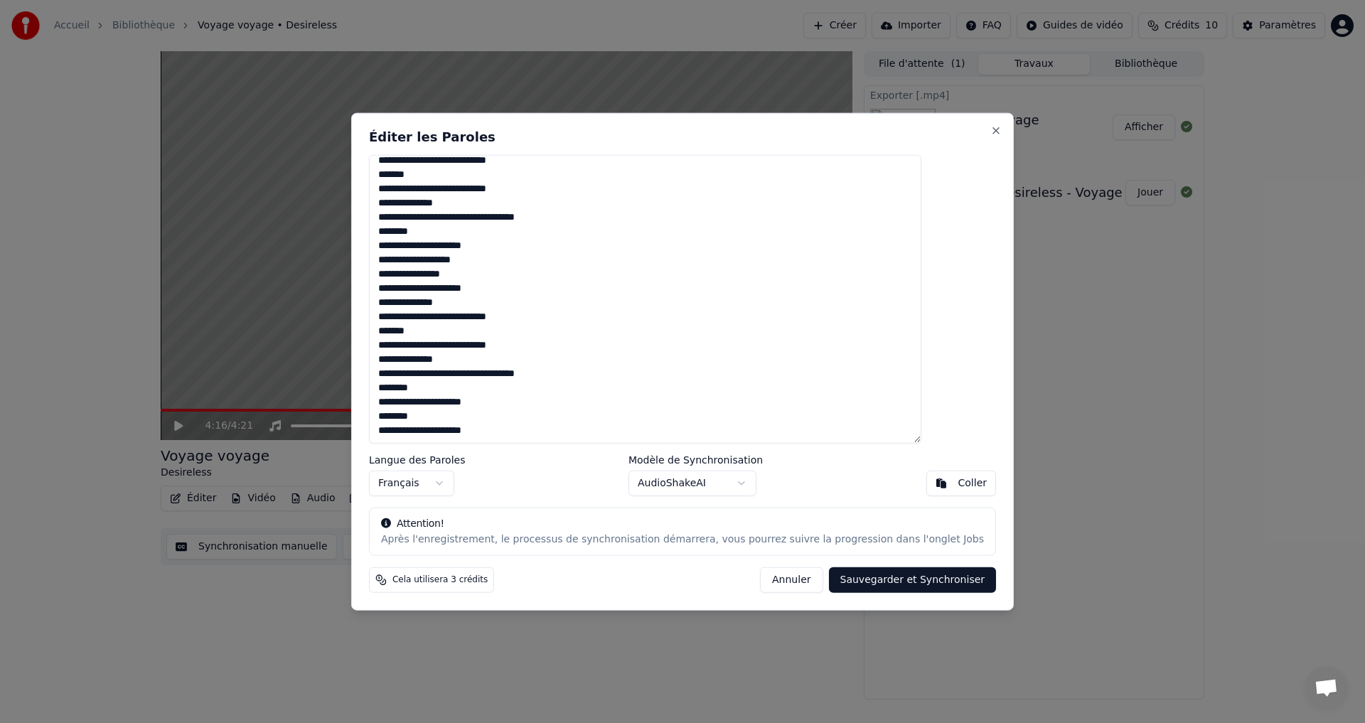
drag, startPoint x: 417, startPoint y: 274, endPoint x: 487, endPoint y: 273, distance: 70.4
click at [487, 273] on textarea at bounding box center [645, 298] width 552 height 289
click at [456, 274] on textarea at bounding box center [645, 298] width 552 height 289
drag, startPoint x: 416, startPoint y: 274, endPoint x: 491, endPoint y: 270, distance: 74.7
click at [490, 270] on textarea at bounding box center [645, 298] width 552 height 289
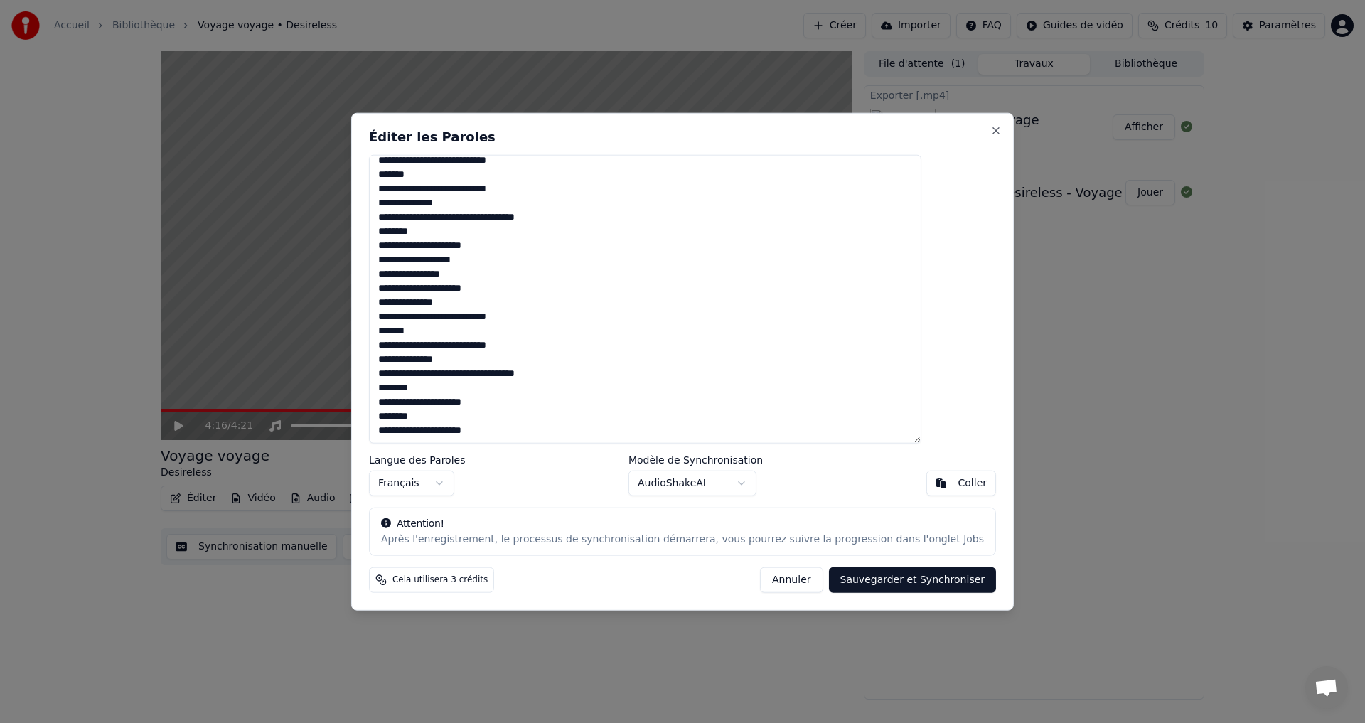
click at [466, 272] on textarea at bounding box center [645, 298] width 552 height 289
drag, startPoint x: 417, startPoint y: 274, endPoint x: 490, endPoint y: 272, distance: 72.6
click at [490, 272] on textarea at bounding box center [645, 298] width 552 height 289
click at [468, 274] on textarea at bounding box center [645, 298] width 552 height 289
click at [447, 251] on textarea at bounding box center [645, 298] width 552 height 289
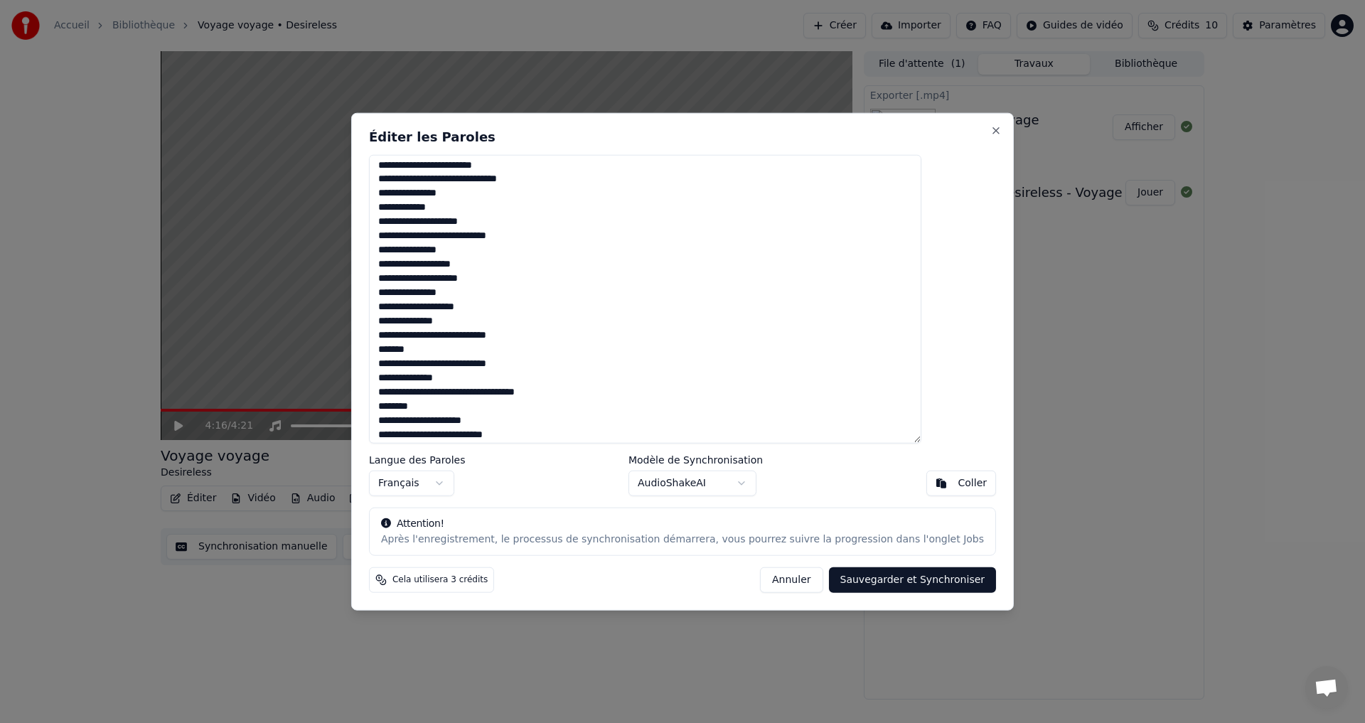
scroll to position [0, 0]
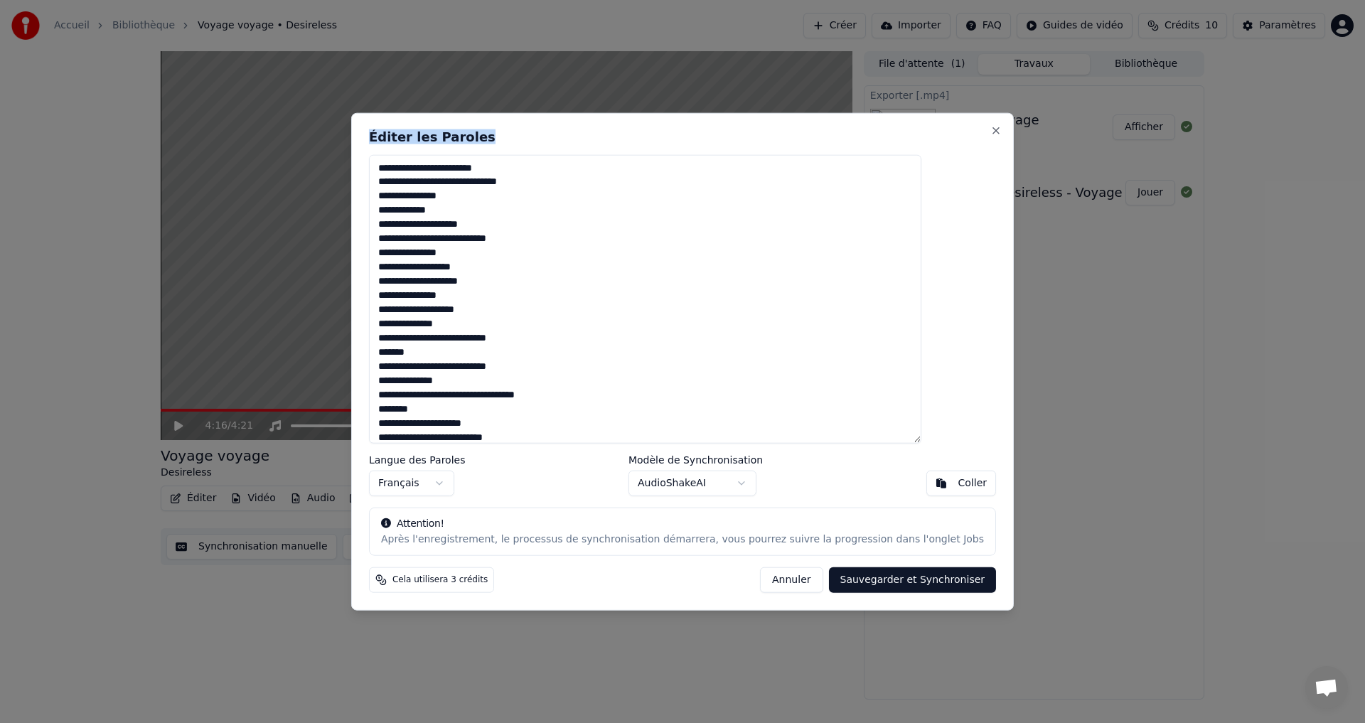
drag, startPoint x: 626, startPoint y: 132, endPoint x: 654, endPoint y: 194, distance: 68.7
click at [654, 194] on div "Éditer les Paroles Langue des Paroles Français Modèle de Synchronisation AudioS…" at bounding box center [682, 361] width 663 height 498
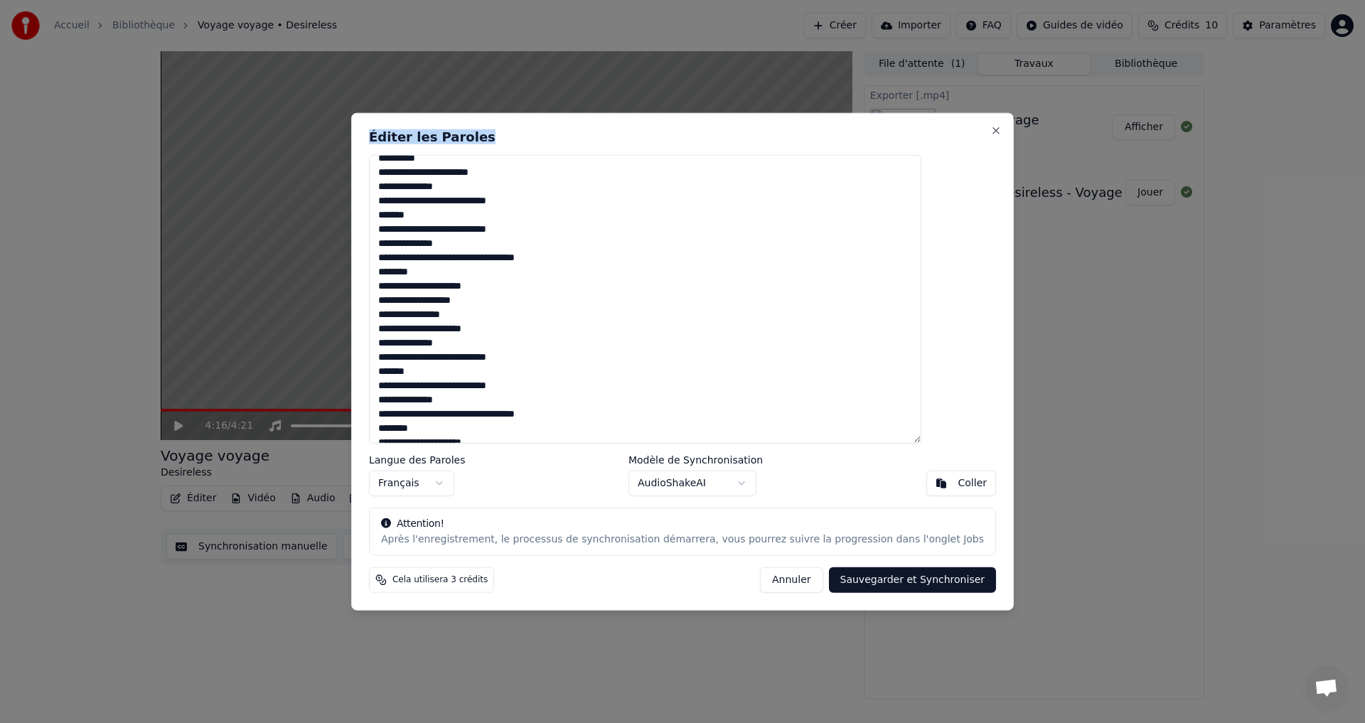
scroll to position [448, 0]
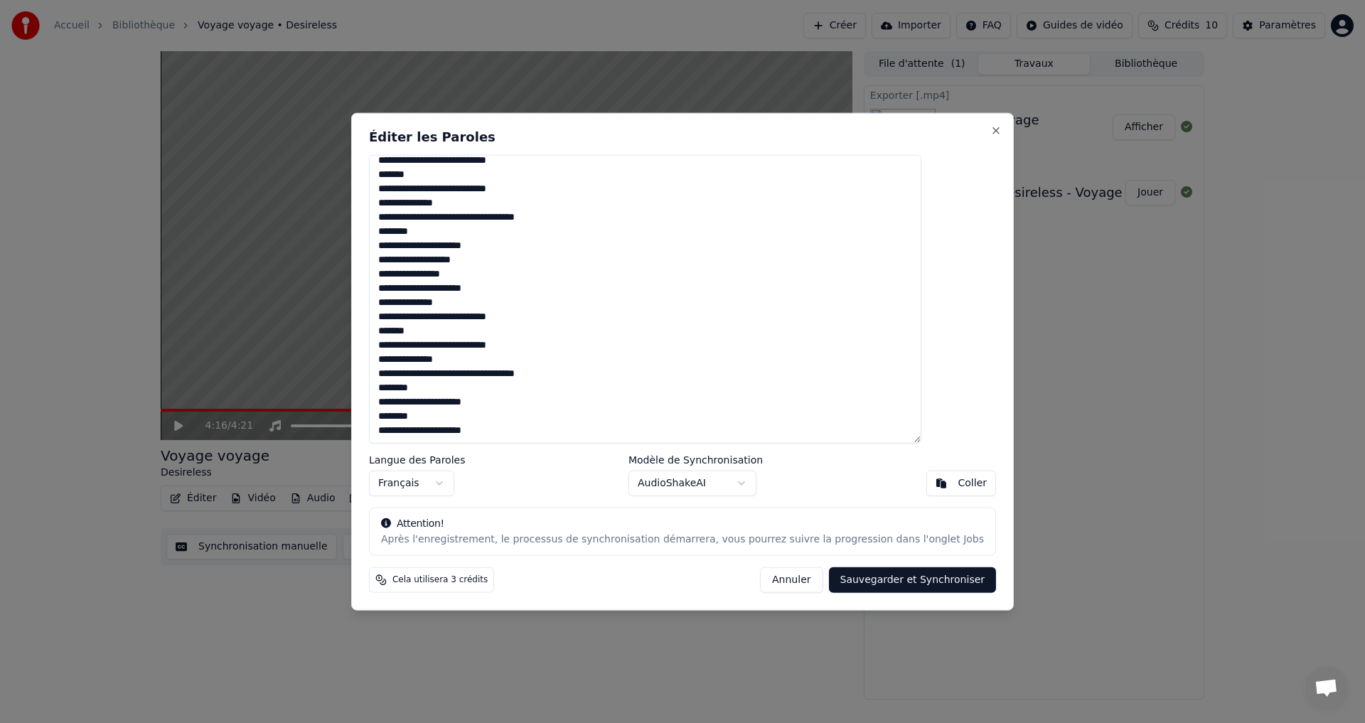
click at [434, 272] on textarea at bounding box center [645, 298] width 552 height 289
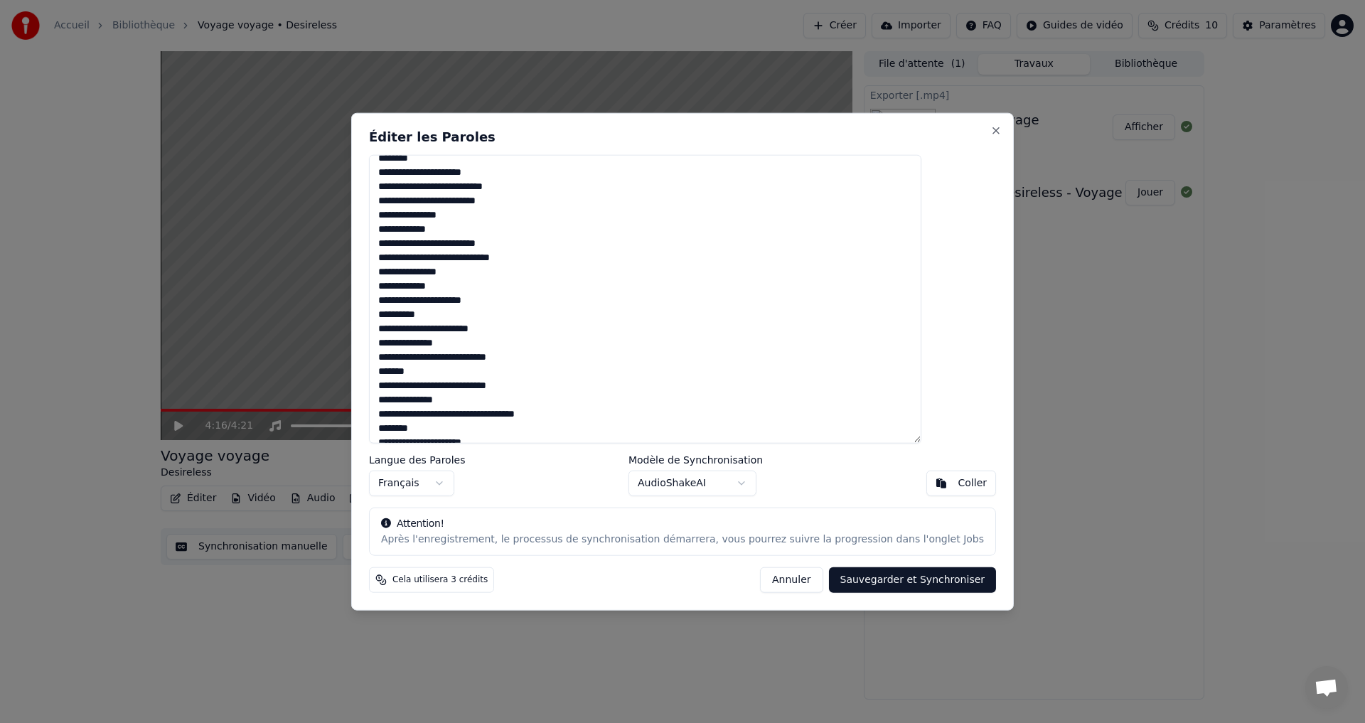
scroll to position [284, 0]
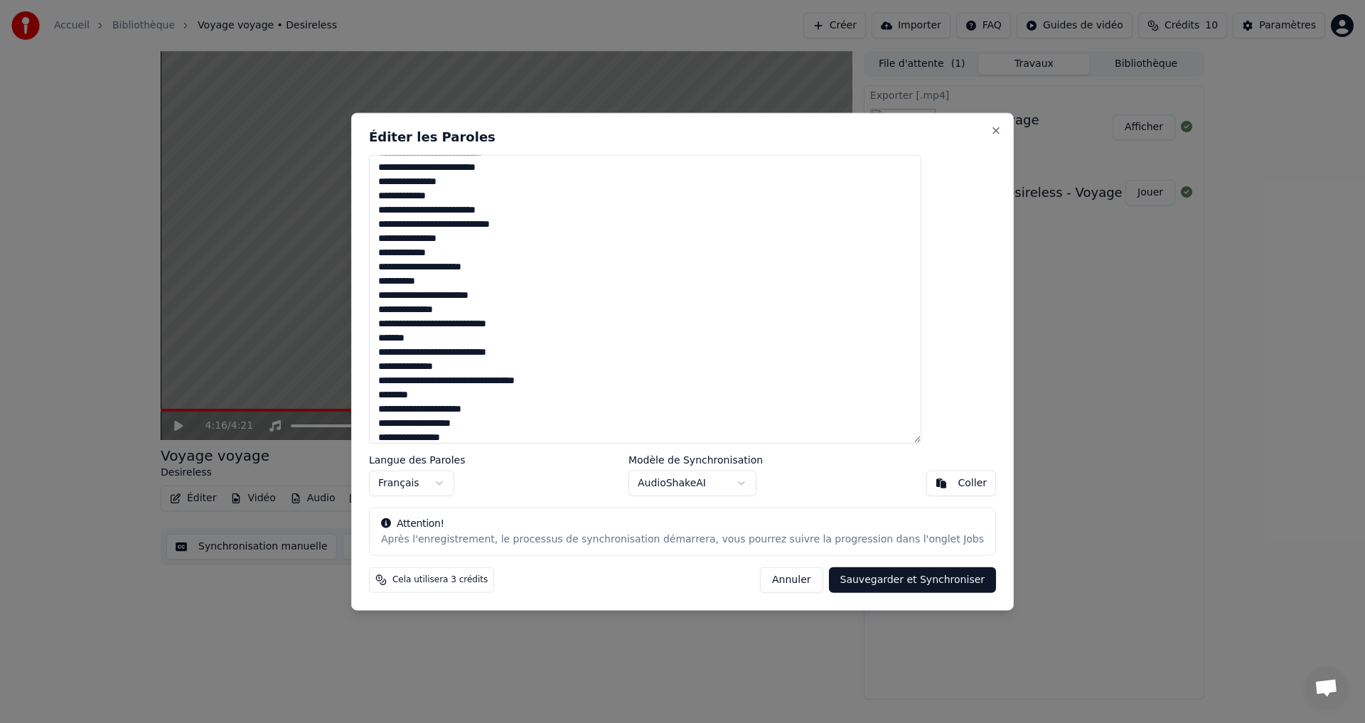
drag, startPoint x: 415, startPoint y: 266, endPoint x: 486, endPoint y: 266, distance: 71.1
click at [475, 266] on textarea at bounding box center [645, 298] width 552 height 289
click at [486, 266] on textarea at bounding box center [645, 298] width 552 height 289
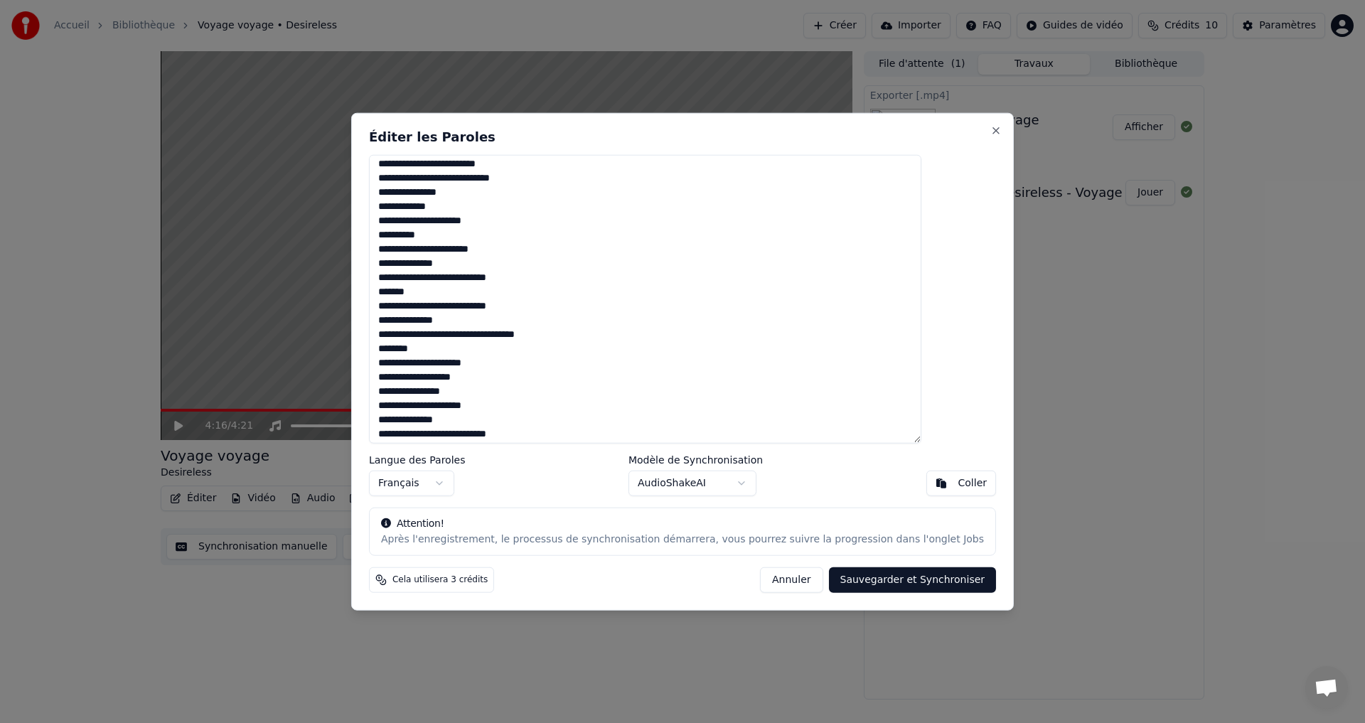
scroll to position [356, 0]
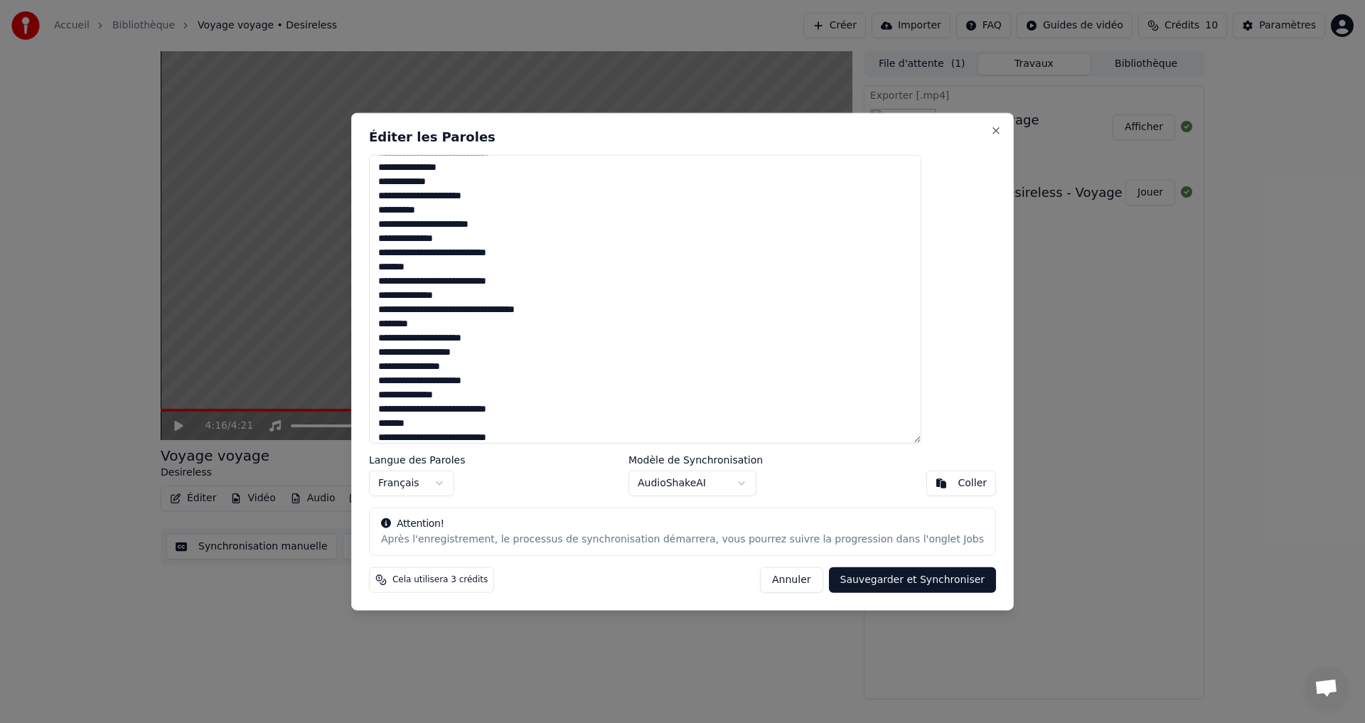
drag, startPoint x: 415, startPoint y: 310, endPoint x: 537, endPoint y: 319, distance: 121.9
click at [602, 311] on textarea at bounding box center [645, 298] width 552 height 289
drag, startPoint x: 434, startPoint y: 327, endPoint x: 464, endPoint y: 332, distance: 31.0
click at [469, 330] on textarea at bounding box center [645, 298] width 552 height 289
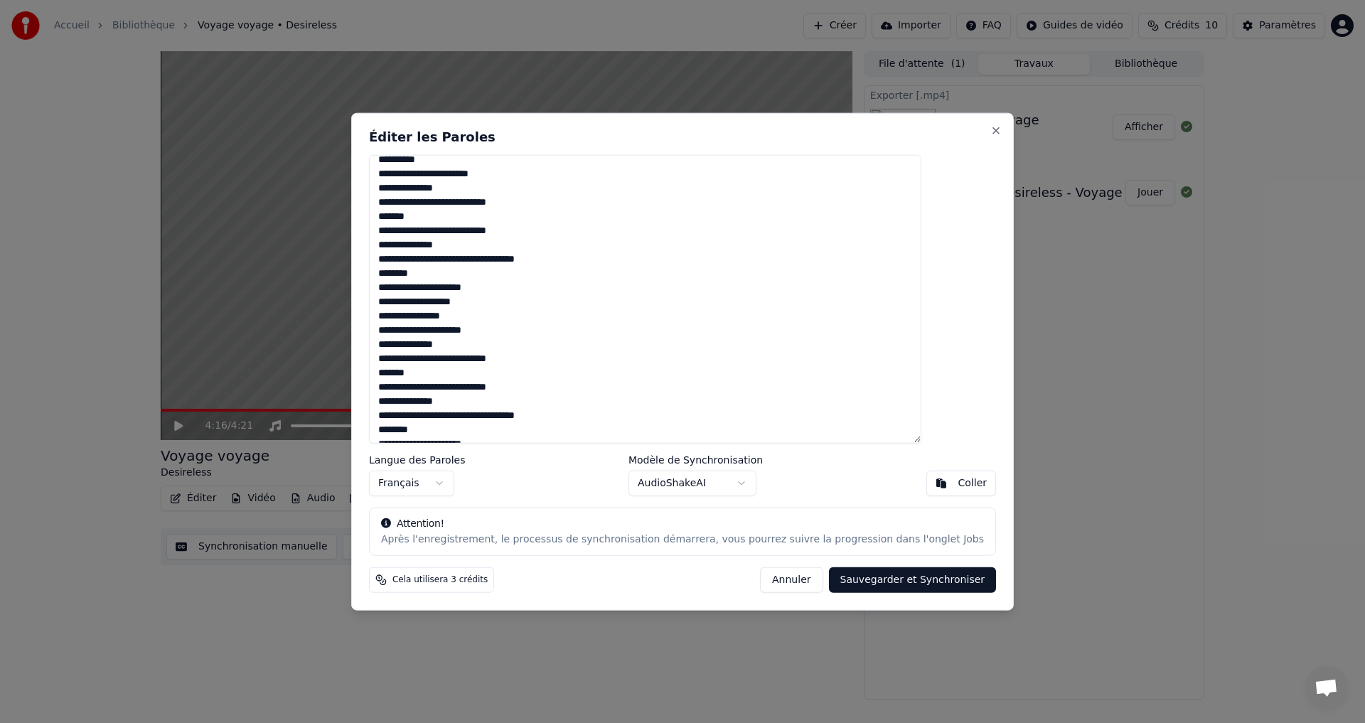
scroll to position [427, 0]
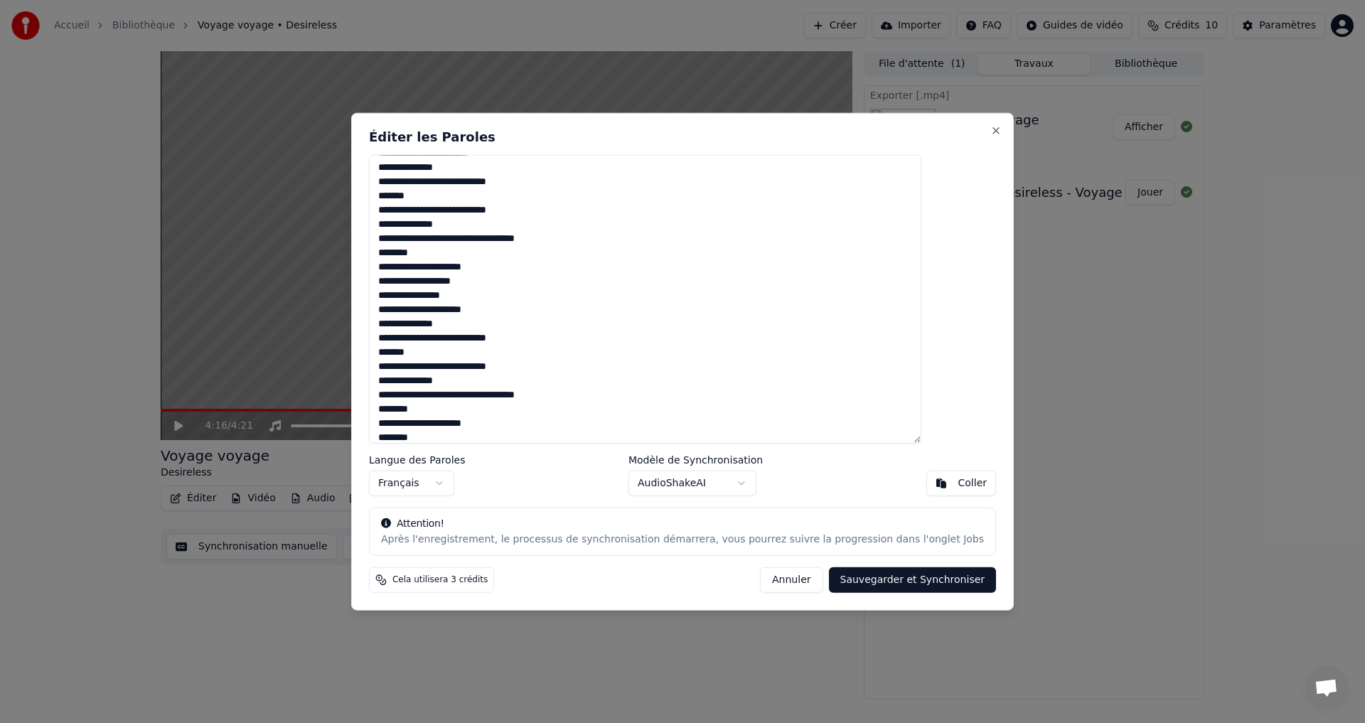
drag, startPoint x: 417, startPoint y: 268, endPoint x: 528, endPoint y: 271, distance: 111.7
click at [528, 271] on textarea at bounding box center [645, 298] width 552 height 289
click at [417, 281] on textarea at bounding box center [645, 298] width 552 height 289
drag, startPoint x: 418, startPoint y: 280, endPoint x: 503, endPoint y: 282, distance: 84.6
click at [503, 282] on textarea at bounding box center [645, 298] width 552 height 289
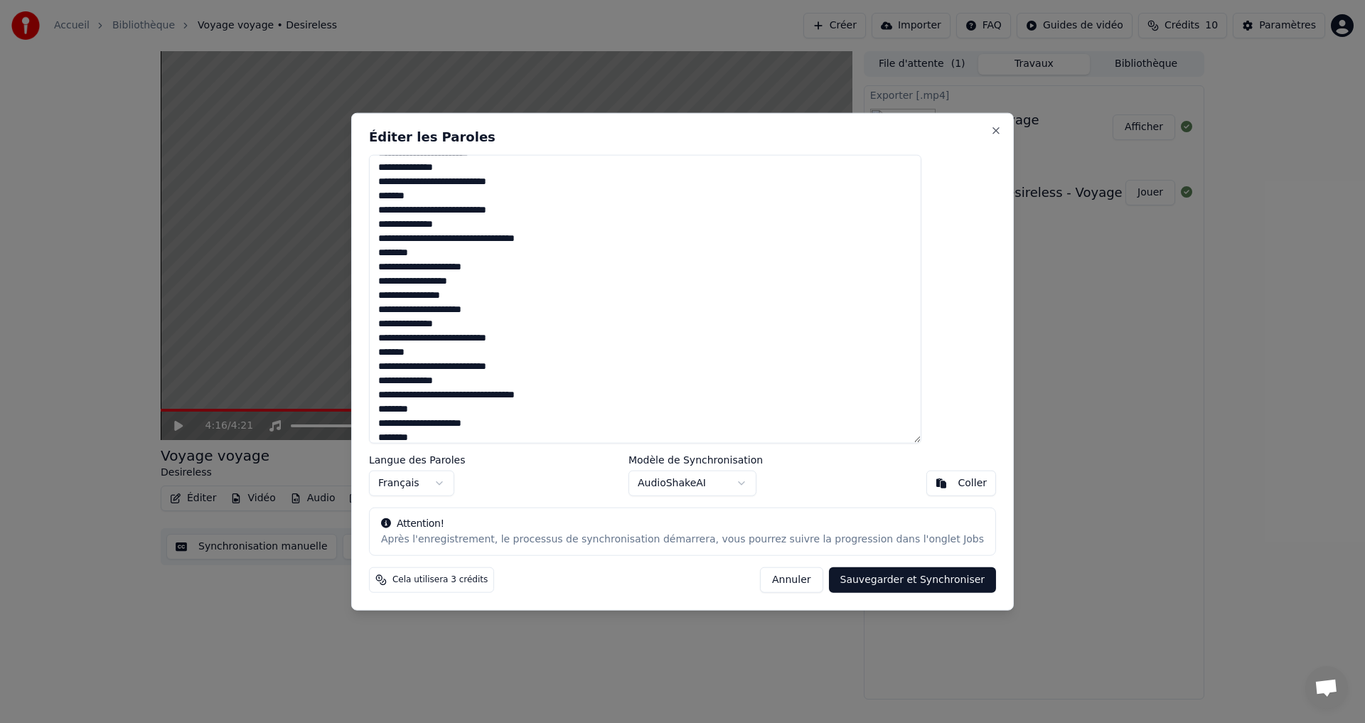
drag, startPoint x: 494, startPoint y: 294, endPoint x: 417, endPoint y: 294, distance: 76.8
click at [417, 294] on textarea at bounding box center [645, 298] width 552 height 289
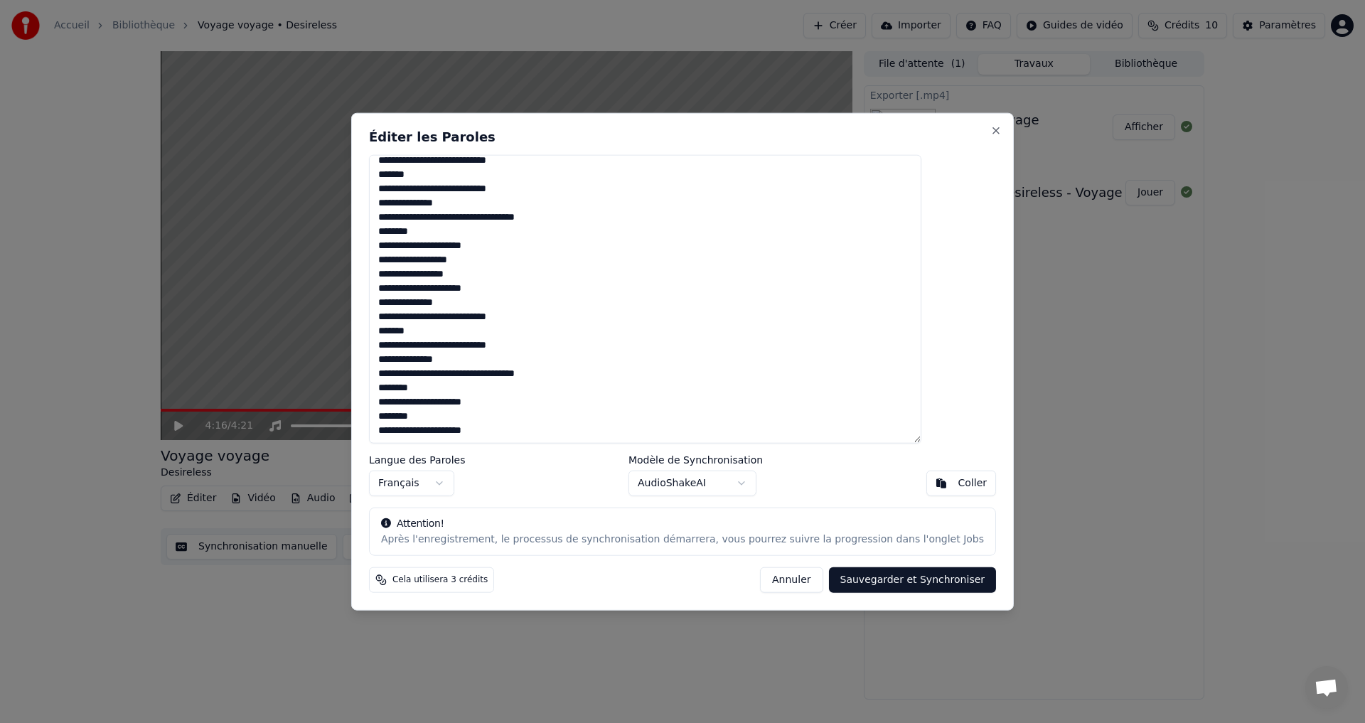
scroll to position [0, 0]
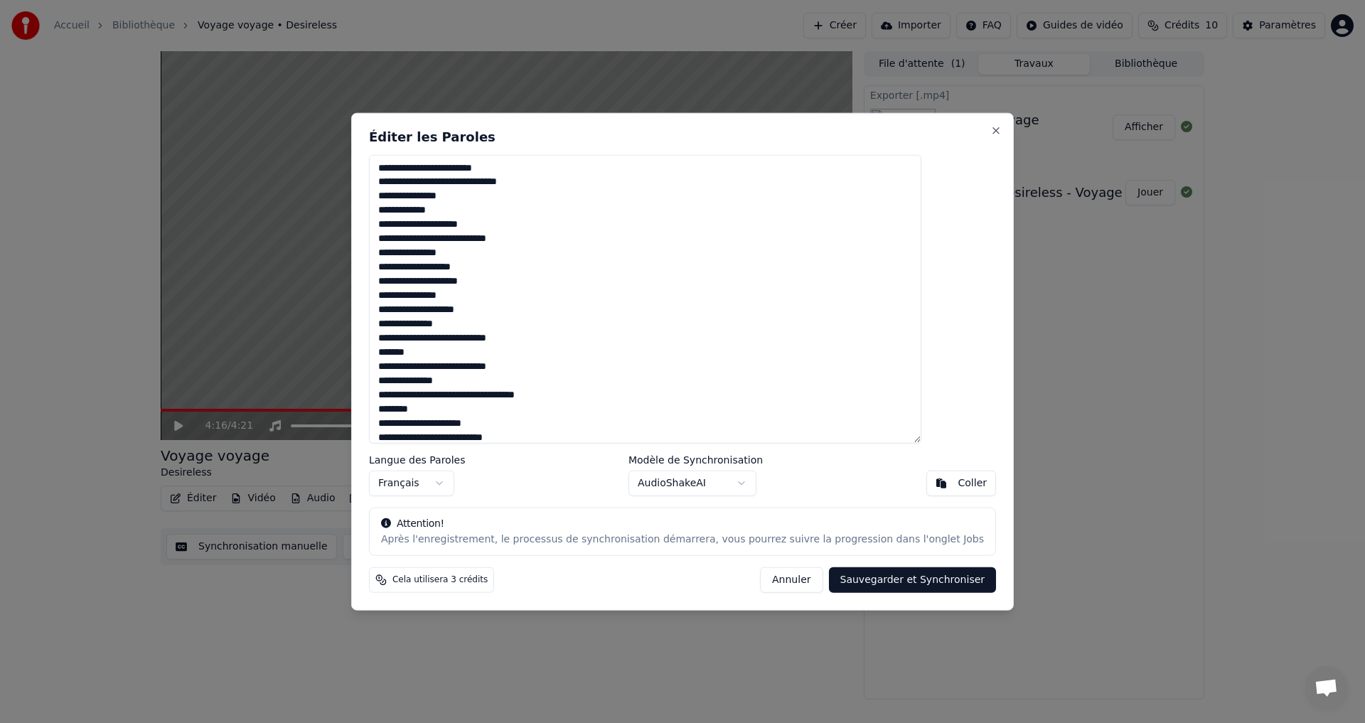
drag, startPoint x: 534, startPoint y: 429, endPoint x: 347, endPoint y: 119, distance: 362.0
click at [347, 119] on body "Accueil Bibliothèque Voyage voyage • Desireless Créer Importer FAQ Guides de vi…" at bounding box center [682, 361] width 1365 height 723
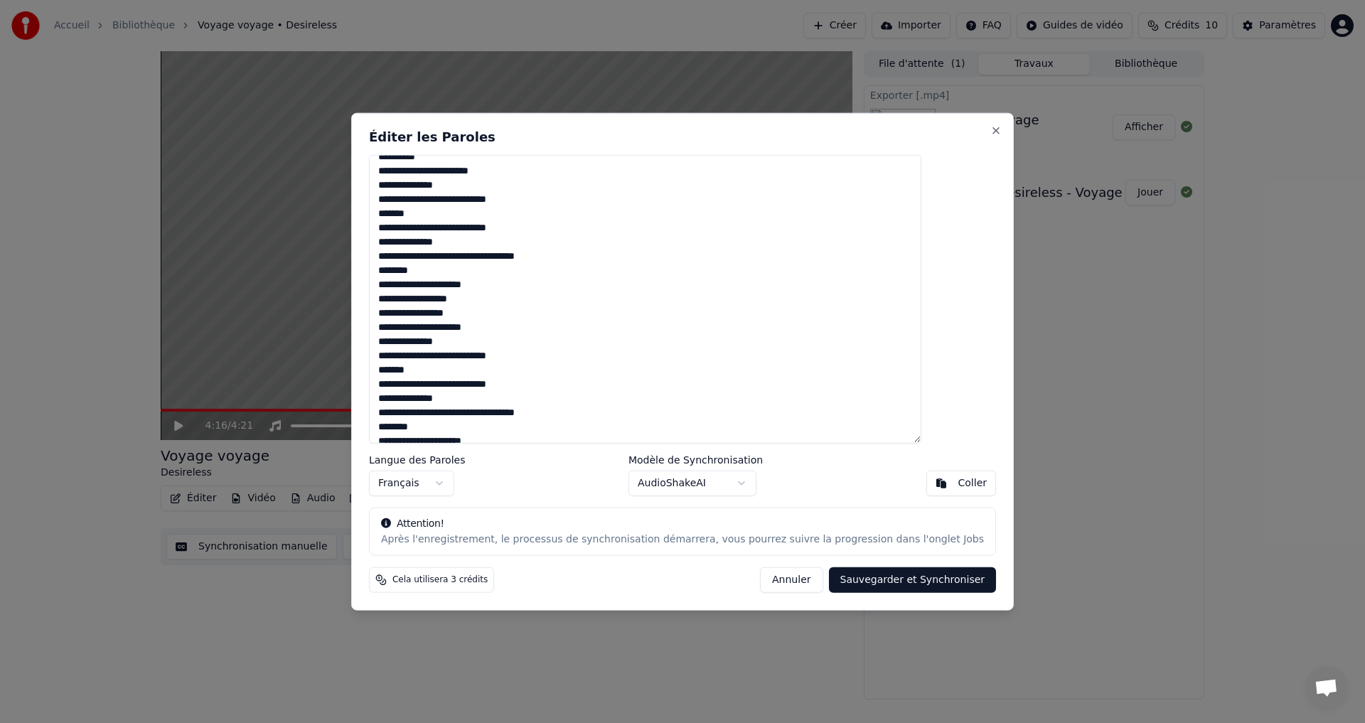
scroll to position [448, 0]
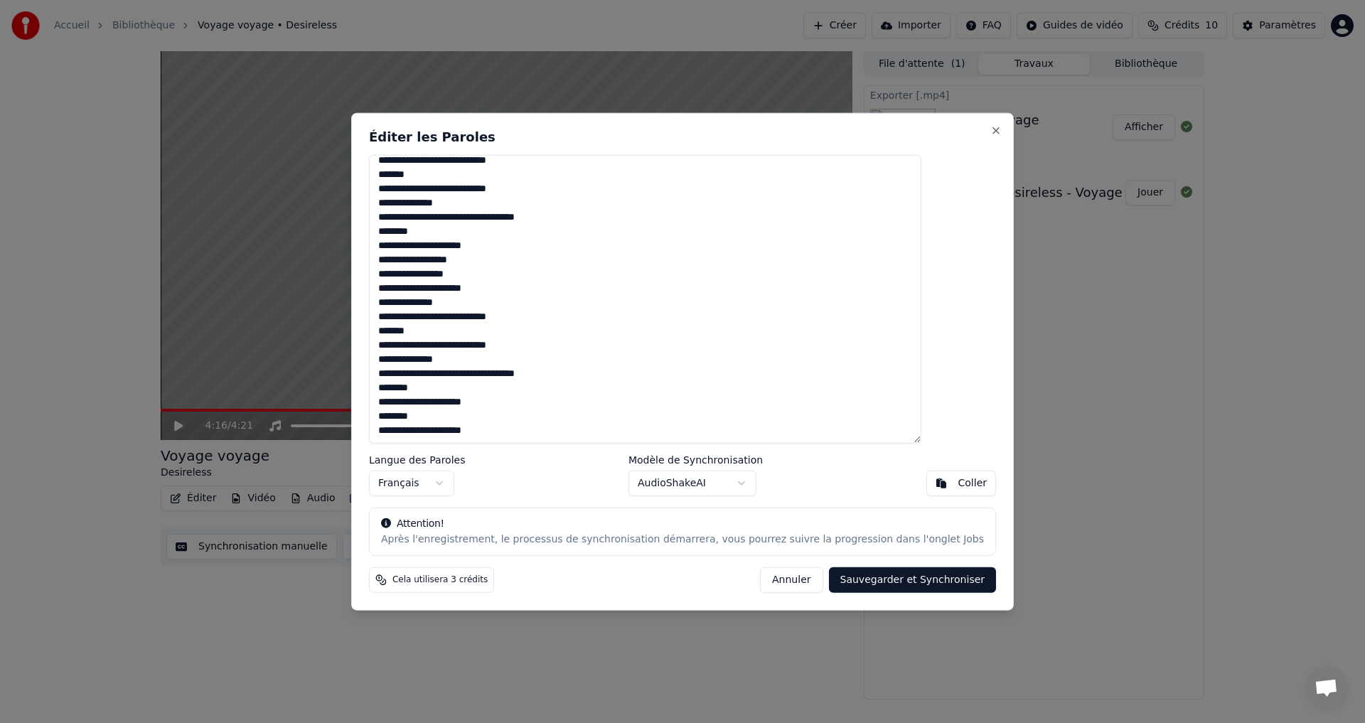
click at [464, 288] on textarea at bounding box center [645, 298] width 552 height 289
click at [474, 289] on textarea at bounding box center [645, 298] width 552 height 289
click at [528, 288] on textarea at bounding box center [645, 298] width 552 height 289
click at [469, 288] on textarea at bounding box center [645, 298] width 552 height 289
click at [471, 287] on textarea at bounding box center [645, 298] width 552 height 289
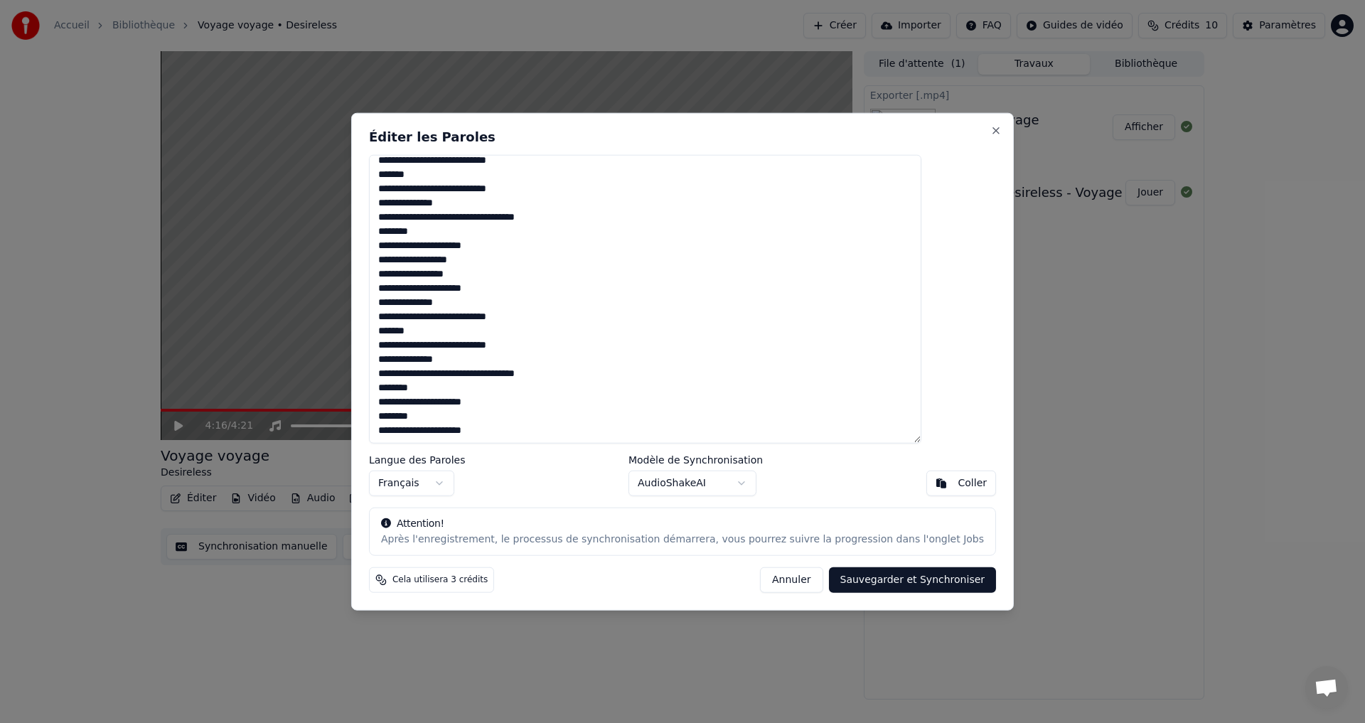
click at [469, 287] on textarea at bounding box center [645, 298] width 552 height 289
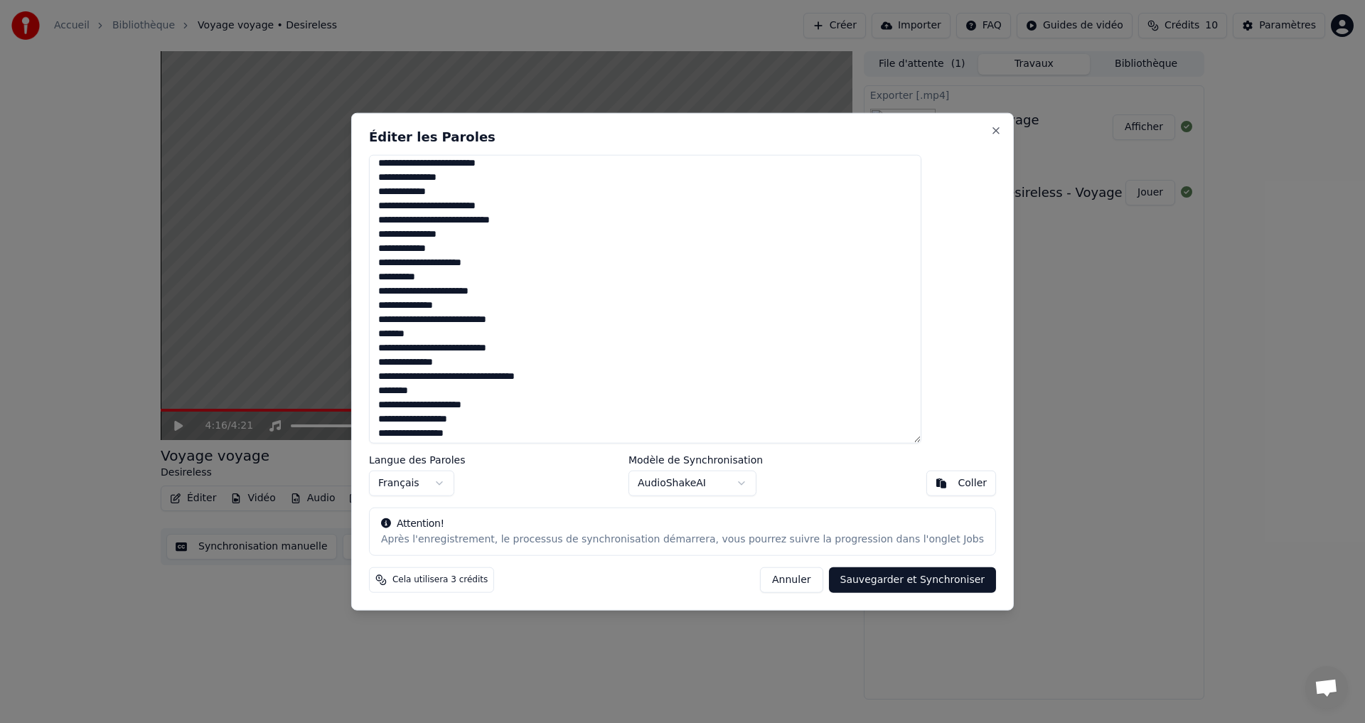
scroll to position [0, 0]
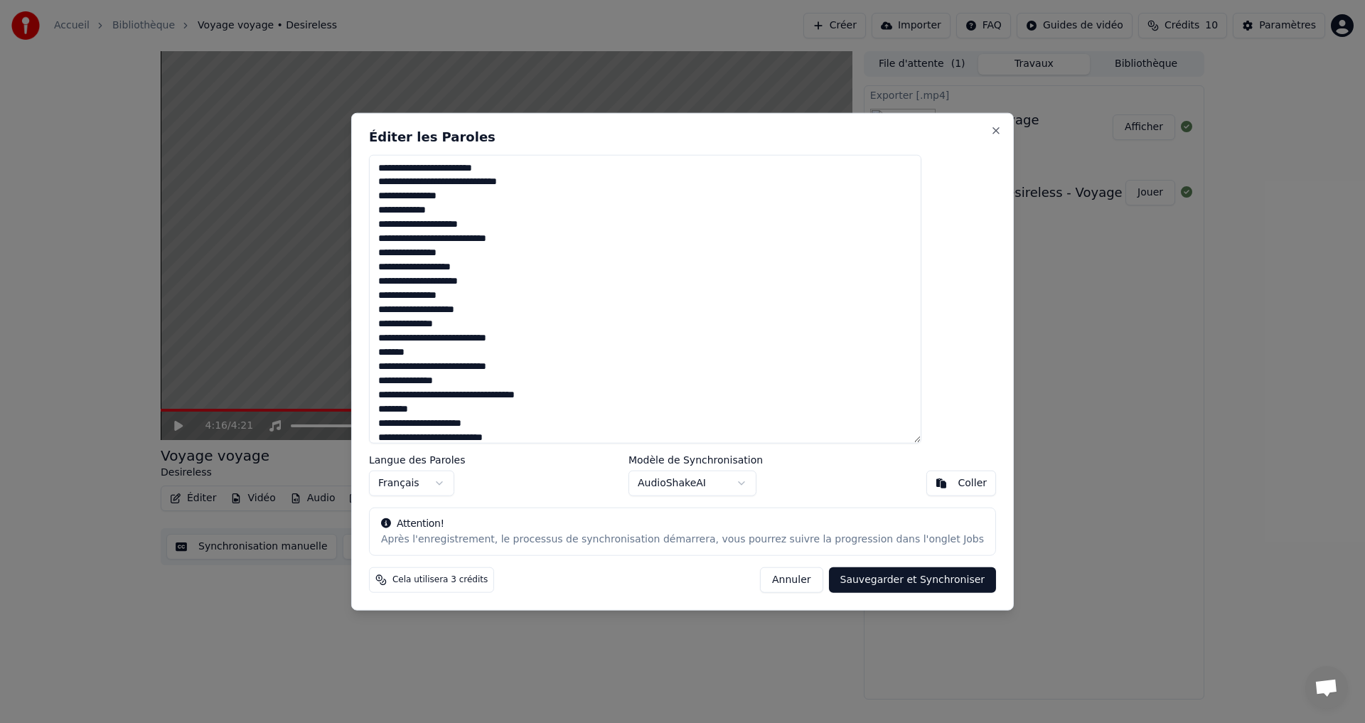
drag, startPoint x: 525, startPoint y: 429, endPoint x: 340, endPoint y: 92, distance: 385.0
click at [340, 92] on body "Accueil Bibliothèque Voyage voyage • Desireless Créer Importer FAQ Guides de vi…" at bounding box center [682, 361] width 1365 height 723
type textarea "**********"
click at [641, 277] on textarea at bounding box center [645, 298] width 552 height 289
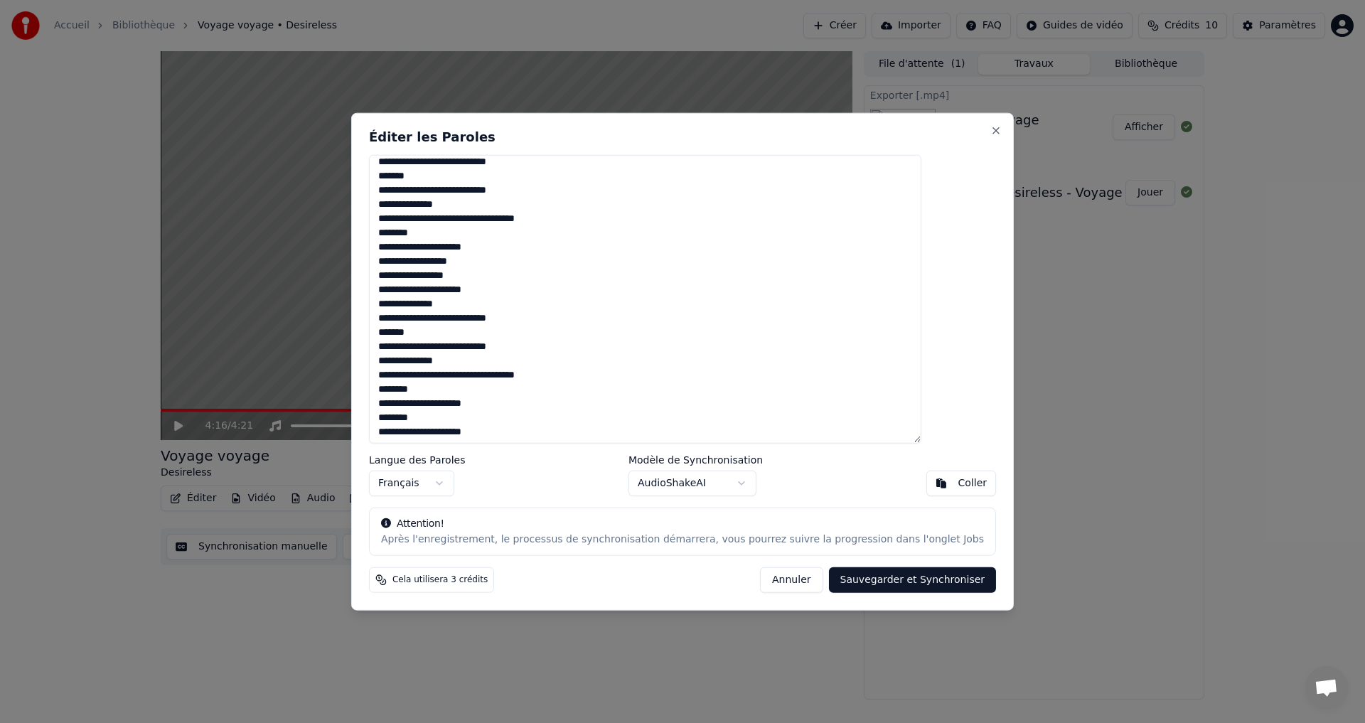
scroll to position [448, 0]
click at [852, 579] on button "Sauvegarder et Synchroniser" at bounding box center [913, 580] width 168 height 26
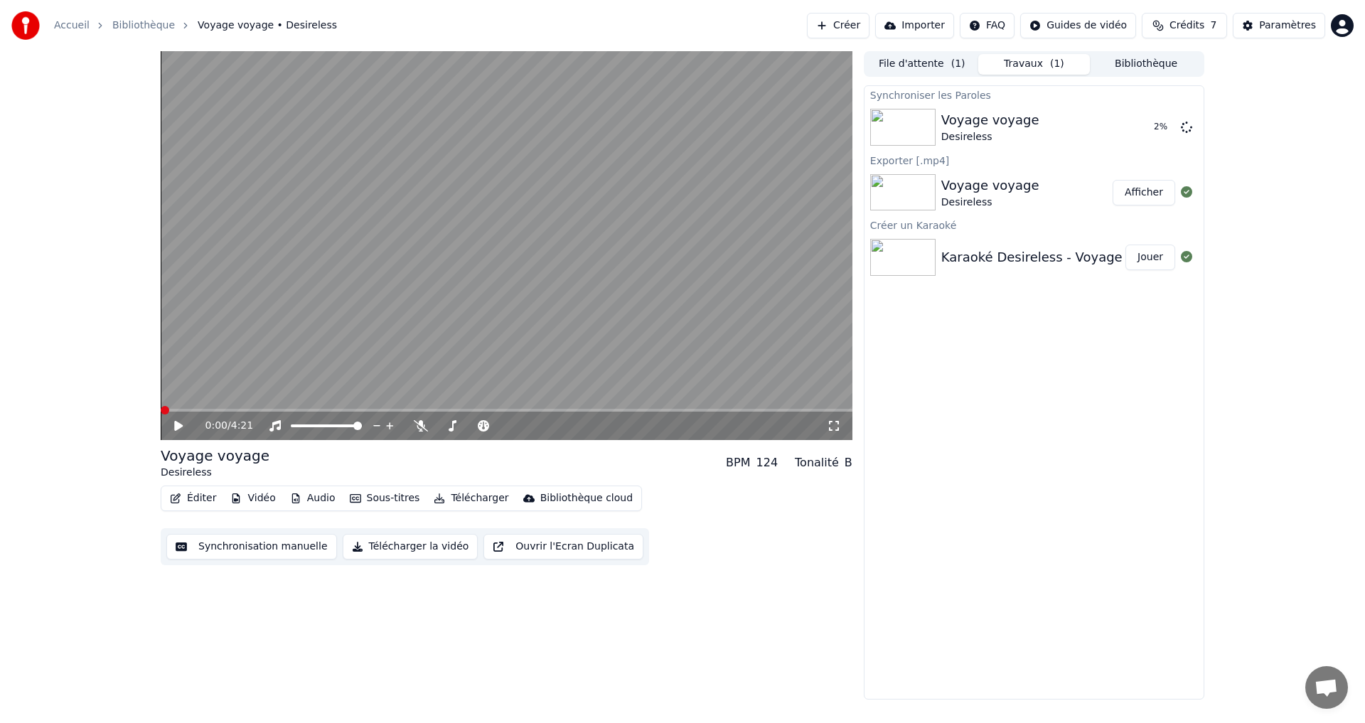
click at [161, 413] on span at bounding box center [165, 410] width 9 height 9
click at [178, 431] on icon at bounding box center [188, 425] width 33 height 11
drag, startPoint x: 522, startPoint y: 642, endPoint x: 579, endPoint y: 631, distance: 57.9
click at [522, 642] on div "0:11 / 4:21 Voyage voyage Desireless BPM 124 Tonalité B Éditer Vidéo Audio Sous…" at bounding box center [507, 375] width 692 height 648
click at [1044, 260] on div "Karaoké Desireless - Voyage voyage" at bounding box center [1057, 257] width 232 height 20
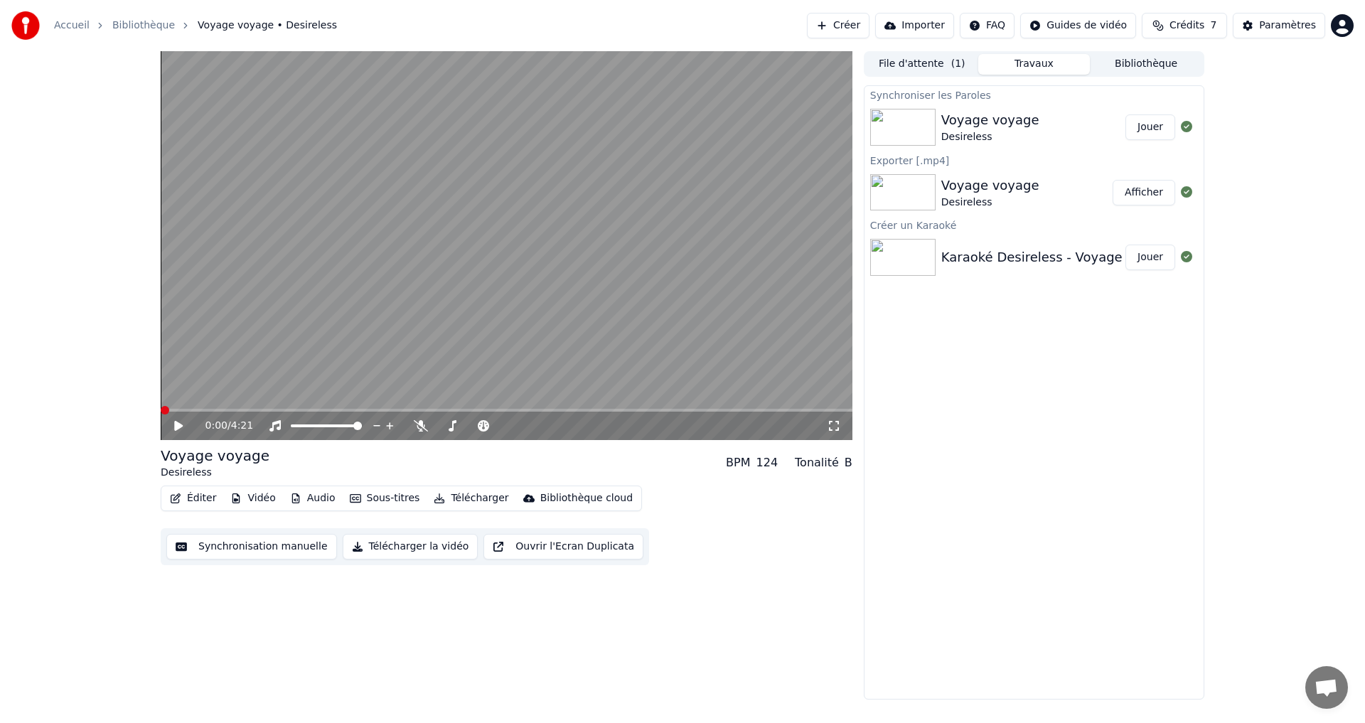
click at [161, 406] on span at bounding box center [165, 410] width 9 height 9
click at [196, 497] on button "Éditer" at bounding box center [193, 498] width 58 height 20
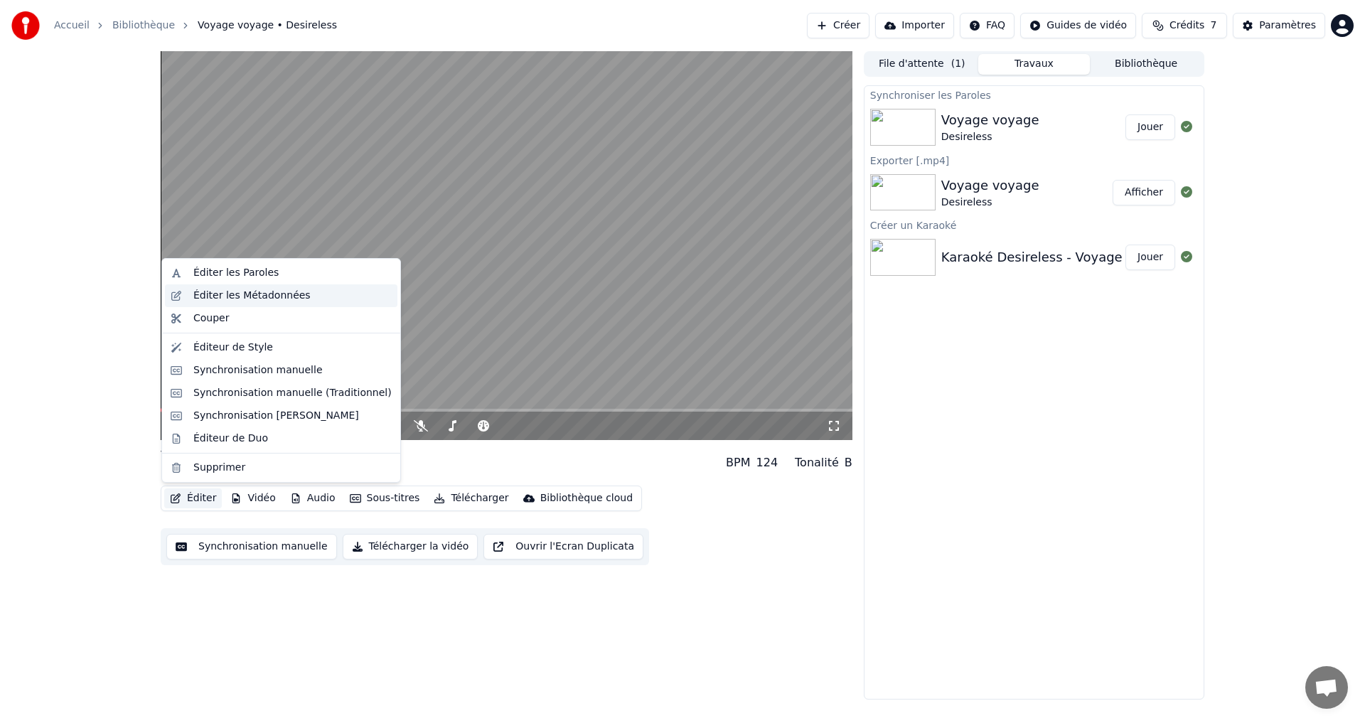
click at [252, 298] on div "Éditer les Métadonnées" at bounding box center [251, 296] width 117 height 14
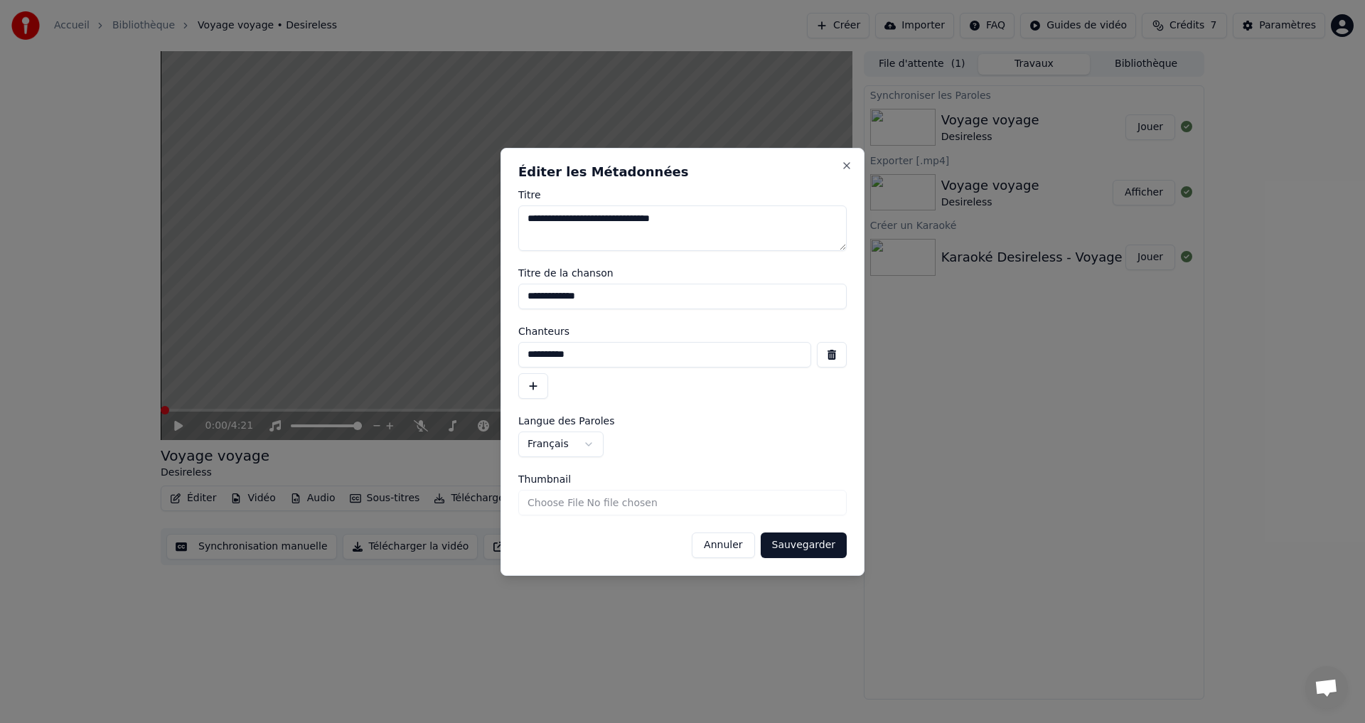
drag, startPoint x: 621, startPoint y: 220, endPoint x: 688, endPoint y: 221, distance: 66.8
click at [705, 217] on textarea "**********" at bounding box center [682, 228] width 328 height 46
click at [632, 229] on textarea "**********" at bounding box center [682, 228] width 328 height 46
drag, startPoint x: 528, startPoint y: 218, endPoint x: 699, endPoint y: 227, distance: 171.6
click at [728, 218] on textarea "**********" at bounding box center [682, 228] width 328 height 46
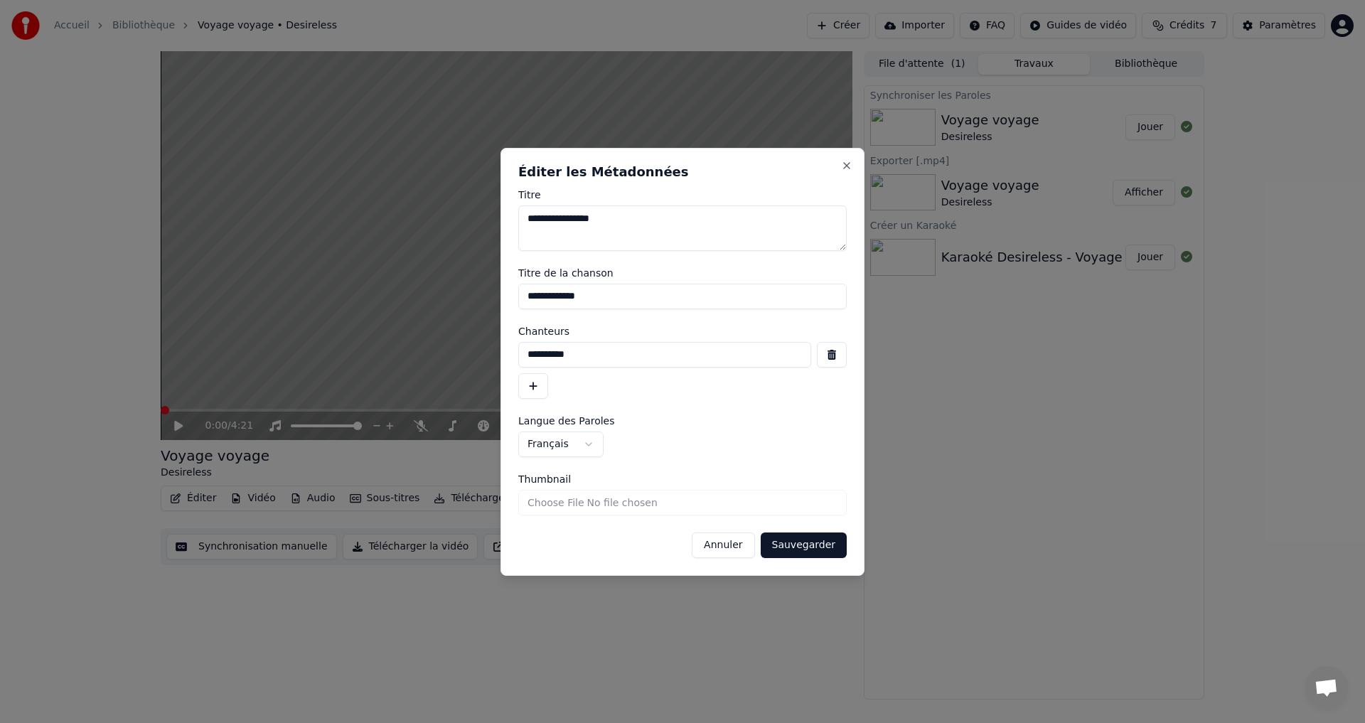
type textarea "**********"
click at [611, 294] on input "**********" at bounding box center [682, 297] width 328 height 26
click at [584, 354] on input "**********" at bounding box center [664, 355] width 293 height 26
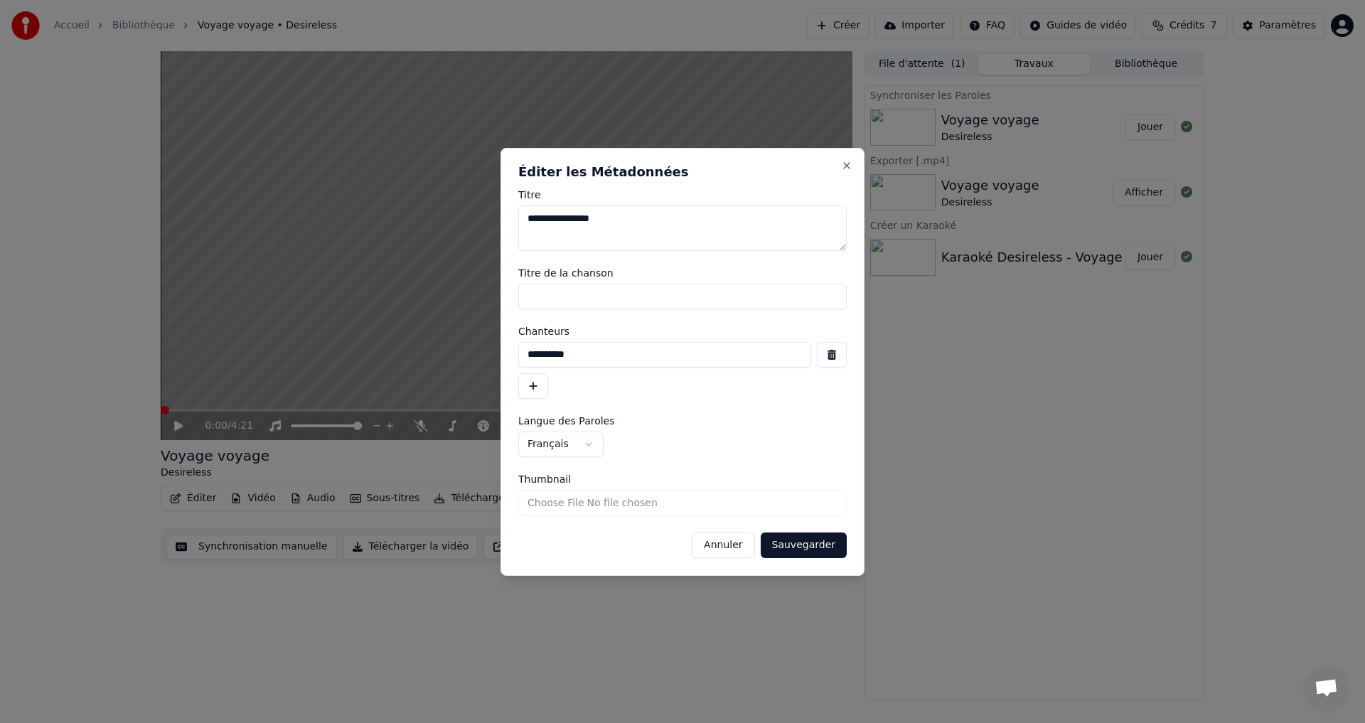
click at [584, 354] on input "**********" at bounding box center [664, 355] width 293 height 26
click at [808, 550] on button "Sauvegarder" at bounding box center [804, 546] width 86 height 26
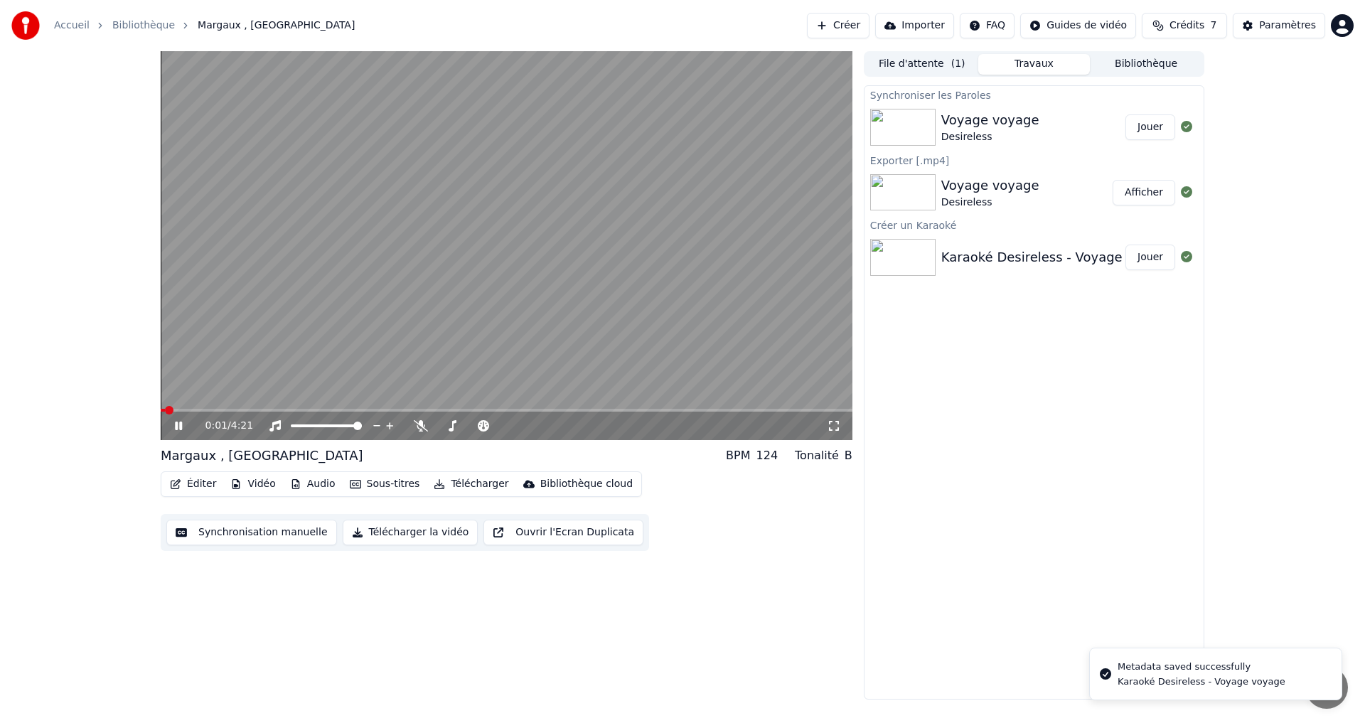
click at [165, 406] on span at bounding box center [169, 410] width 9 height 9
click at [173, 426] on icon at bounding box center [188, 425] width 33 height 11
click at [77, 336] on div "0:02 / 4:21 Margaux , Margaux BPM 124 Tonalité B Éditer Vidéo Audio Sous-titres…" at bounding box center [682, 375] width 1365 height 648
drag, startPoint x: 74, startPoint y: 346, endPoint x: 95, endPoint y: 438, distance: 94.9
click at [95, 438] on div "0:02 / 4:21 Margaux , Margaux BPM 124 Tonalité B Éditer Vidéo Audio Sous-titres…" at bounding box center [682, 375] width 1365 height 648
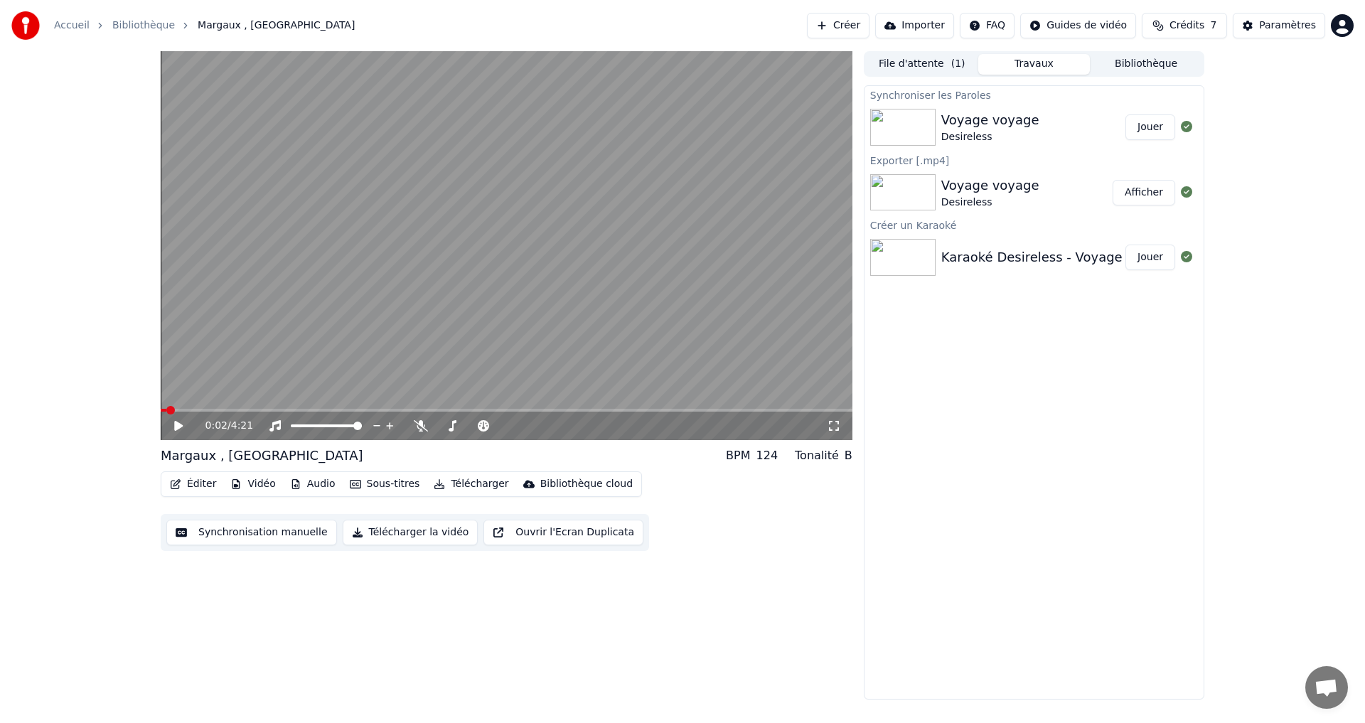
click at [196, 486] on button "Éditer" at bounding box center [193, 484] width 58 height 20
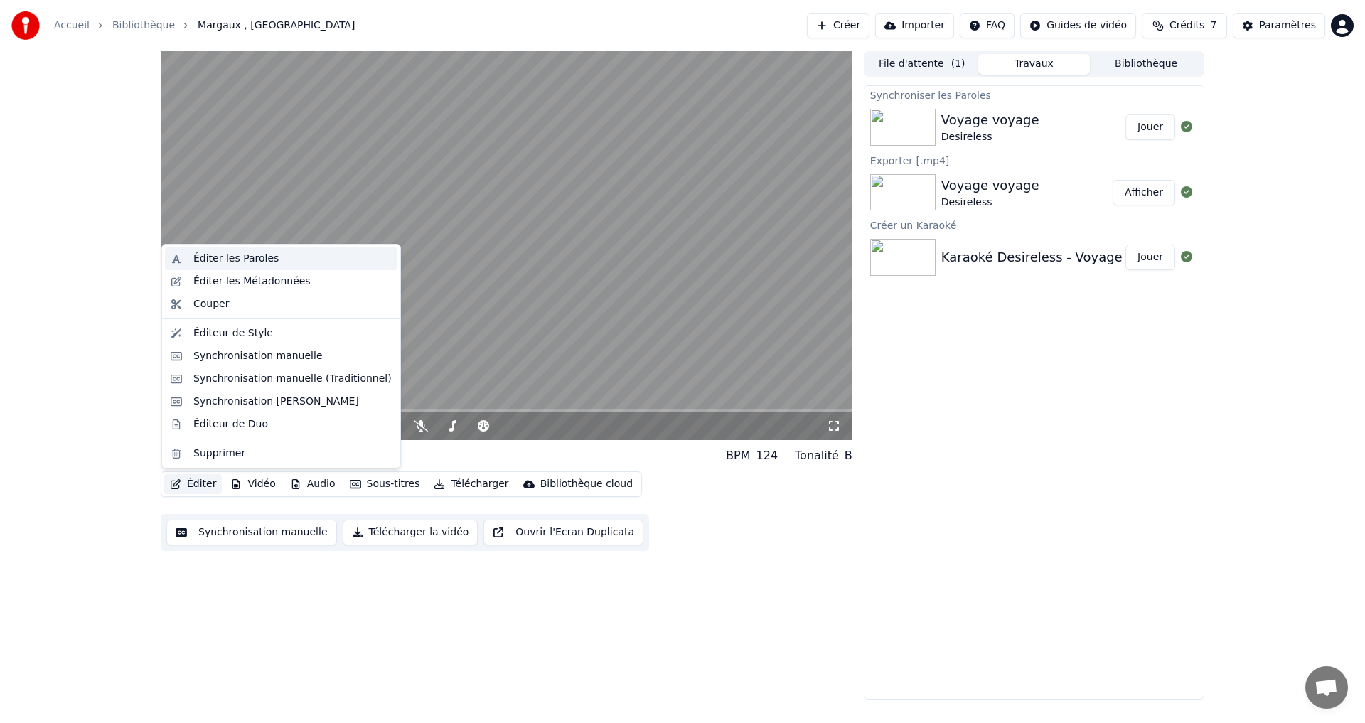
click at [229, 258] on div "Éditer les Paroles" at bounding box center [235, 259] width 85 height 14
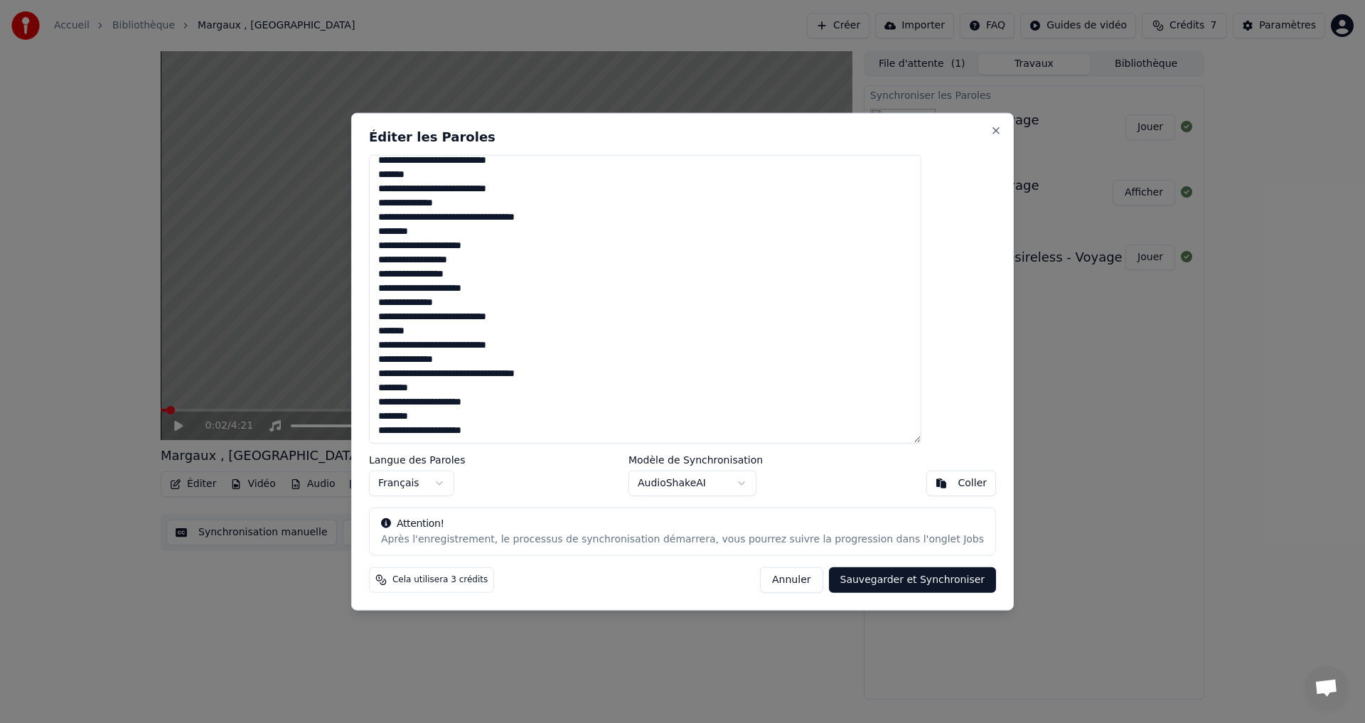
click at [780, 575] on button "Annuler" at bounding box center [791, 580] width 63 height 26
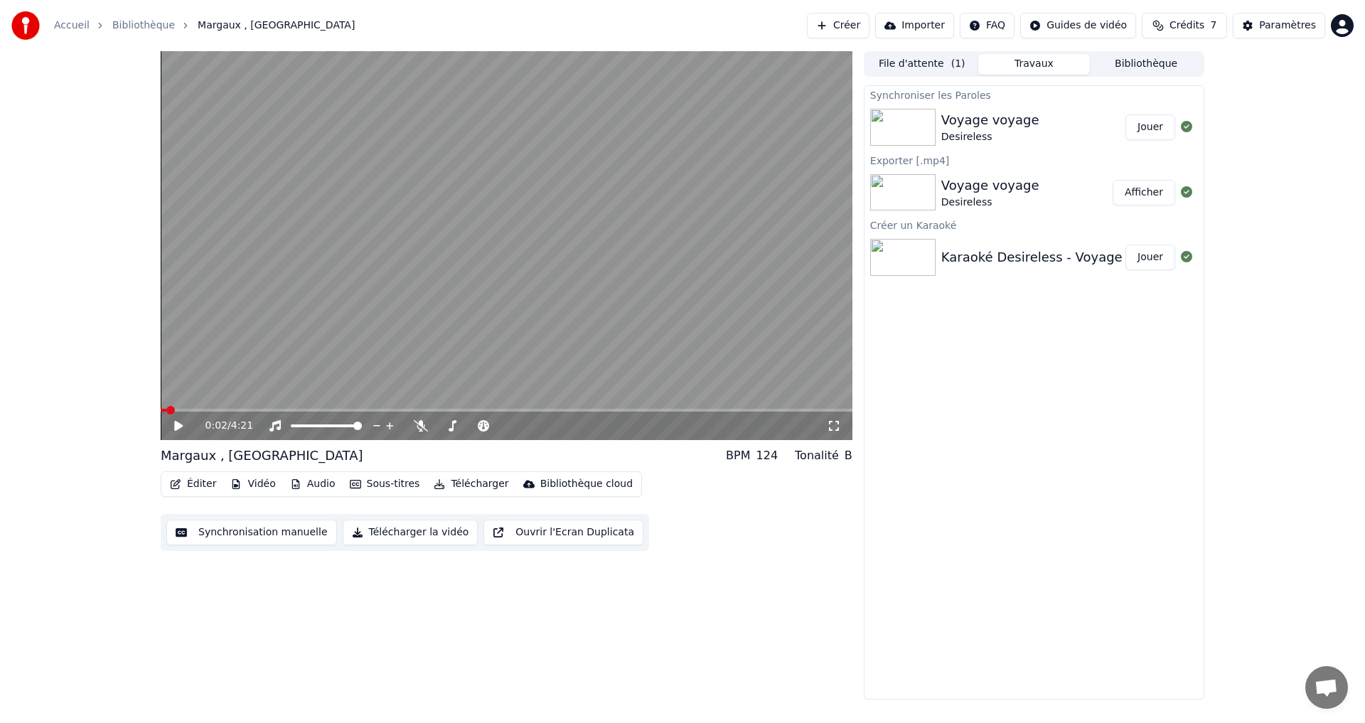
click at [180, 427] on icon at bounding box center [178, 426] width 9 height 10
click at [198, 473] on div "Éditer Vidéo Audio Sous-titres Télécharger Bibliothèque cloud" at bounding box center [401, 484] width 481 height 26
click at [202, 481] on button "Éditer" at bounding box center [193, 484] width 58 height 20
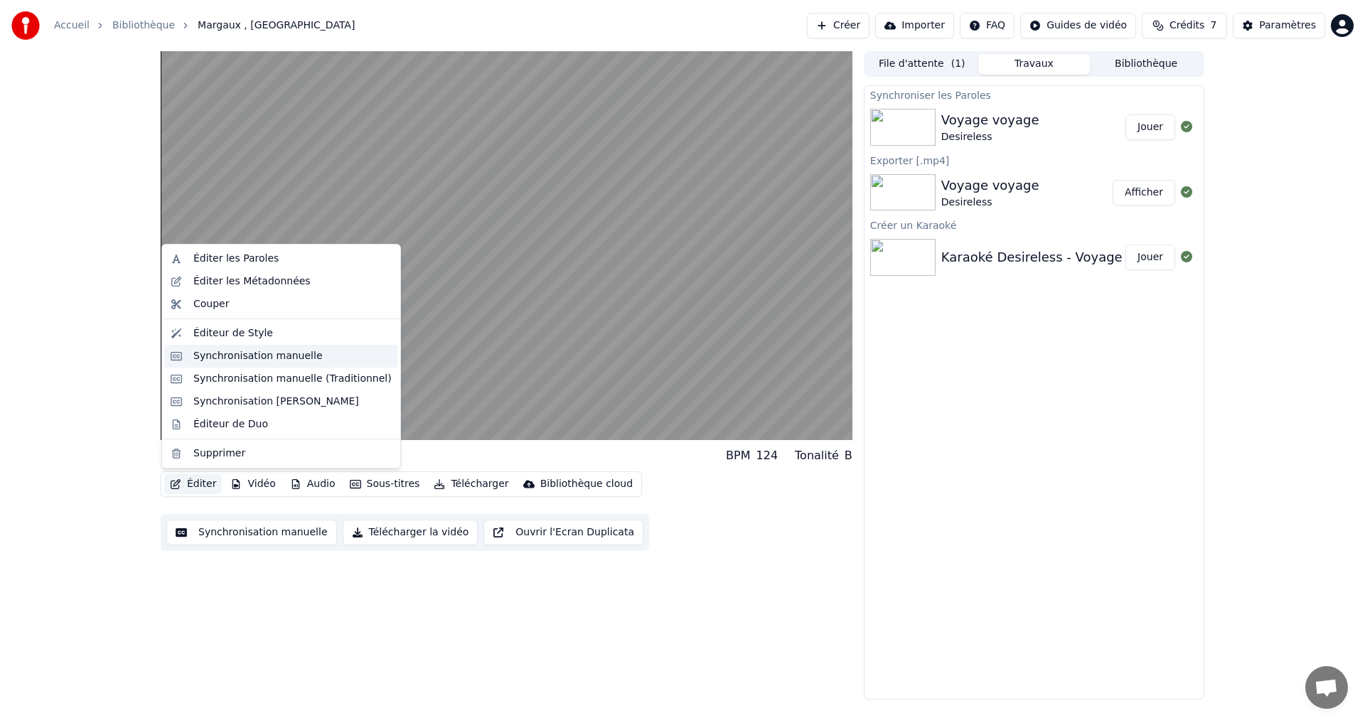
click at [201, 357] on div "Synchronisation manuelle" at bounding box center [257, 356] width 129 height 14
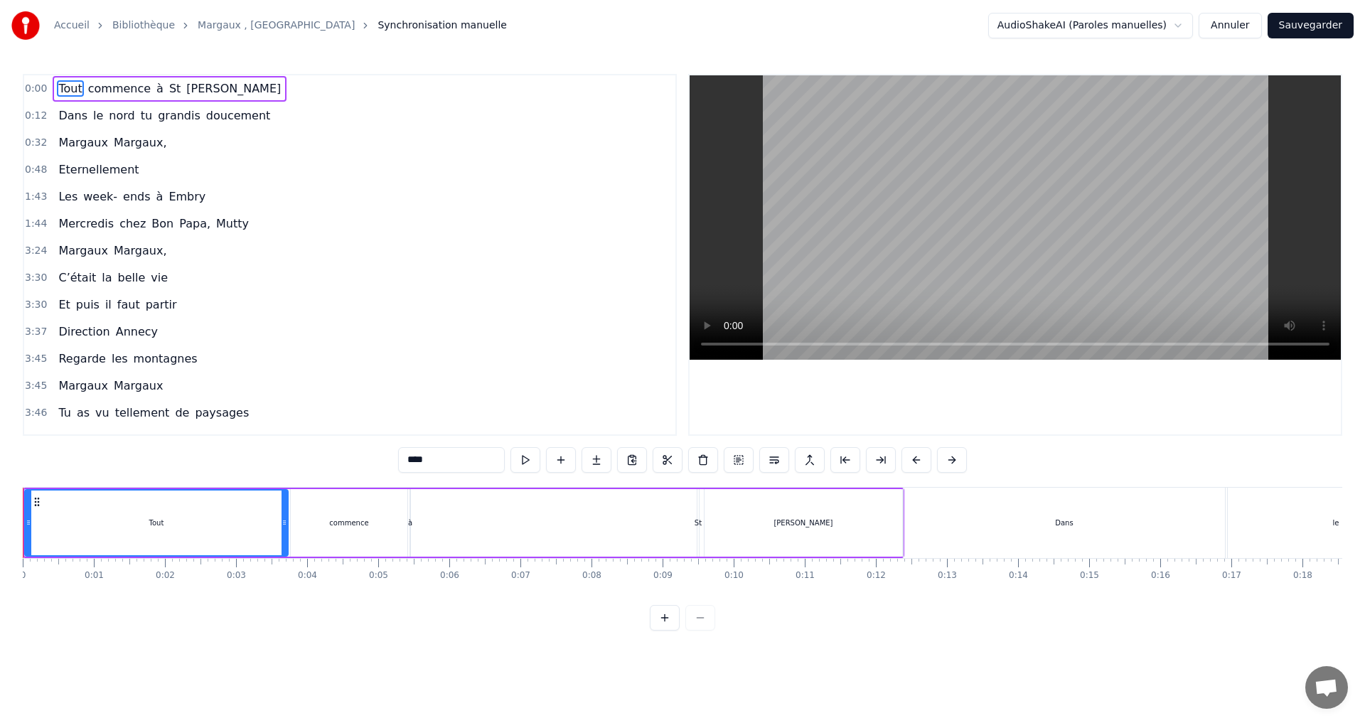
click at [1250, 23] on button "Annuler" at bounding box center [1230, 26] width 63 height 26
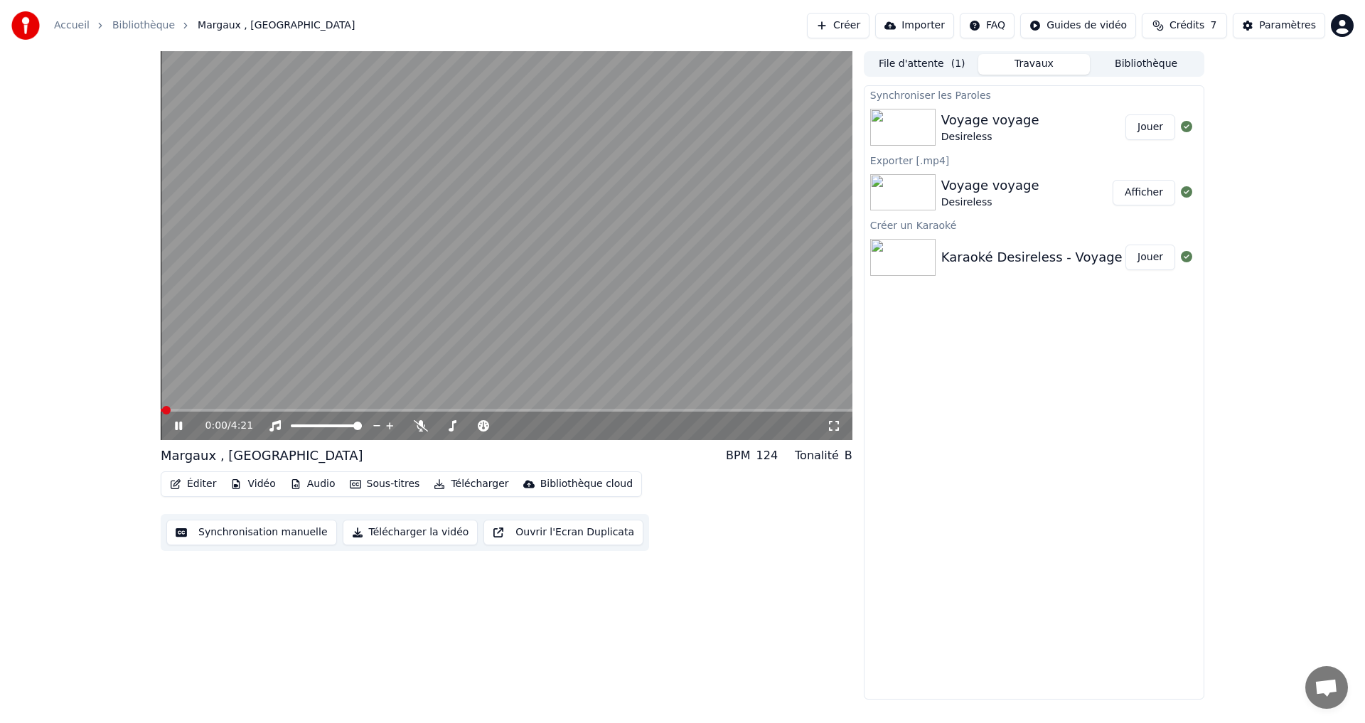
click at [177, 430] on icon at bounding box center [178, 426] width 7 height 9
